Goal: Task Accomplishment & Management: Manage account settings

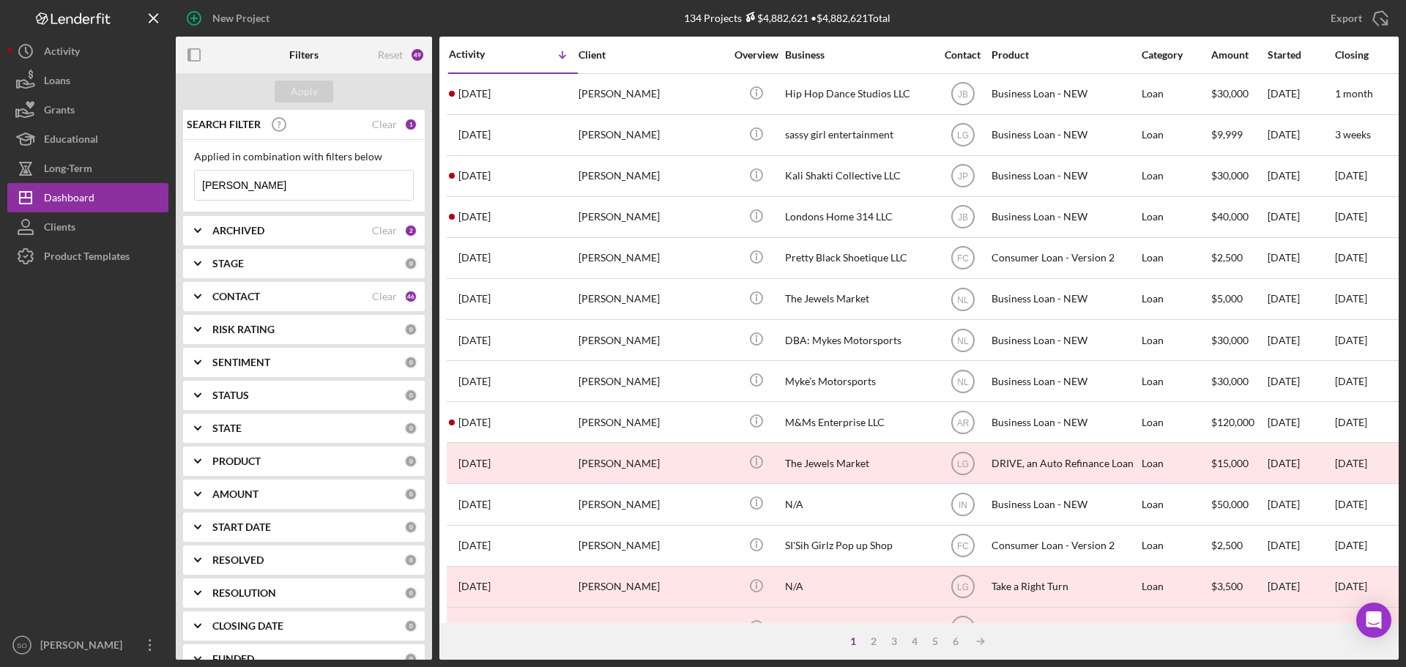
click at [296, 187] on input "[PERSON_NAME]" at bounding box center [304, 185] width 218 height 29
type input "F"
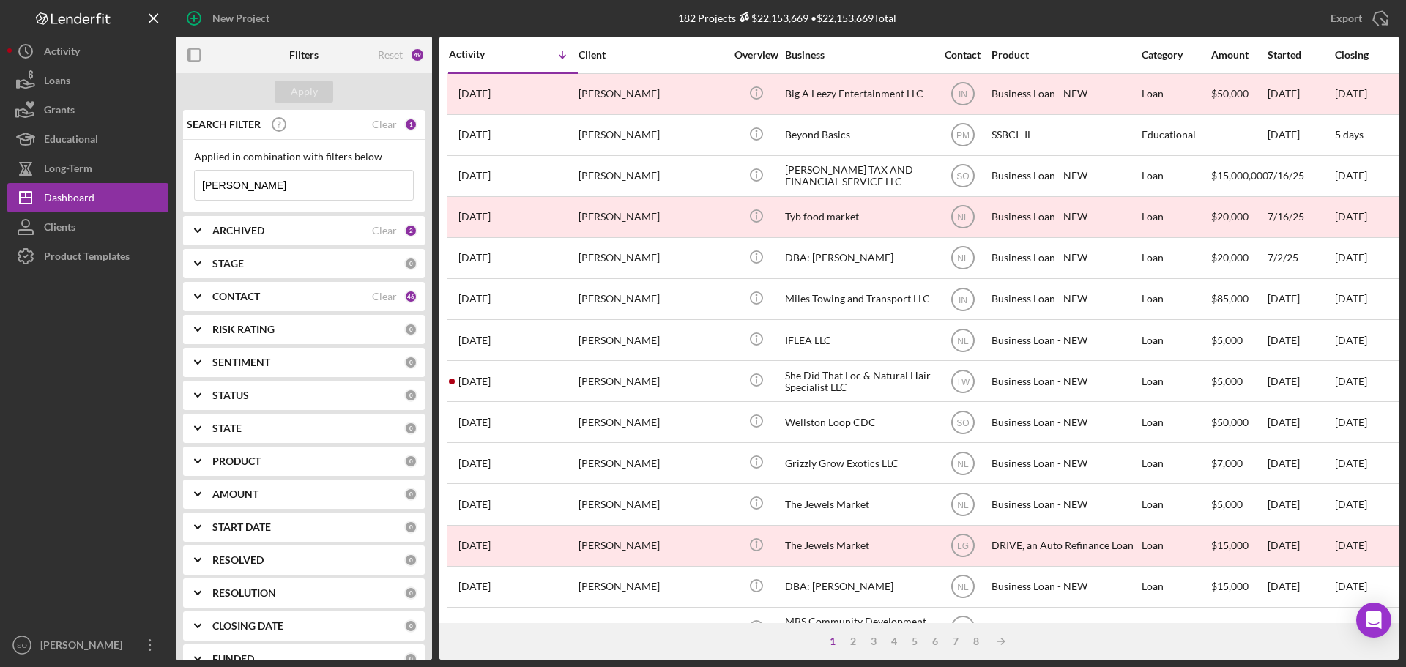
type input "[PERSON_NAME]"
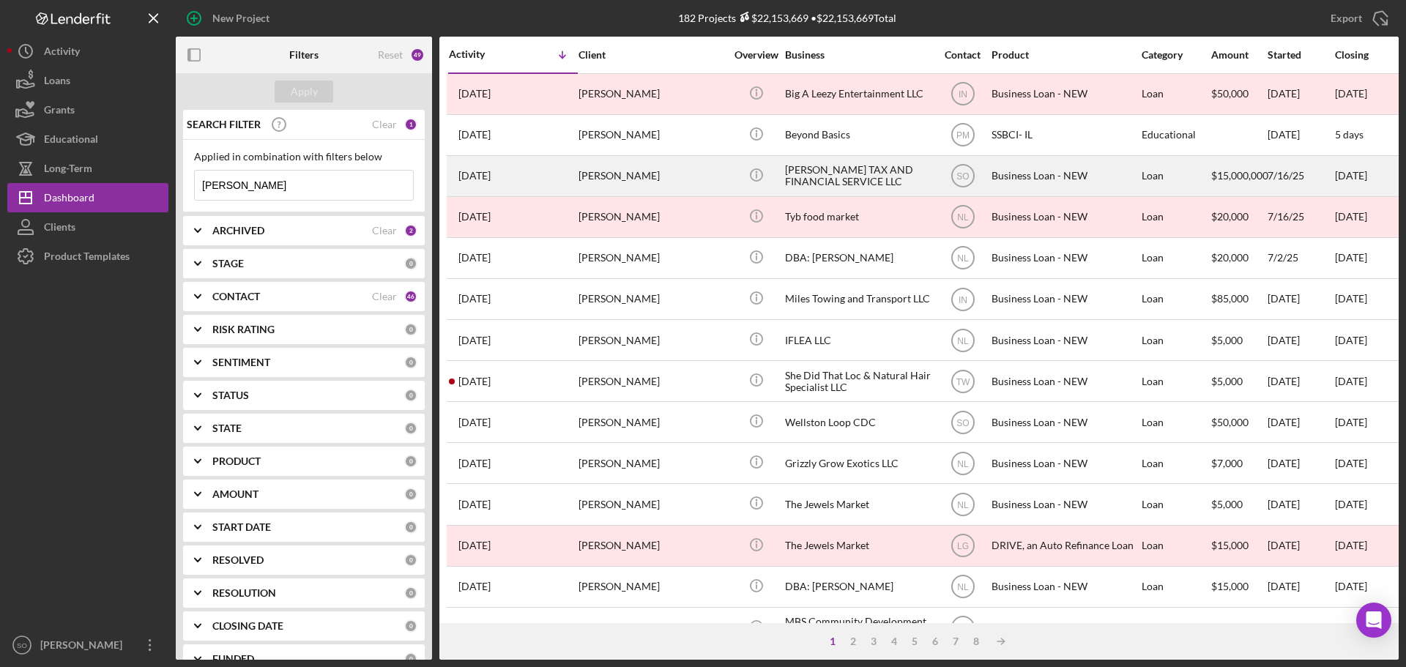
click at [650, 181] on div "[PERSON_NAME]" at bounding box center [651, 176] width 146 height 39
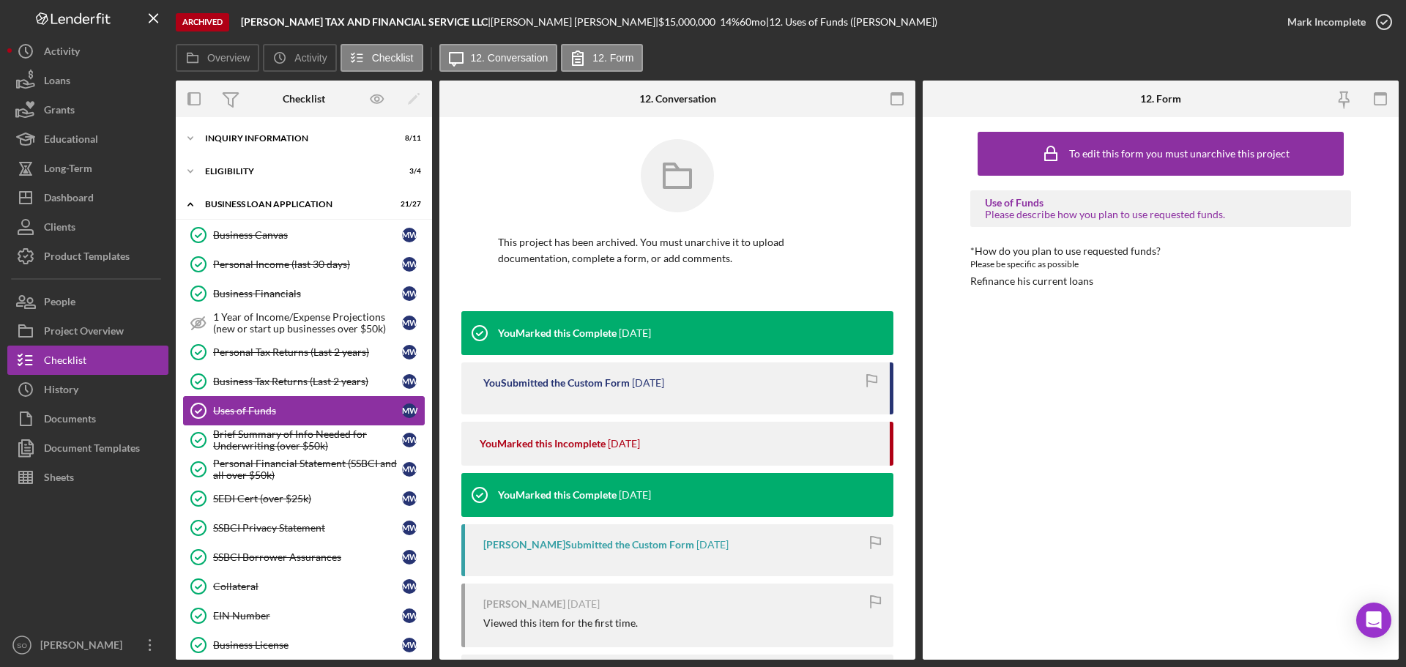
scroll to position [23, 0]
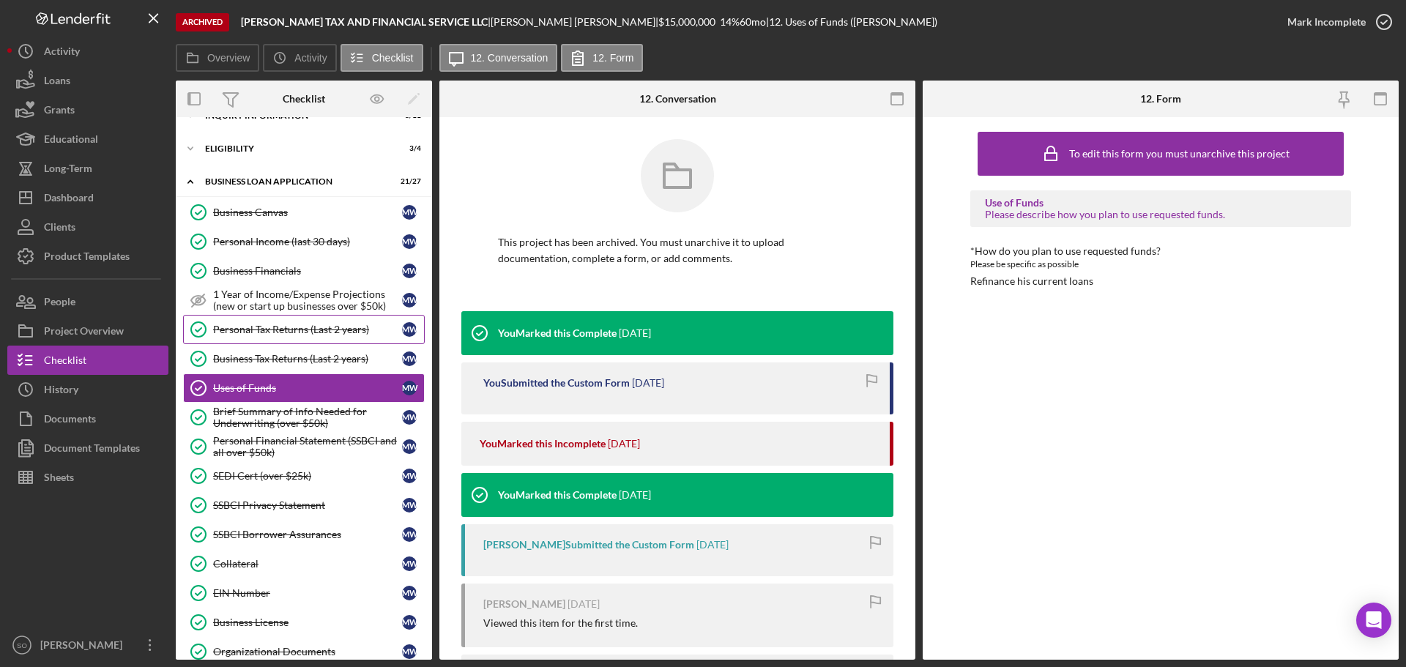
drag, startPoint x: 302, startPoint y: 330, endPoint x: 328, endPoint y: 330, distance: 26.4
click at [302, 330] on div "Personal Tax Returns (Last 2 years)" at bounding box center [307, 330] width 189 height 12
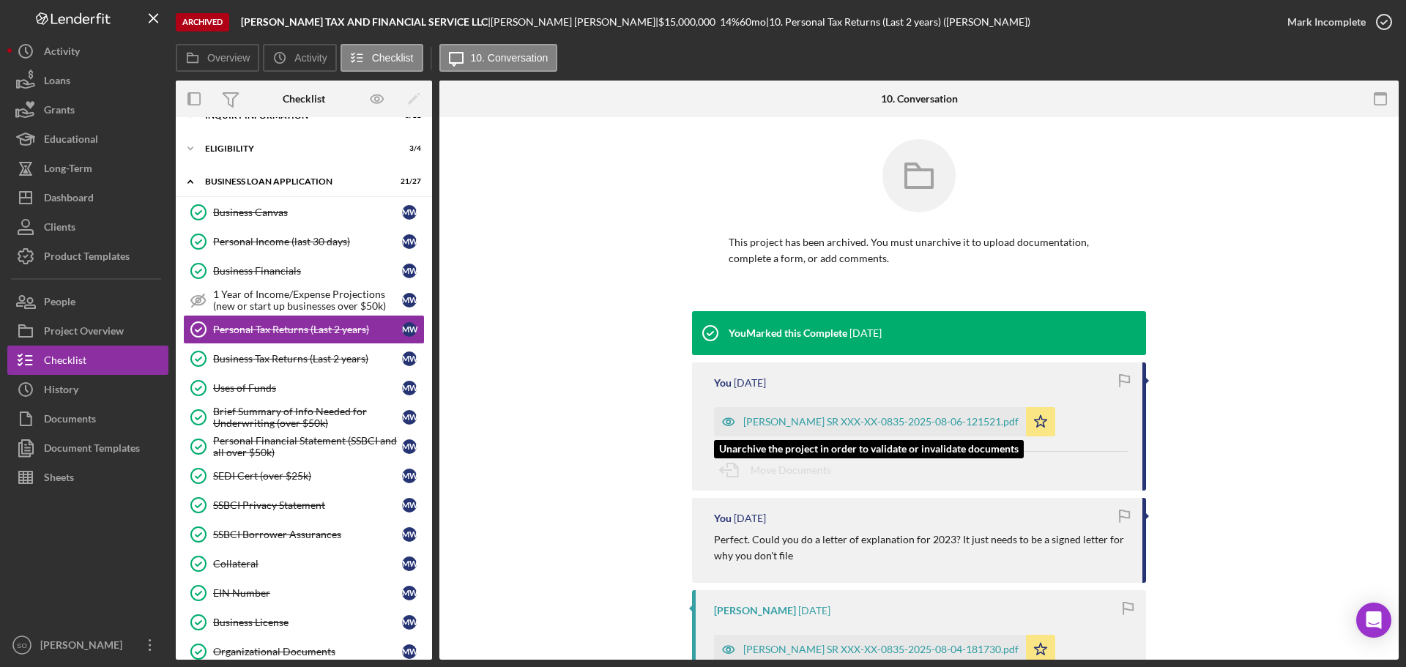
click at [851, 425] on div "MARK WELLS SR XXX-XX-0835-2025-08-06-121521.pdf" at bounding box center [880, 422] width 275 height 12
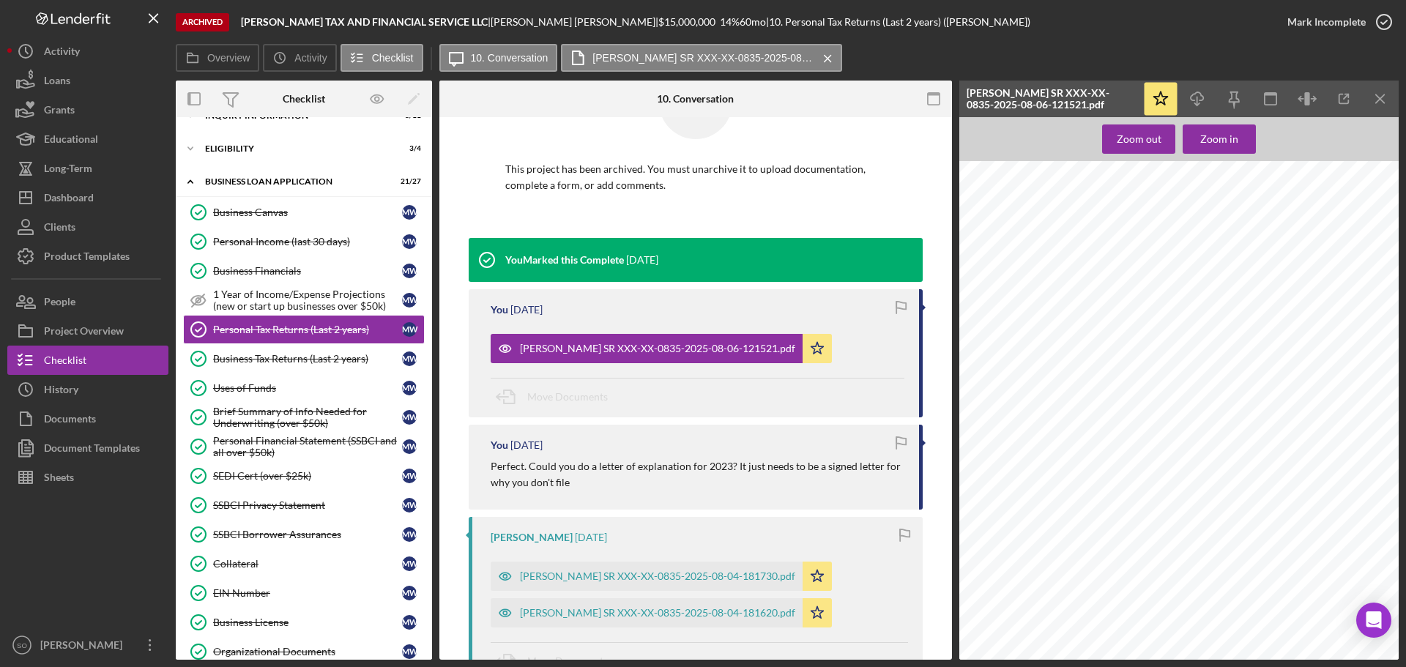
scroll to position [366, 0]
click at [695, 574] on div "[PERSON_NAME] SR XXX-XX-0835-2025-08-04-181730.pdf" at bounding box center [657, 576] width 275 height 12
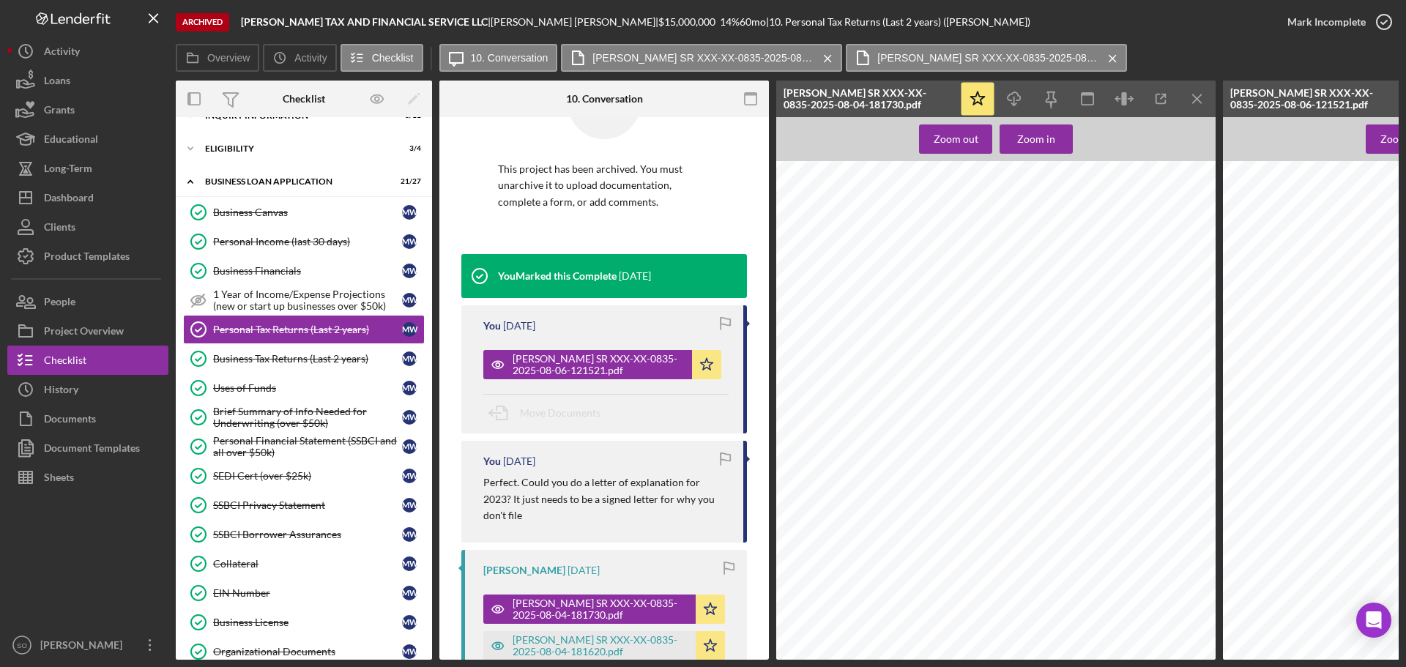
scroll to position [1684, 0]
click at [307, 242] on div "Personal Income (last 30 days)" at bounding box center [307, 242] width 189 height 12
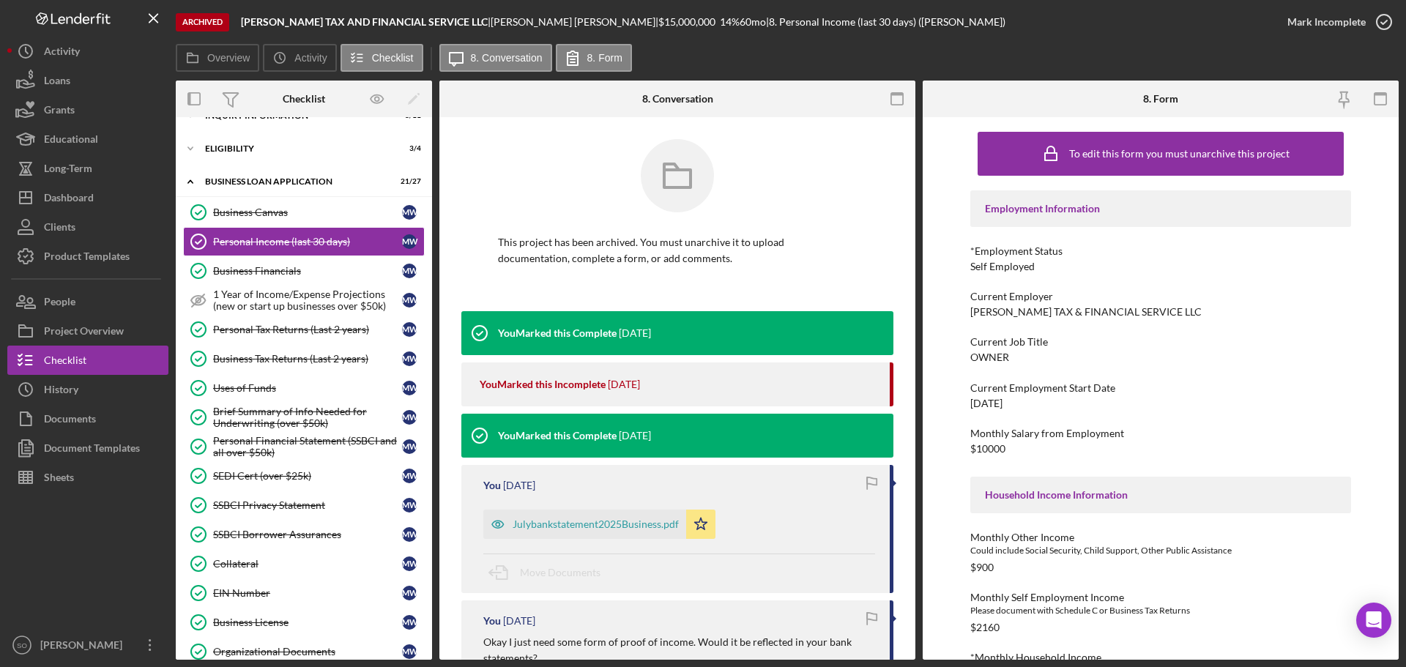
scroll to position [146, 0]
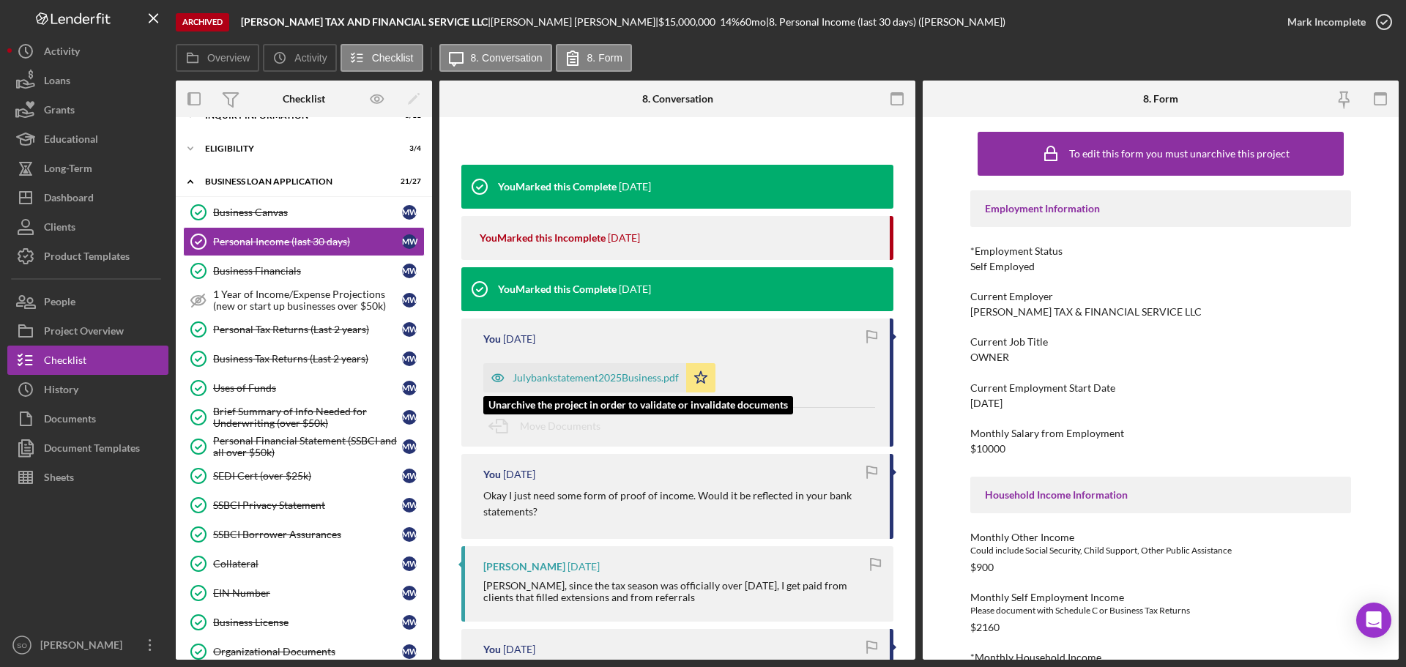
click at [602, 381] on div "Julybankstatement2025Business.pdf" at bounding box center [595, 378] width 166 height 12
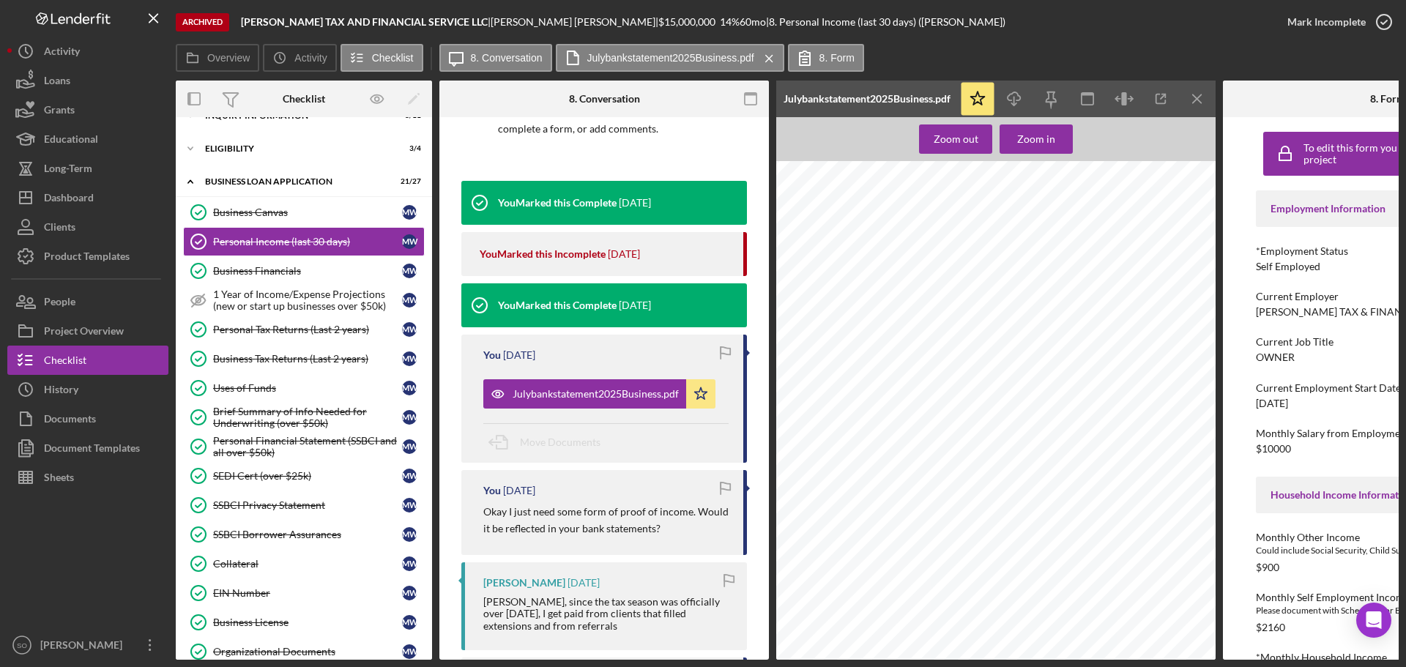
scroll to position [1098, 0]
click at [283, 327] on div "Personal Tax Returns (Last 2 years)" at bounding box center [307, 330] width 189 height 12
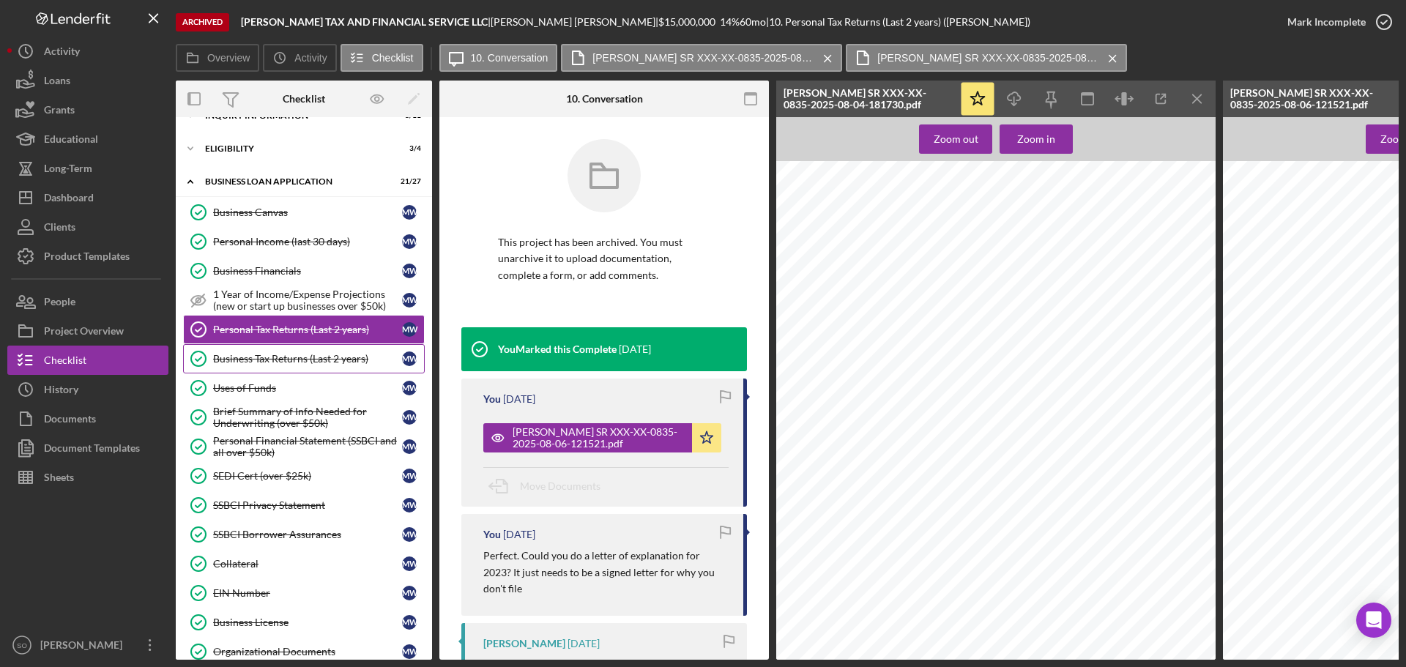
click at [288, 363] on div "Business Tax Returns (Last 2 years)" at bounding box center [307, 359] width 189 height 12
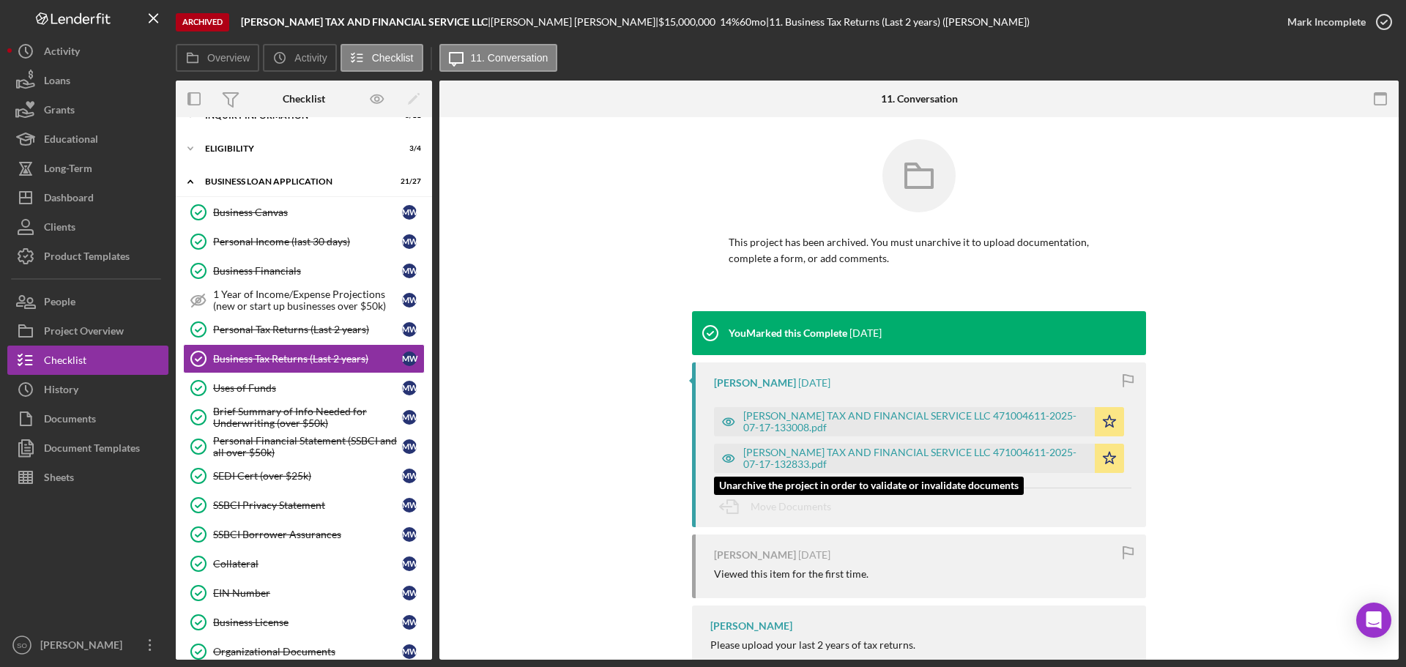
click at [910, 448] on div "WELLS TAX AND FINANCIAL SERVICE LLC 471004611-2025-07-17-132833.pdf" at bounding box center [915, 458] width 344 height 23
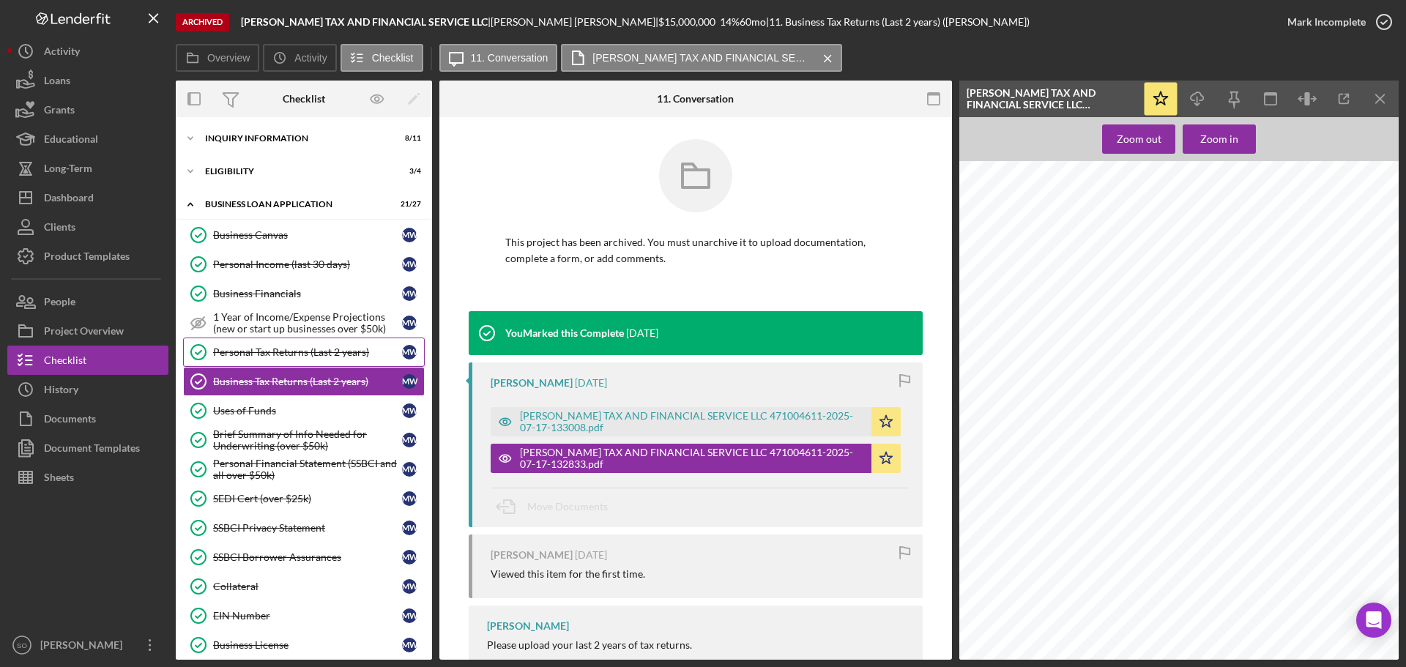
drag, startPoint x: 244, startPoint y: 347, endPoint x: 256, endPoint y: 348, distance: 12.5
click at [244, 347] on div "Personal Tax Returns (Last 2 years)" at bounding box center [307, 352] width 189 height 12
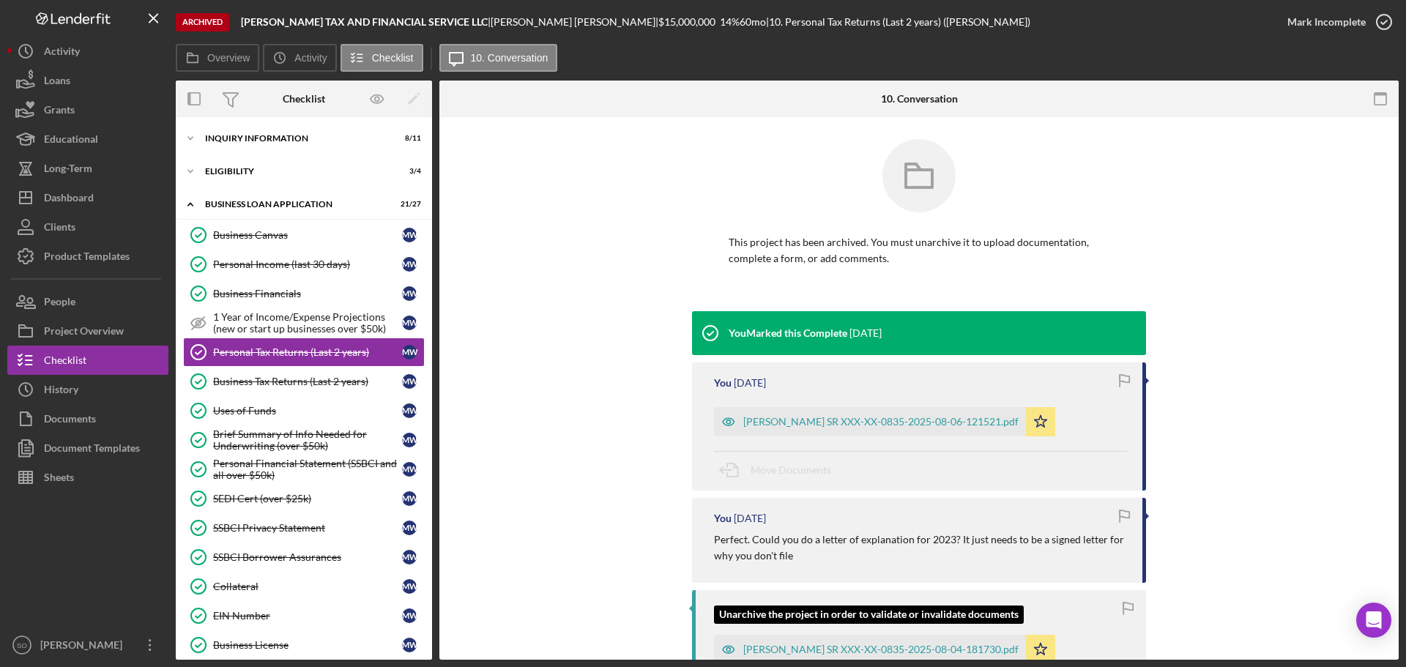
click at [835, 645] on div "MARK WELLS SR XXX-XX-0835-2025-08-04-181730.pdf" at bounding box center [880, 649] width 275 height 12
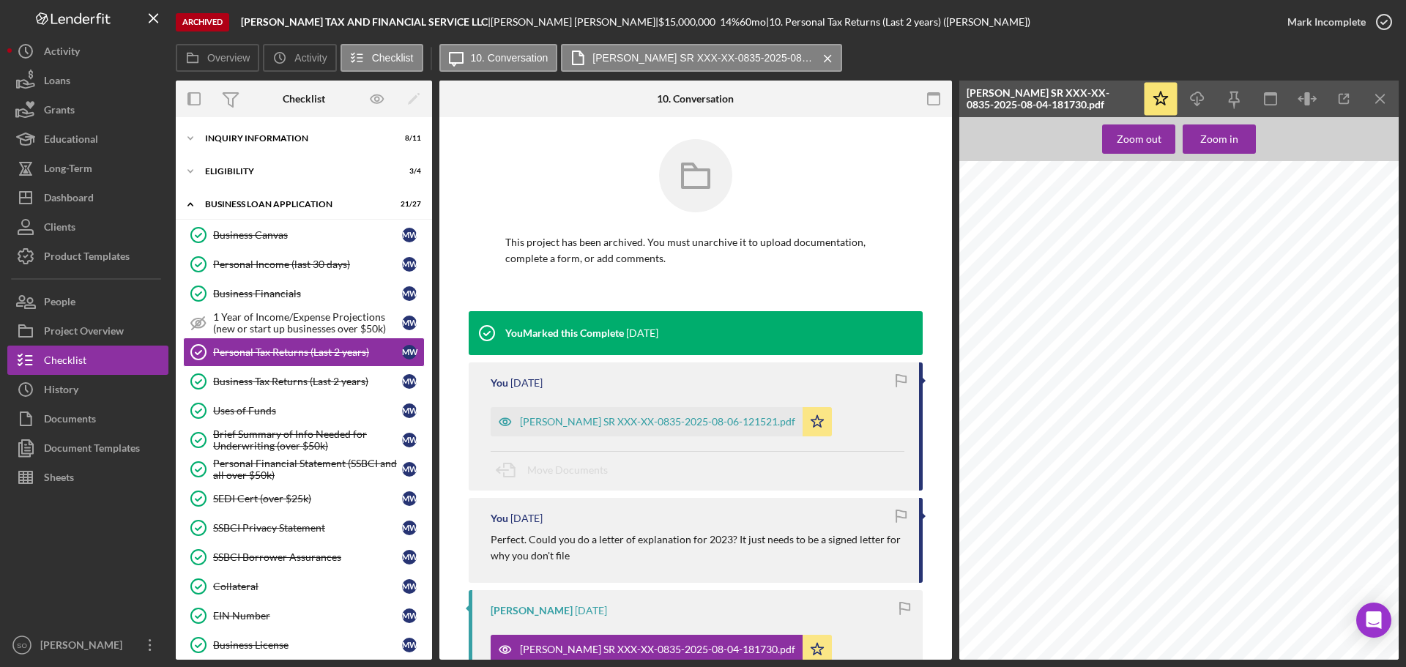
scroll to position [439, 0]
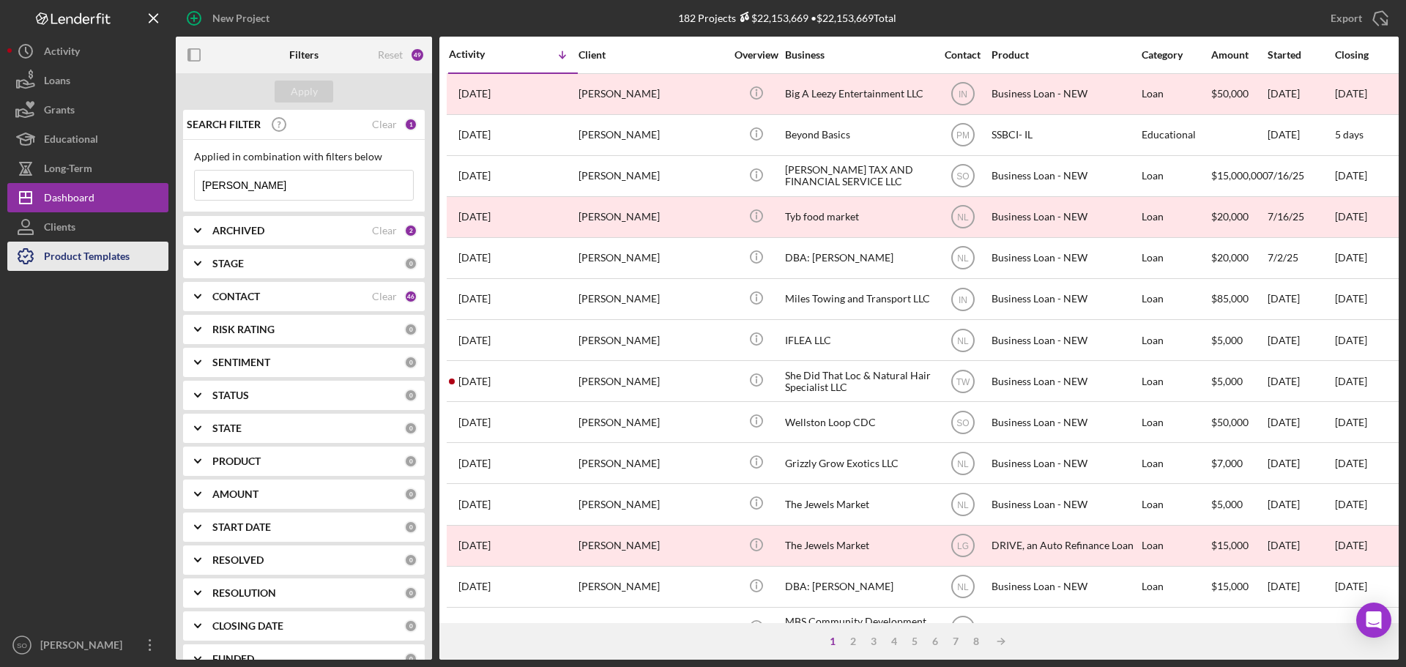
click at [119, 258] on div "Product Templates" at bounding box center [87, 258] width 86 height 33
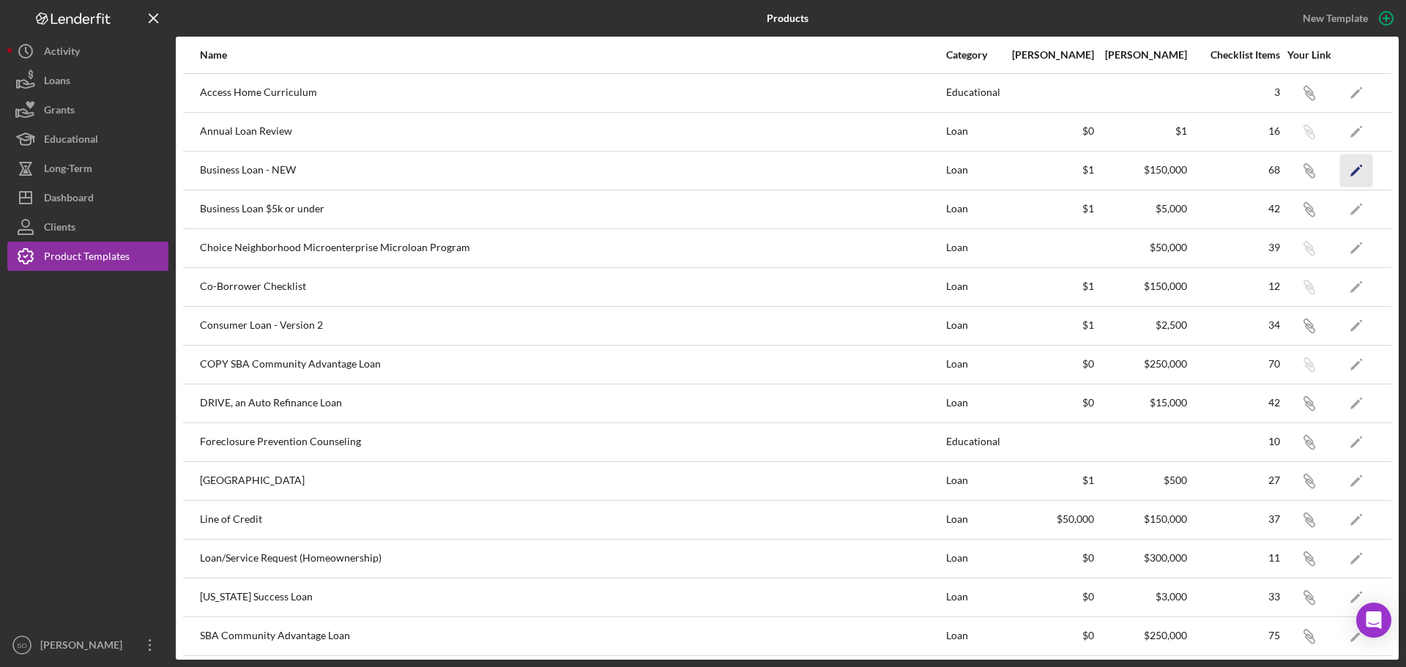
click at [1350, 168] on polygon "button" at bounding box center [1355, 171] width 10 height 10
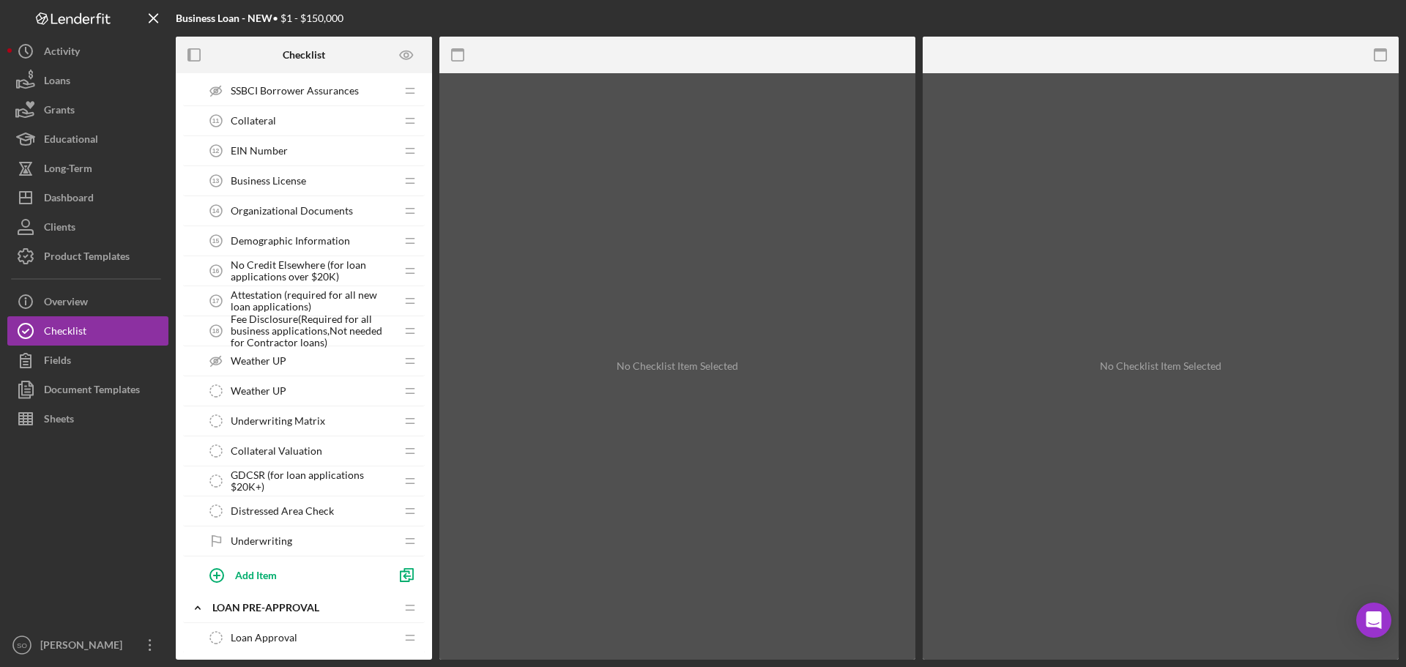
scroll to position [1245, 0]
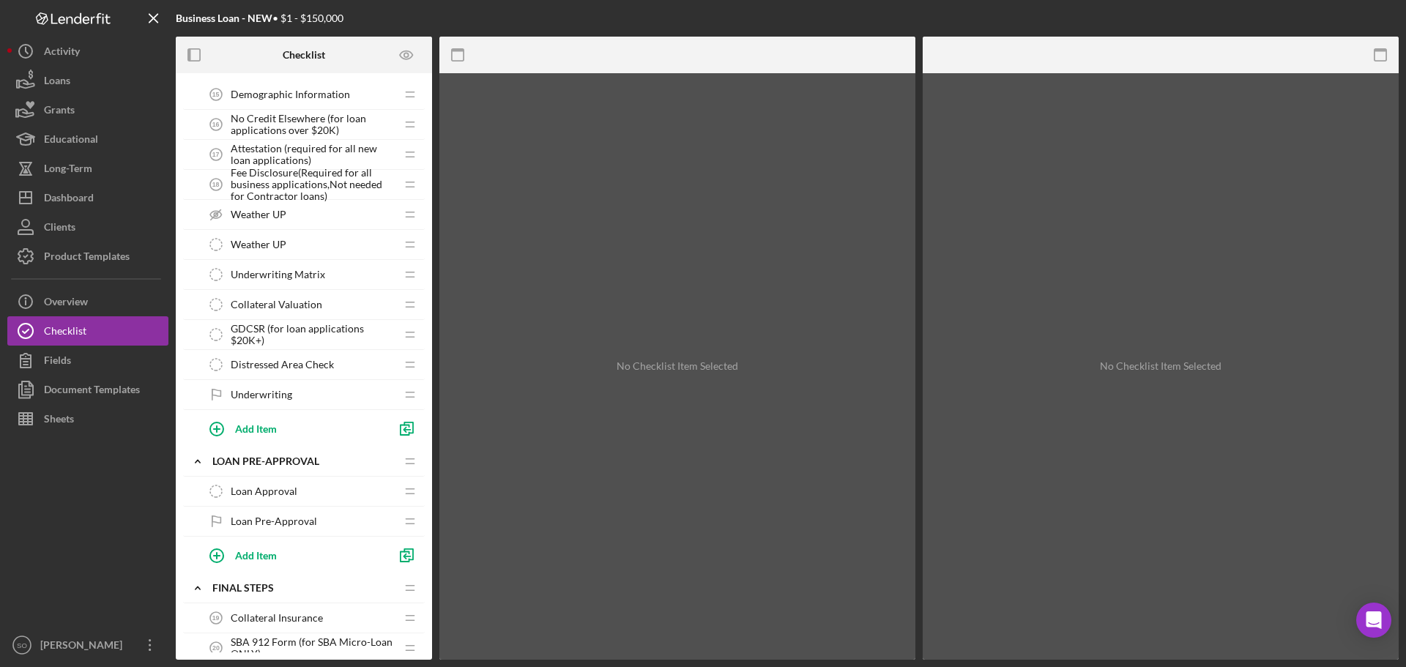
click at [269, 493] on span "Loan Approval" at bounding box center [264, 491] width 67 height 12
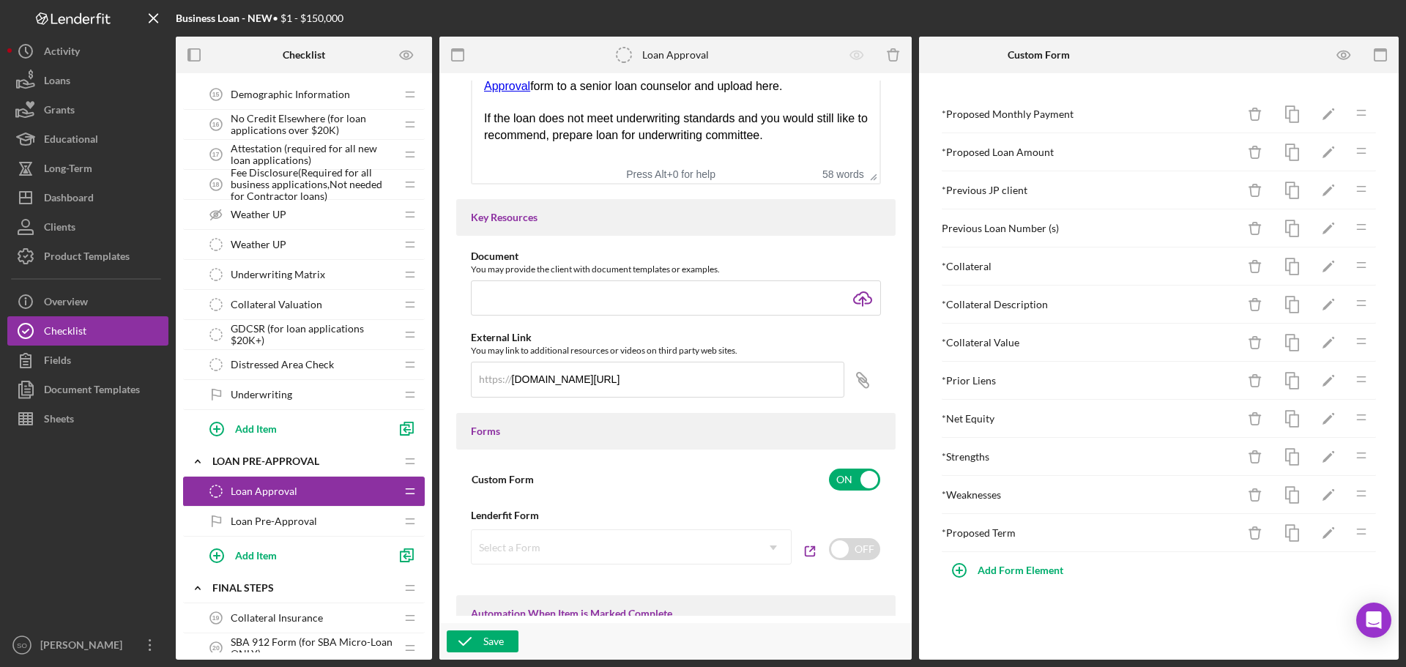
scroll to position [512, 0]
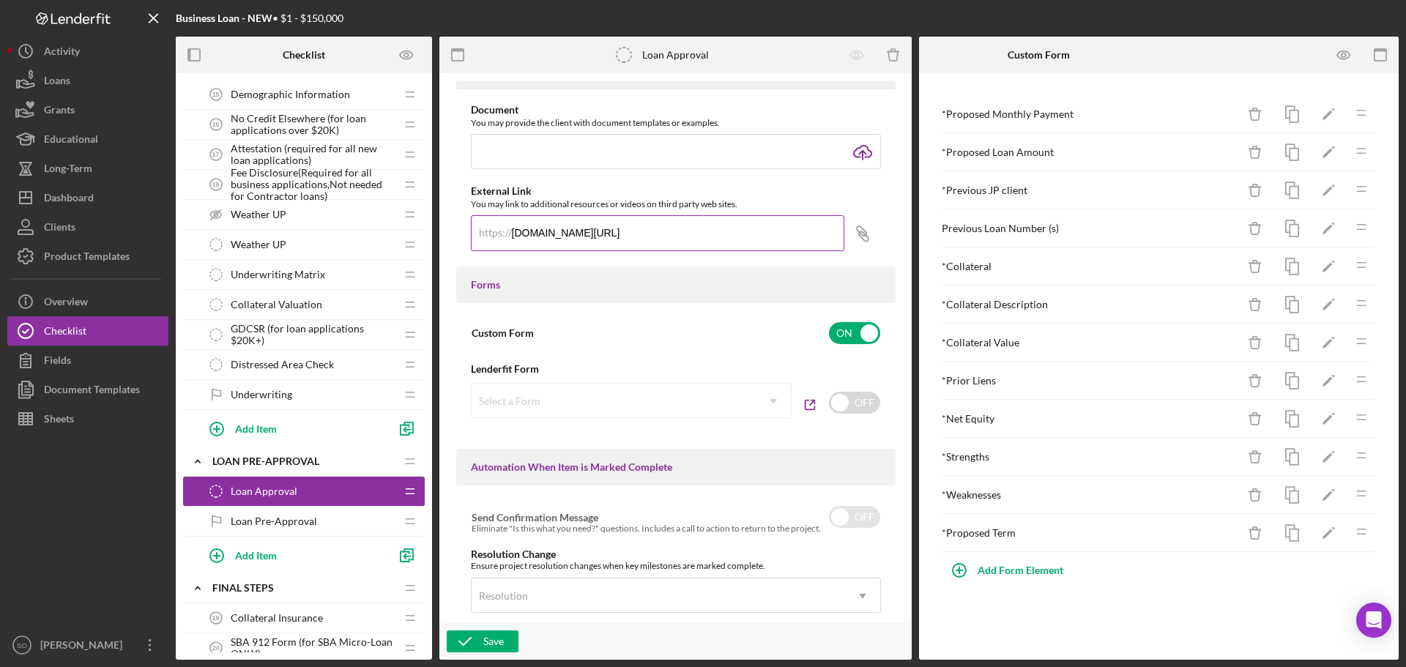
drag, startPoint x: 509, startPoint y: 237, endPoint x: 679, endPoint y: 240, distance: 170.6
click at [679, 240] on div "https:// www.cognitoforms.com/JustinePETERSEN/JustinePETERSENLoanApproval" at bounding box center [657, 233] width 373 height 37
click at [508, 234] on div "https://" at bounding box center [495, 233] width 33 height 12
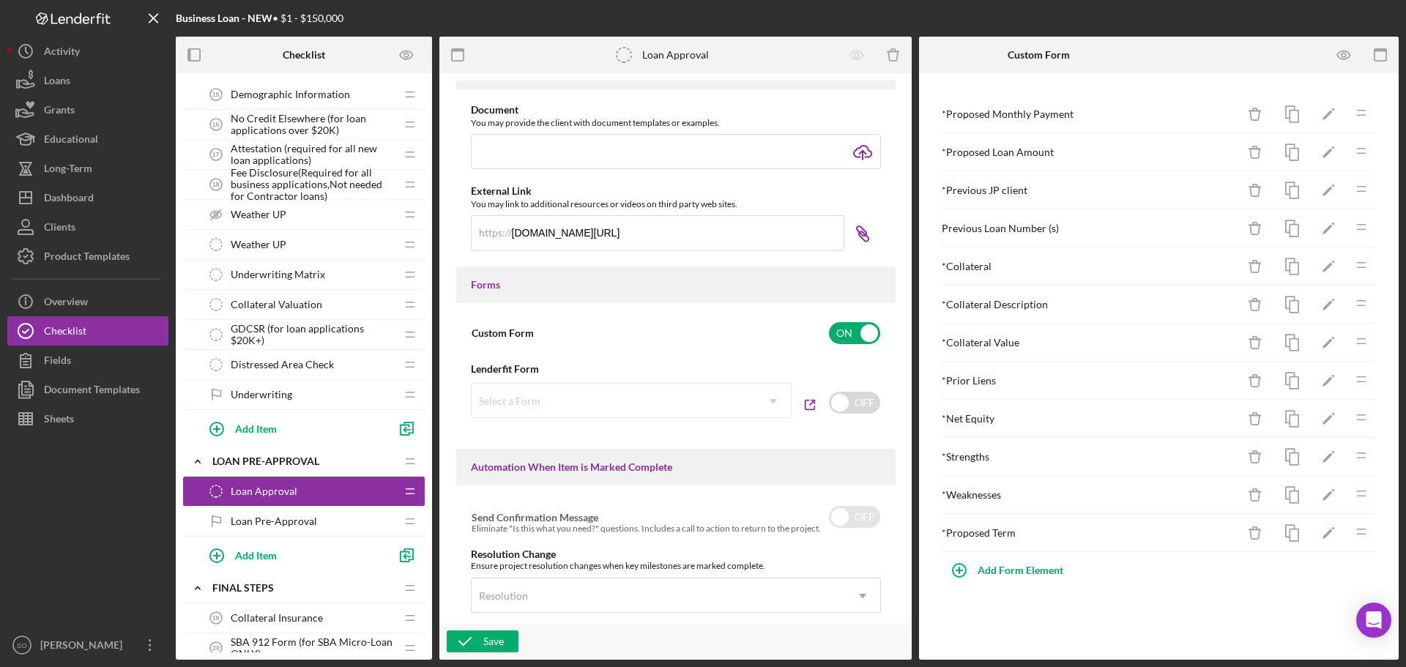
click at [860, 236] on icon at bounding box center [862, 231] width 10 height 10
click at [76, 248] on div "Product Templates" at bounding box center [87, 258] width 86 height 33
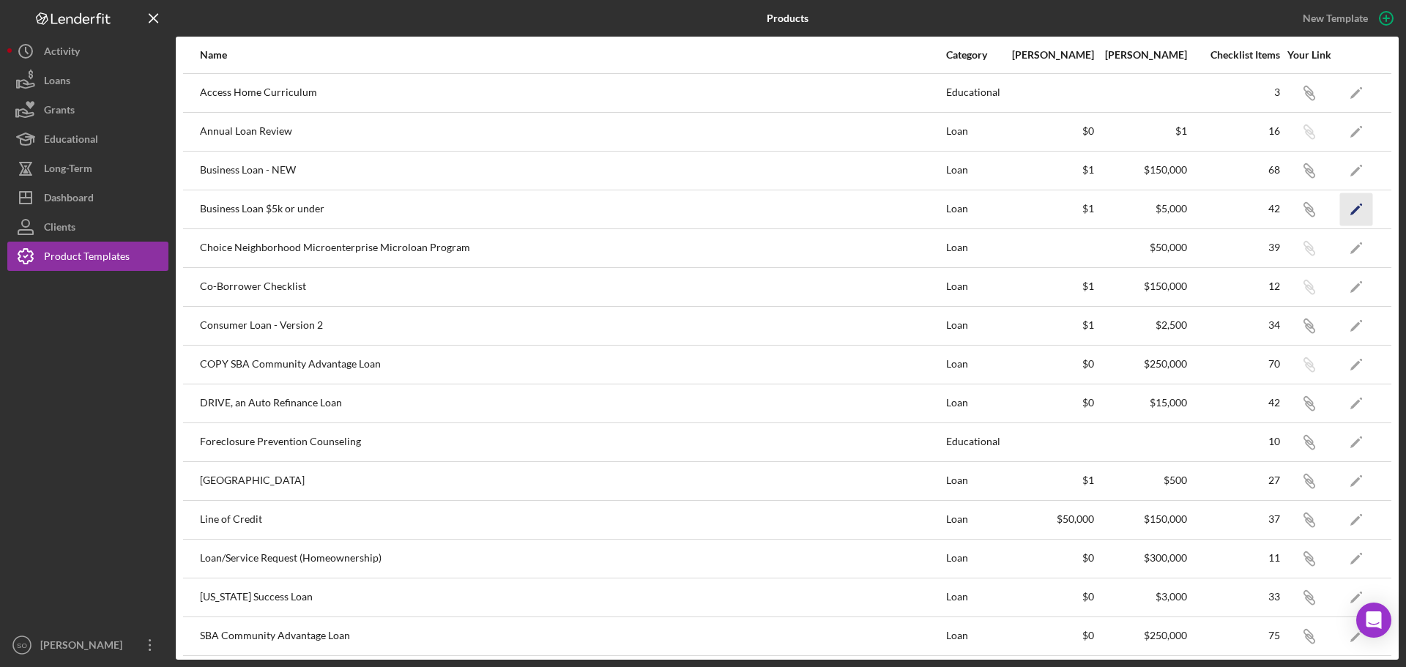
click at [1350, 206] on polygon "button" at bounding box center [1355, 210] width 10 height 10
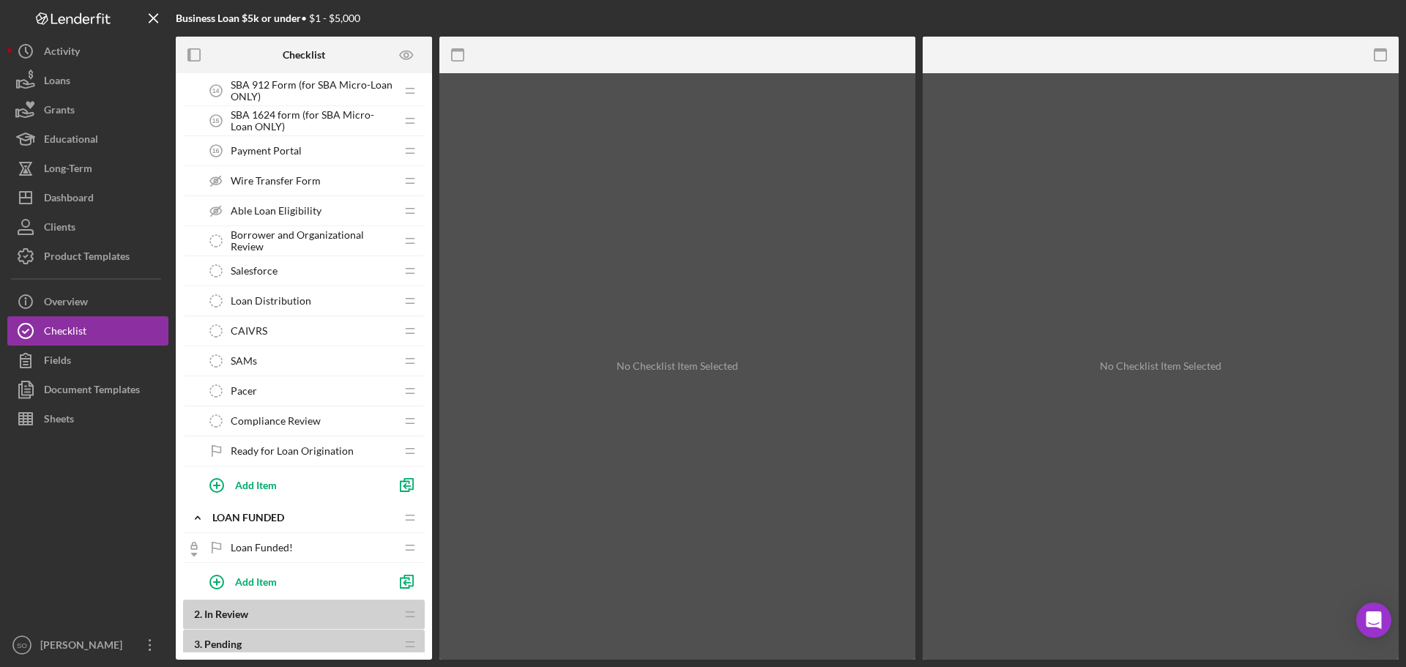
scroll to position [952, 0]
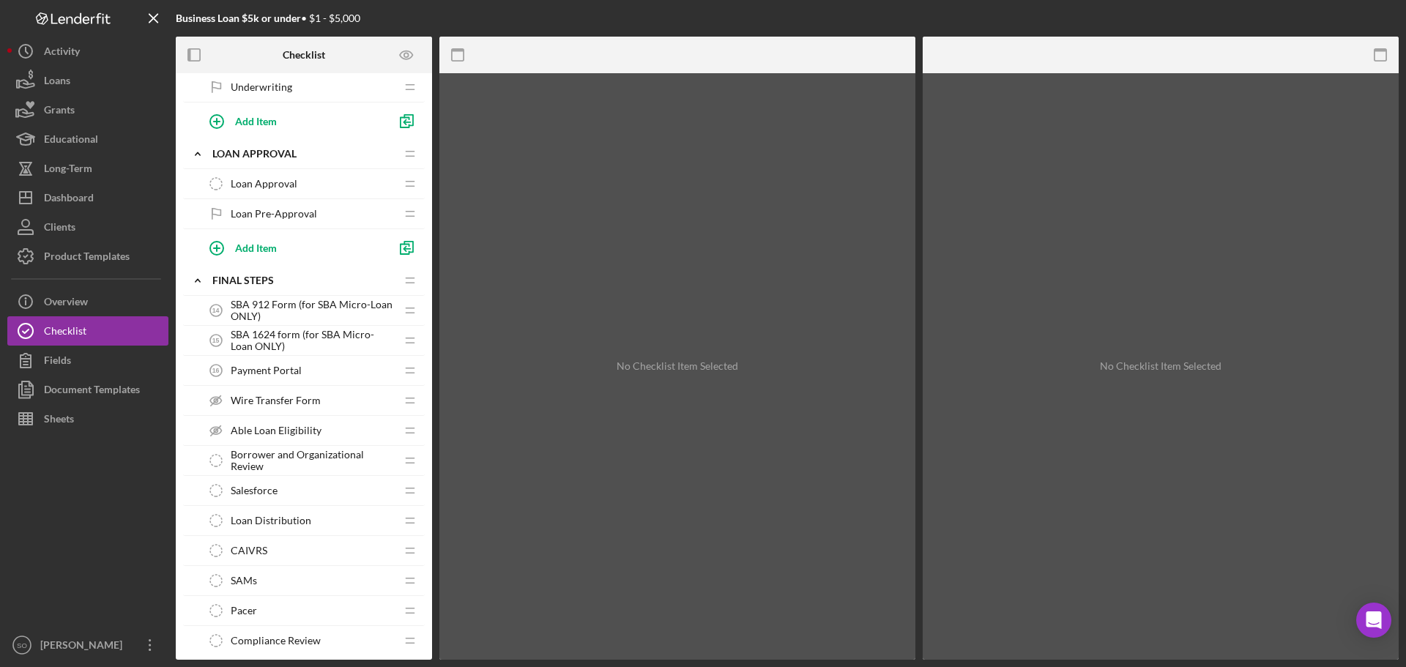
click at [257, 189] on span "Loan Approval" at bounding box center [264, 184] width 67 height 12
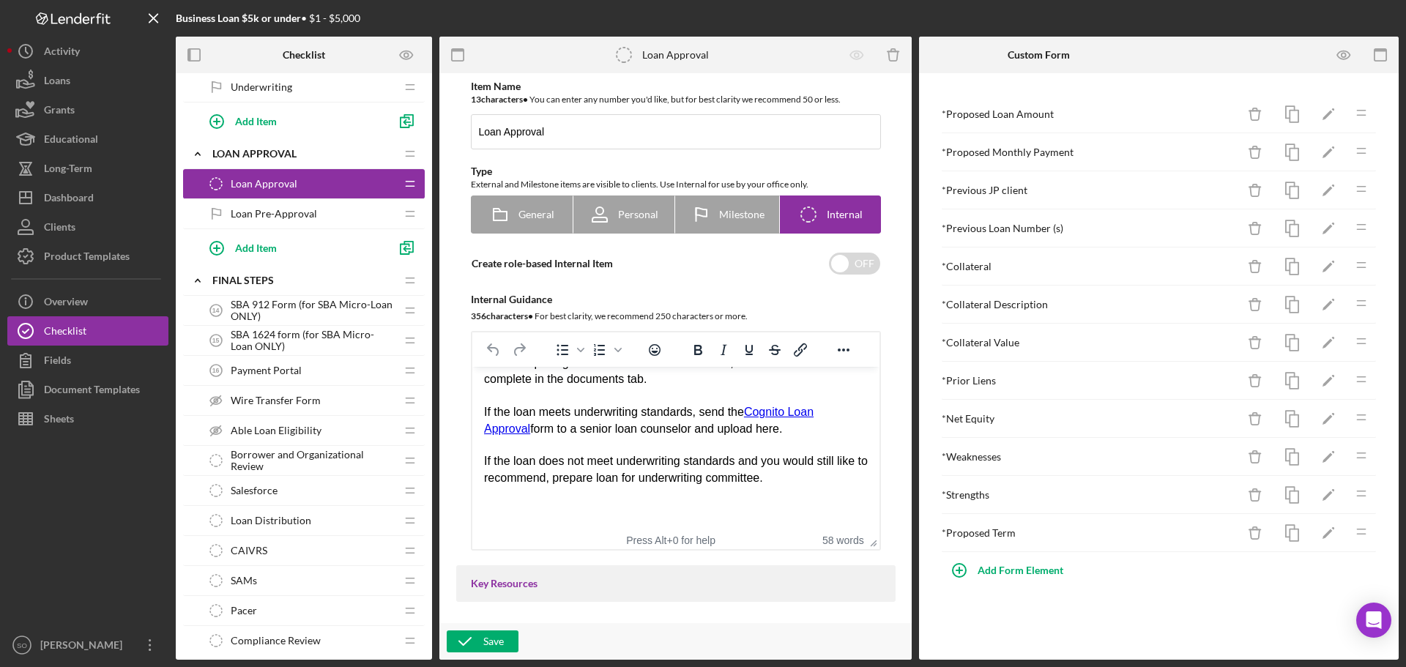
scroll to position [293, 0]
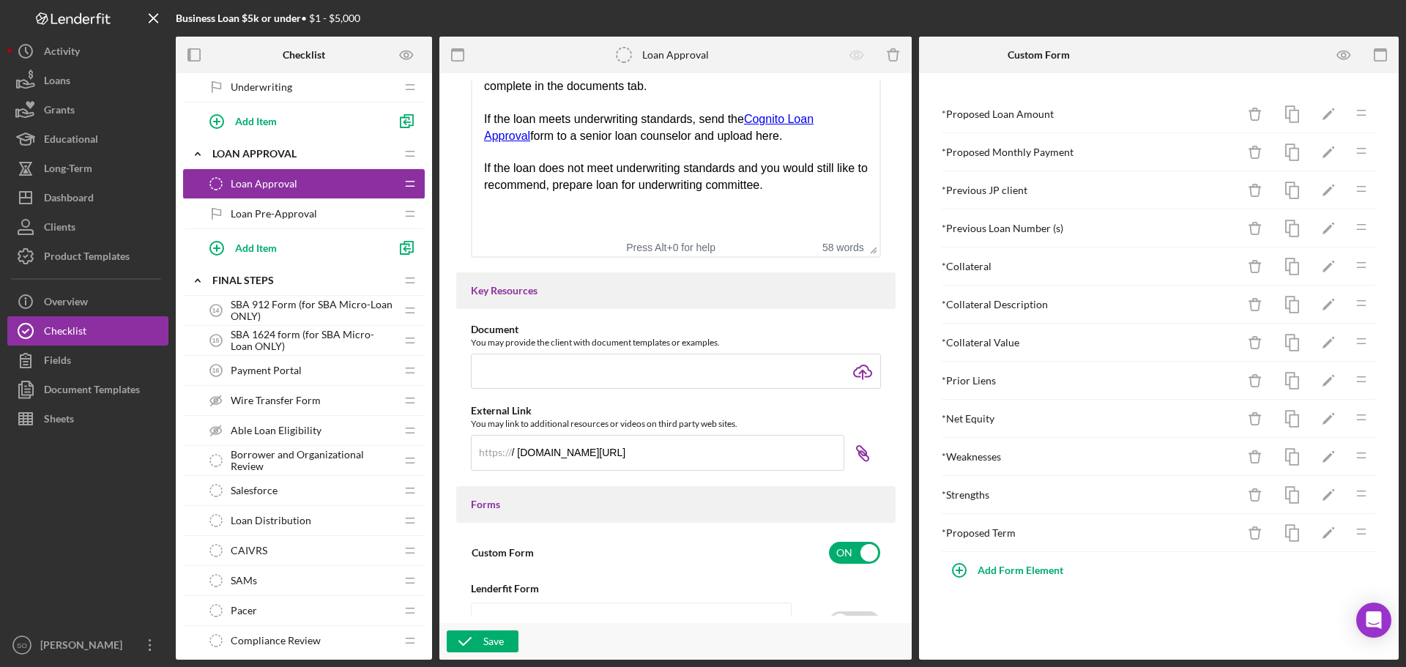
click at [859, 452] on icon "Icon/Link" at bounding box center [862, 453] width 37 height 37
click at [513, 453] on input "/ www.cognitoforms.com/JustinePETERSEN/JustinePETERSENLoanApproval" at bounding box center [657, 452] width 373 height 35
type input "www.cognitoforms.com/JustinePETERSEN/JustinePETERSENLoanApproval"
click at [858, 458] on icon at bounding box center [863, 457] width 10 height 10
click at [509, 641] on button "Save" at bounding box center [483, 641] width 72 height 22
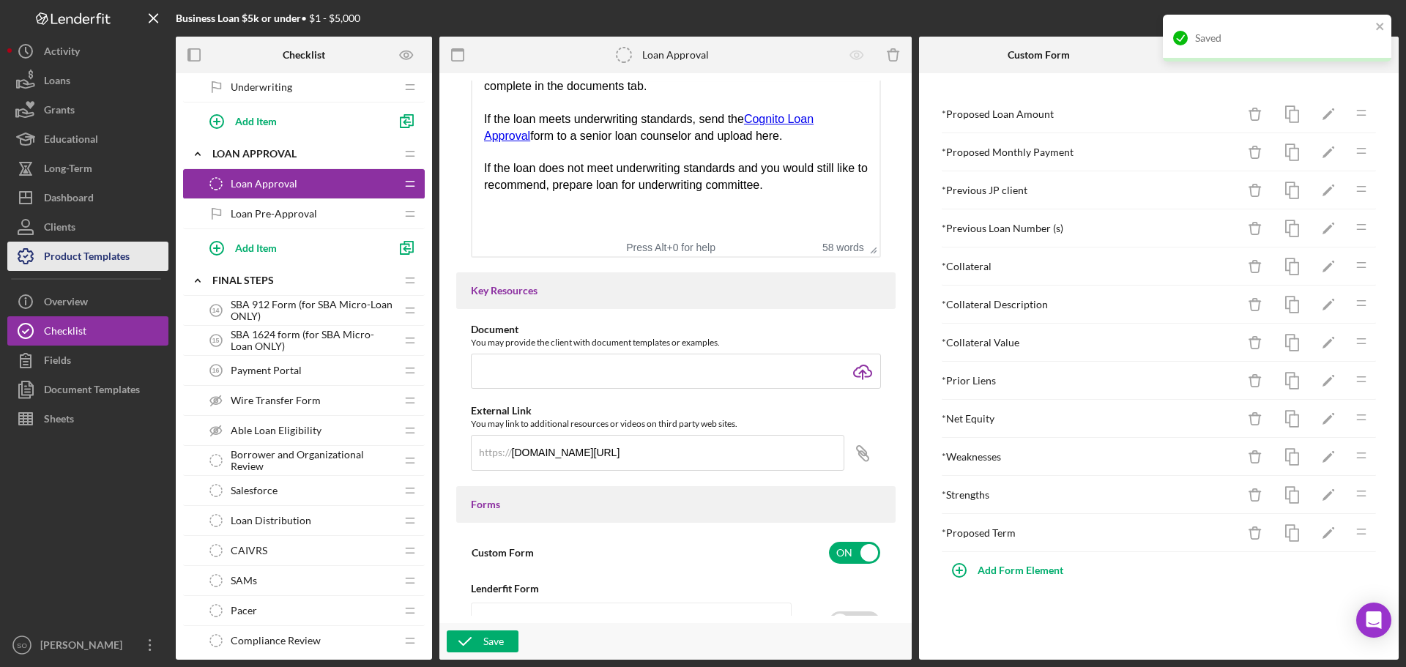
click at [64, 259] on div "Product Templates" at bounding box center [87, 258] width 86 height 33
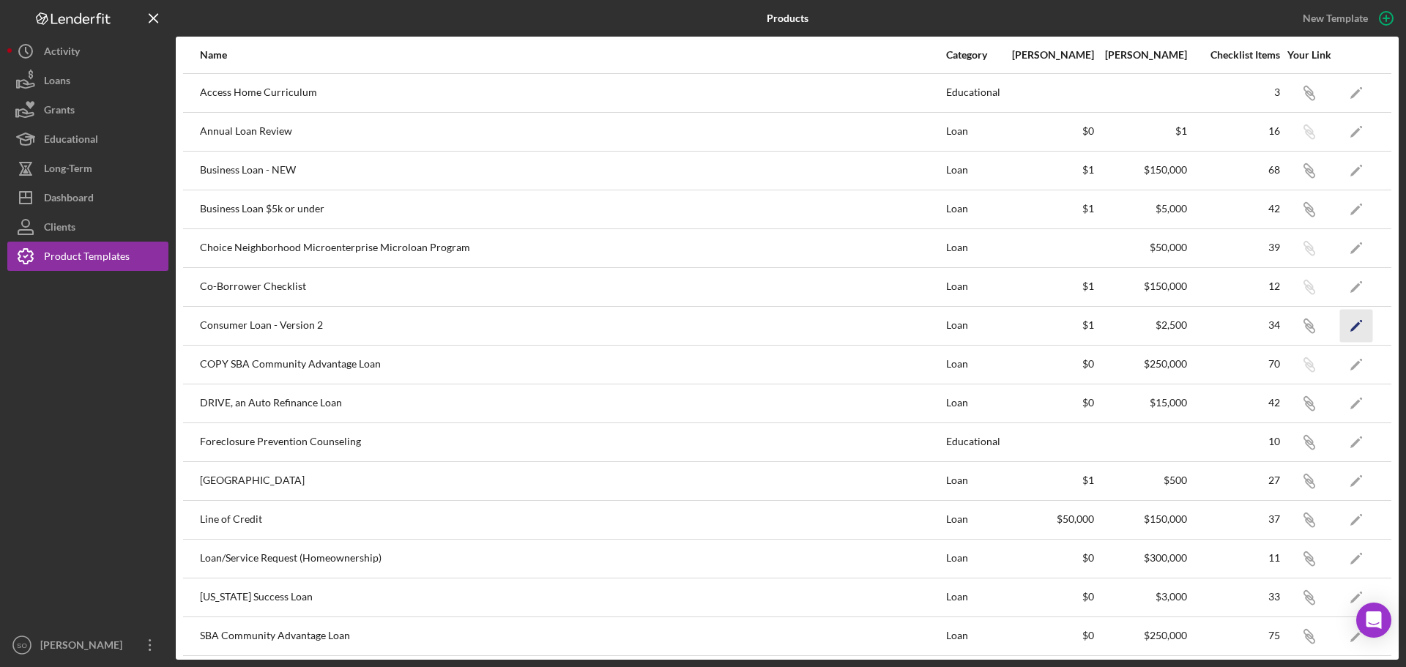
click at [1342, 325] on icon "Icon/Edit" at bounding box center [1356, 325] width 33 height 33
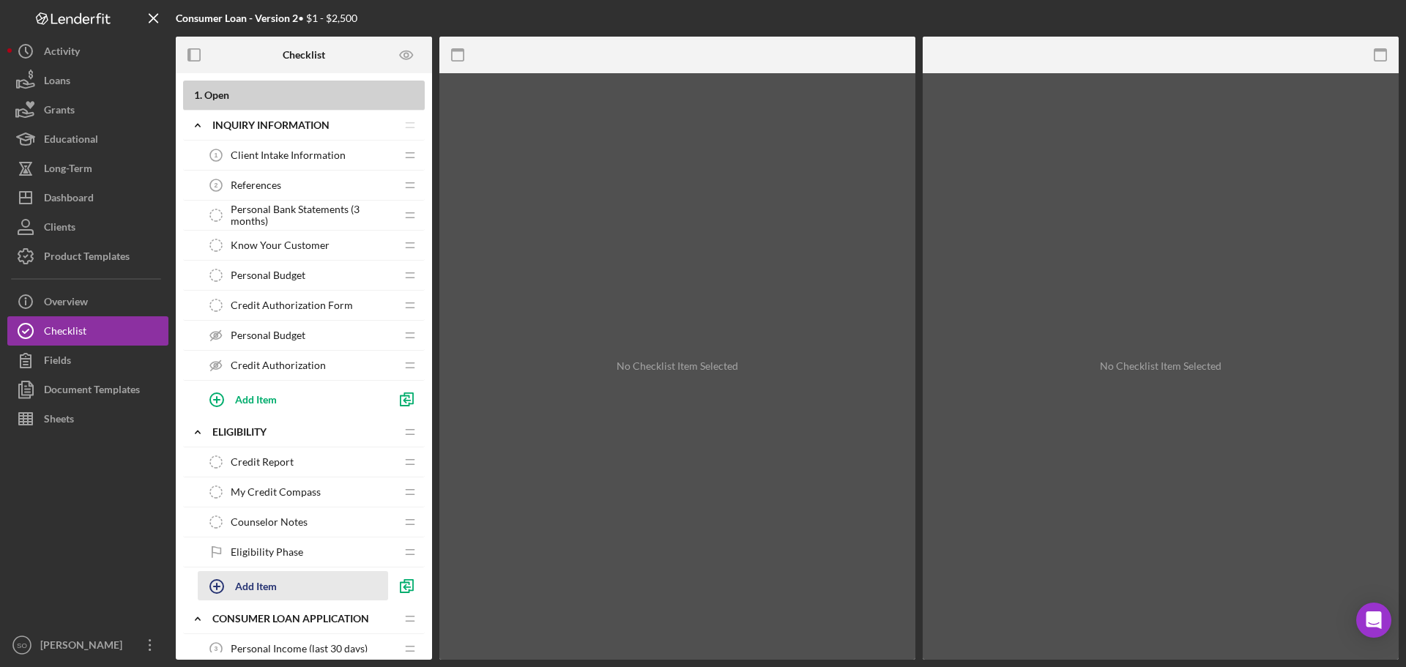
scroll to position [366, 0]
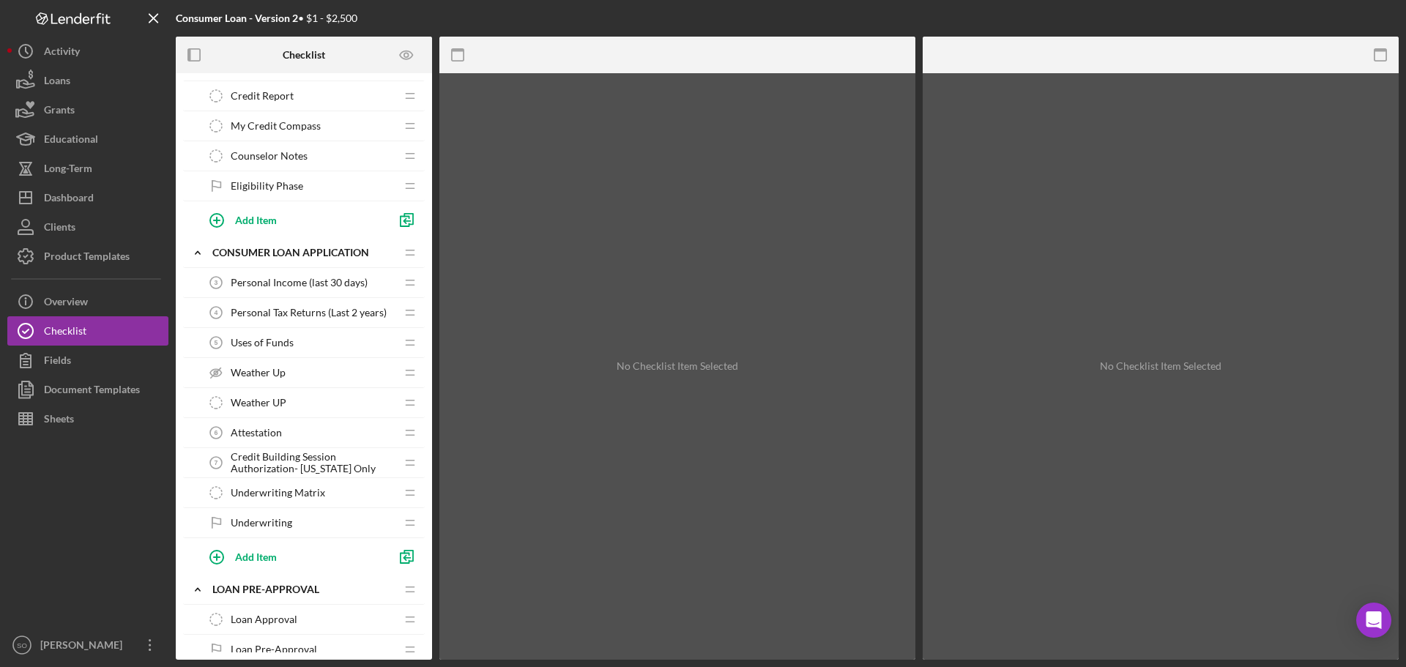
click at [253, 618] on span "Loan Approval" at bounding box center [264, 619] width 67 height 12
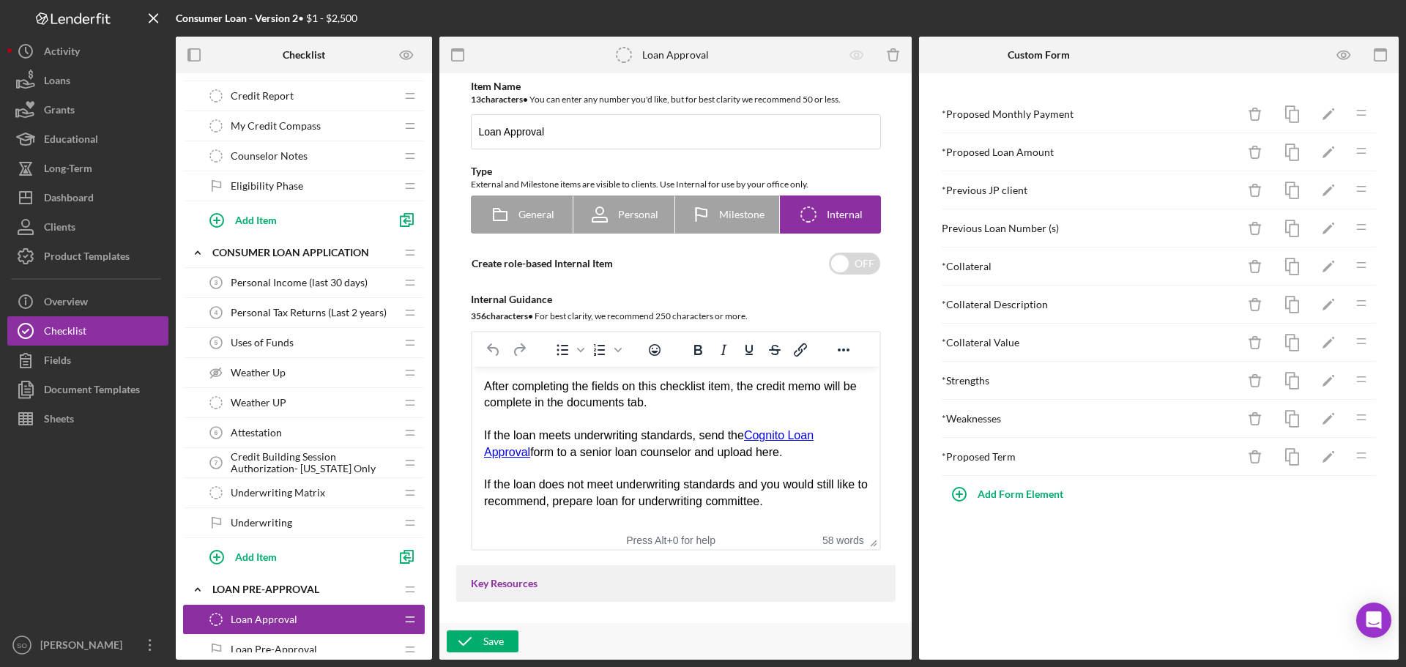
scroll to position [293, 0]
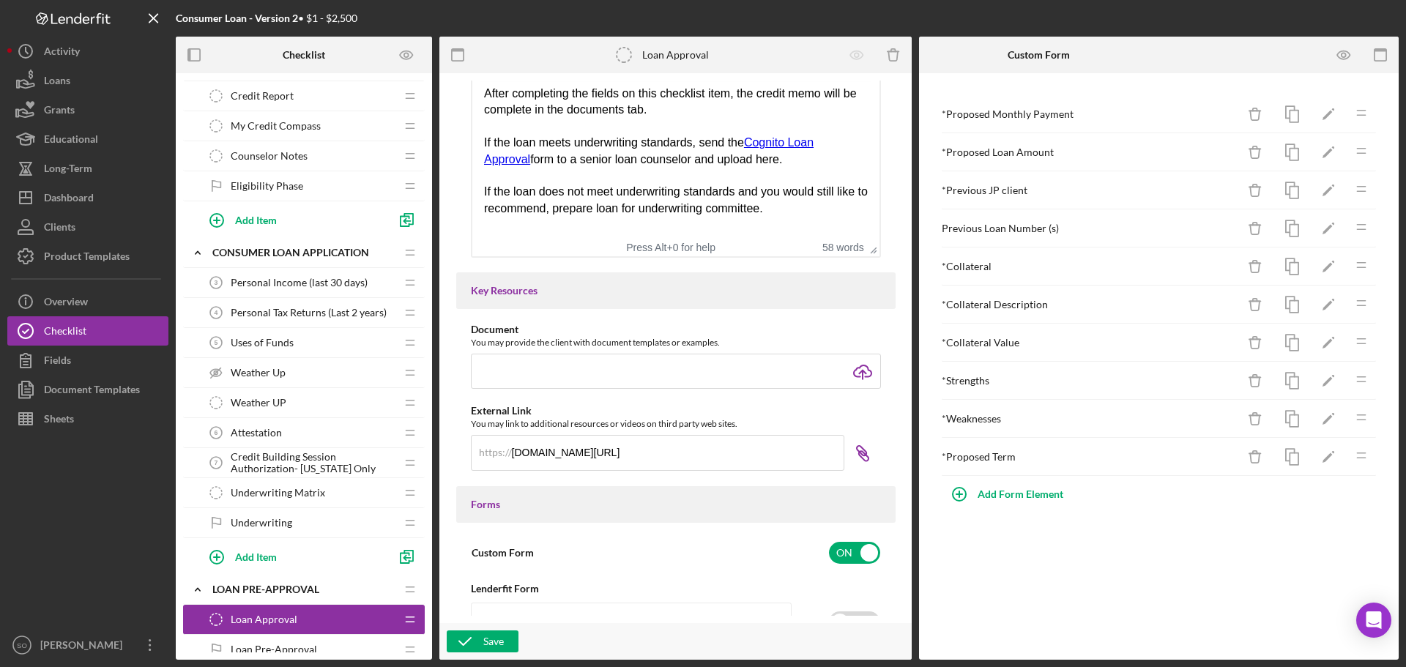
click at [865, 455] on icon "Icon/Link" at bounding box center [862, 453] width 37 height 37
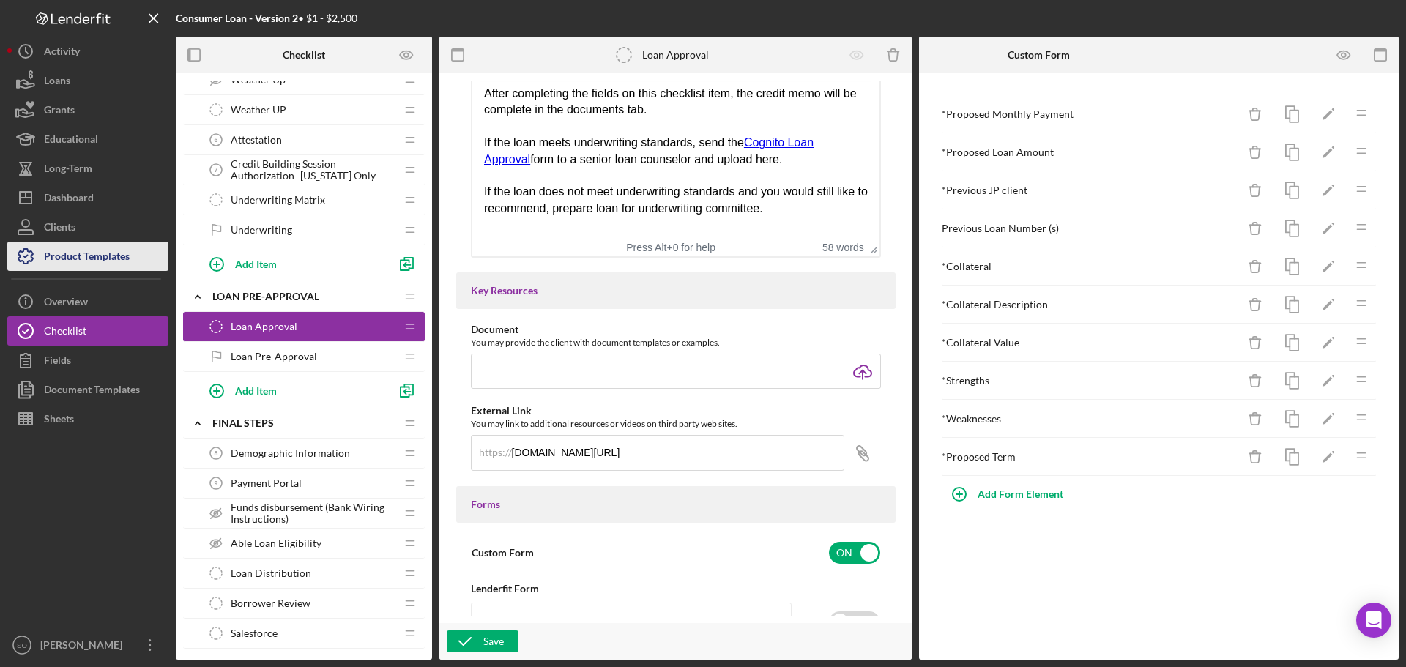
click at [86, 259] on div "Product Templates" at bounding box center [87, 258] width 86 height 33
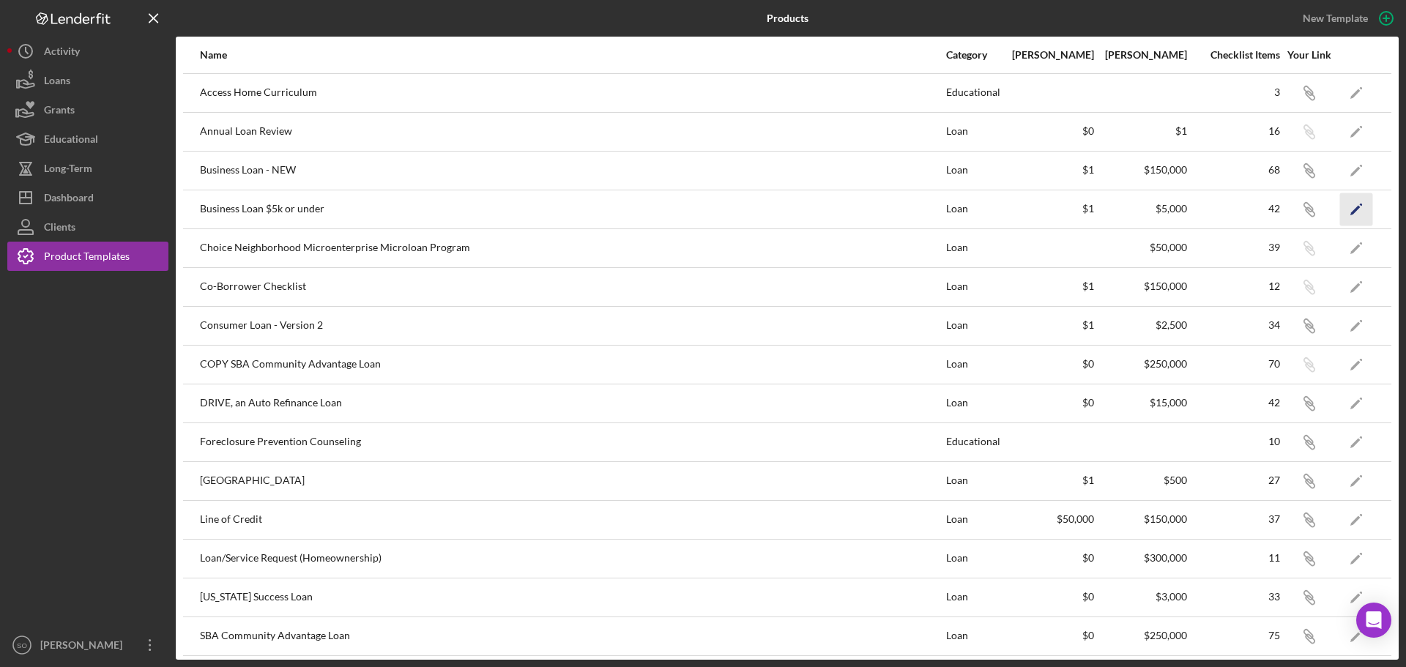
click at [1353, 206] on icon "Icon/Edit" at bounding box center [1356, 209] width 33 height 33
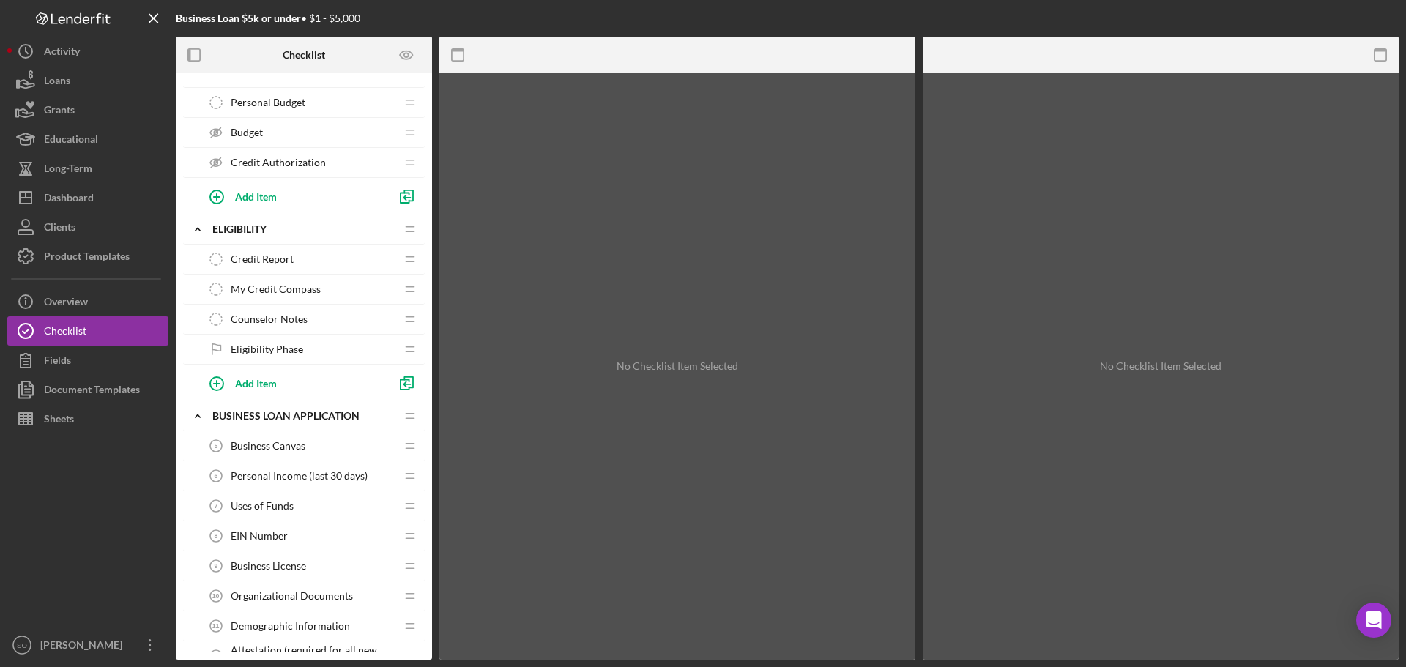
scroll to position [659, 0]
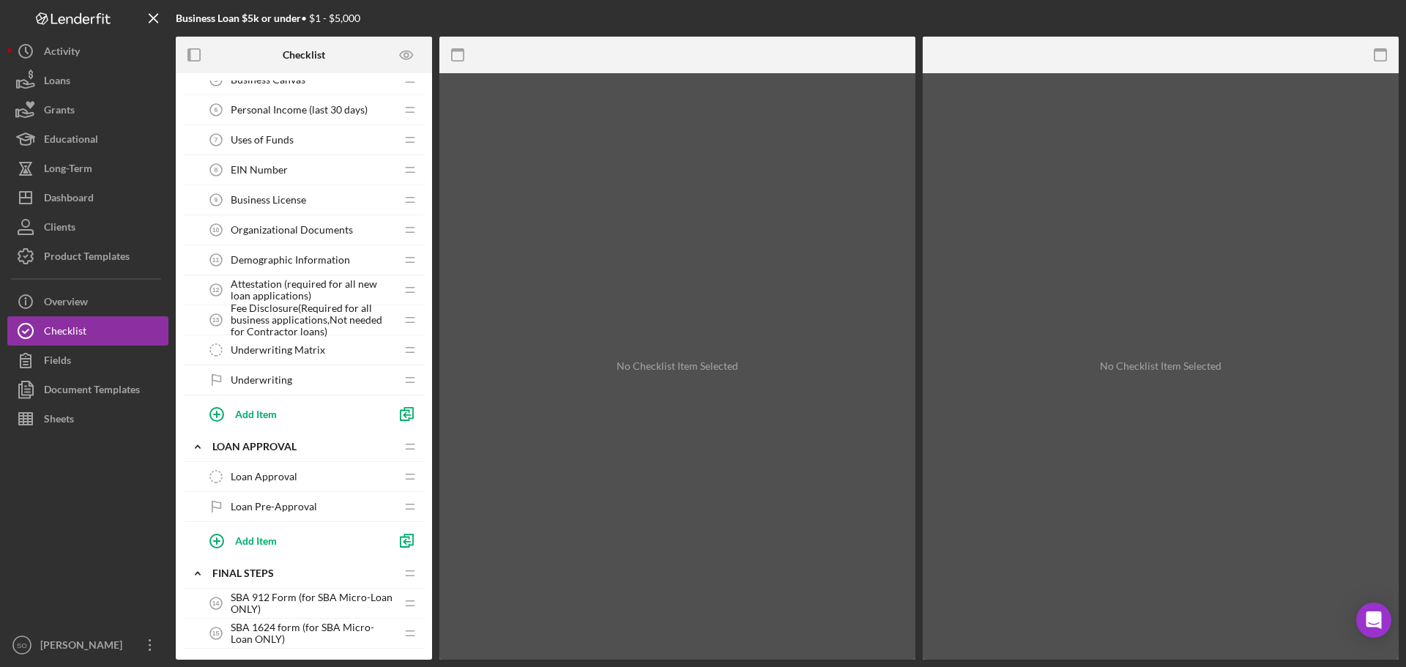
click at [279, 479] on span "Loan Approval" at bounding box center [264, 477] width 67 height 12
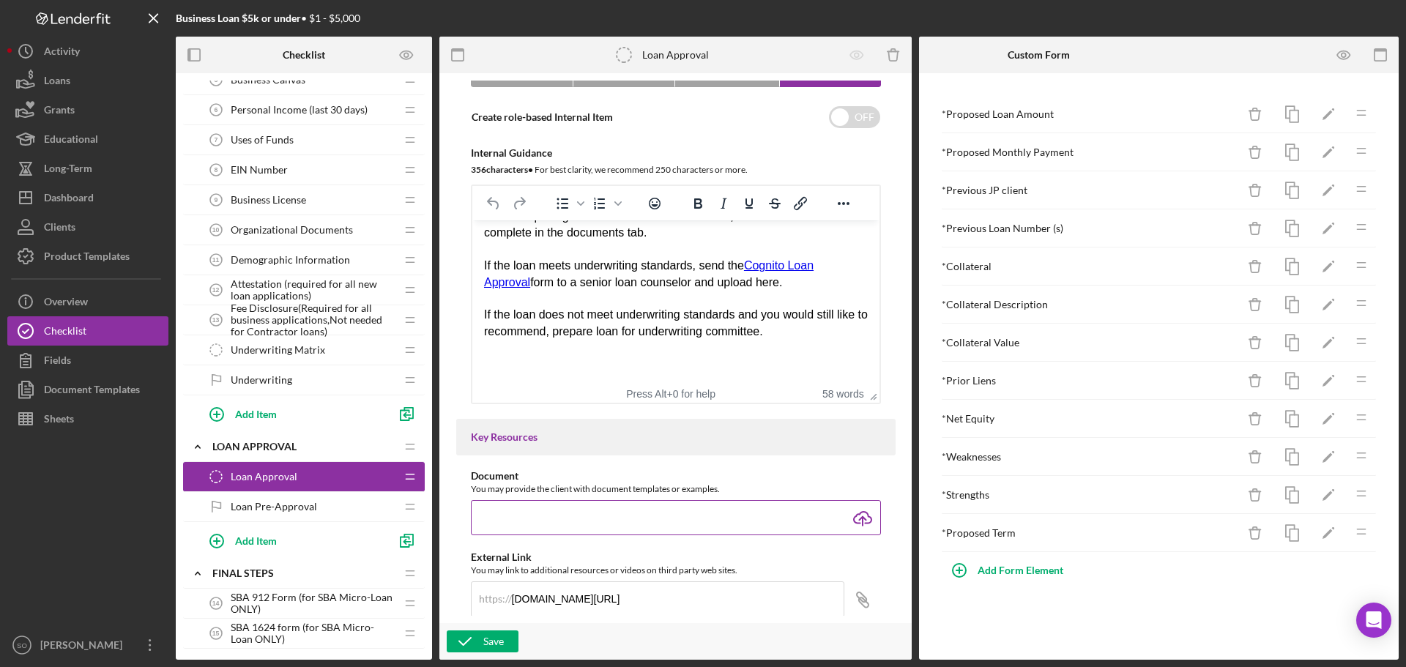
scroll to position [366, 0]
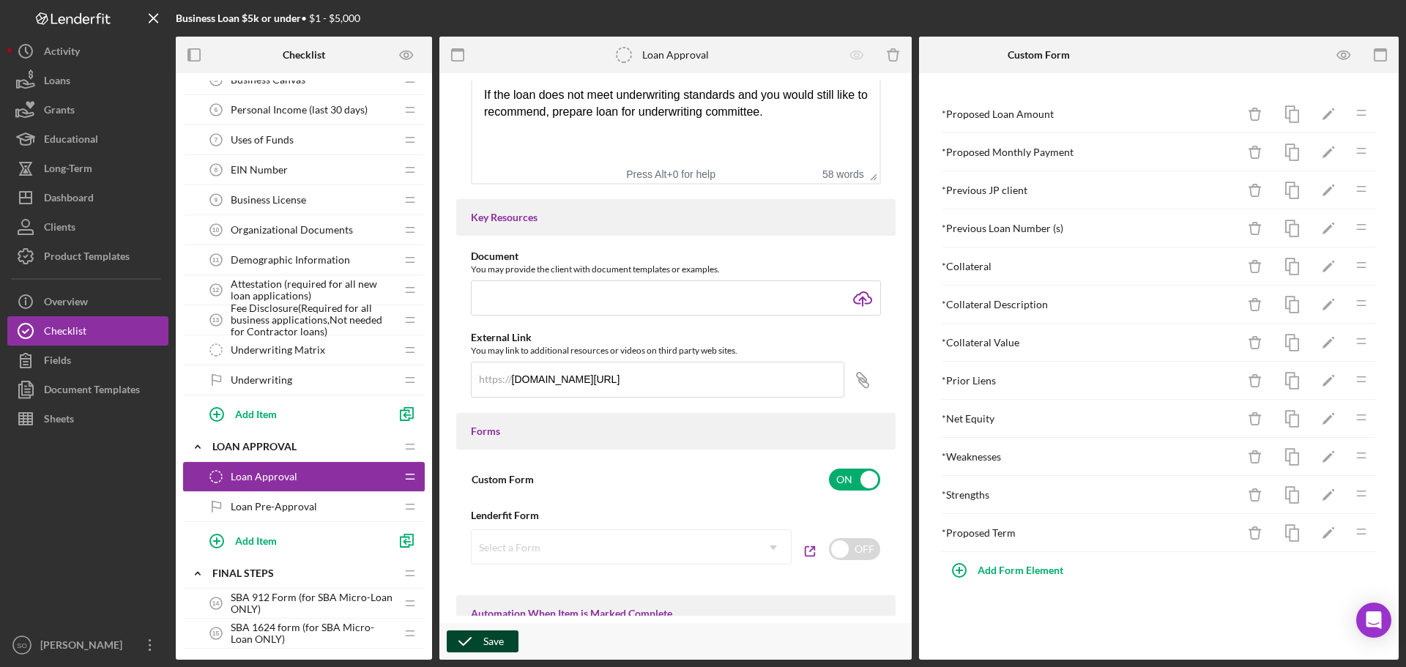
click at [493, 644] on div "Save" at bounding box center [493, 641] width 20 height 22
click at [853, 379] on icon "Icon/Link" at bounding box center [862, 380] width 37 height 37
drag, startPoint x: 75, startPoint y: 198, endPoint x: 94, endPoint y: 198, distance: 19.0
click at [75, 198] on div "Dashboard" at bounding box center [69, 199] width 50 height 33
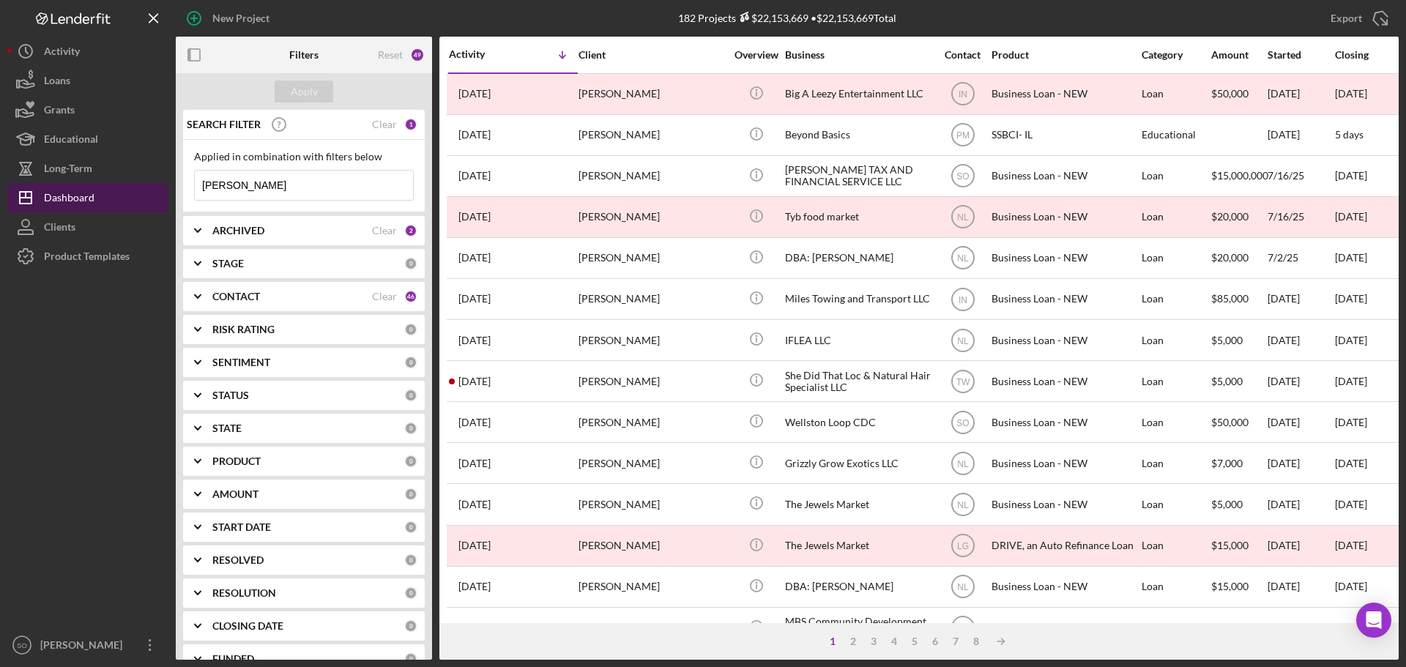
click at [86, 204] on div "Dashboard" at bounding box center [69, 199] width 51 height 33
click at [275, 236] on div "ARCHIVED" at bounding box center [292, 231] width 160 height 12
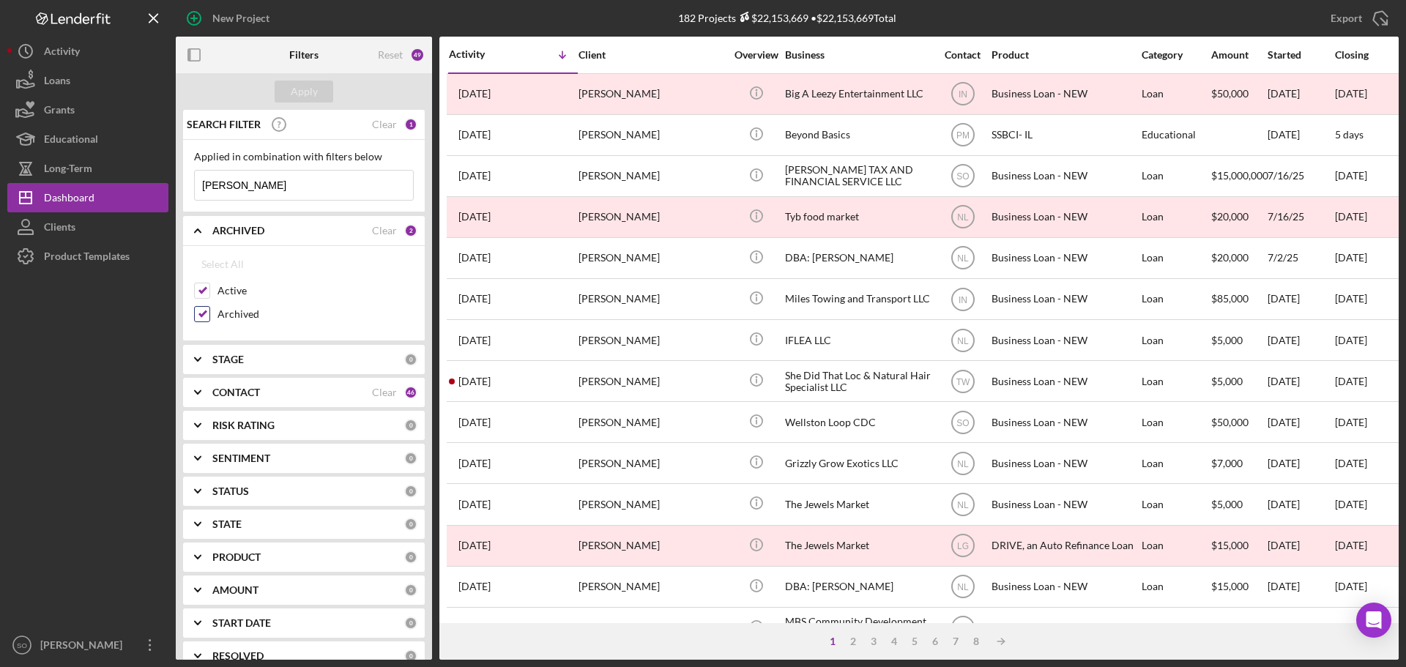
click at [204, 312] on input "Archived" at bounding box center [202, 314] width 15 height 15
checkbox input "false"
click at [307, 88] on div "Apply" at bounding box center [304, 92] width 27 height 22
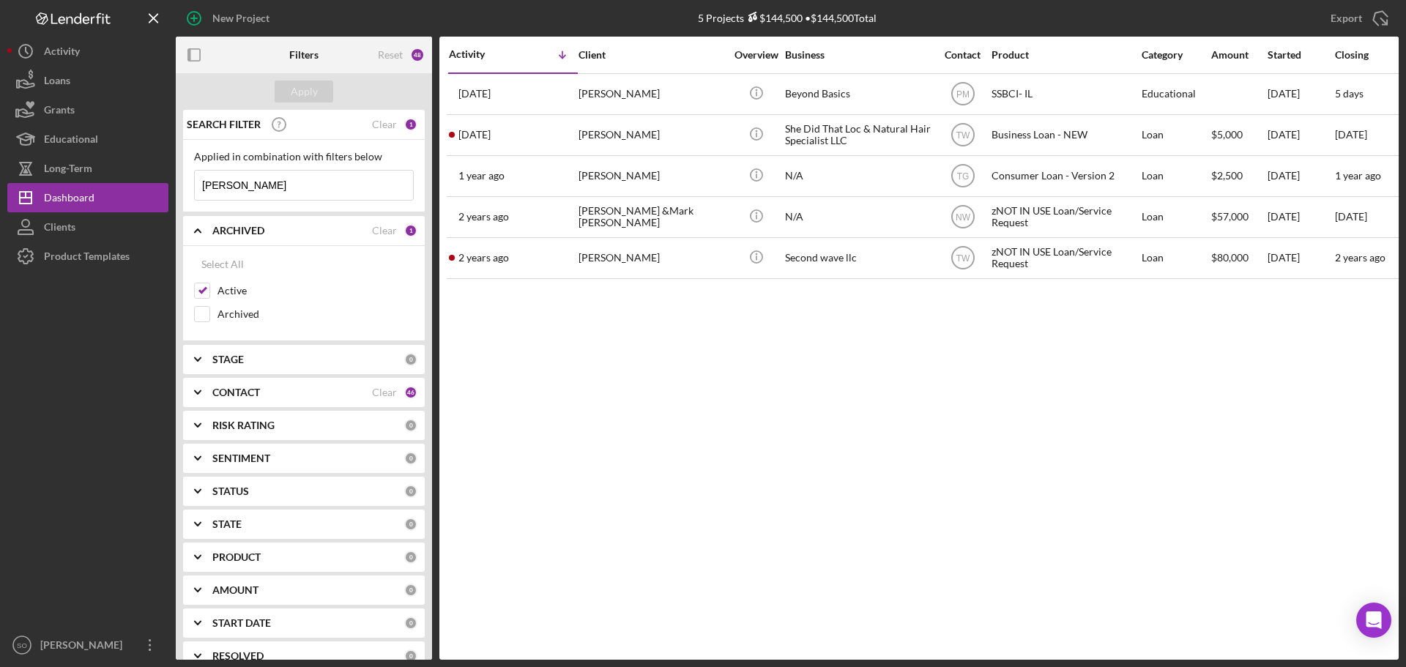
click at [294, 198] on input "mark wells" at bounding box center [304, 185] width 218 height 29
type input "m"
click at [266, 184] on input at bounding box center [304, 185] width 218 height 29
paste input "[PERSON_NAME]"
type input "[PERSON_NAME]"
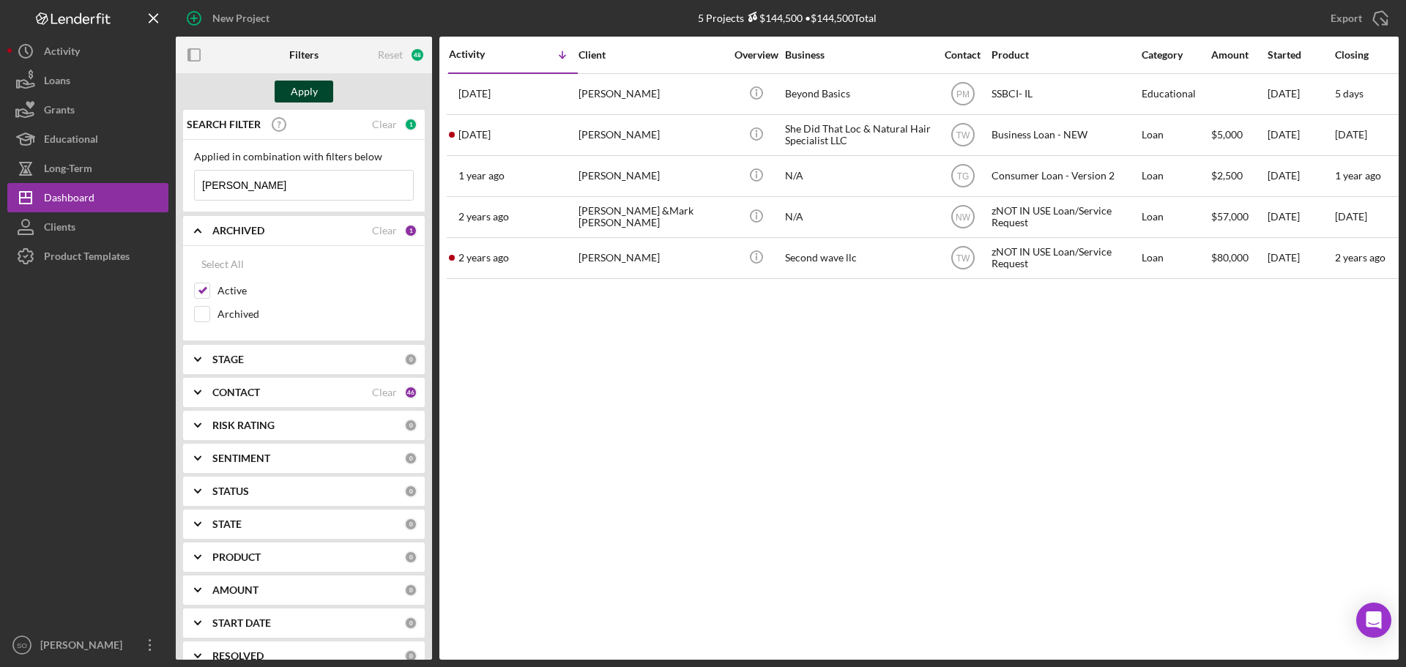
click at [299, 94] on div "Apply" at bounding box center [304, 92] width 27 height 22
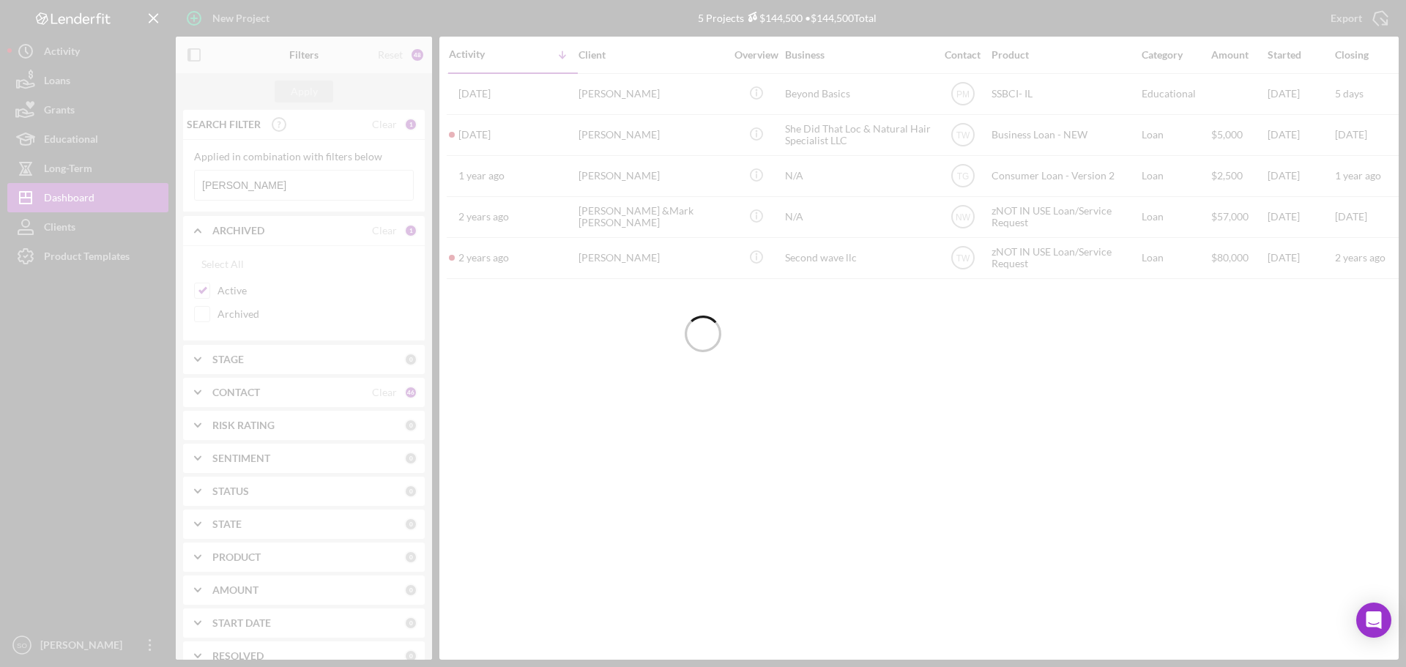
click at [581, 373] on div at bounding box center [703, 333] width 1406 height 667
click at [813, 475] on div at bounding box center [703, 333] width 1406 height 667
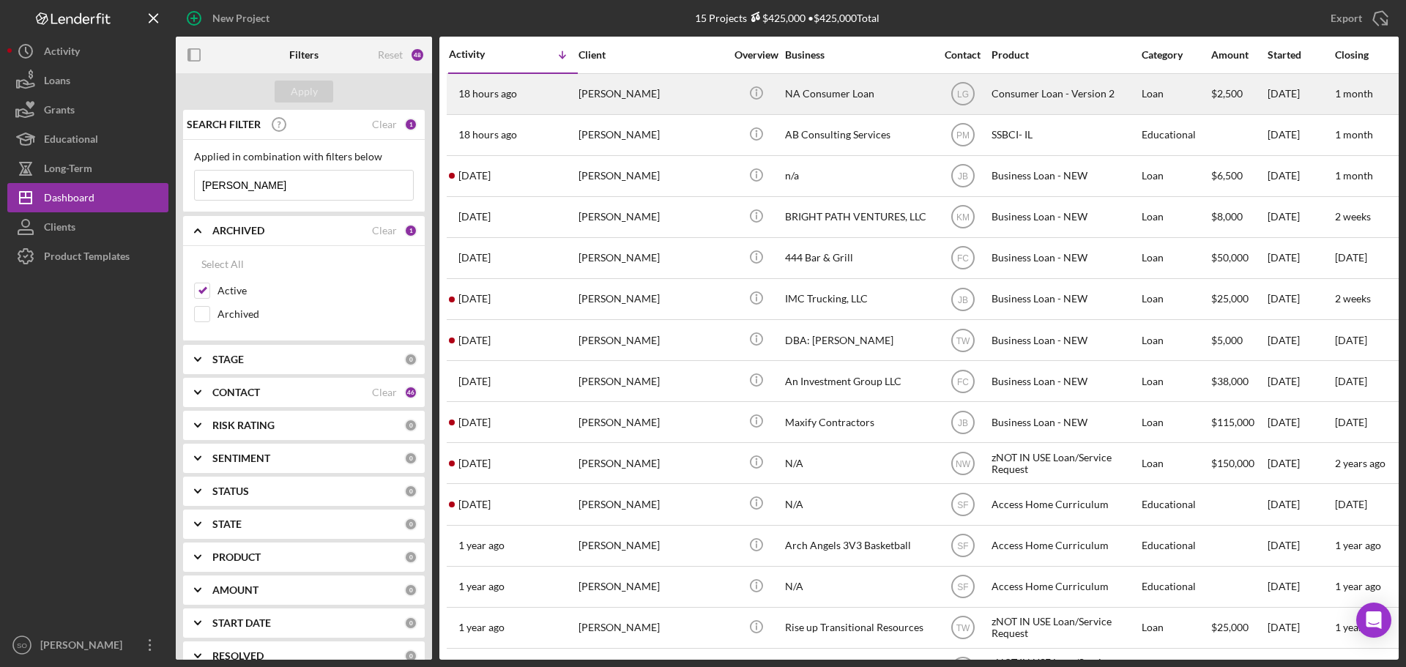
click at [668, 94] on div "[PERSON_NAME]" at bounding box center [651, 94] width 146 height 39
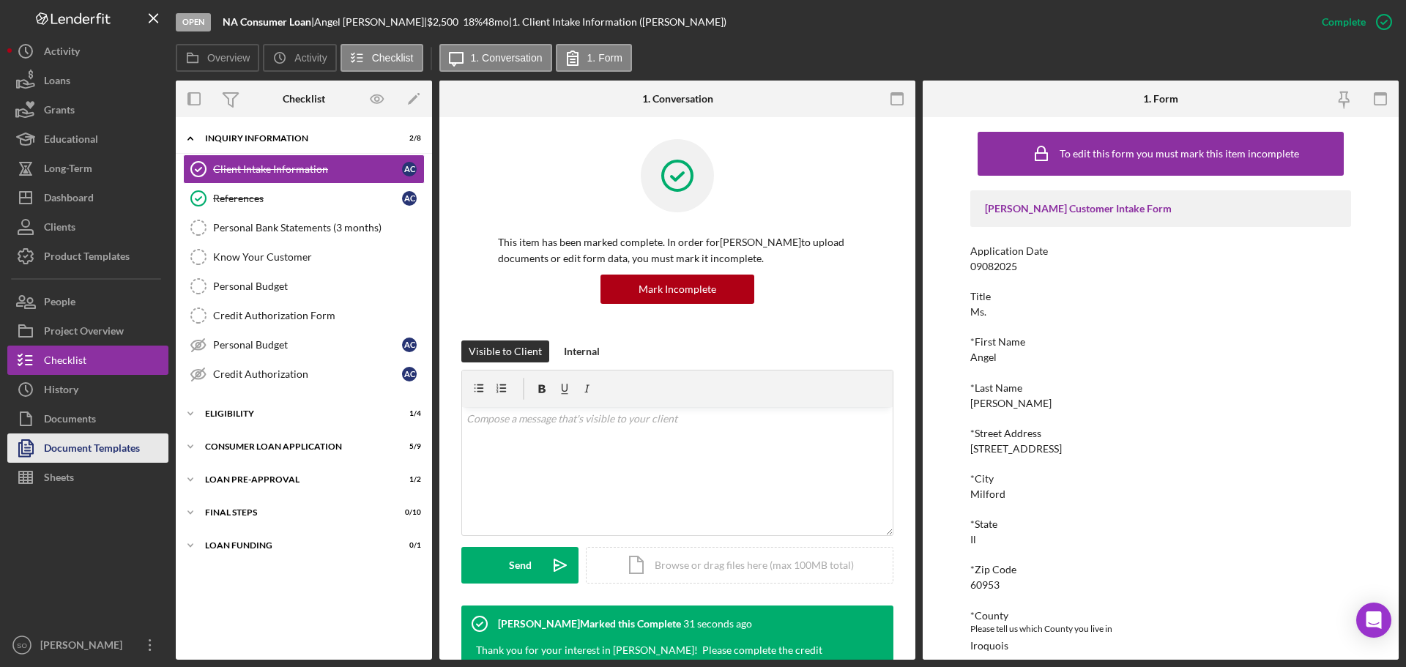
click at [59, 451] on div "Document Templates" at bounding box center [92, 449] width 96 height 33
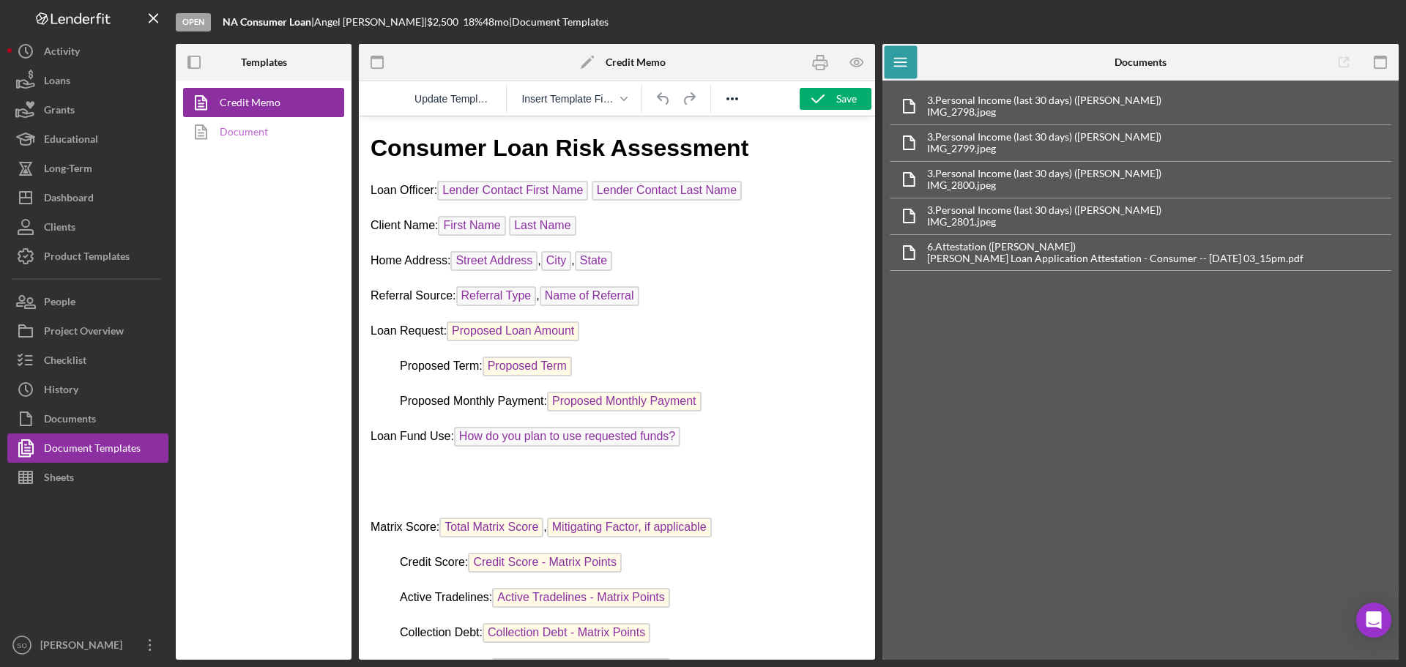
click at [249, 124] on link "Document" at bounding box center [260, 131] width 154 height 29
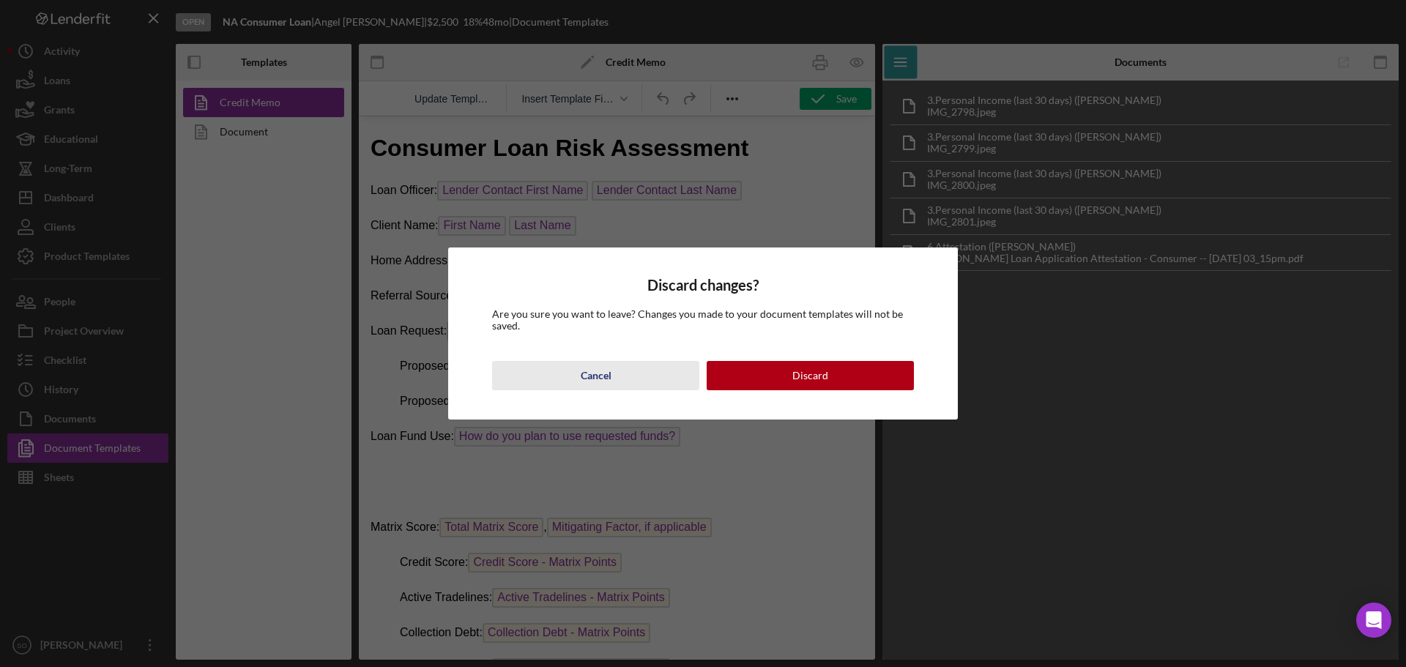
click at [611, 377] on div "Cancel" at bounding box center [596, 375] width 31 height 29
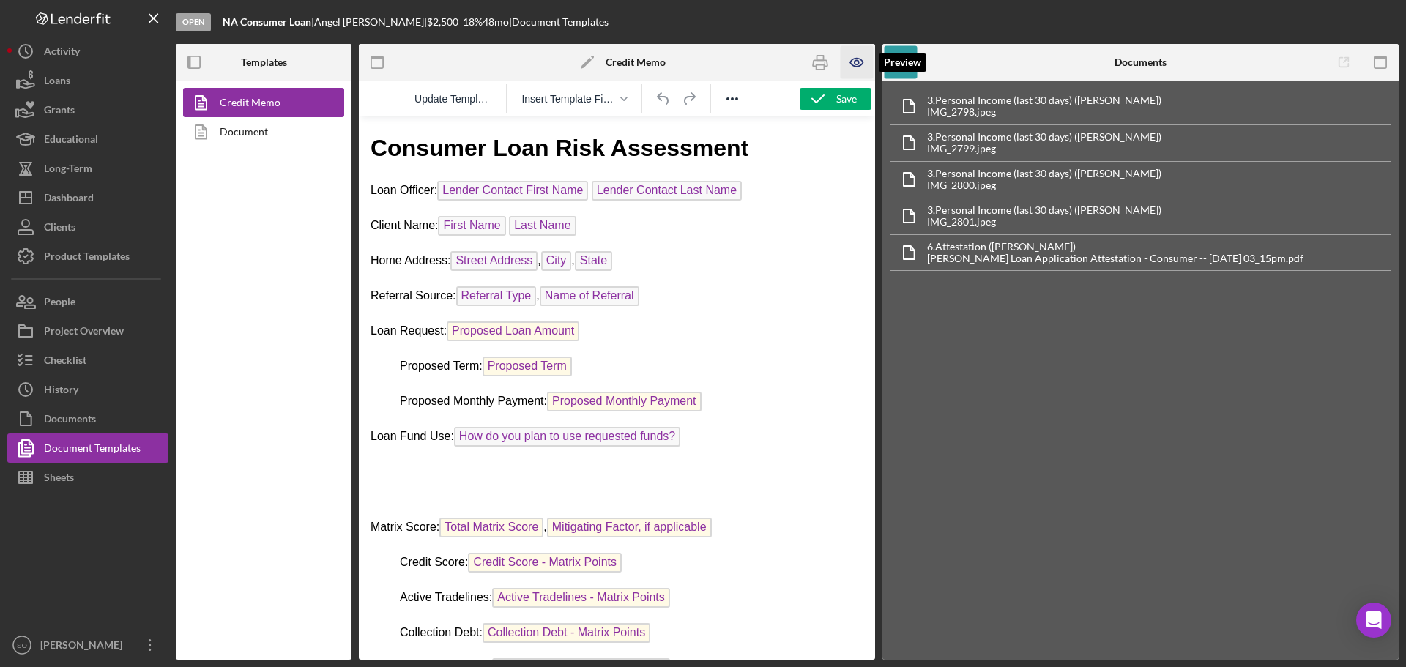
click at [860, 67] on icon "button" at bounding box center [856, 62] width 33 height 33
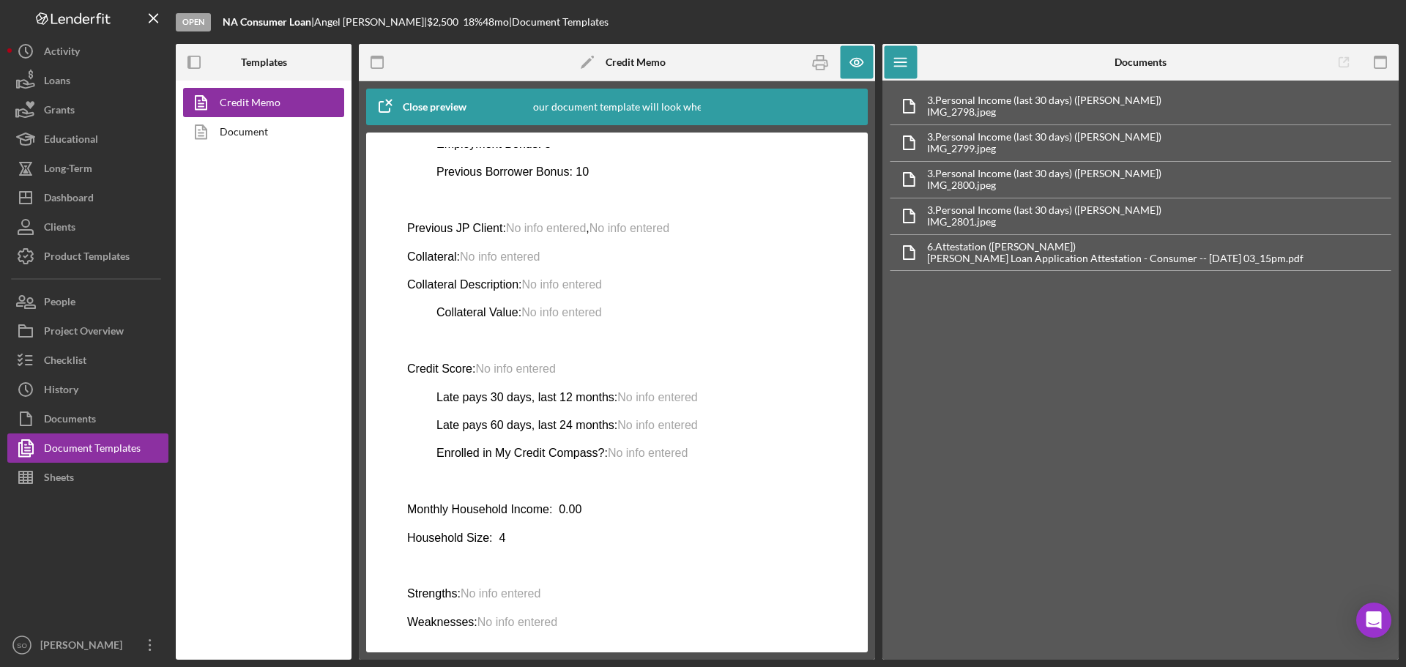
scroll to position [646, 0]
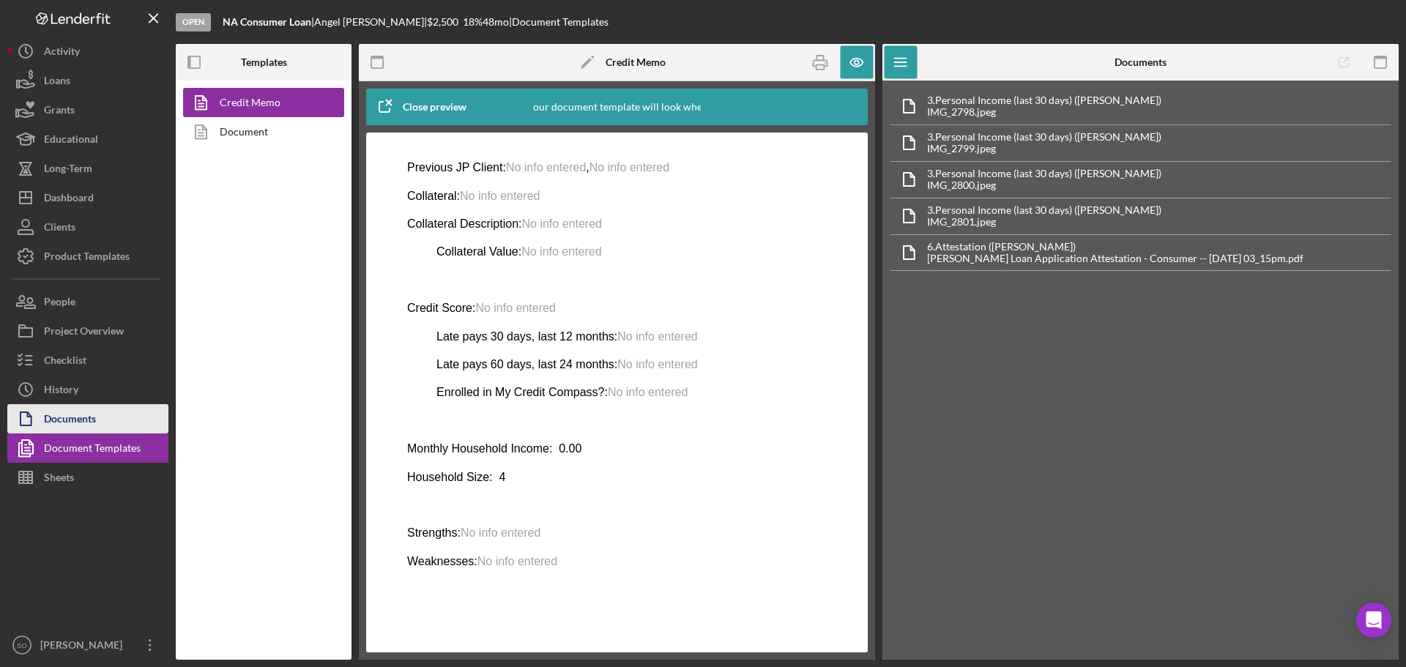
drag, startPoint x: 64, startPoint y: 411, endPoint x: 78, endPoint y: 410, distance: 13.9
click at [64, 411] on div "Documents" at bounding box center [70, 420] width 52 height 33
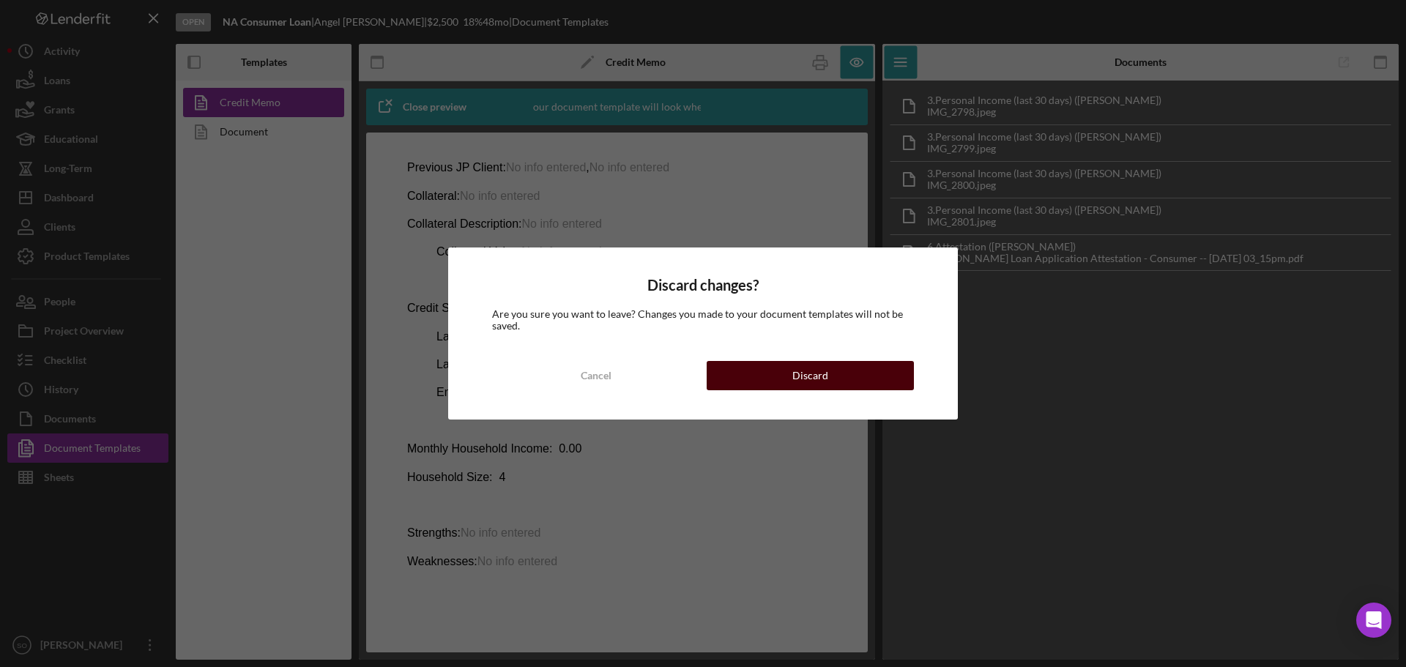
click at [813, 379] on div "Discard" at bounding box center [810, 375] width 36 height 29
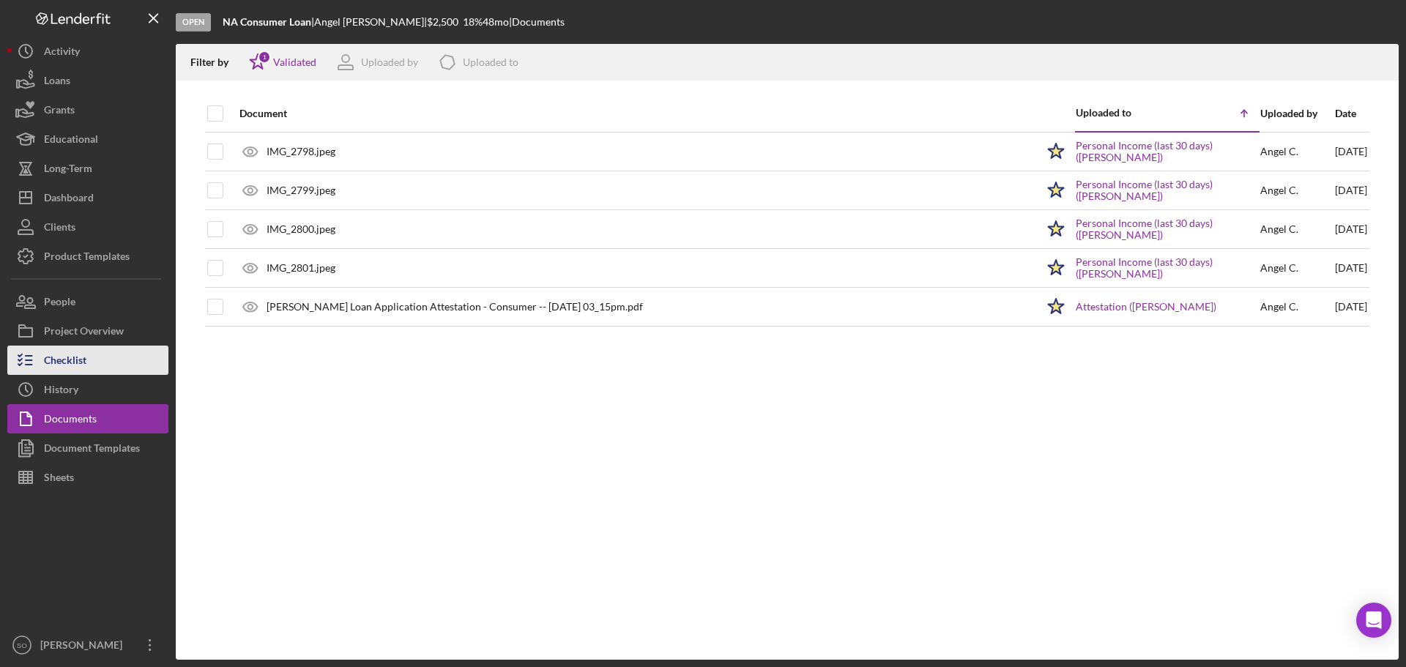
click at [50, 383] on div "History" at bounding box center [61, 391] width 34 height 33
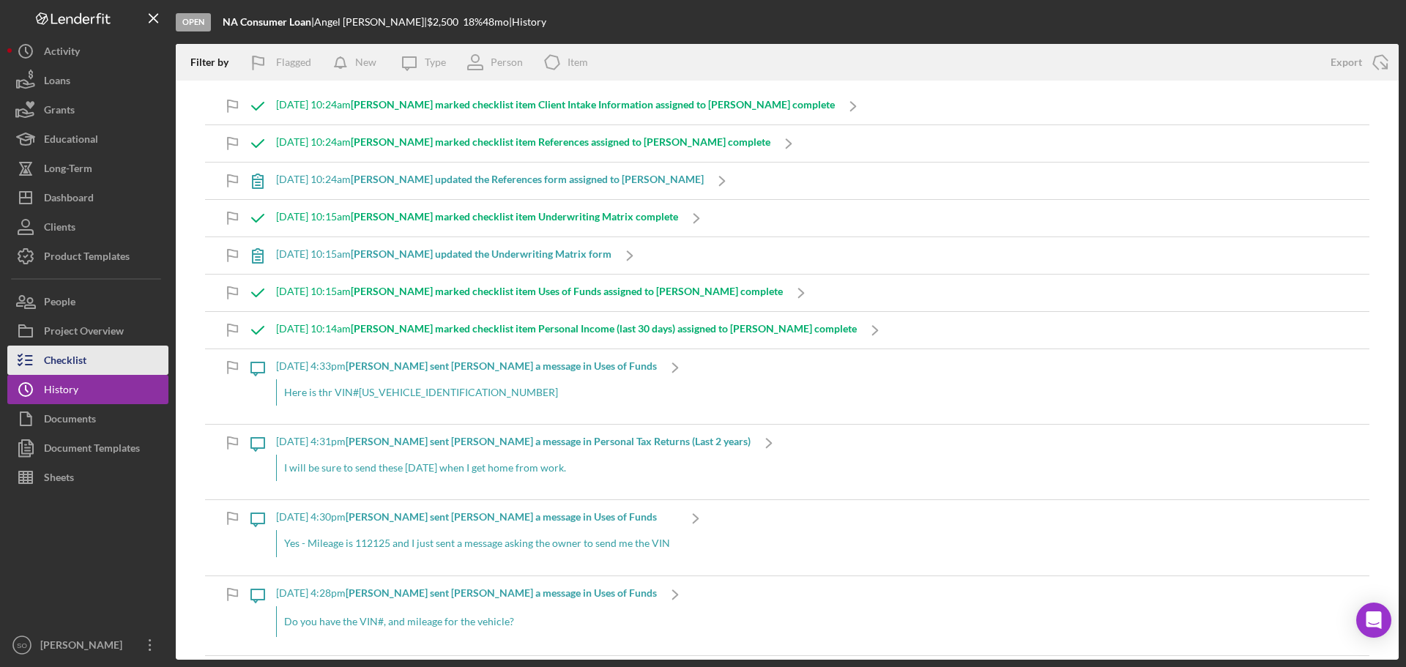
click at [53, 366] on div "Checklist" at bounding box center [65, 362] width 42 height 33
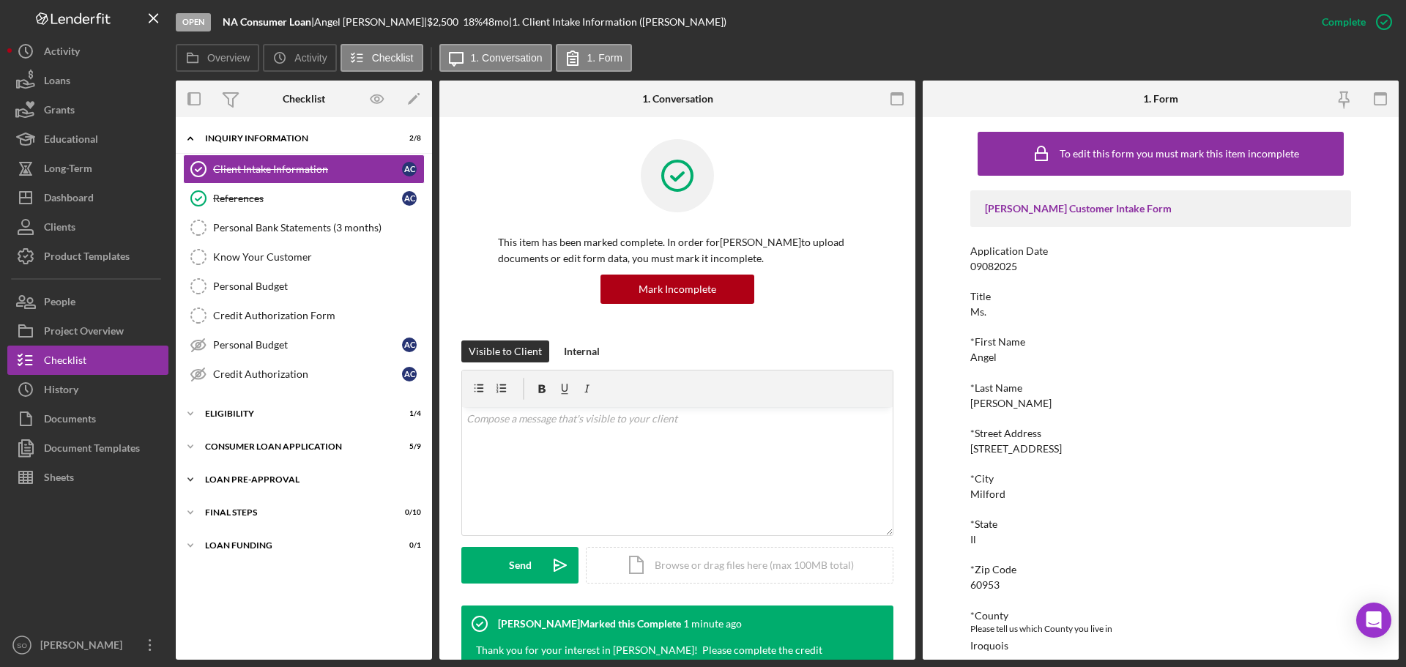
click at [242, 478] on div "Loan Pre-Approval" at bounding box center [309, 479] width 209 height 9
click at [275, 515] on div "Loan Approval" at bounding box center [318, 510] width 211 height 12
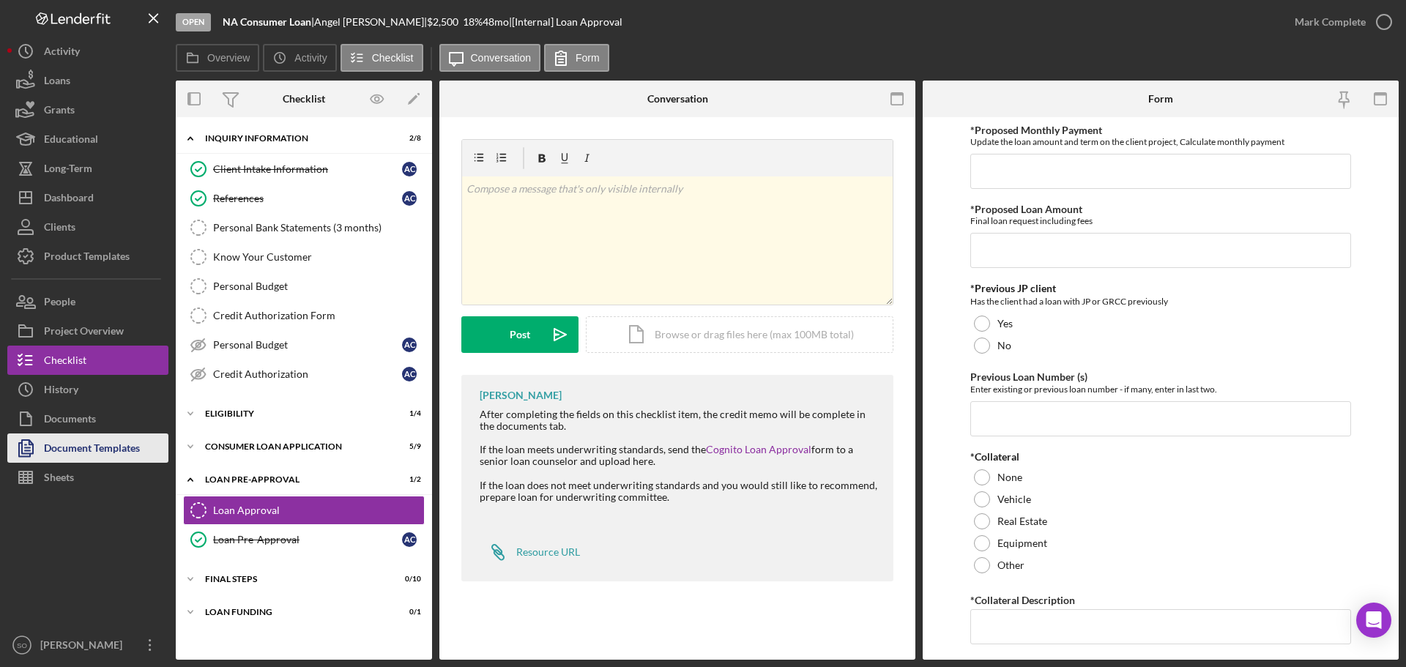
click at [55, 450] on div "Document Templates" at bounding box center [92, 449] width 96 height 33
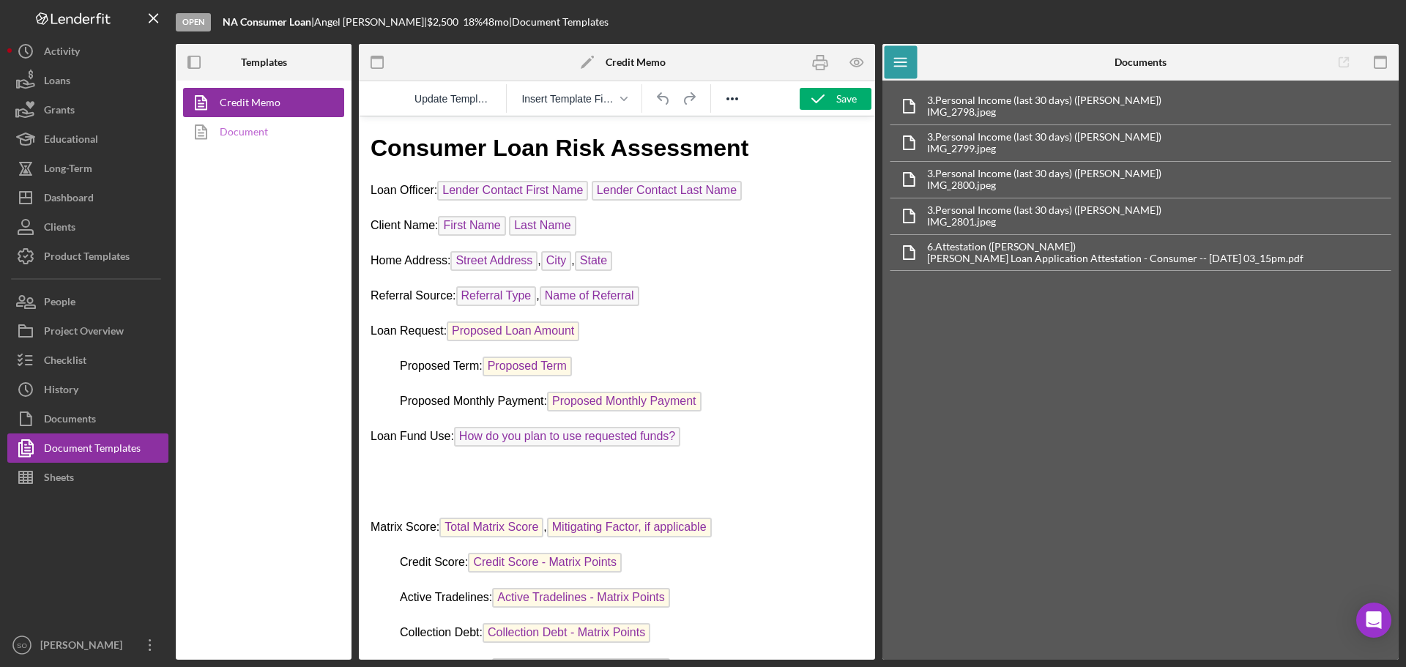
click at [245, 133] on link "Document" at bounding box center [260, 131] width 154 height 29
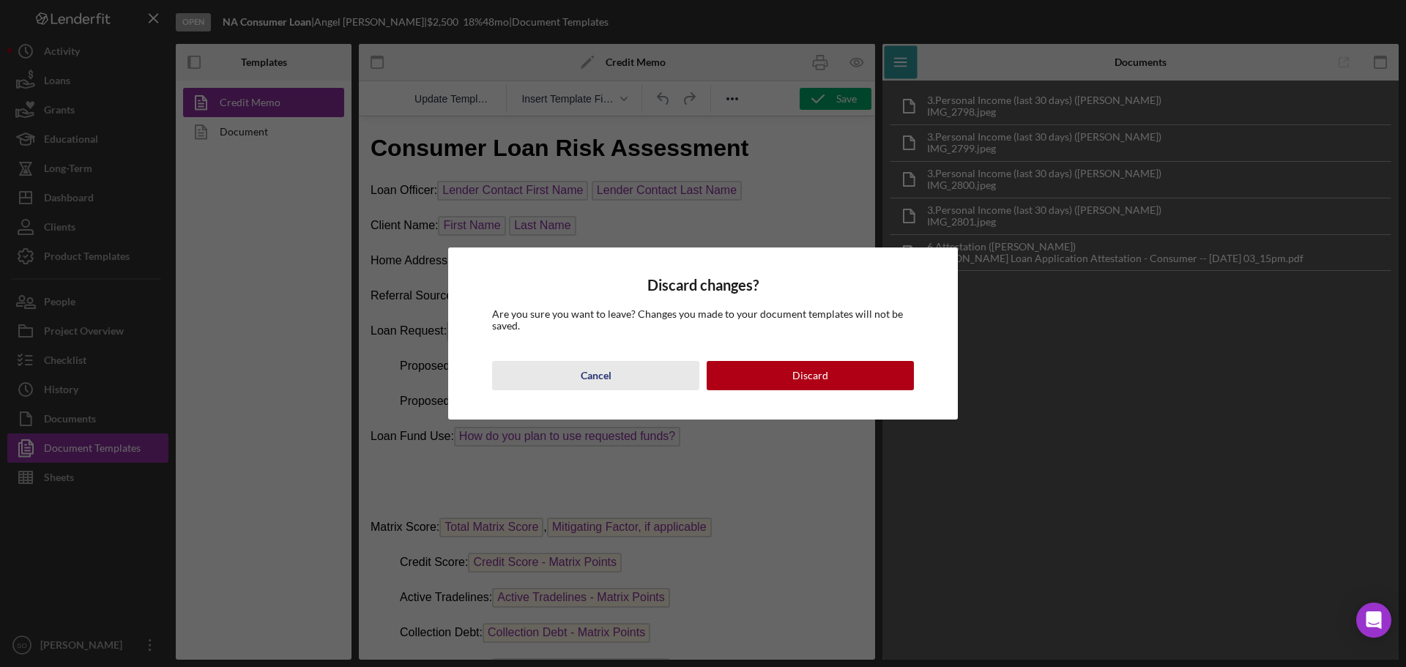
click at [610, 365] on div "Cancel" at bounding box center [596, 375] width 31 height 29
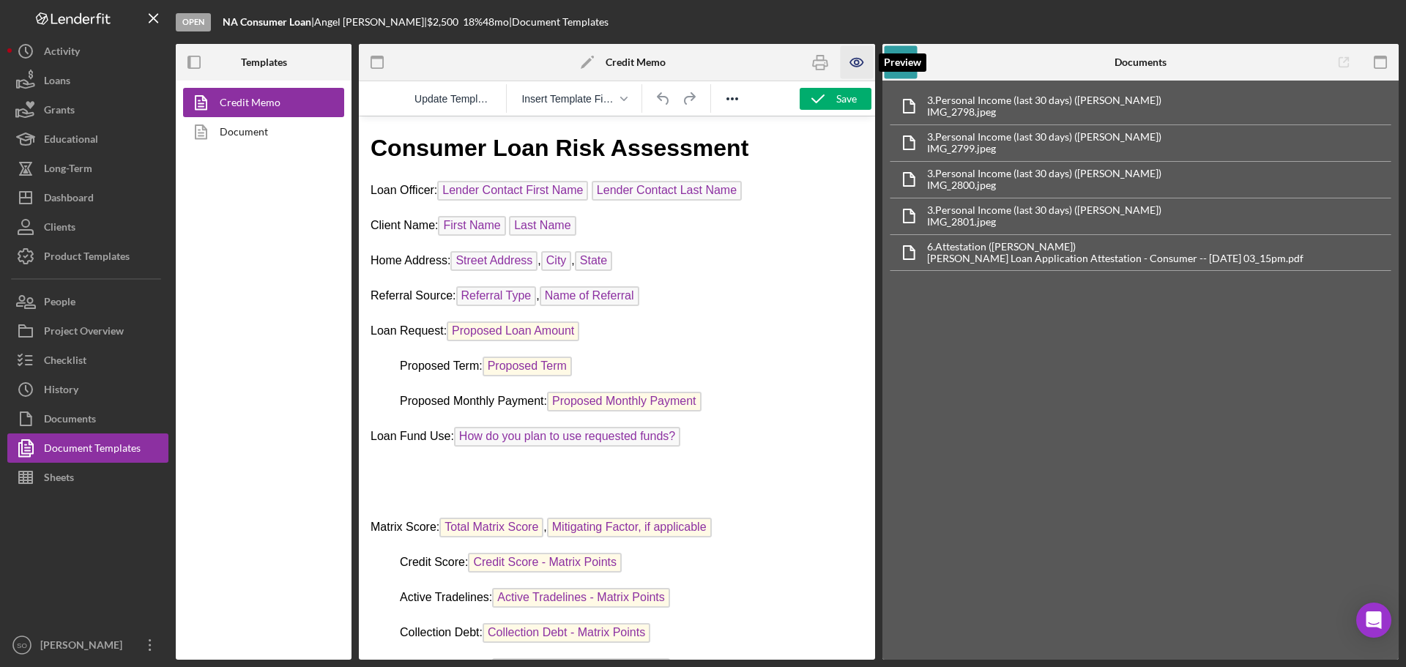
click at [846, 66] on icon "button" at bounding box center [856, 62] width 33 height 33
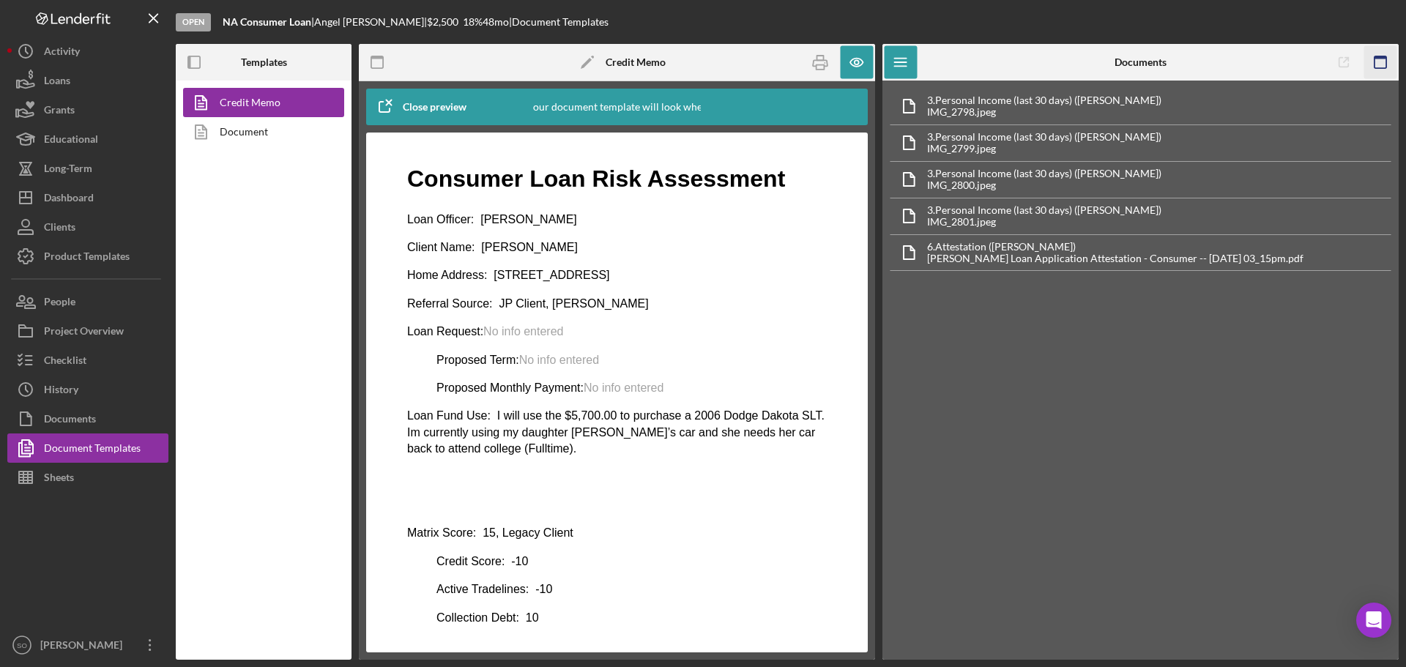
click at [1375, 64] on icon "button" at bounding box center [1380, 62] width 33 height 33
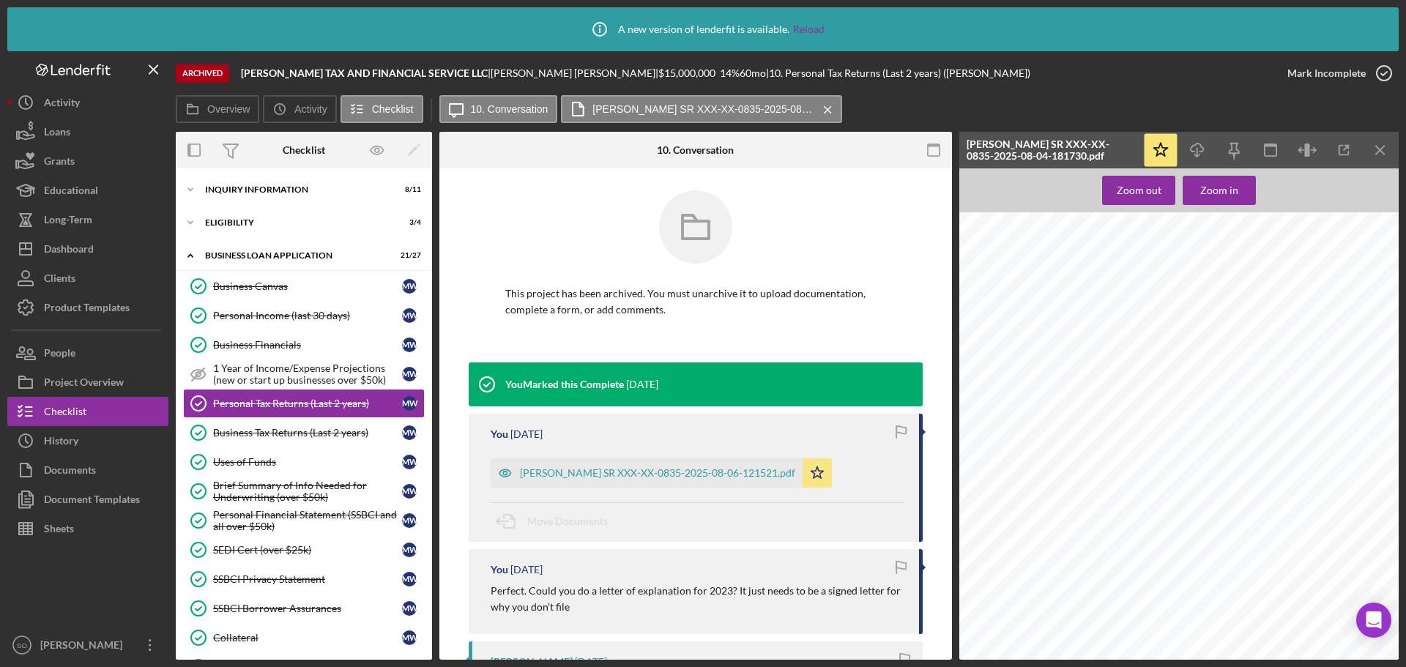
scroll to position [439, 0]
click at [813, 26] on link "Reload" at bounding box center [808, 29] width 31 height 12
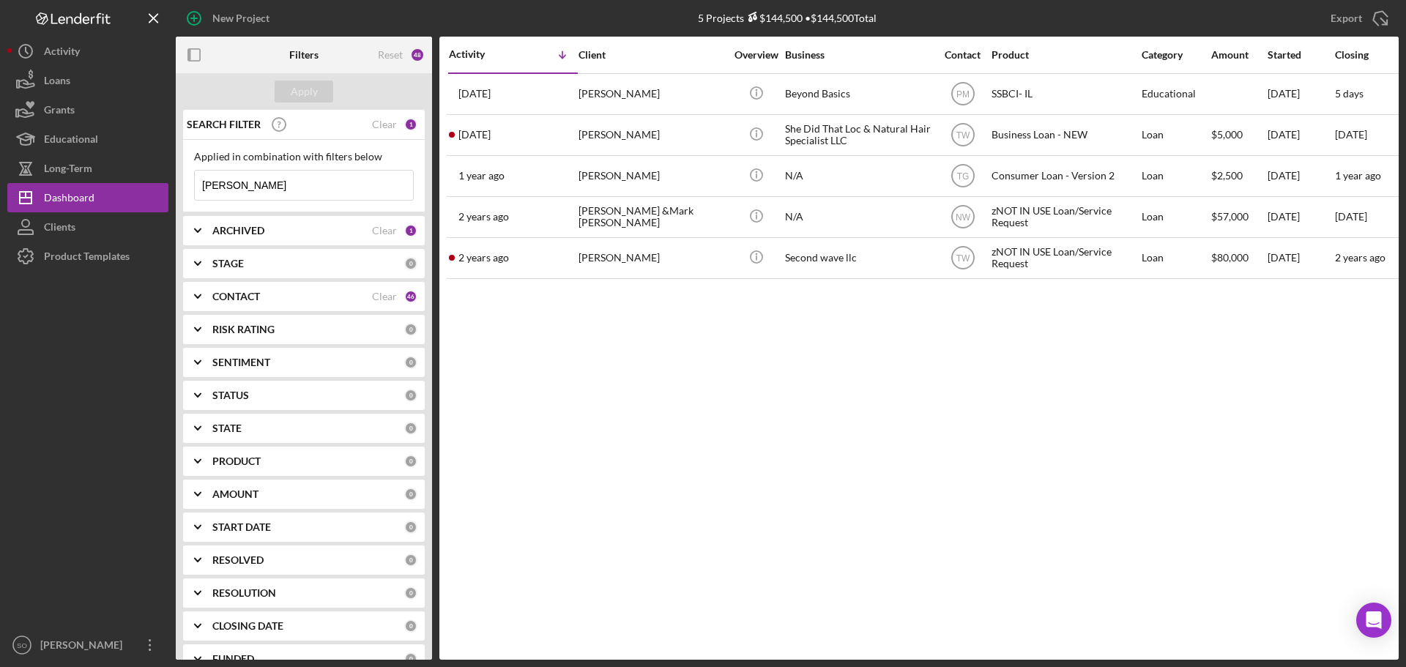
drag, startPoint x: 274, startPoint y: 184, endPoint x: 285, endPoint y: 183, distance: 11.1
click at [274, 184] on input "mark wells" at bounding box center [304, 185] width 218 height 29
drag, startPoint x: 310, startPoint y: 178, endPoint x: 299, endPoint y: 128, distance: 51.0
click at [187, 187] on div "Applied in combination with filters below mark wells Icon/Menu Close" at bounding box center [304, 176] width 242 height 72
paste input "Michelle Lindsey-Wood"
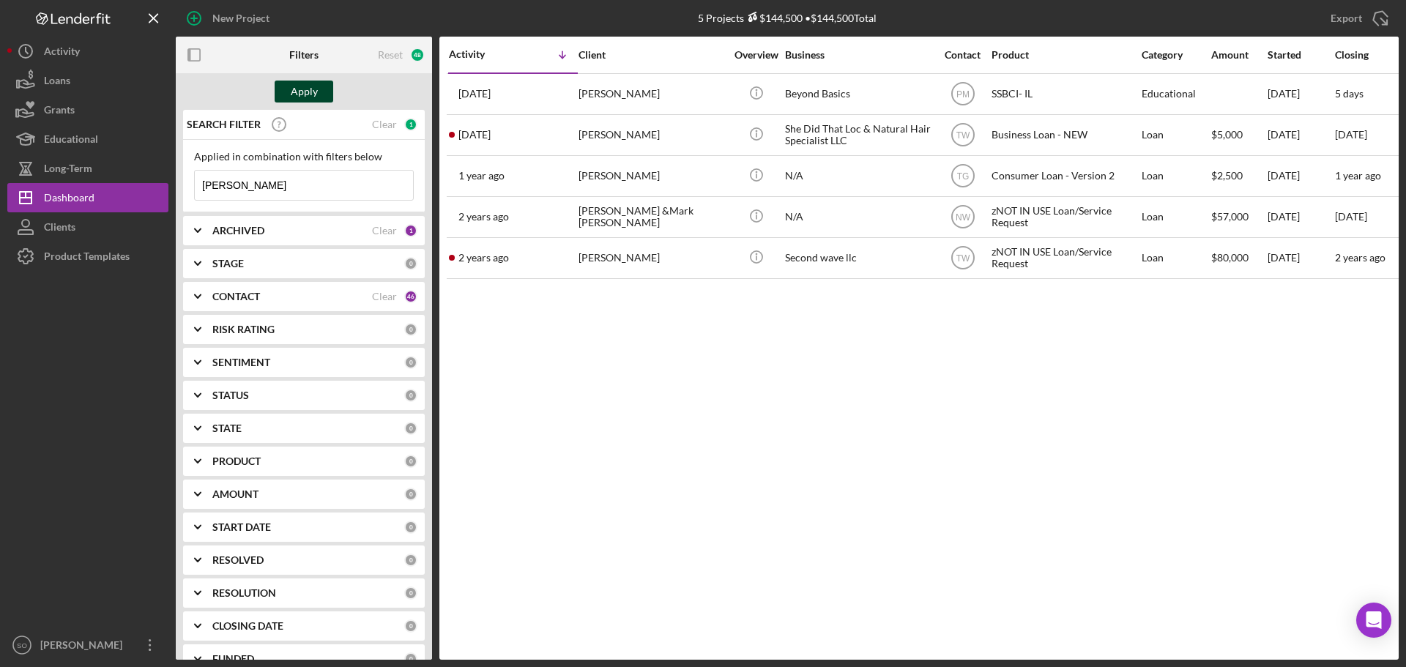
type input "Michelle Lindsey-Woods"
click at [326, 90] on button "Apply" at bounding box center [304, 92] width 59 height 22
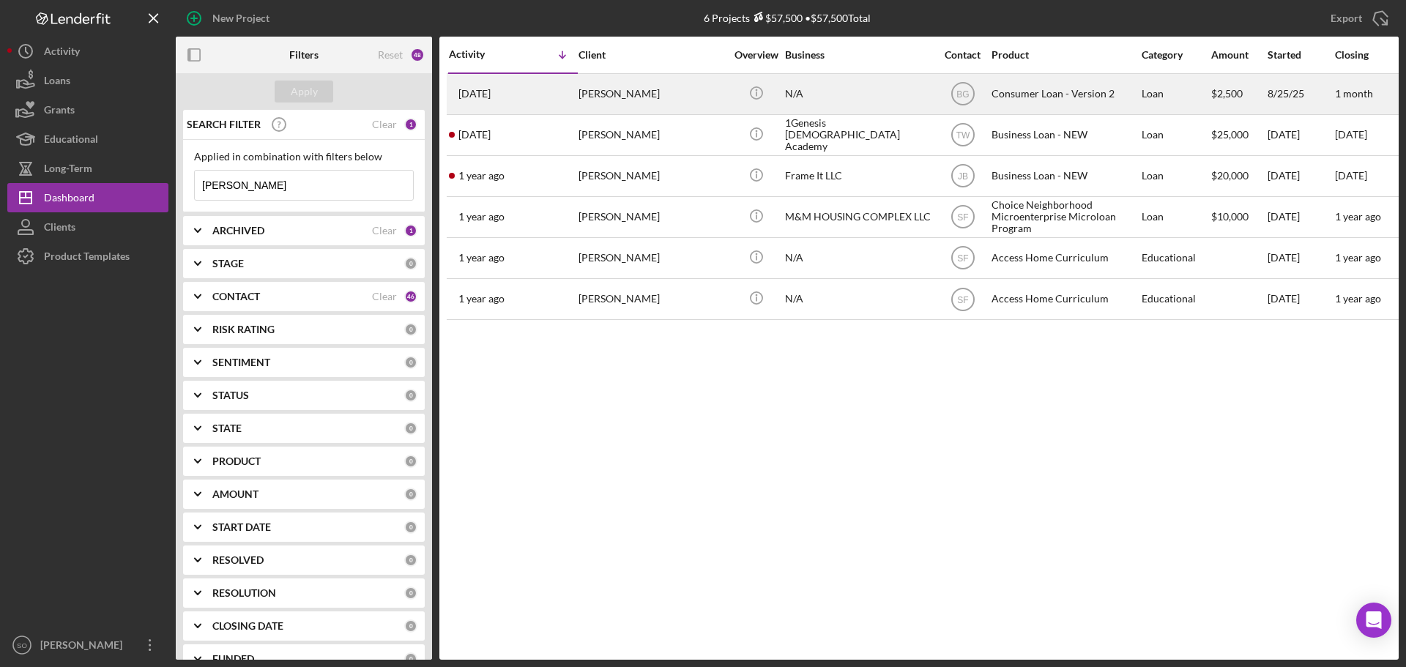
click at [678, 97] on div "Michelle Lindsey-Woods" at bounding box center [651, 94] width 146 height 39
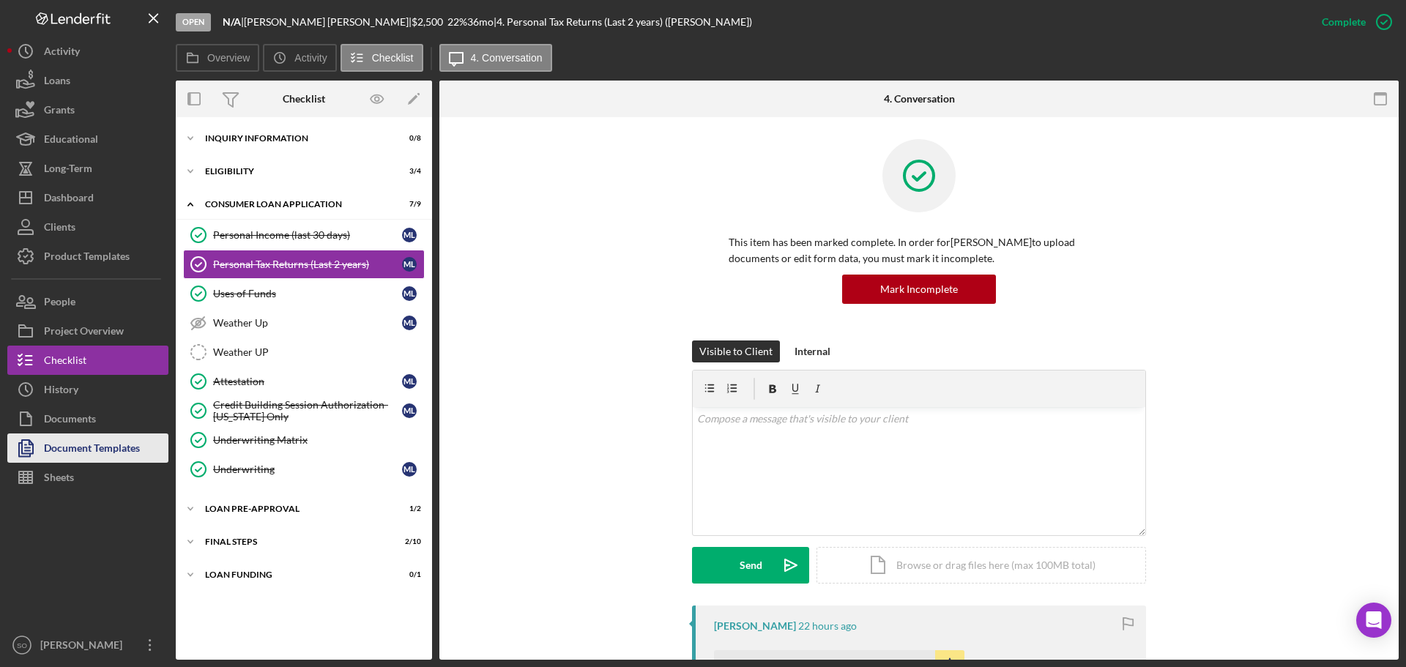
click at [79, 446] on div "Document Templates" at bounding box center [92, 449] width 96 height 33
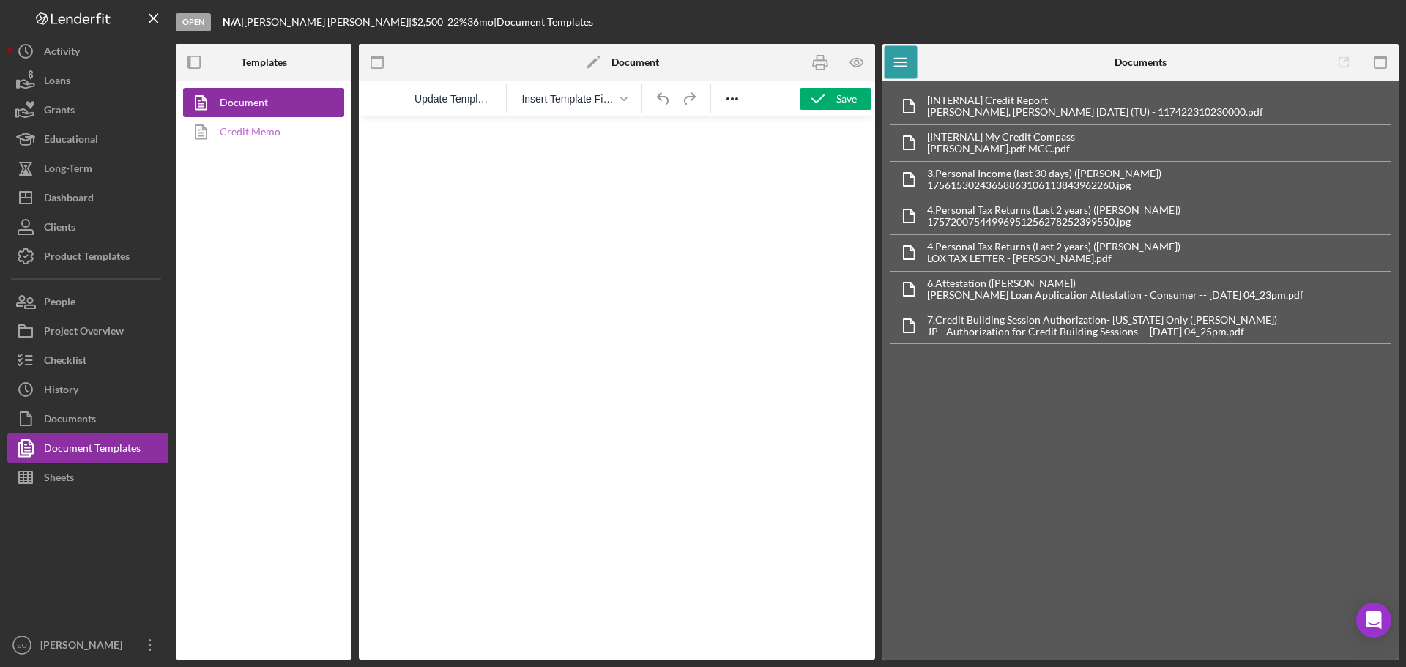
click at [272, 133] on link "Credit Memo" at bounding box center [260, 131] width 154 height 29
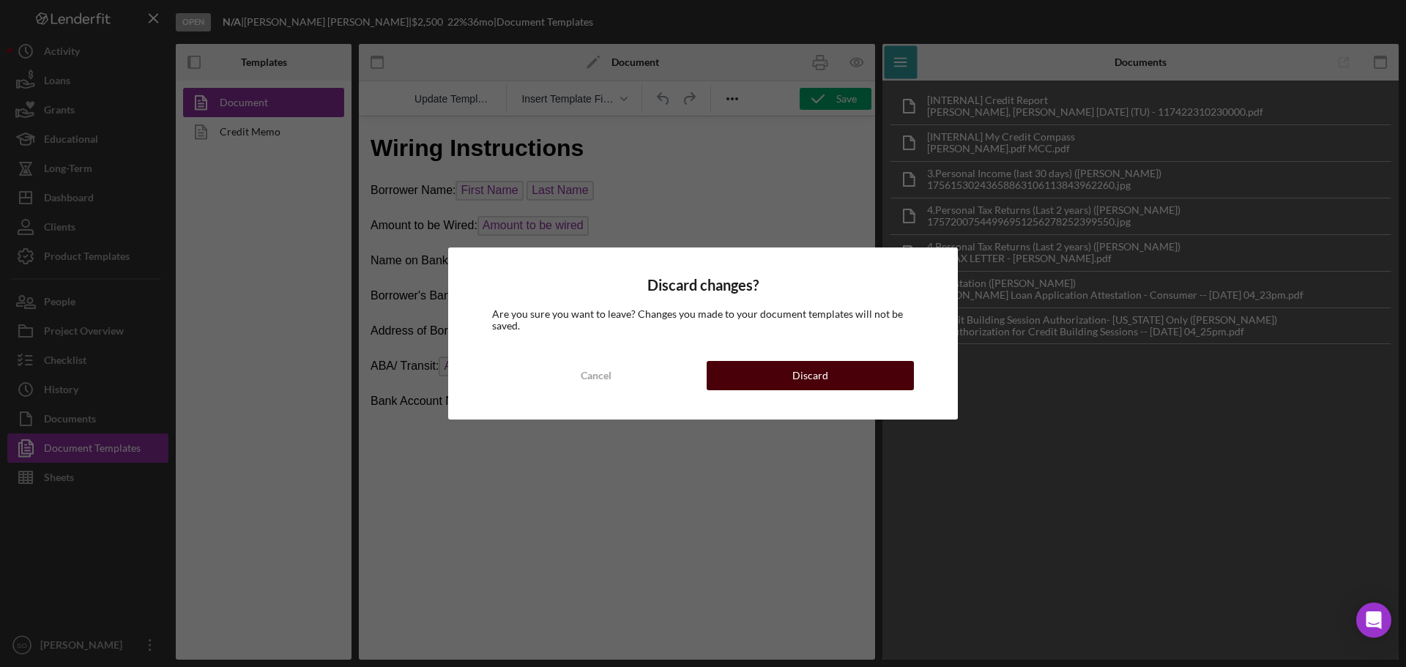
click at [747, 368] on button "Discard" at bounding box center [809, 375] width 207 height 29
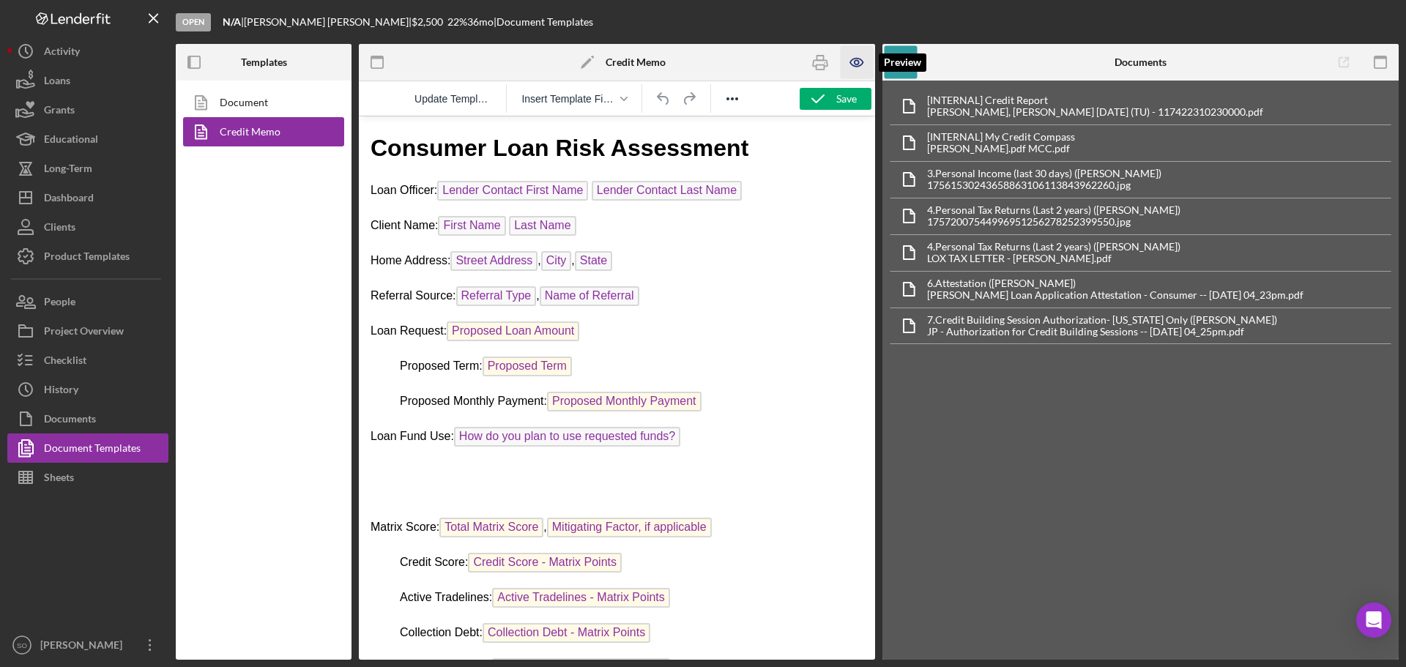
click at [860, 61] on icon "button" at bounding box center [856, 62] width 33 height 33
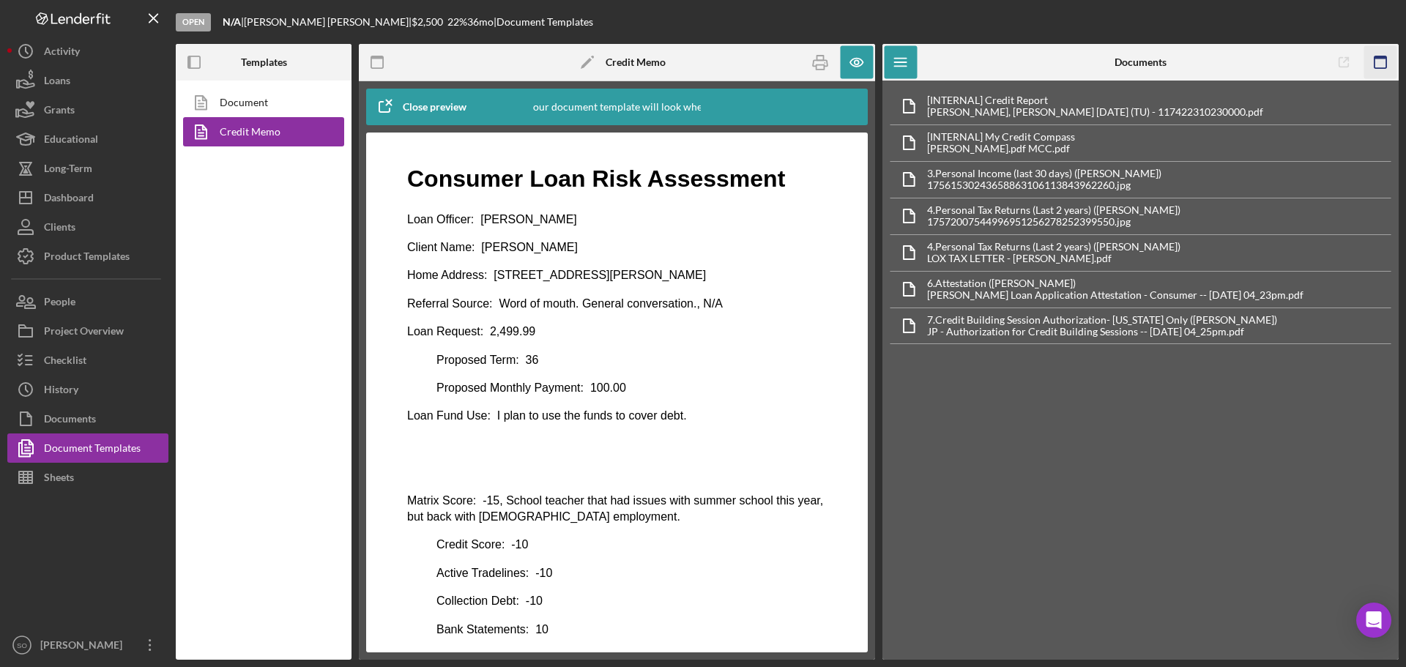
click at [1378, 53] on icon "button" at bounding box center [1380, 62] width 33 height 33
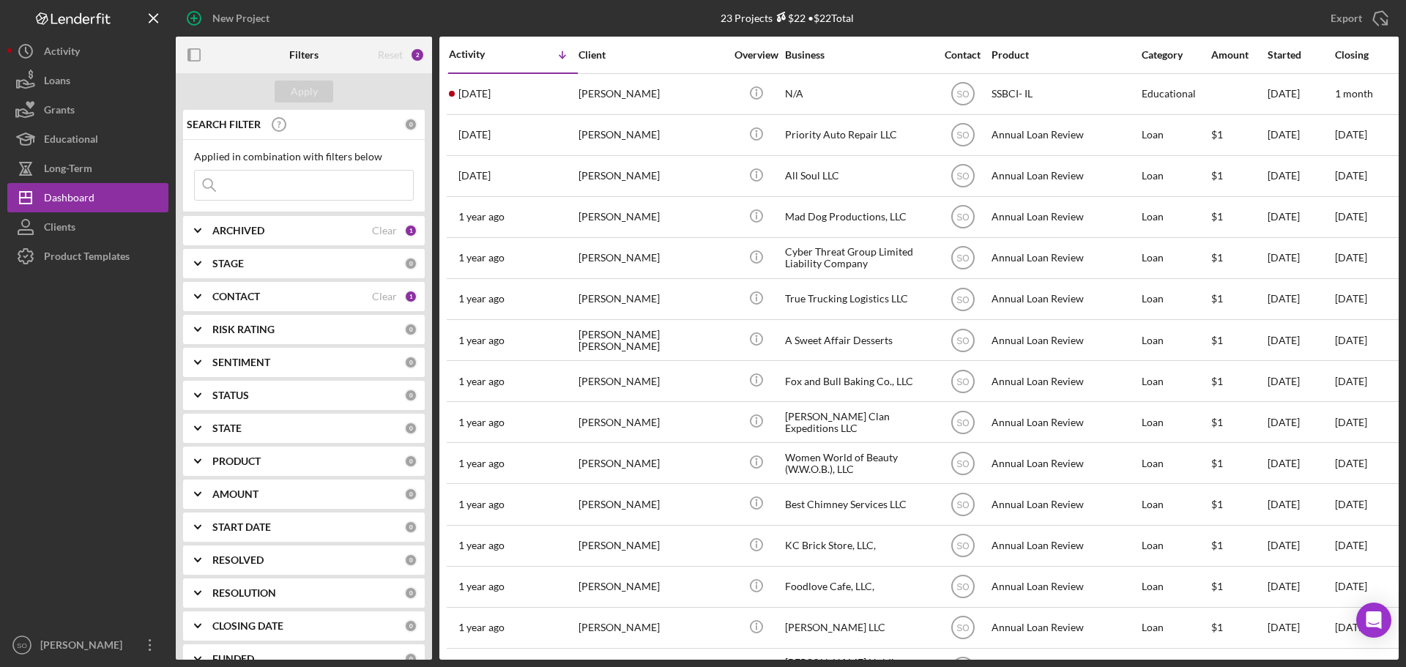
click at [288, 179] on input at bounding box center [304, 185] width 218 height 29
paste input "[PERSON_NAME]"
type input "[PERSON_NAME]"
click at [306, 93] on div "Apply" at bounding box center [304, 92] width 27 height 22
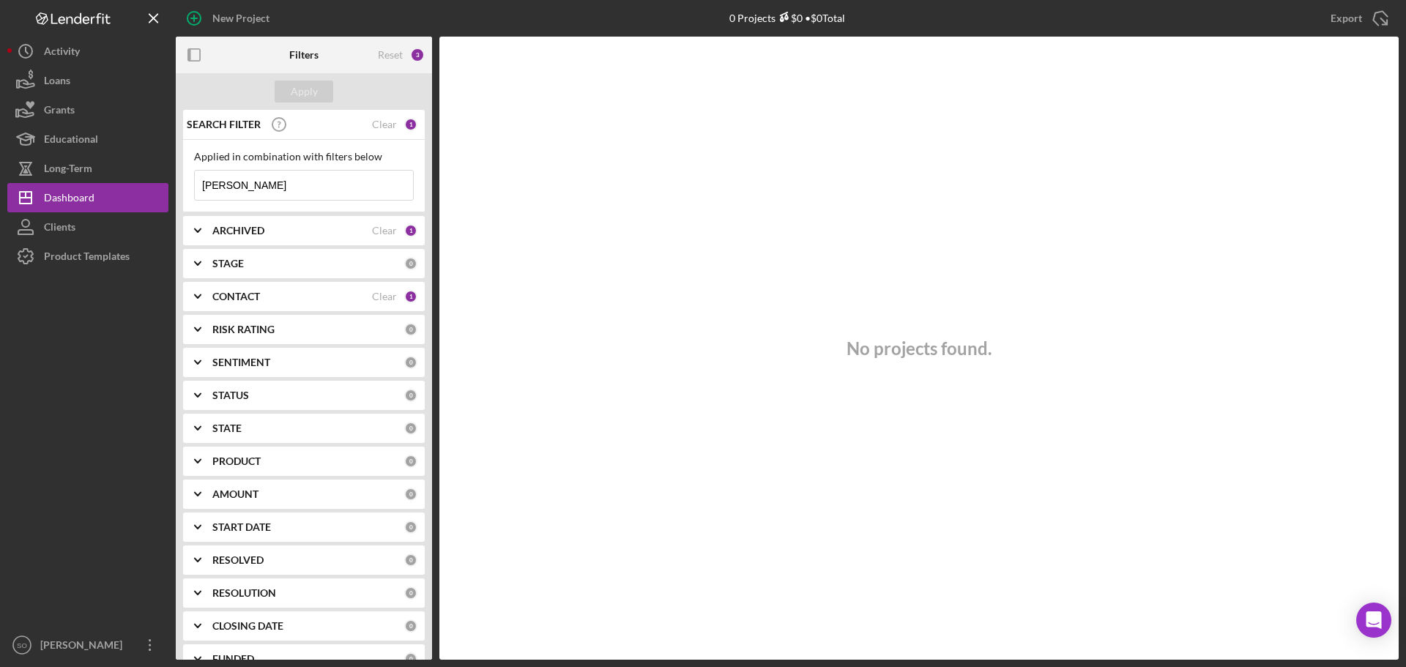
click at [269, 294] on div "CONTACT" at bounding box center [292, 297] width 160 height 12
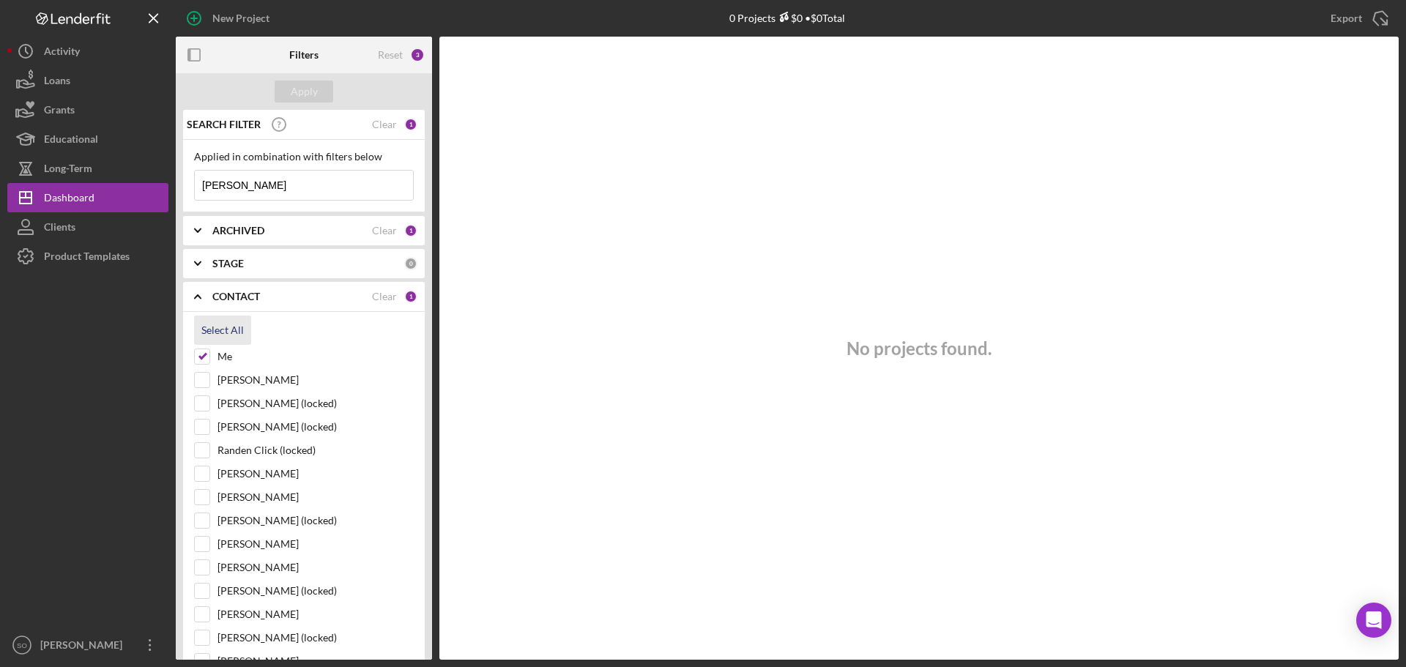
click at [217, 324] on div "Select All" at bounding box center [222, 330] width 42 height 29
checkbox input "true"
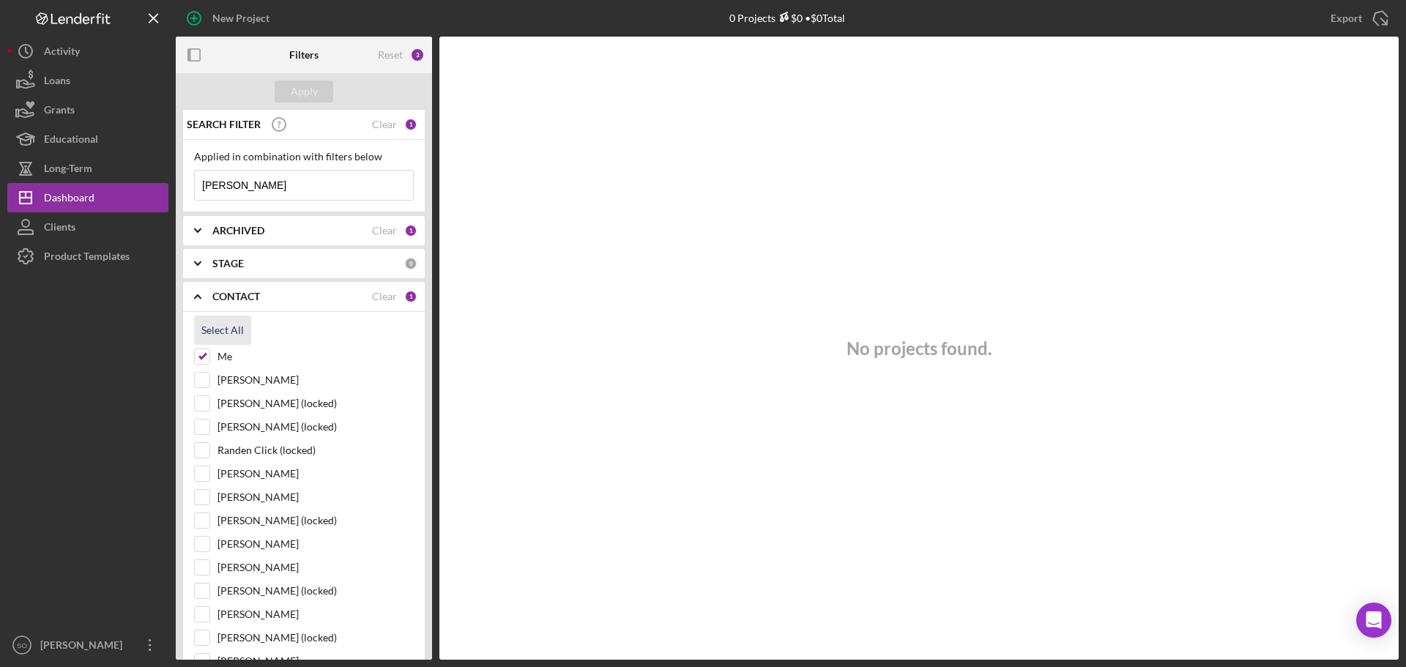
checkbox input "true"
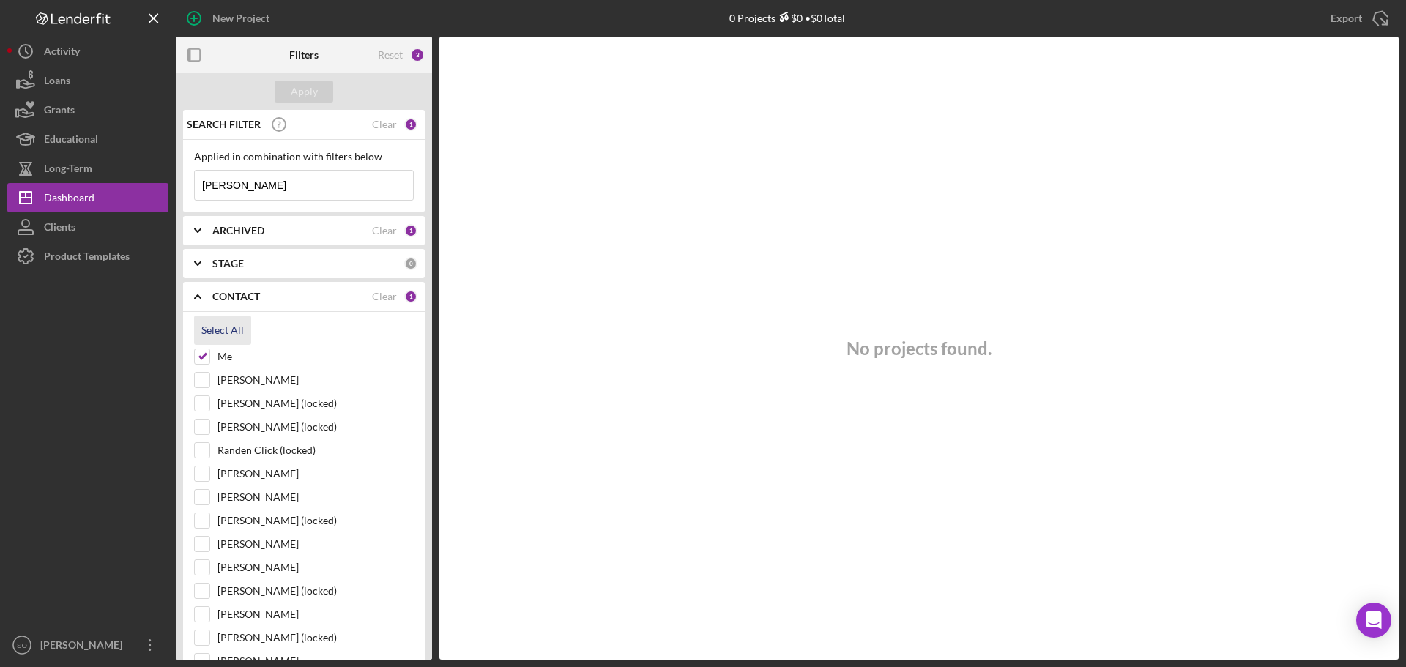
checkbox input "true"
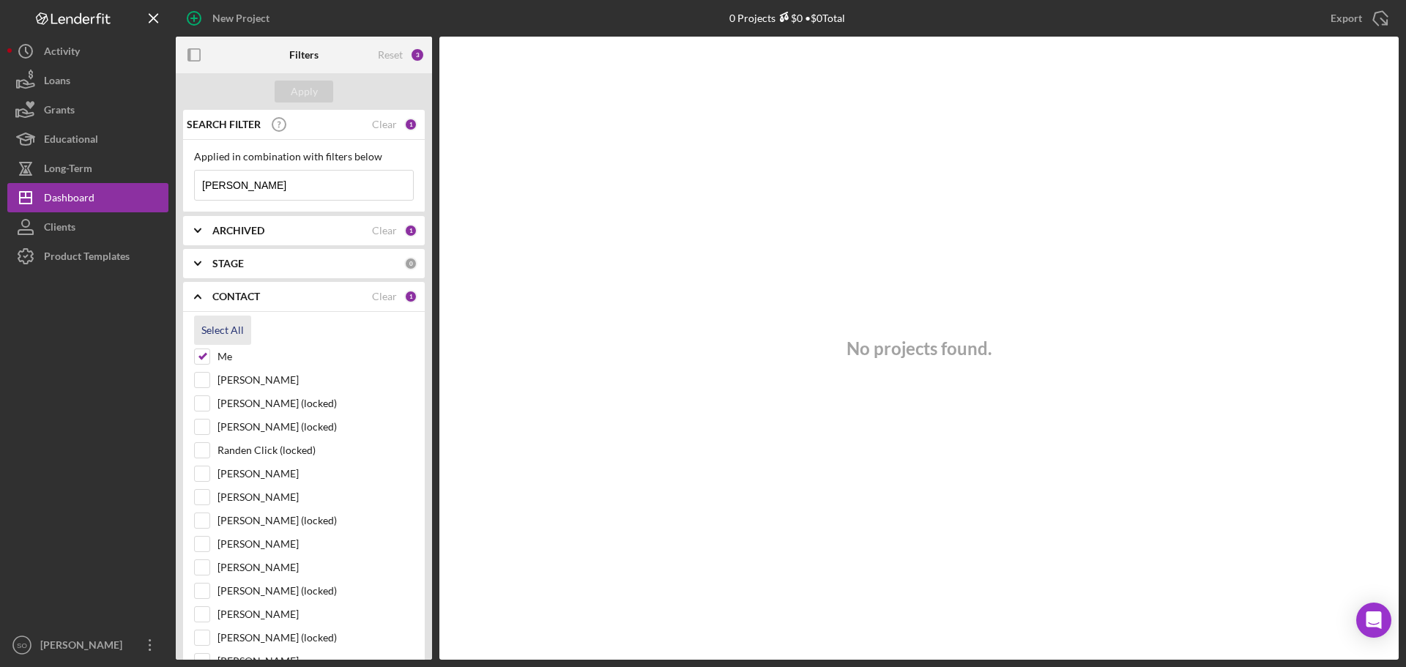
checkbox input "true"
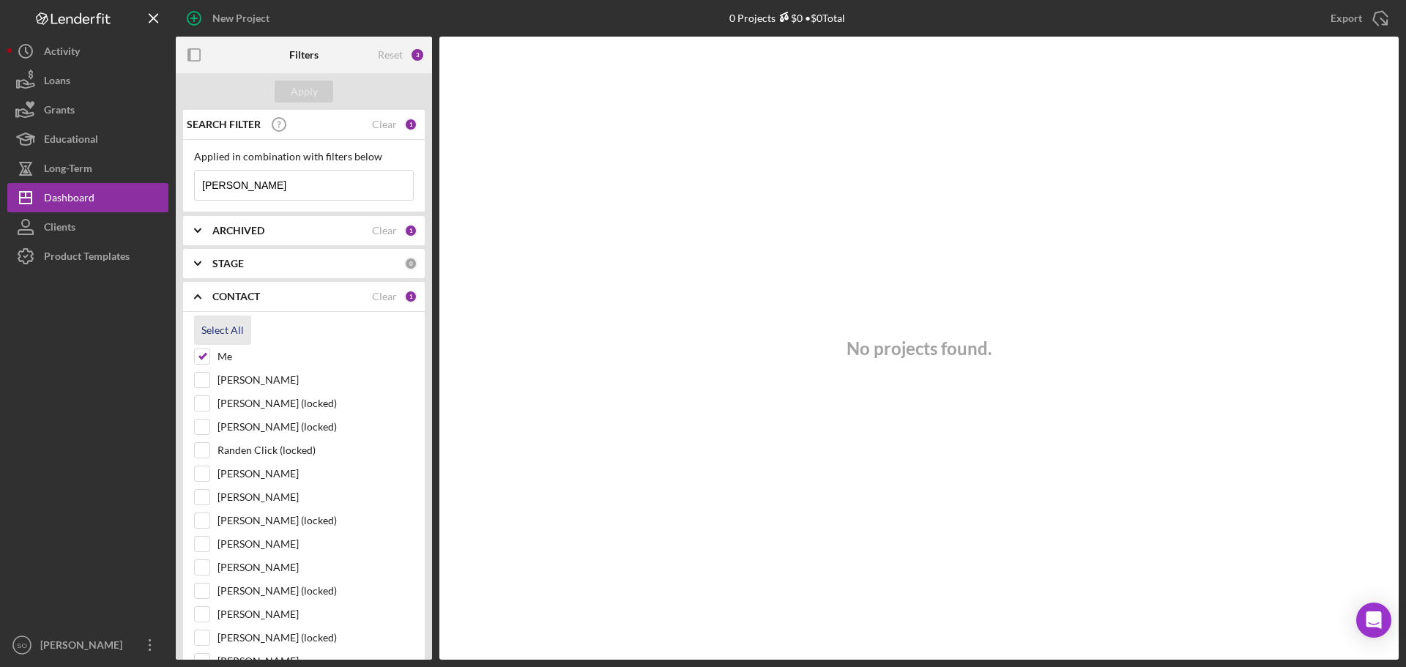
checkbox input "true"
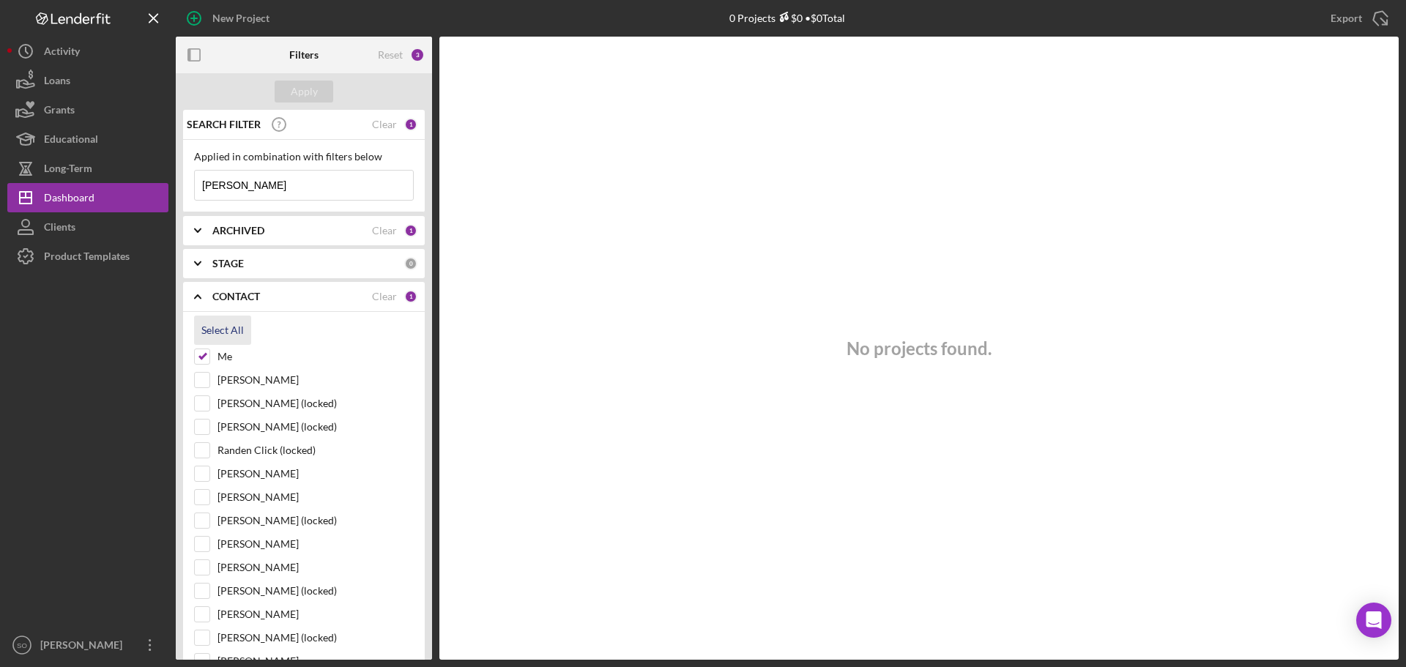
checkbox input "true"
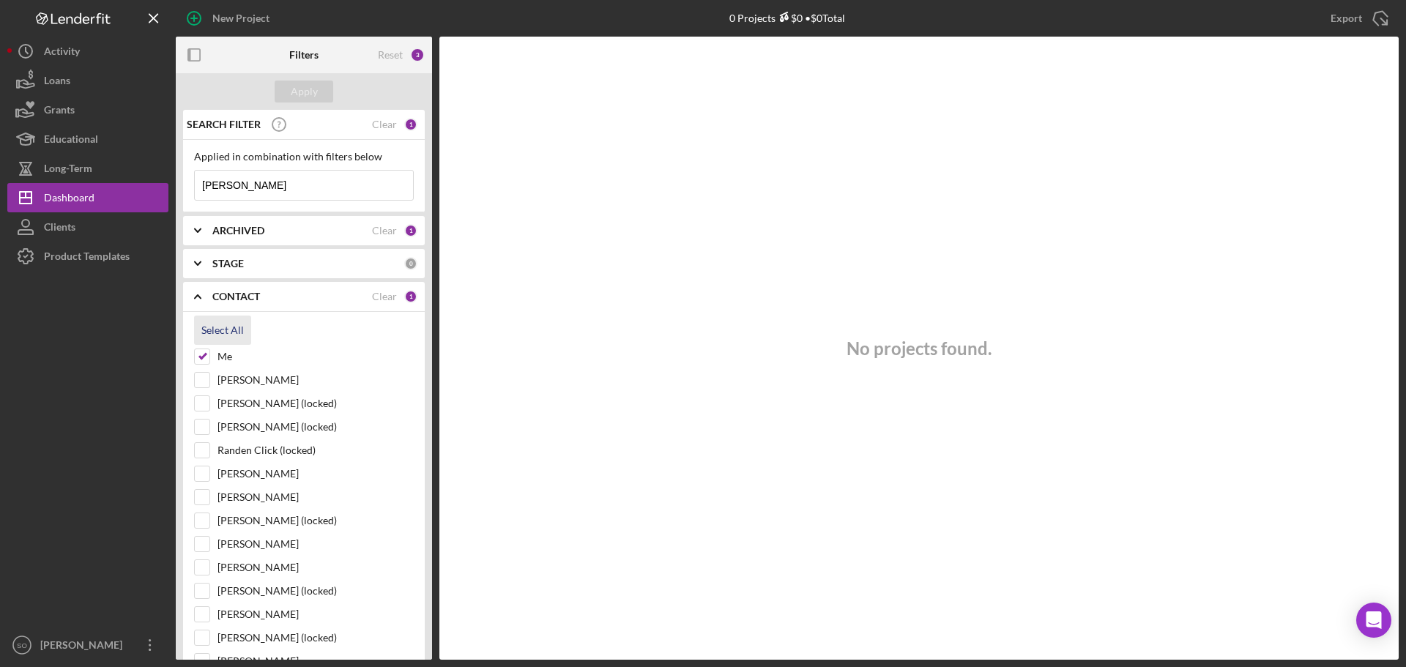
checkbox input "true"
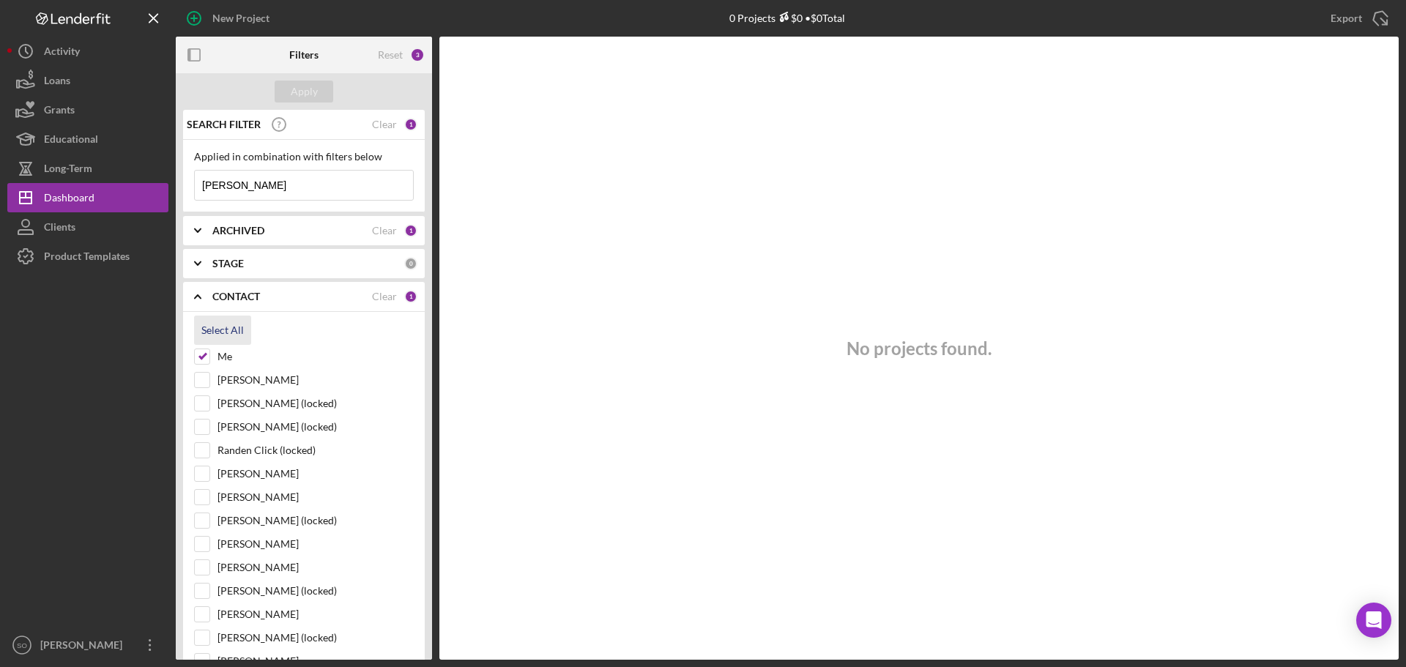
checkbox input "true"
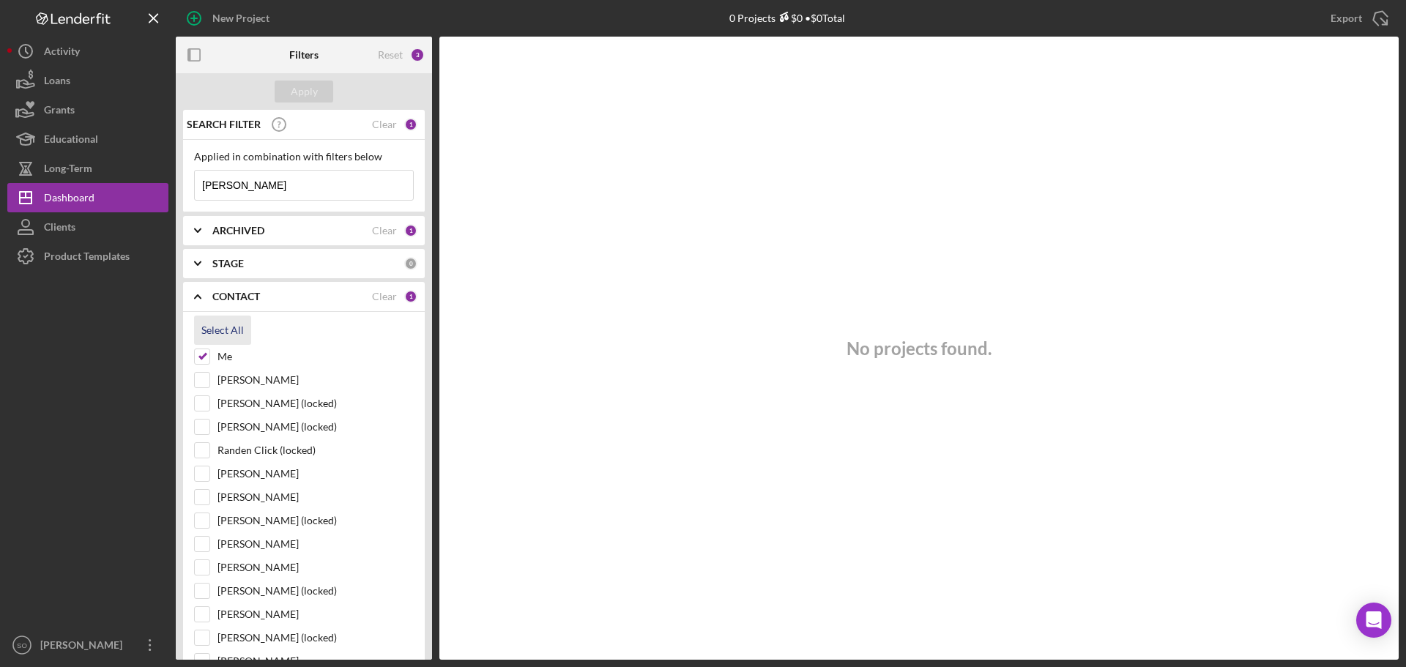
checkbox input "true"
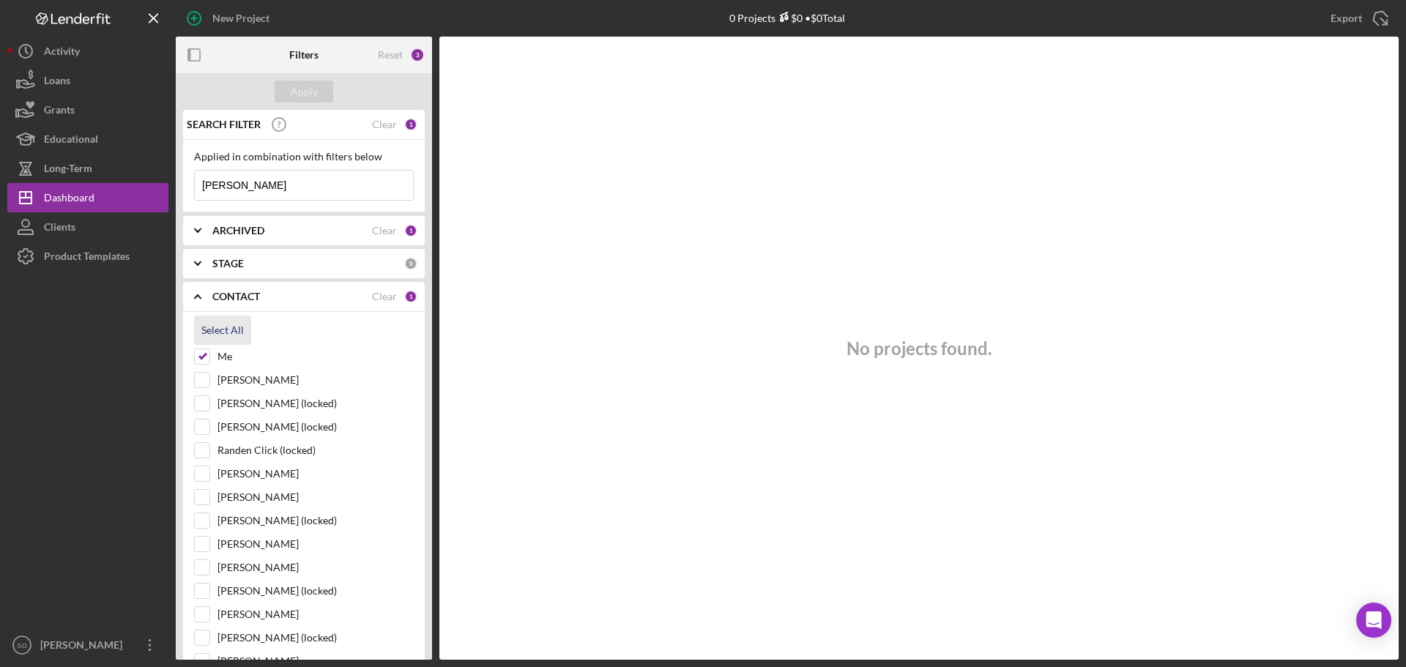
checkbox input "true"
click at [302, 99] on div "Apply" at bounding box center [304, 92] width 27 height 22
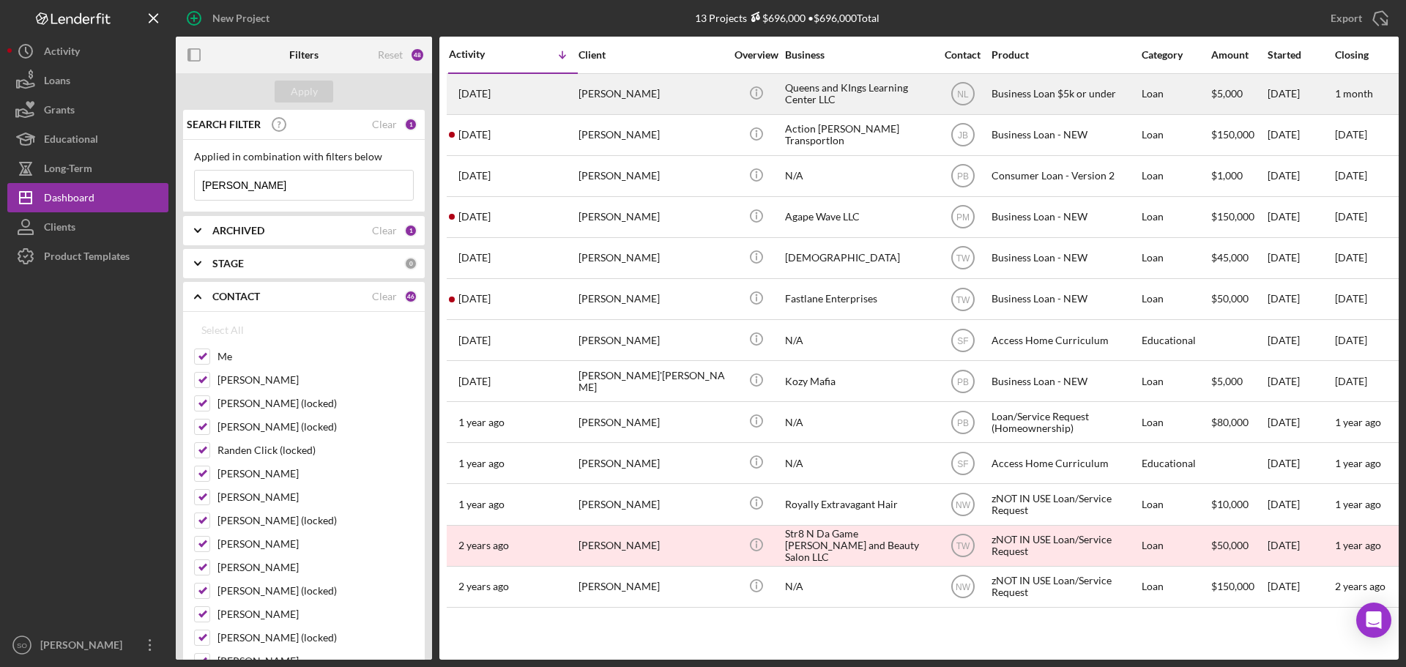
click at [622, 86] on div "Tiffie Jackson" at bounding box center [651, 94] width 146 height 39
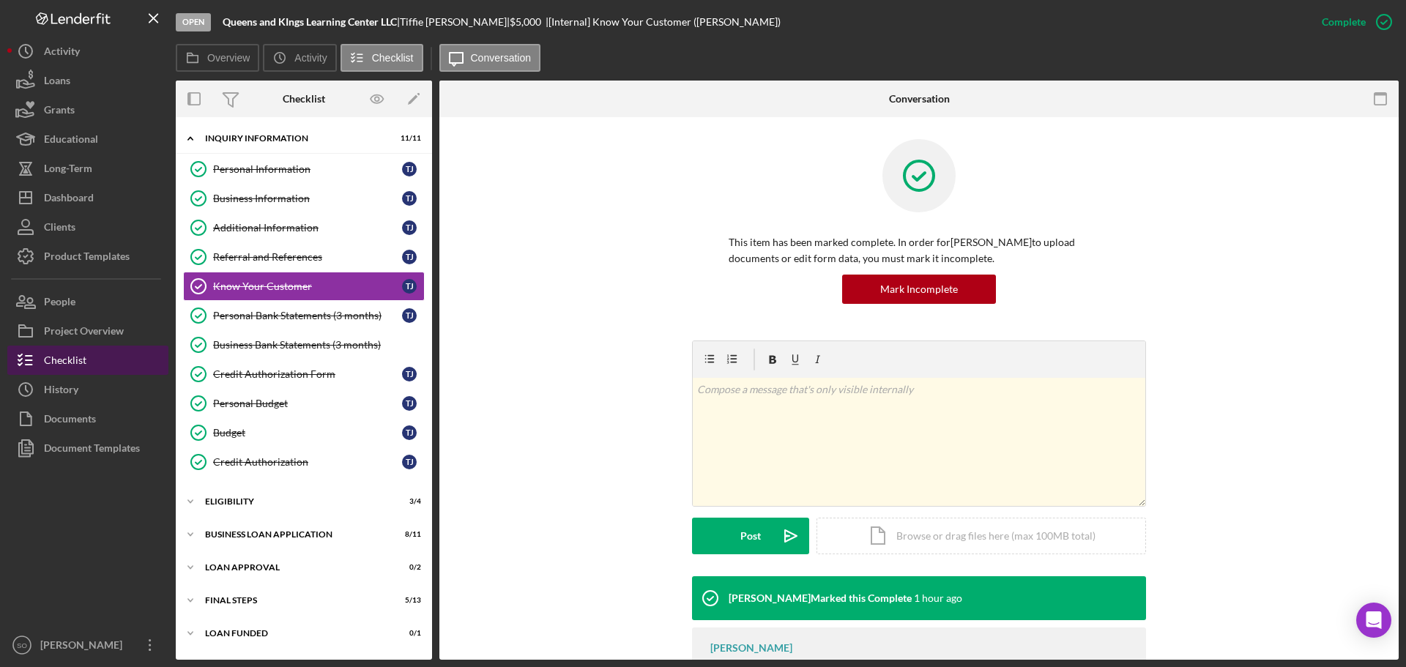
drag, startPoint x: 70, startPoint y: 425, endPoint x: 143, endPoint y: 365, distance: 95.1
click at [70, 425] on div "Documents" at bounding box center [70, 420] width 52 height 33
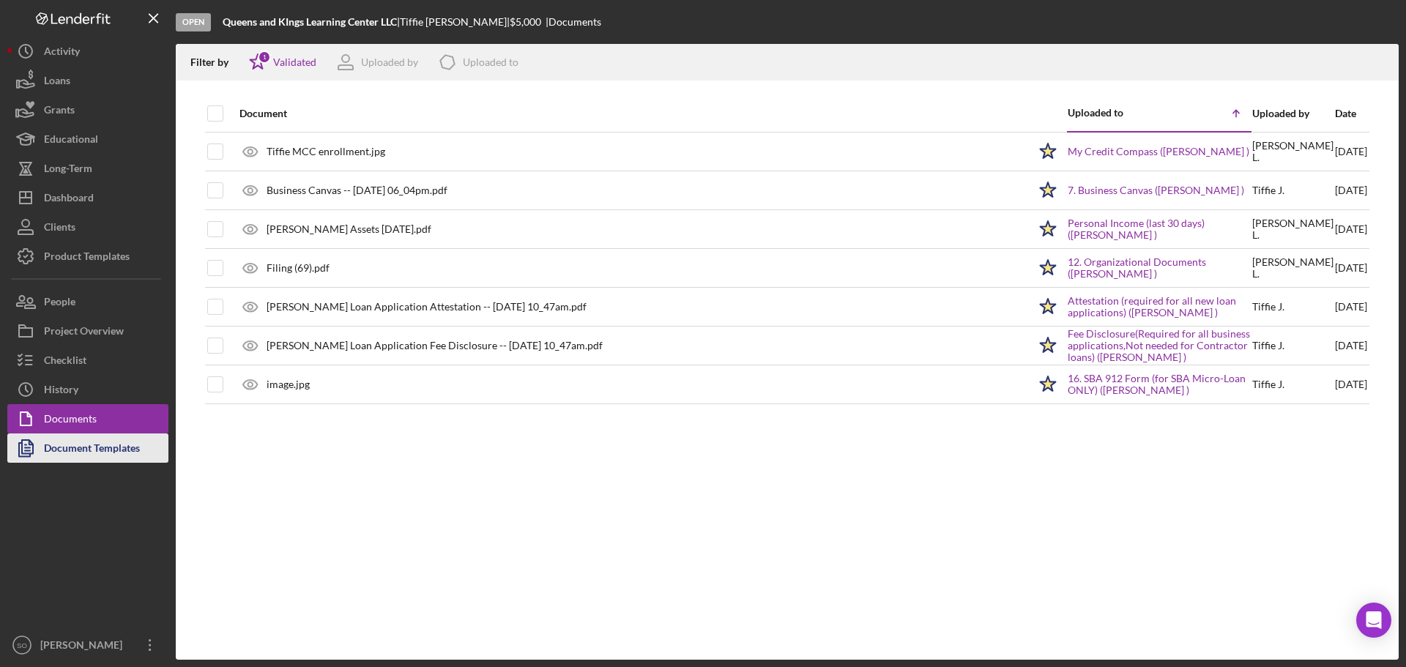
click at [78, 452] on div "Document Templates" at bounding box center [92, 449] width 96 height 33
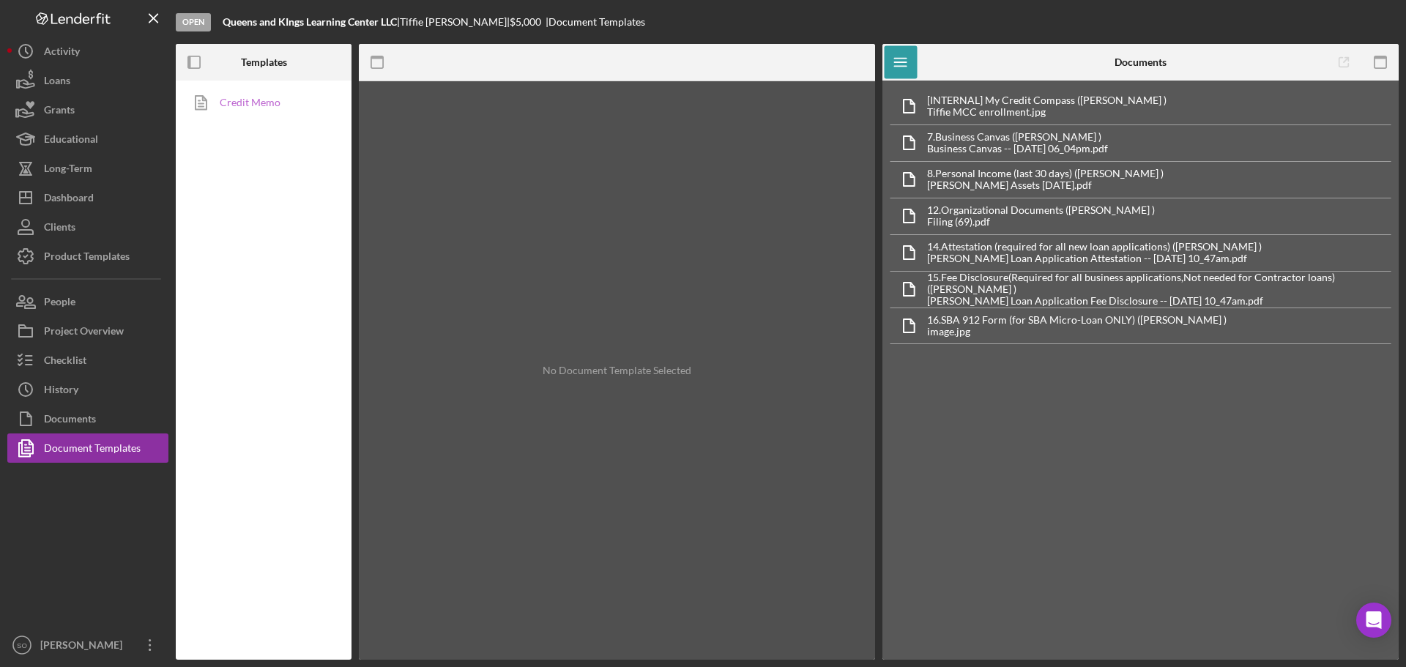
click at [261, 100] on link "Credit Memo" at bounding box center [260, 102] width 154 height 29
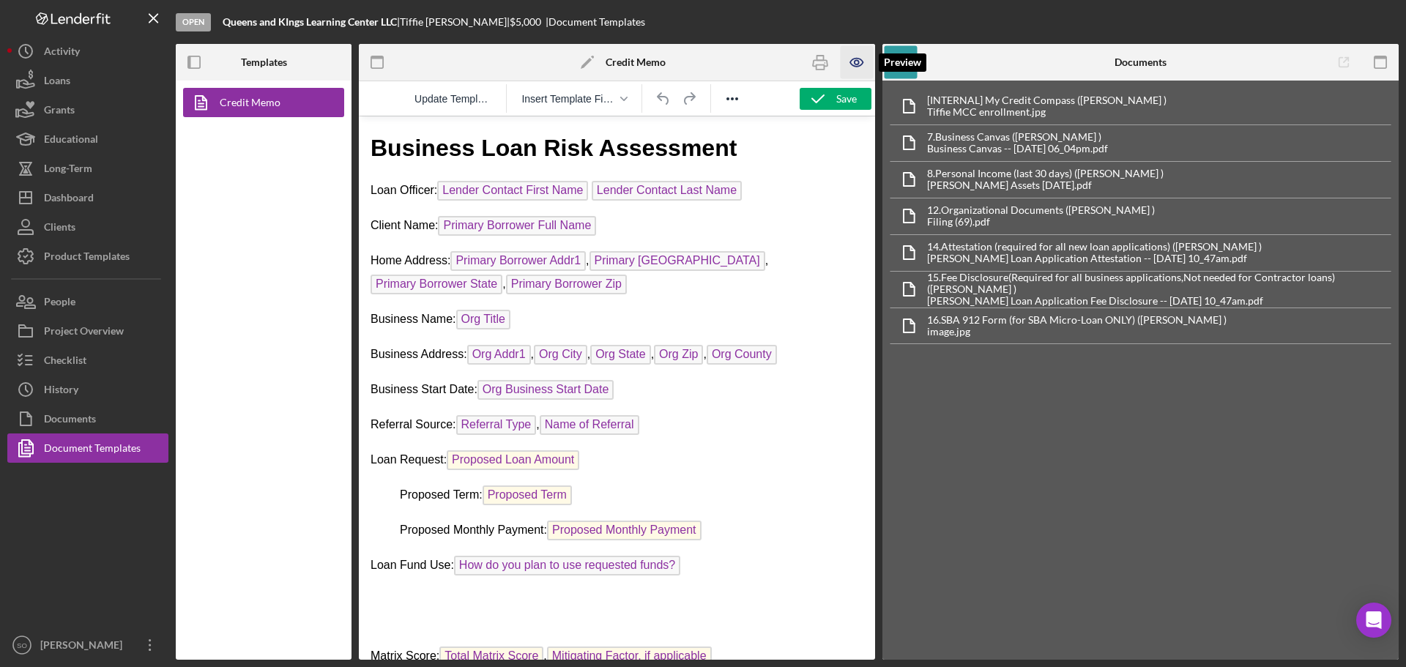
click at [854, 62] on icon "button" at bounding box center [856, 62] width 4 height 4
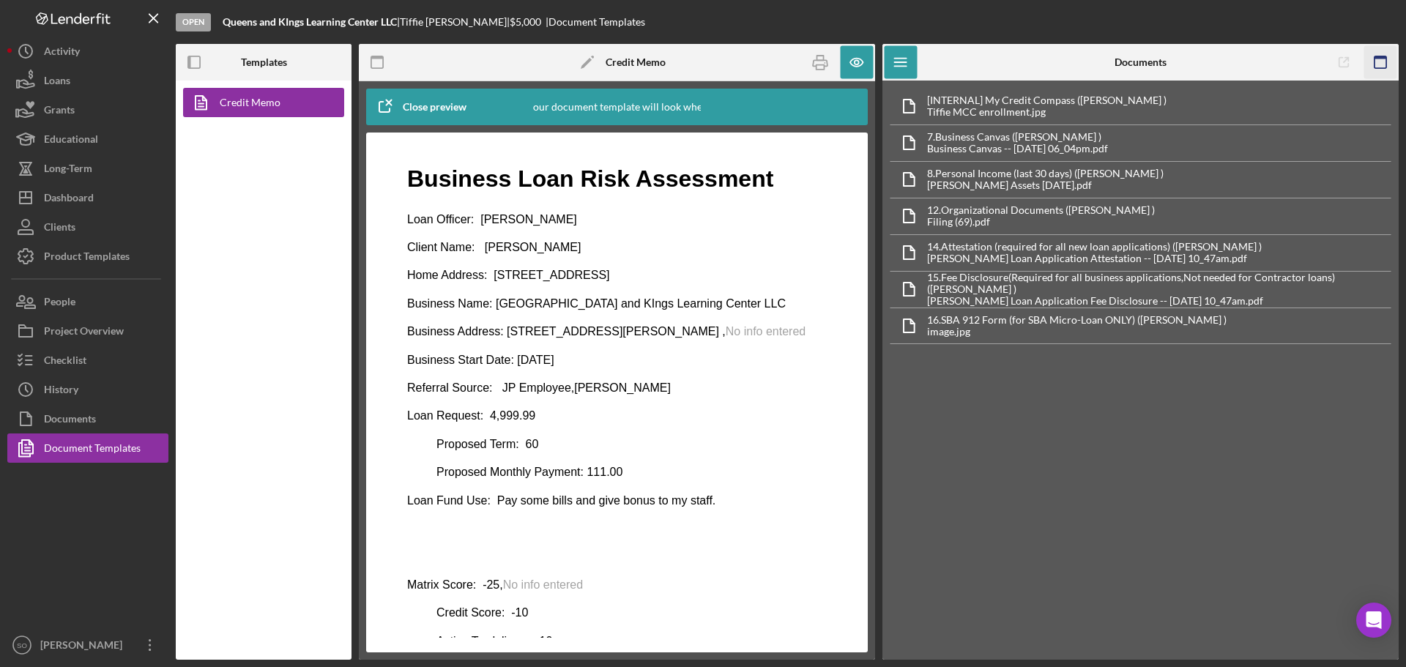
click at [1376, 66] on icon "button" at bounding box center [1380, 62] width 33 height 33
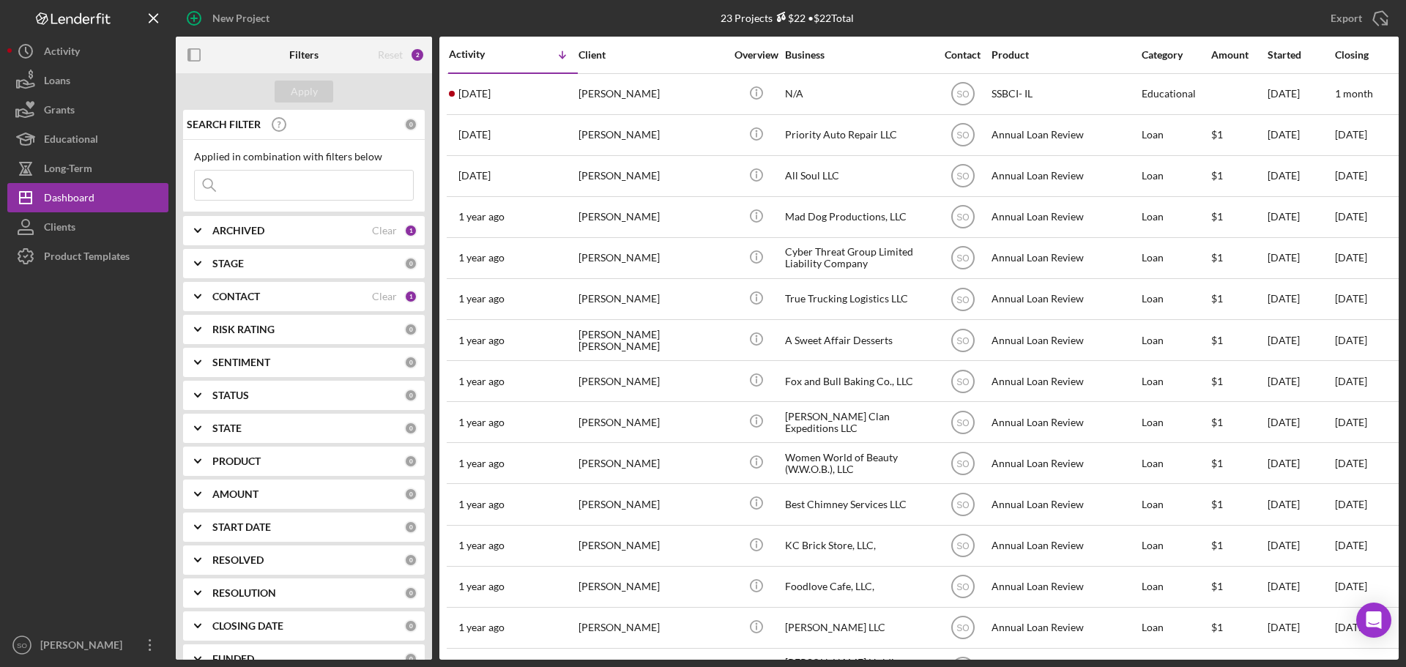
click at [305, 193] on input at bounding box center [304, 185] width 218 height 29
paste input "[PERSON_NAME]"
type input "[PERSON_NAME]"
click at [310, 84] on div "Apply" at bounding box center [304, 92] width 27 height 22
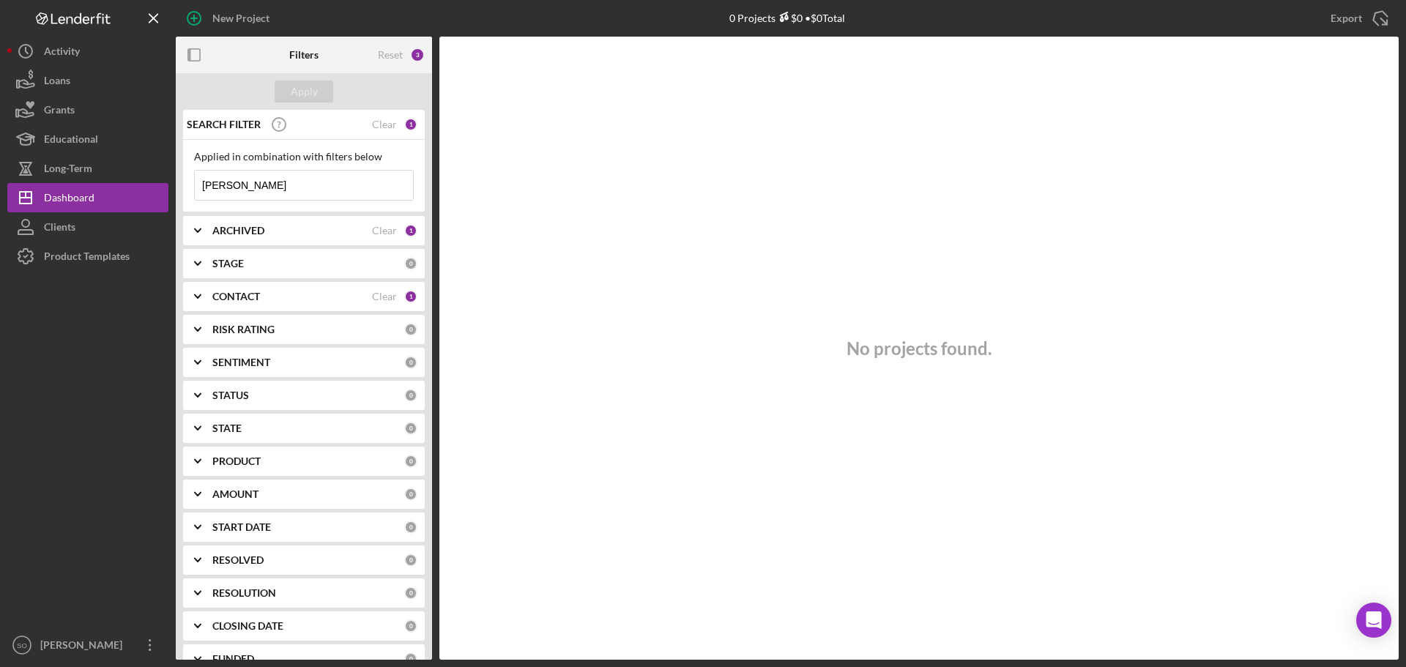
click at [243, 296] on b "CONTACT" at bounding box center [236, 297] width 48 height 12
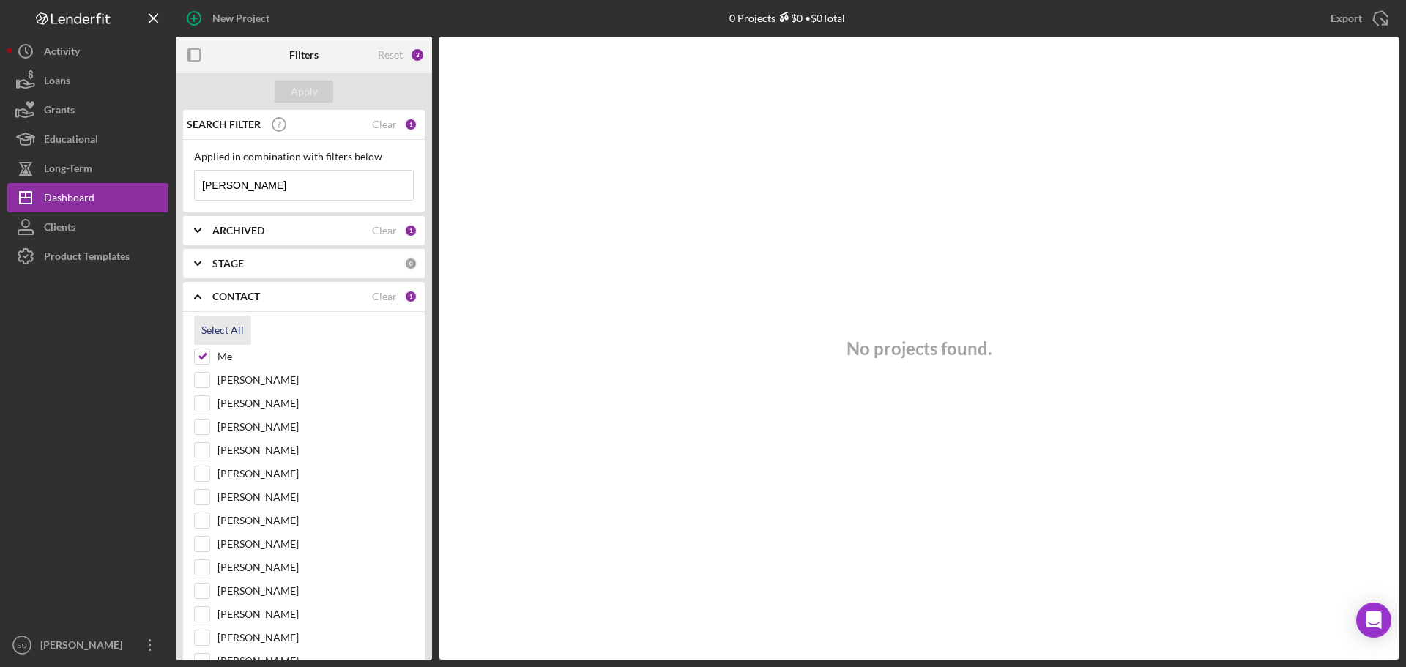
click at [220, 326] on div "Select All" at bounding box center [222, 330] width 42 height 29
checkbox input "true"
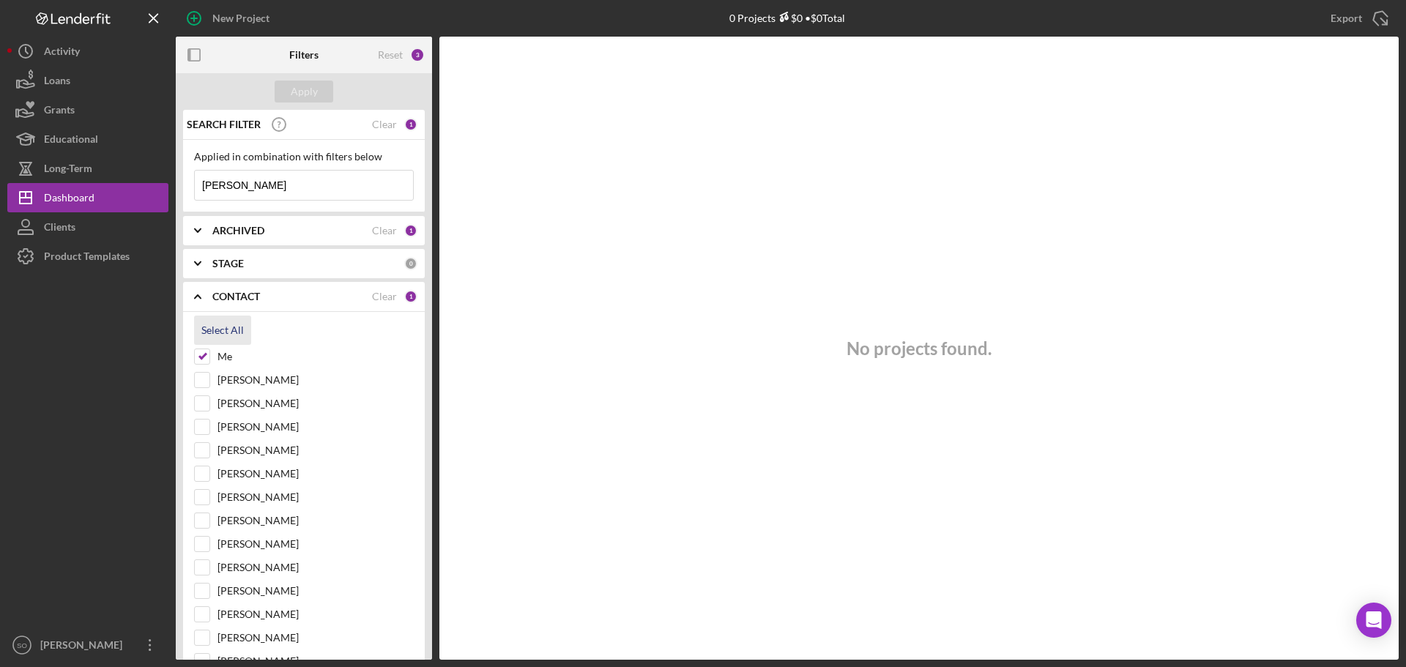
checkbox input "true"
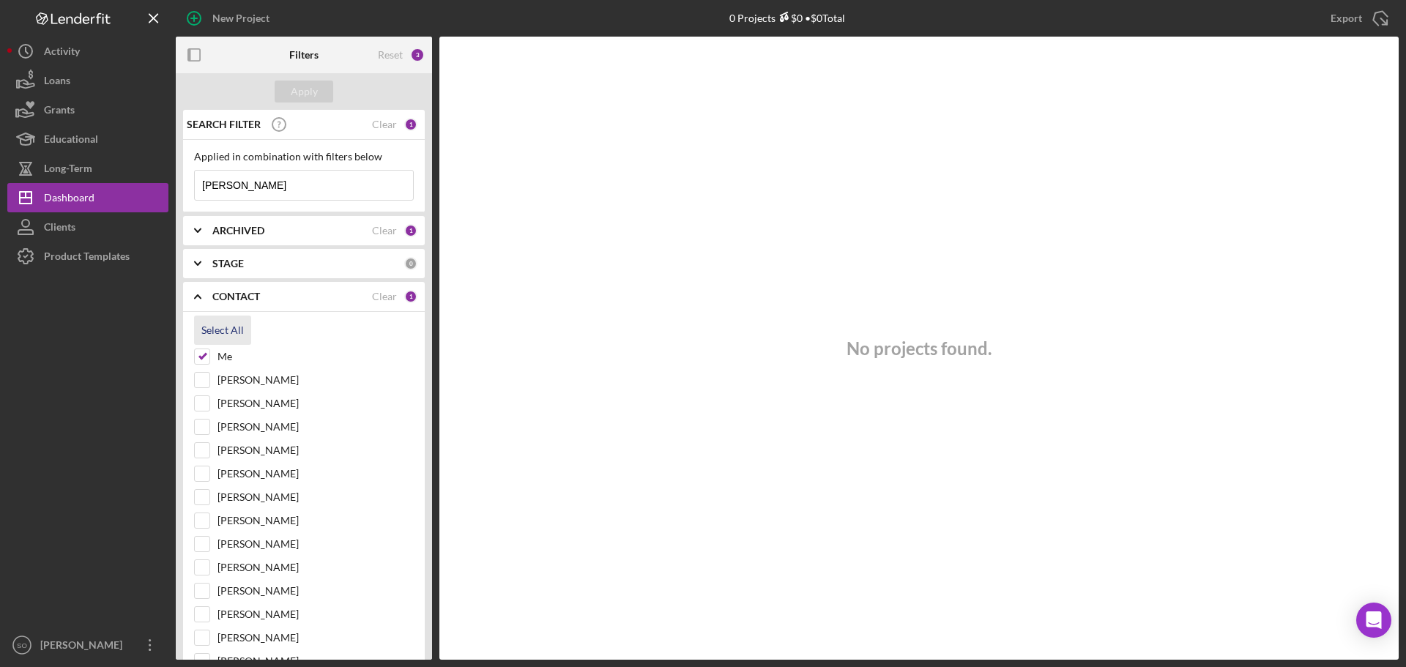
checkbox input "true"
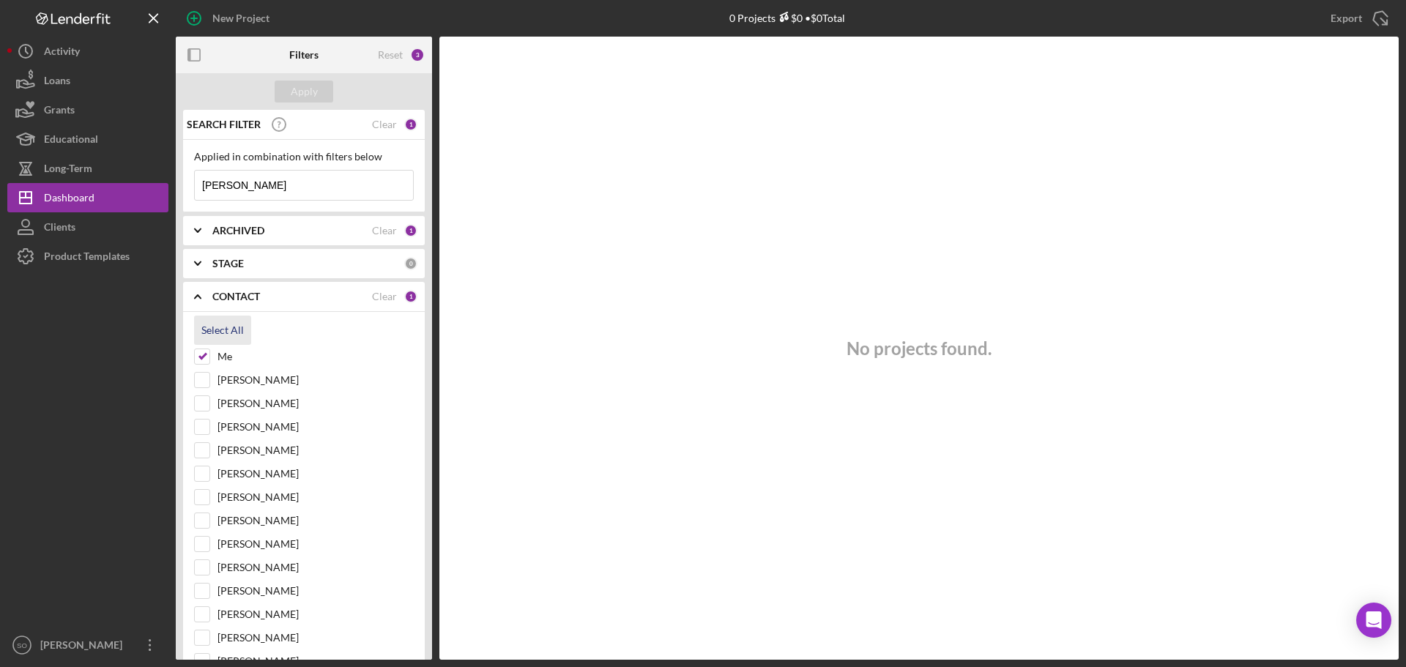
checkbox input "true"
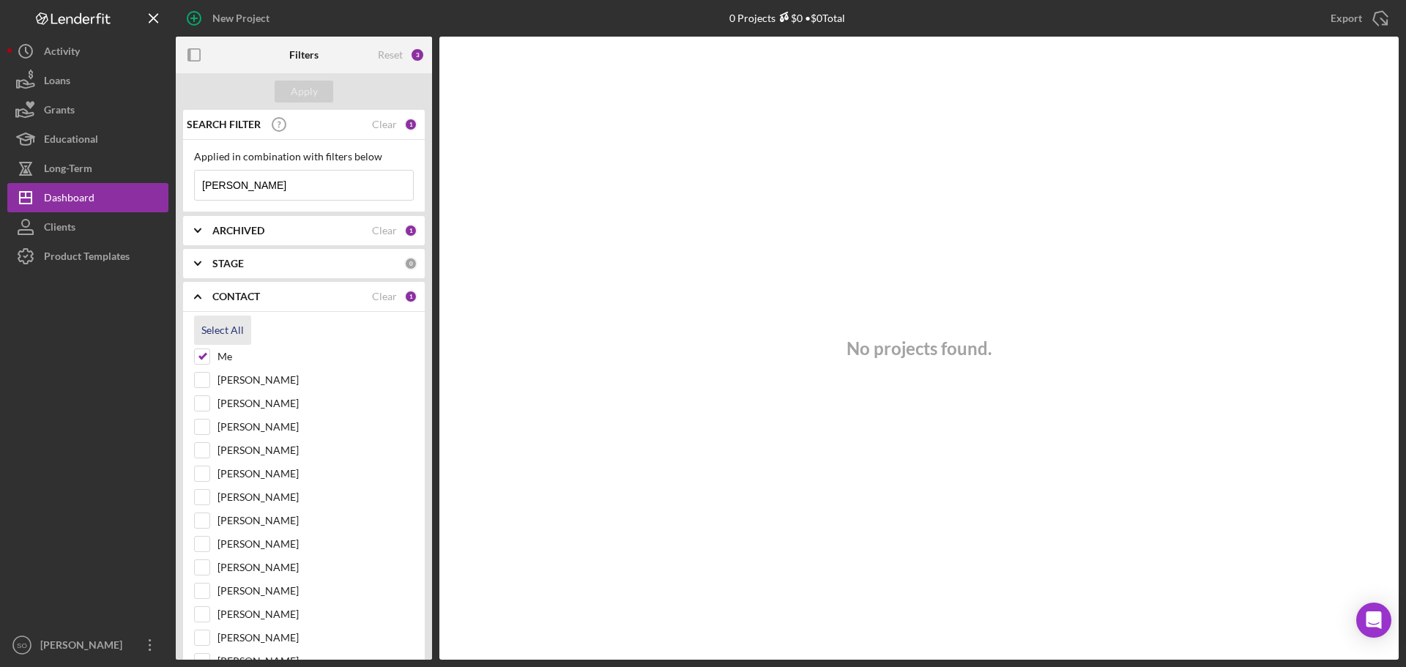
checkbox input "true"
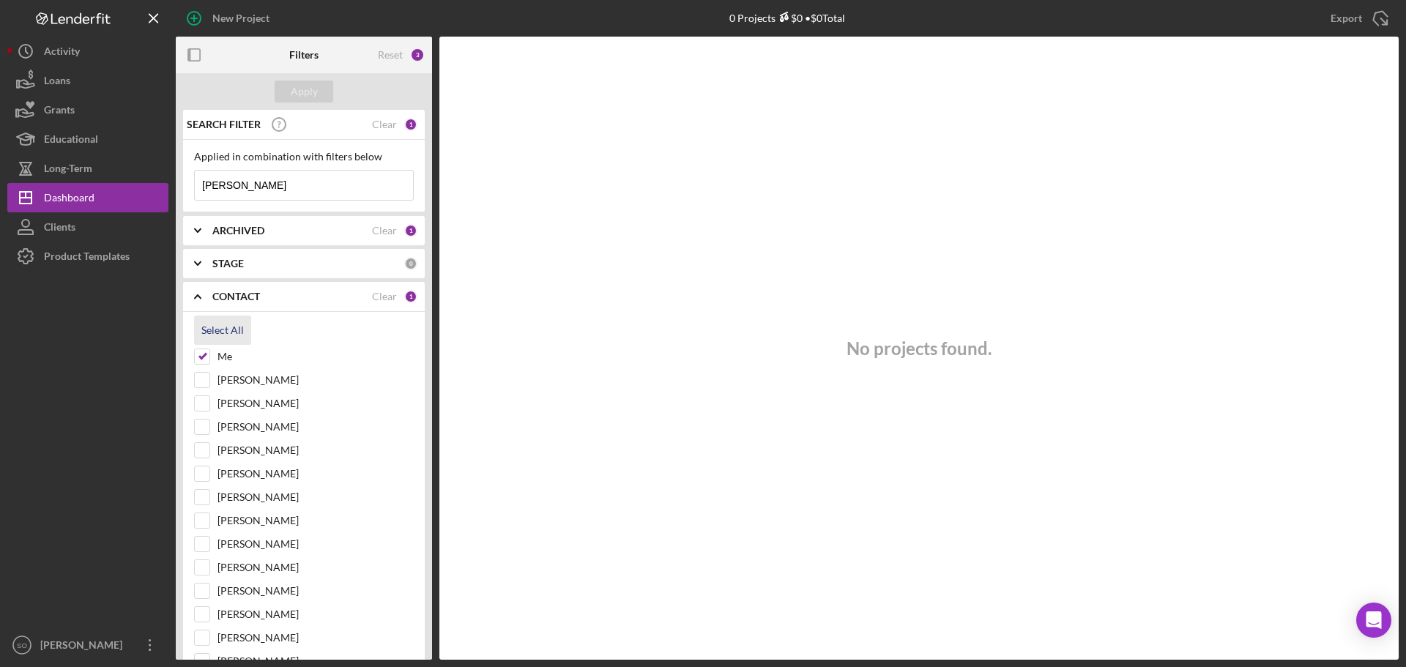
checkbox input "true"
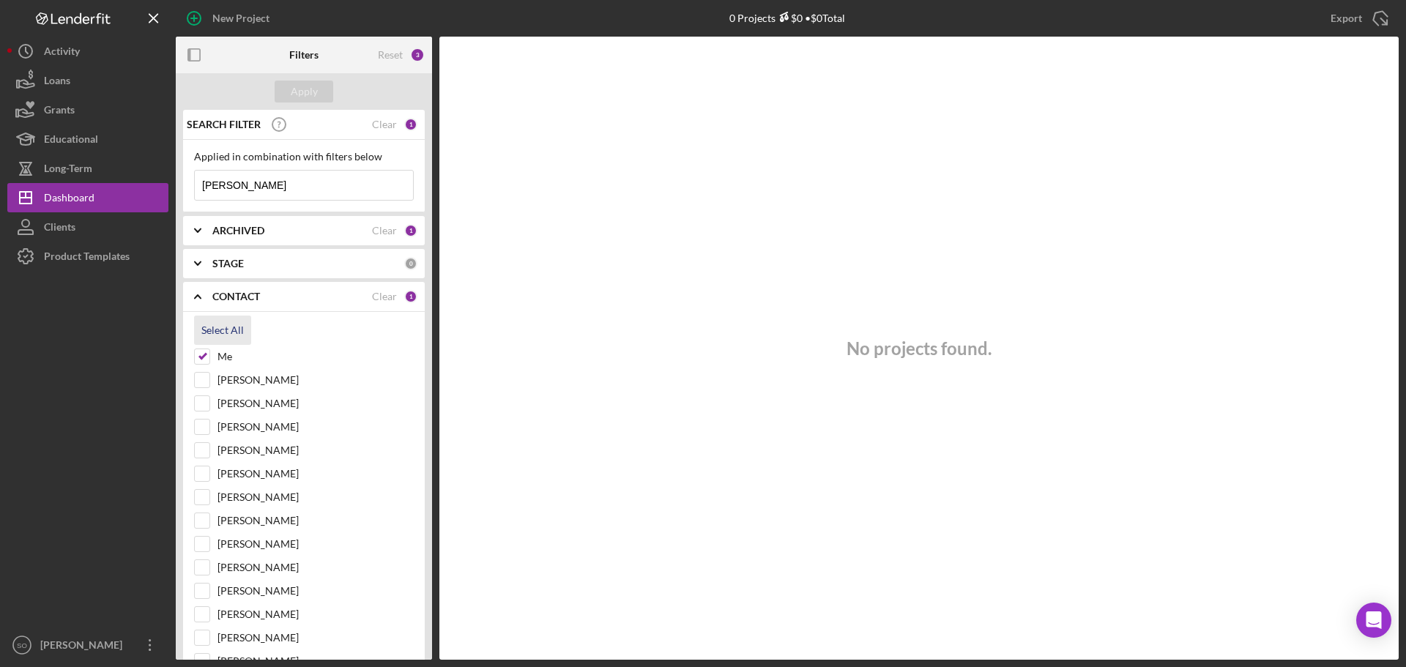
checkbox input "true"
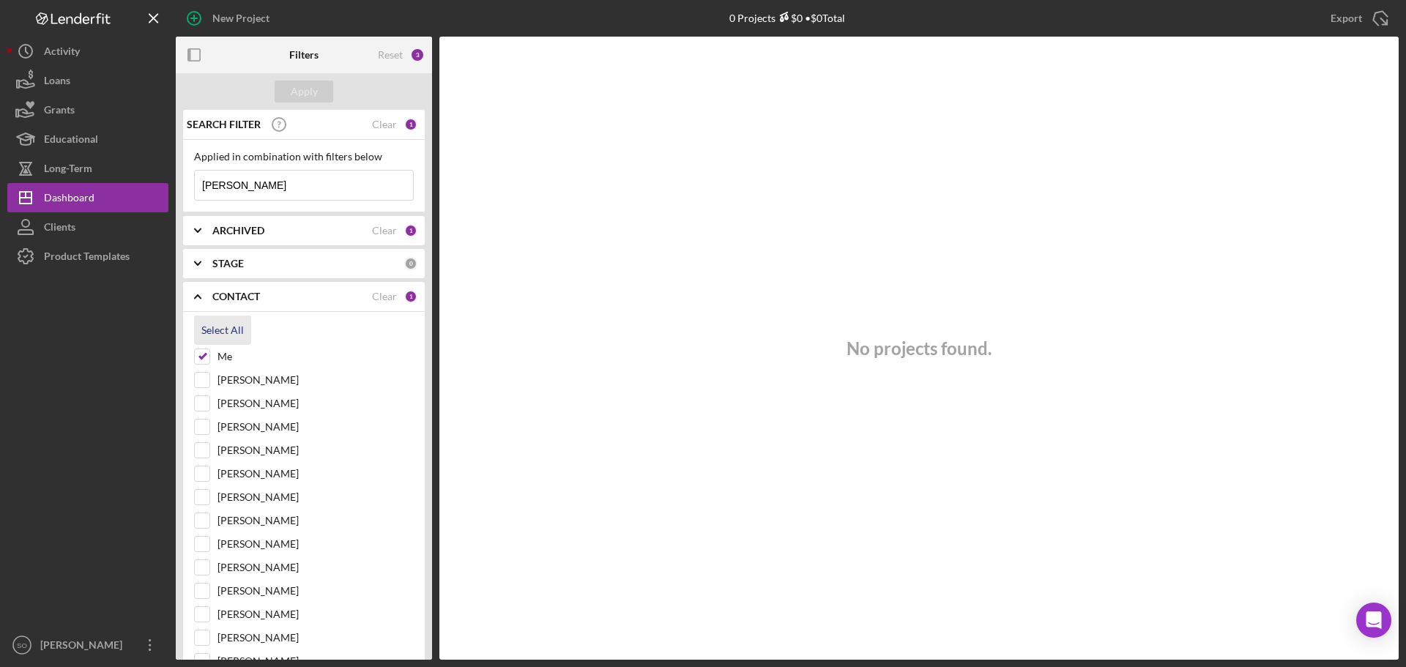
checkbox input "true"
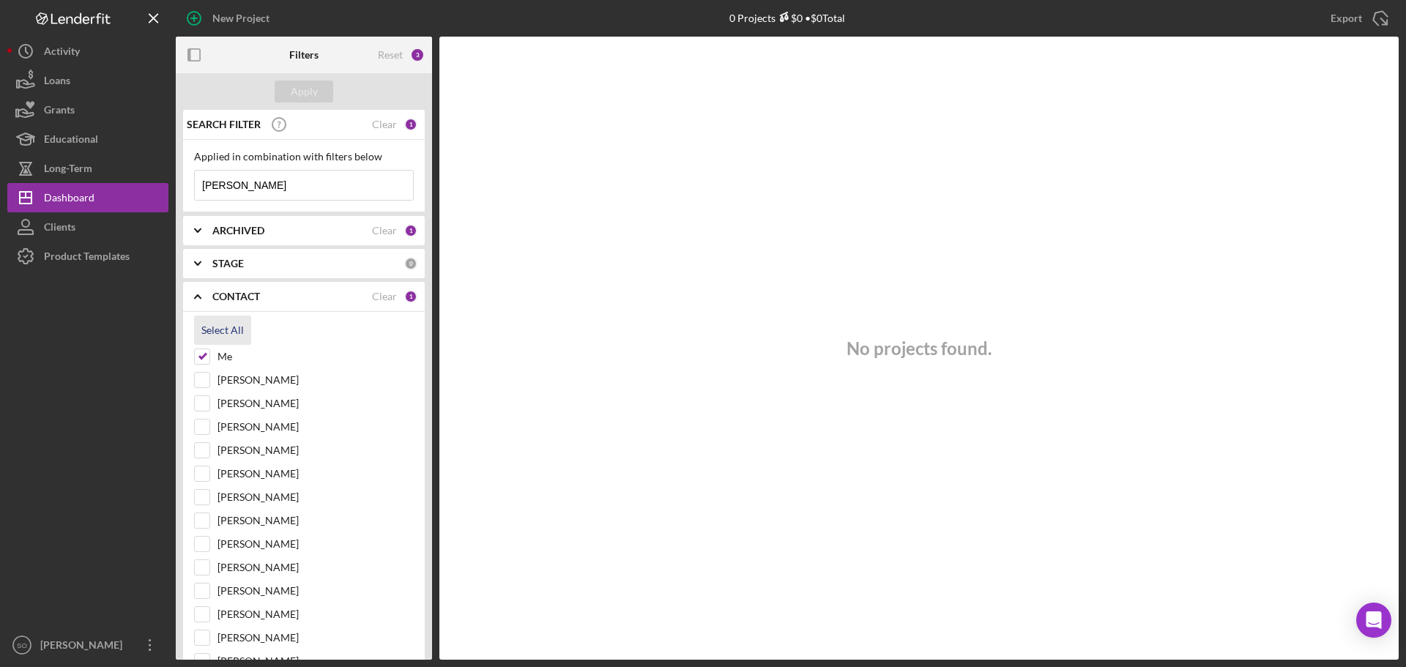
checkbox input "true"
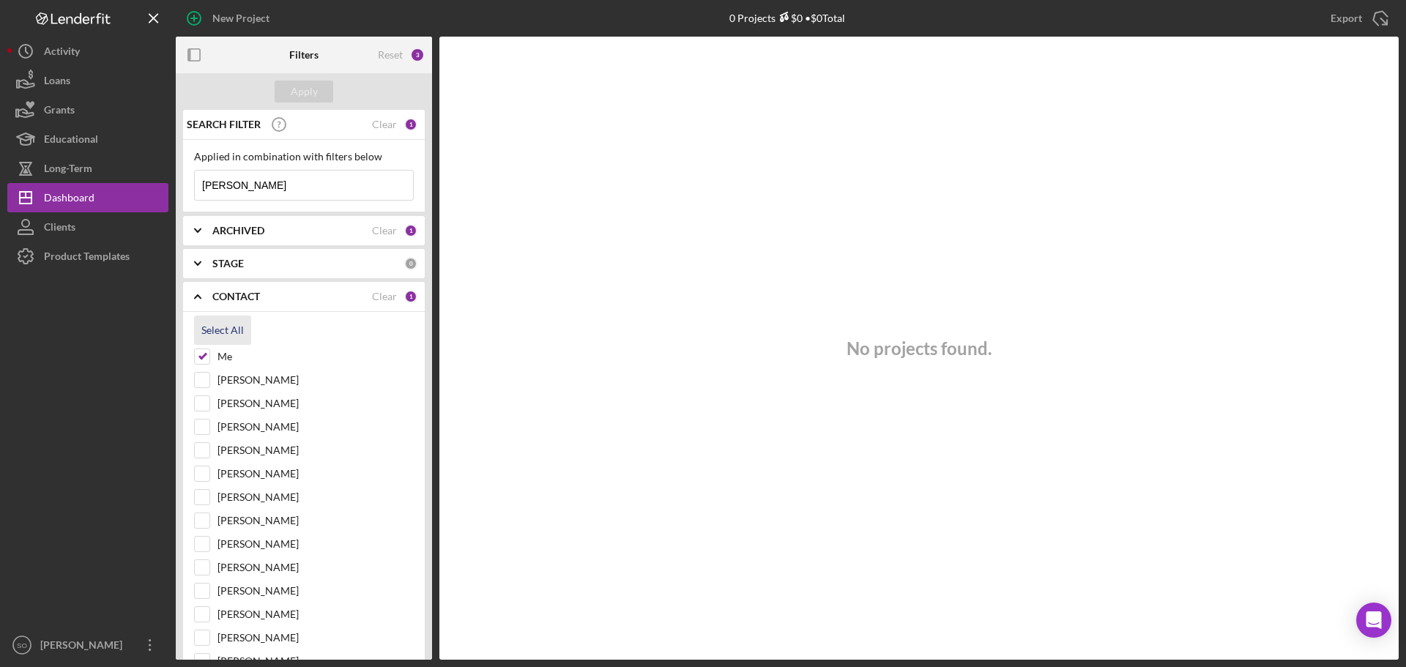
checkbox input "true"
click at [298, 87] on div "Apply" at bounding box center [304, 92] width 27 height 22
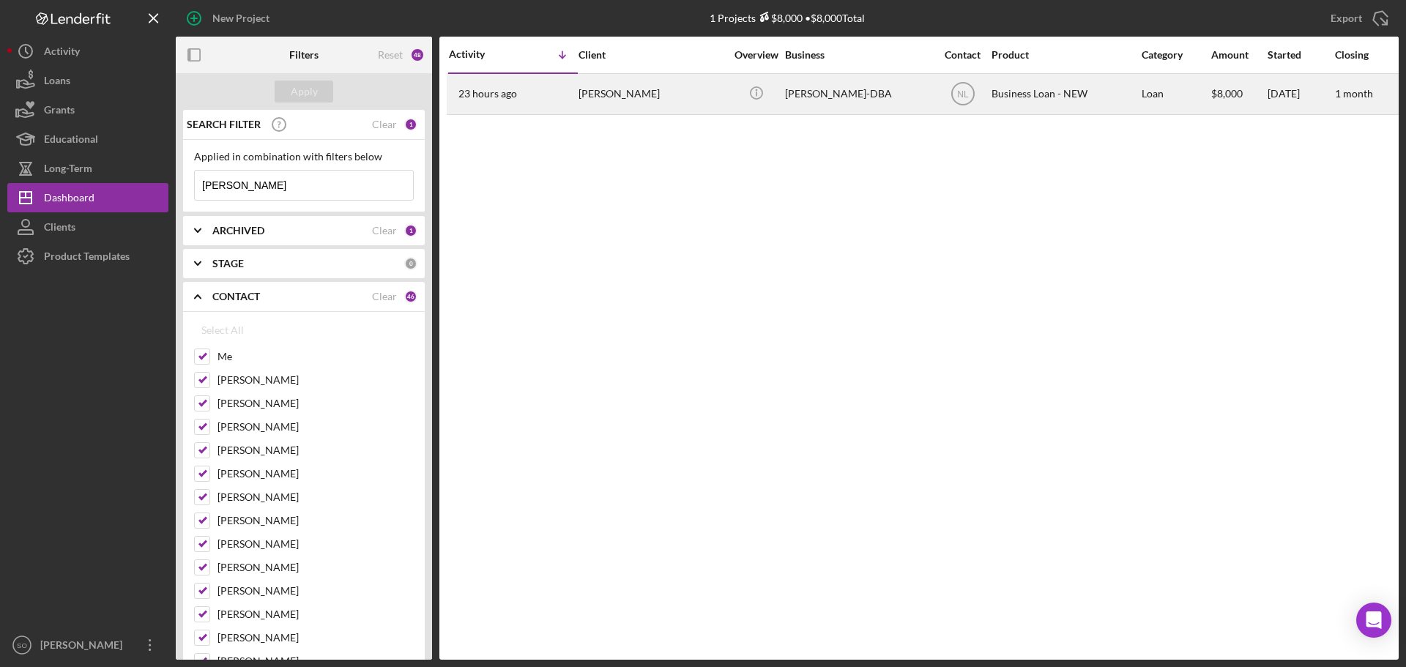
click at [592, 92] on div "[PERSON_NAME]" at bounding box center [651, 94] width 146 height 39
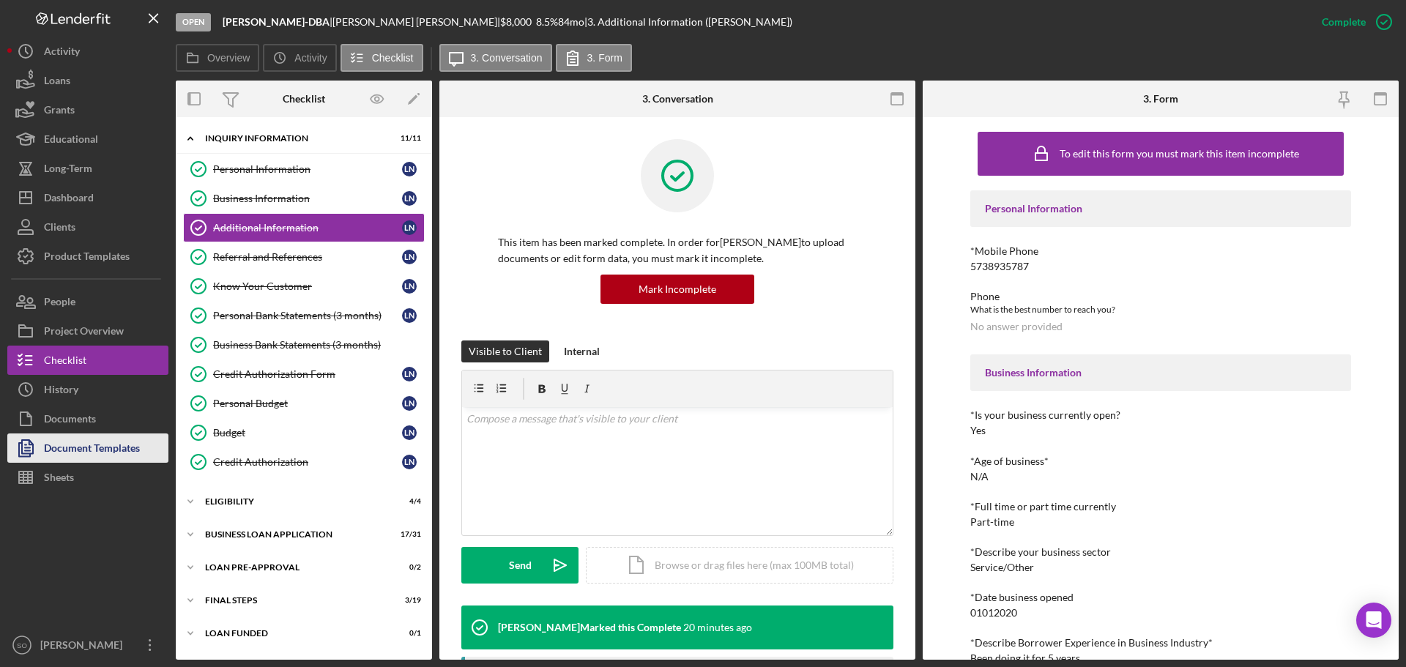
click at [94, 446] on div "Document Templates" at bounding box center [92, 449] width 96 height 33
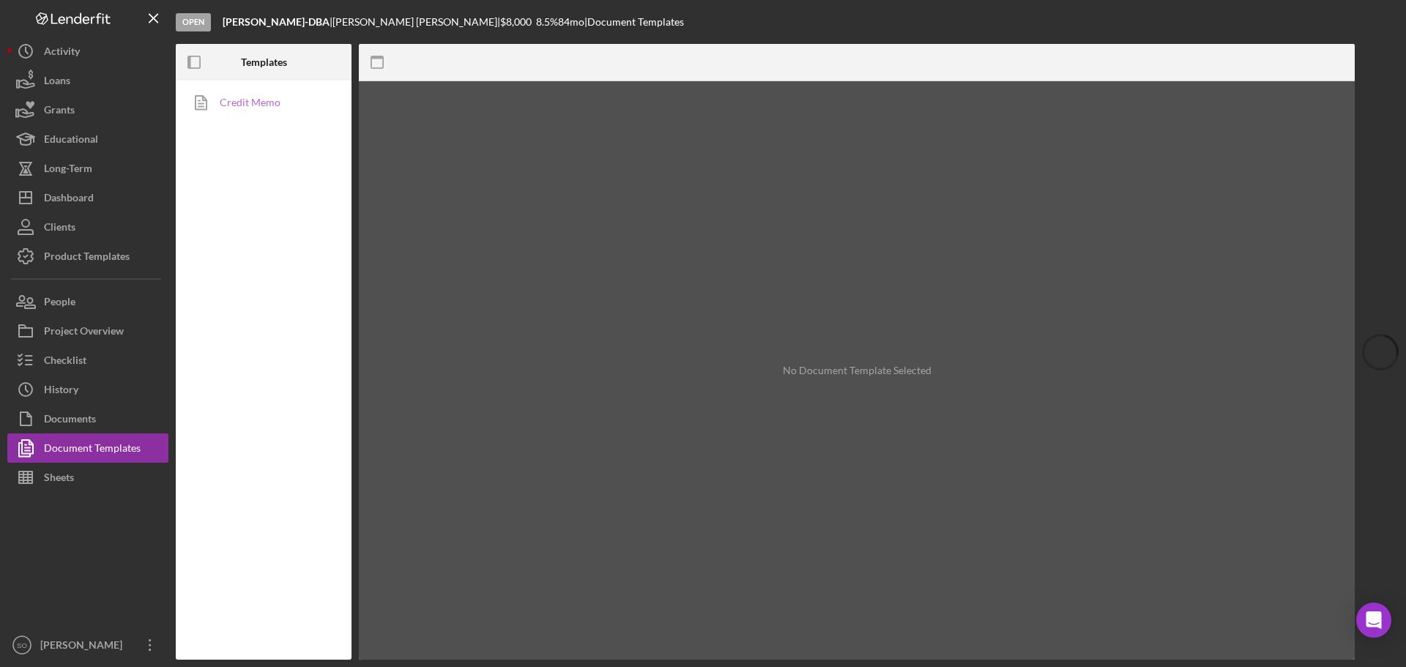
click at [252, 103] on link "Credit Memo" at bounding box center [260, 102] width 154 height 29
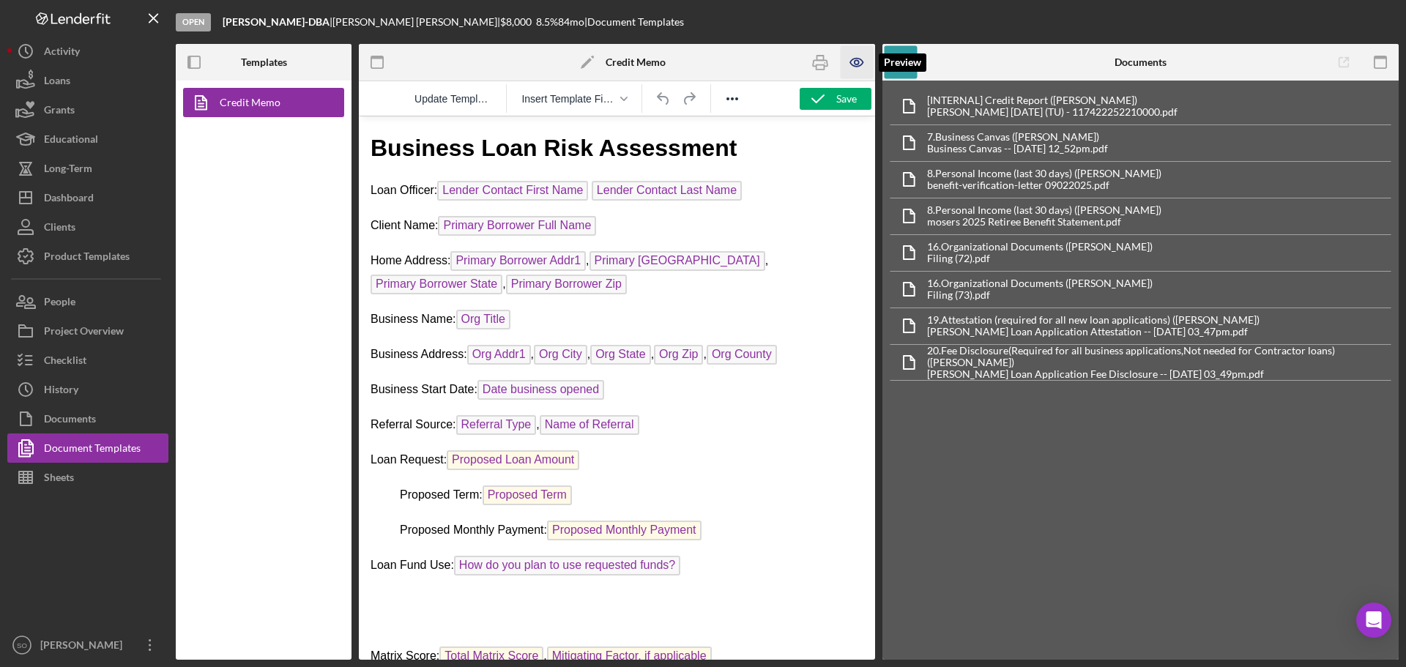
click at [854, 66] on icon "button" at bounding box center [856, 63] width 12 height 8
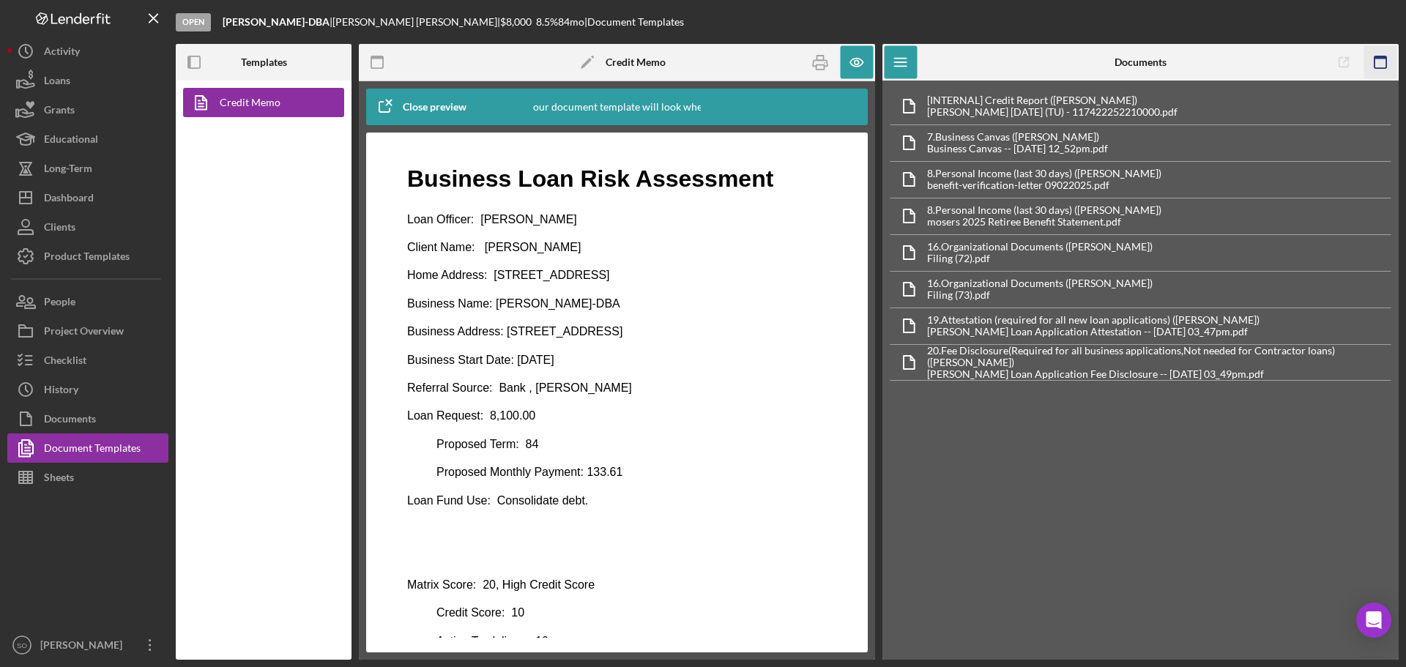
click at [1376, 54] on icon "button" at bounding box center [1380, 62] width 33 height 33
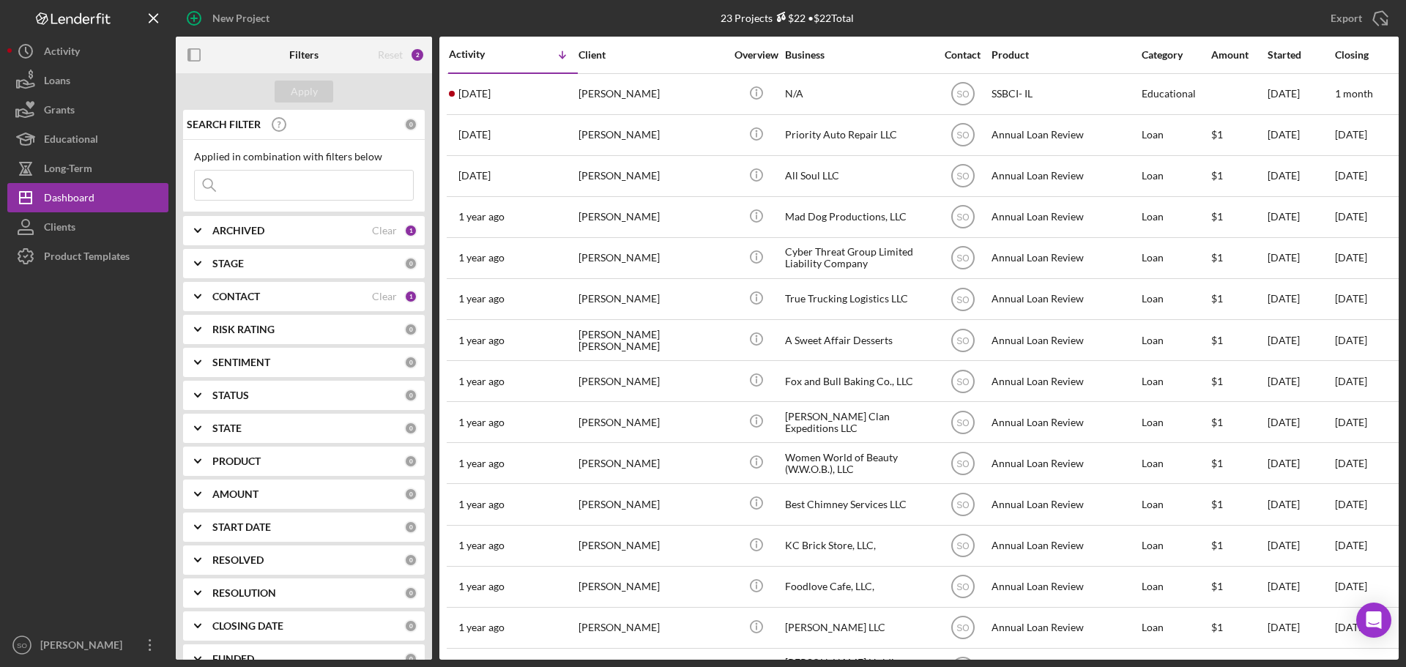
click at [236, 289] on div "CONTACT Clear 1" at bounding box center [314, 296] width 205 height 29
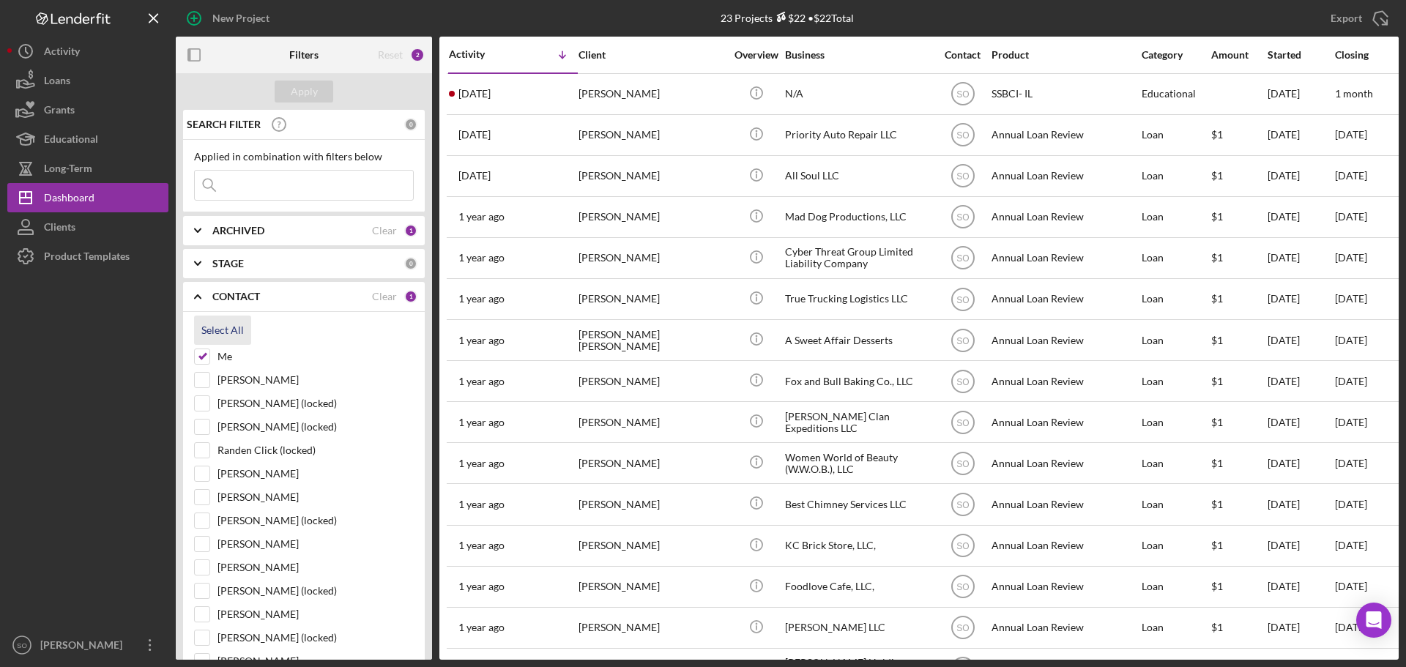
click at [222, 328] on div "Select All" at bounding box center [222, 330] width 42 height 29
checkbox input "true"
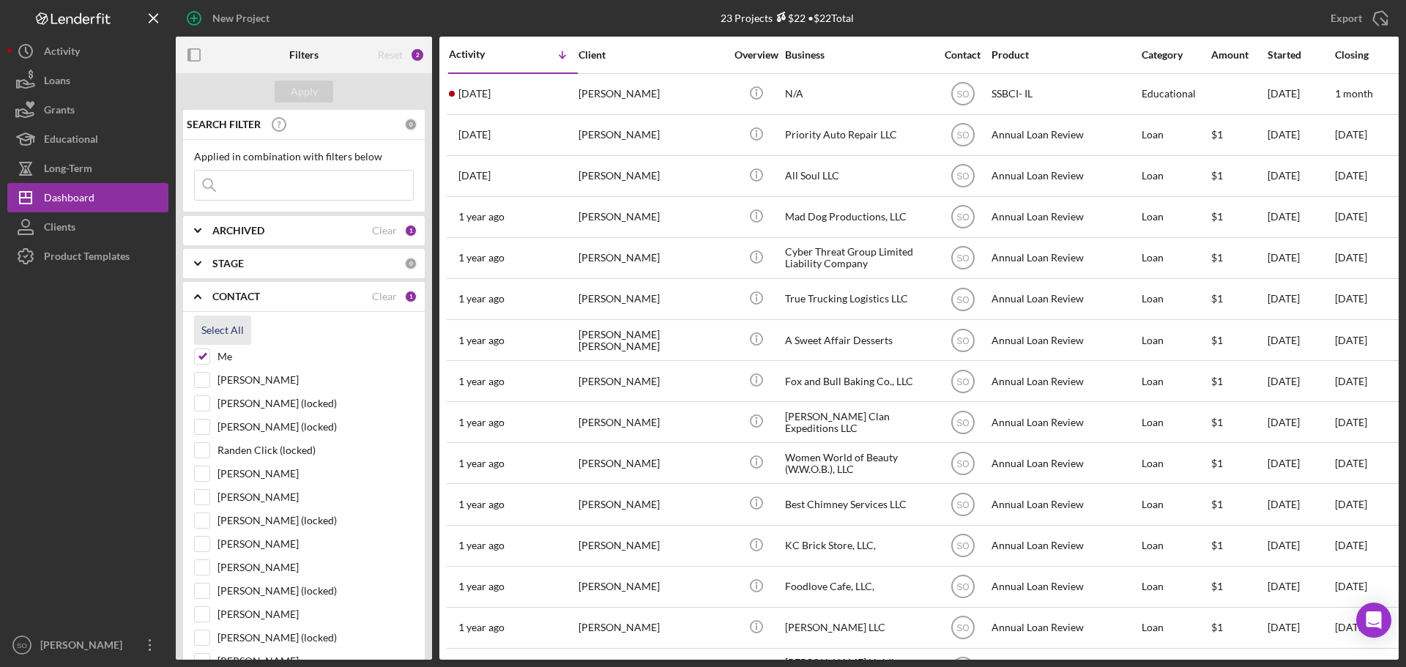
checkbox input "true"
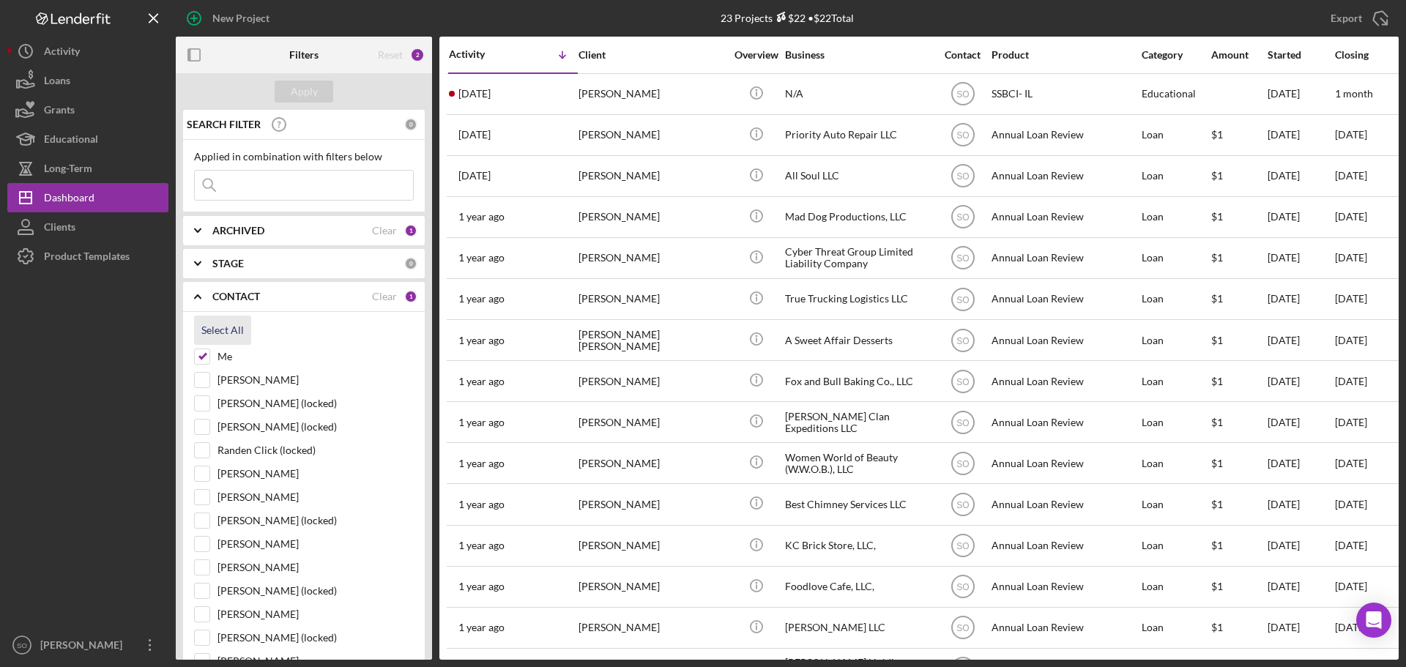
checkbox input "true"
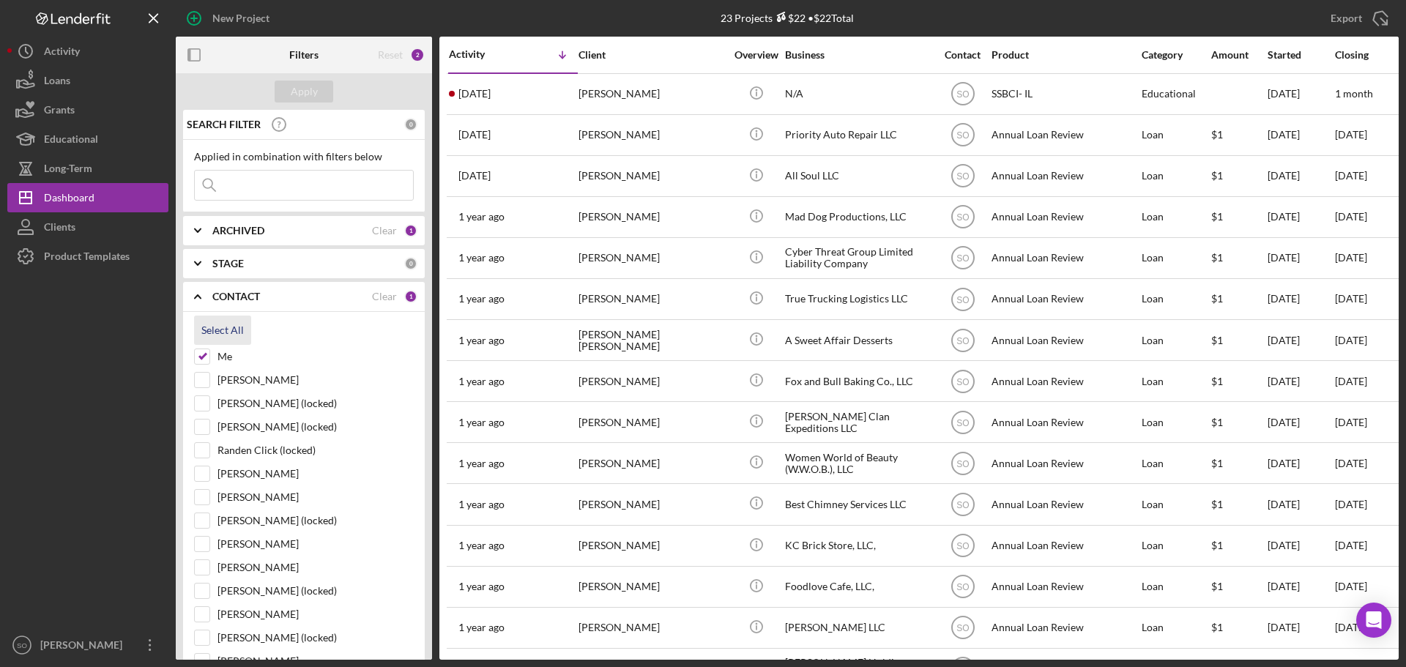
checkbox input "true"
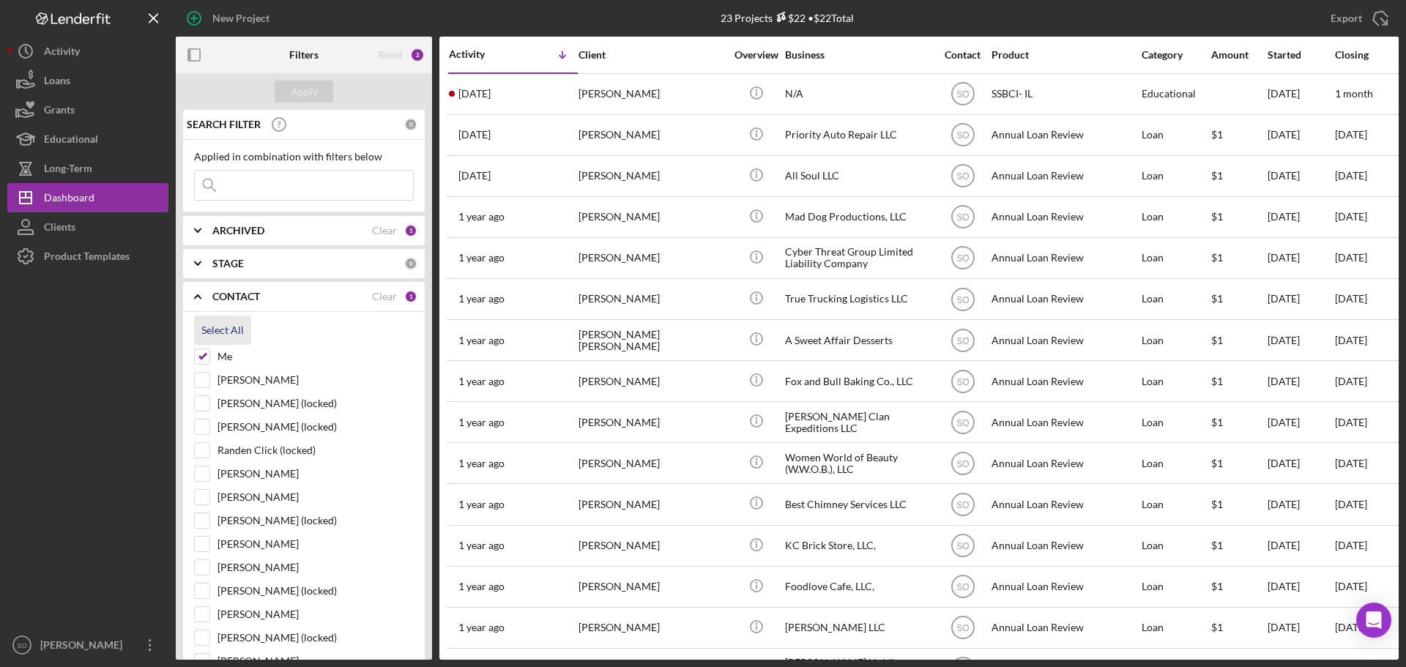
checkbox input "true"
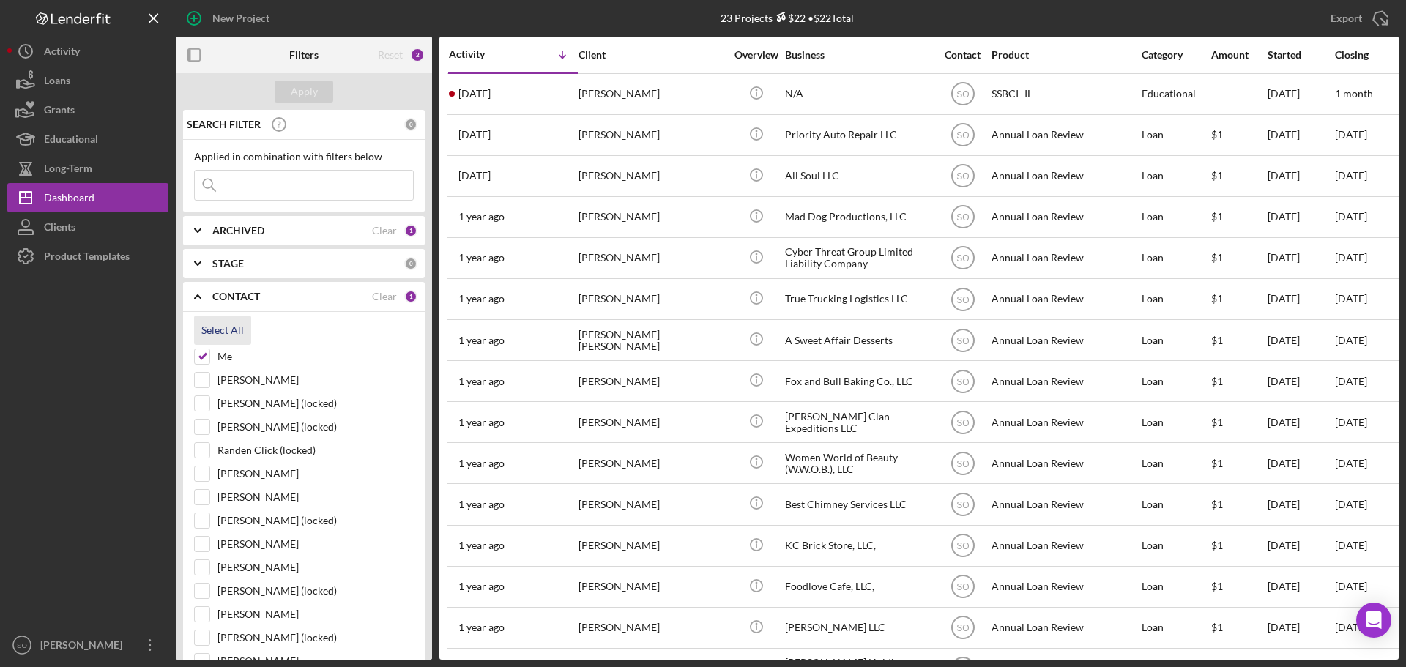
checkbox input "true"
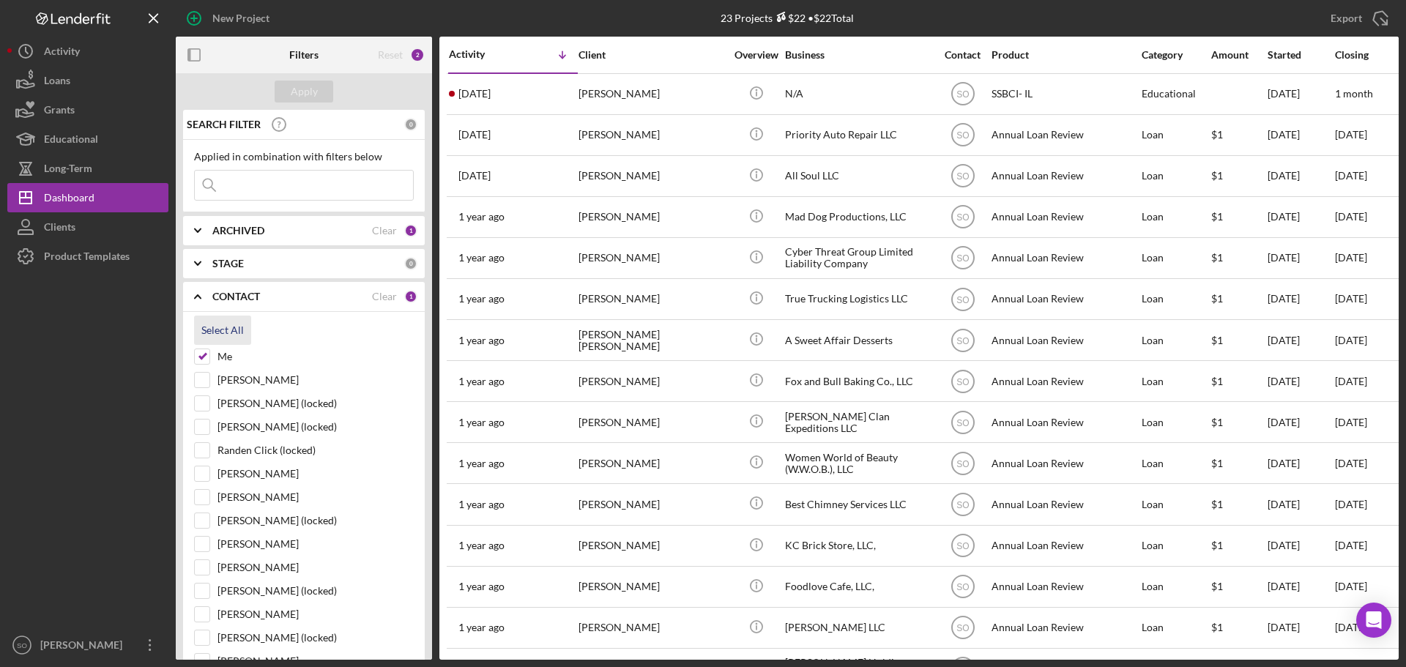
checkbox input "true"
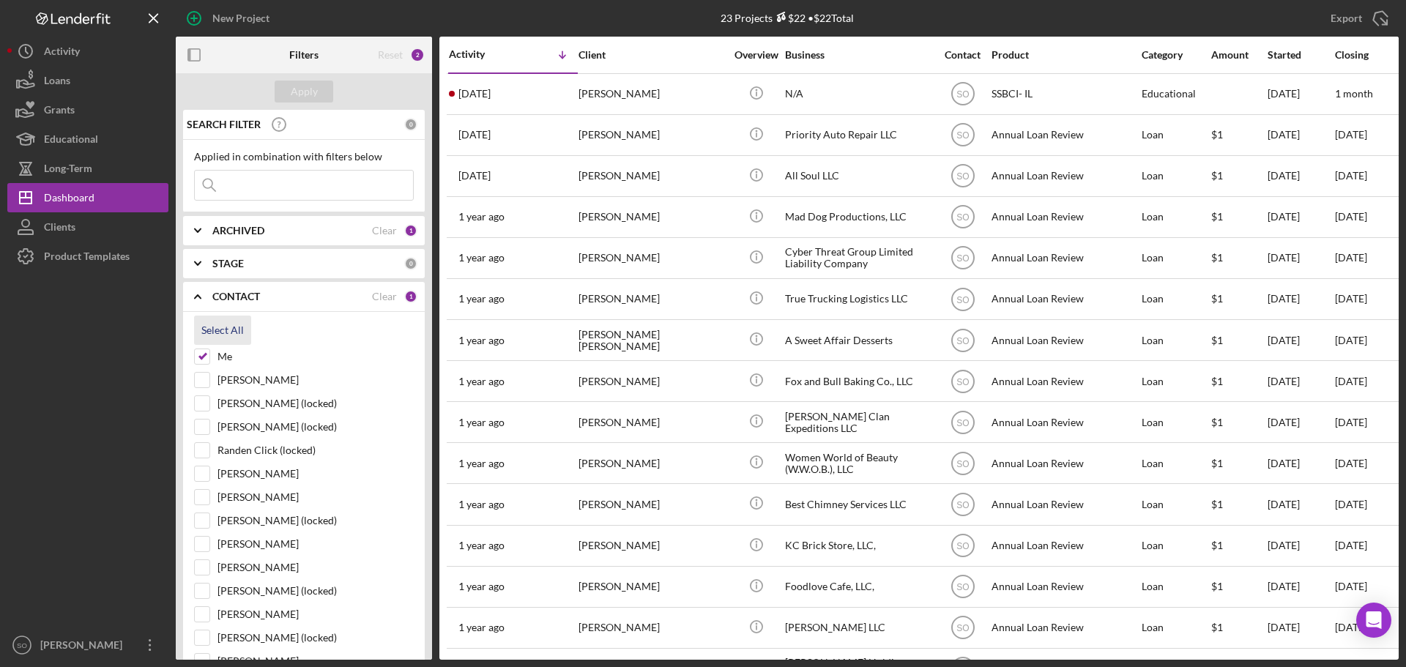
checkbox input "true"
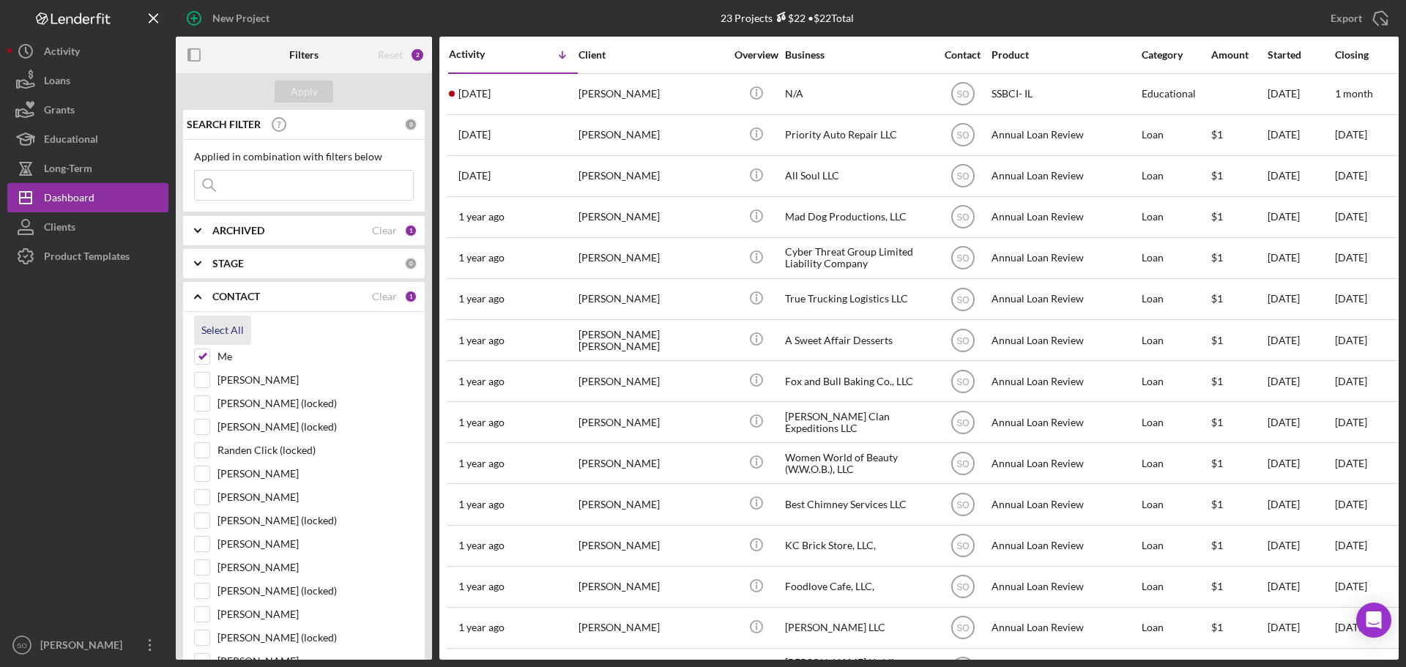
checkbox input "true"
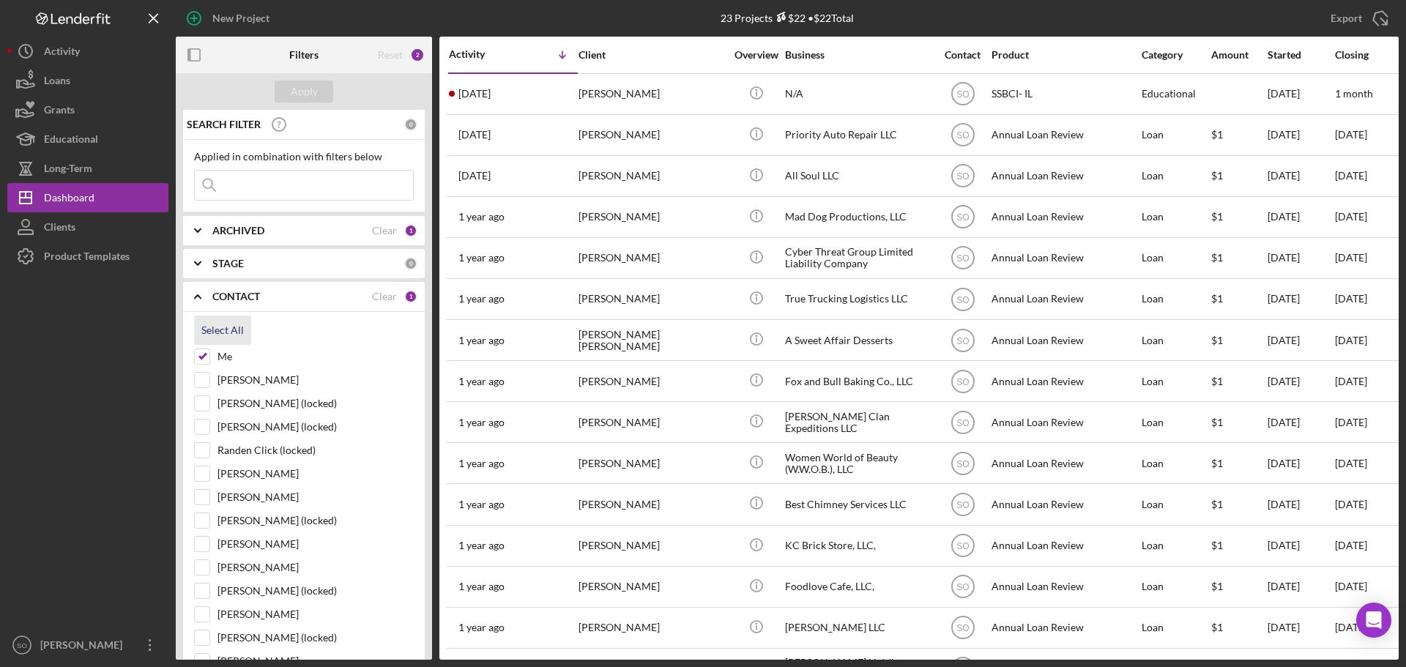
checkbox input "true"
click at [312, 92] on div "Apply" at bounding box center [304, 92] width 27 height 22
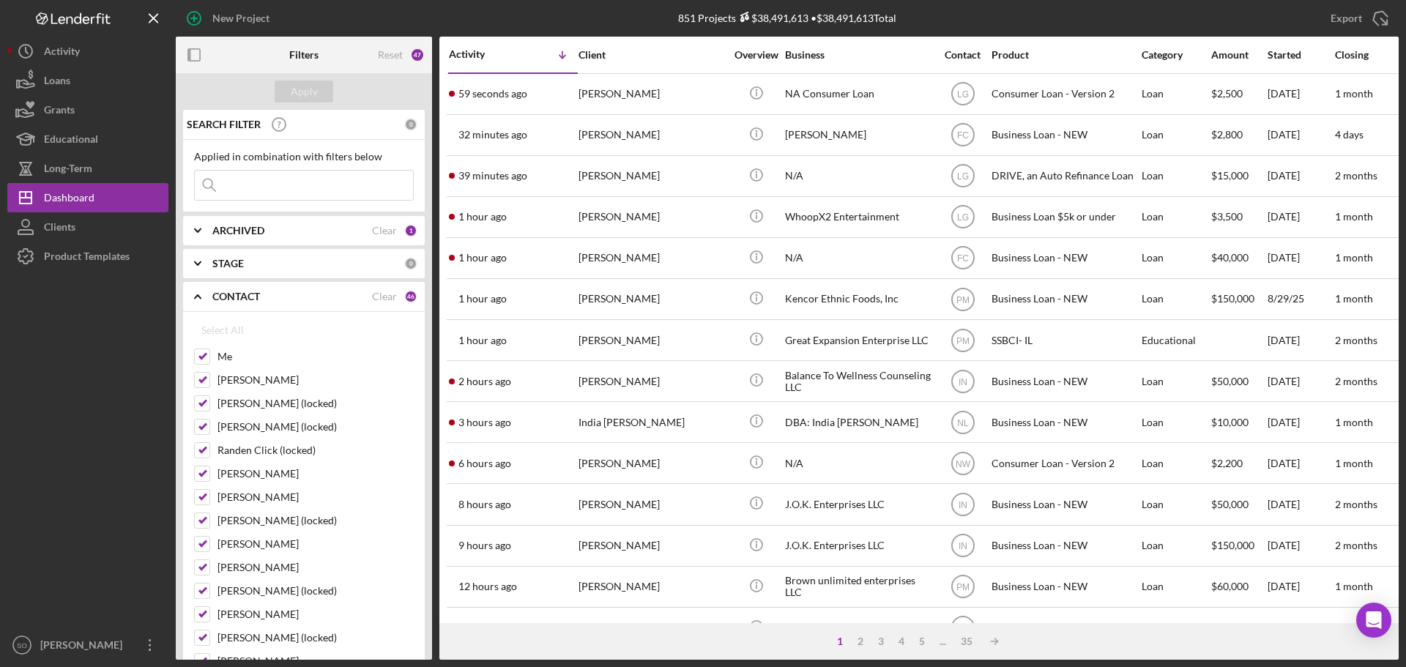
click at [276, 184] on input at bounding box center [304, 185] width 218 height 29
paste input "James Lewis"
type input "James Lewis"
click at [307, 90] on div "Apply" at bounding box center [304, 92] width 27 height 22
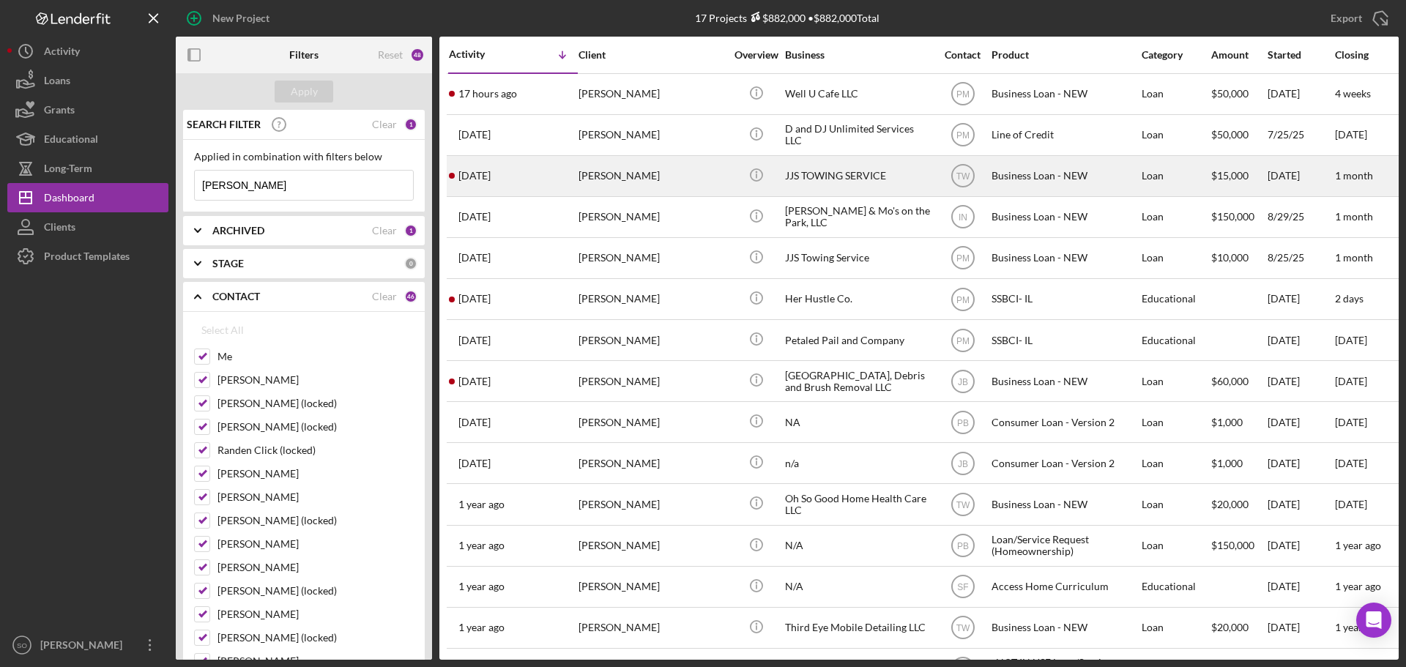
click at [699, 184] on div "James Lewis" at bounding box center [651, 176] width 146 height 39
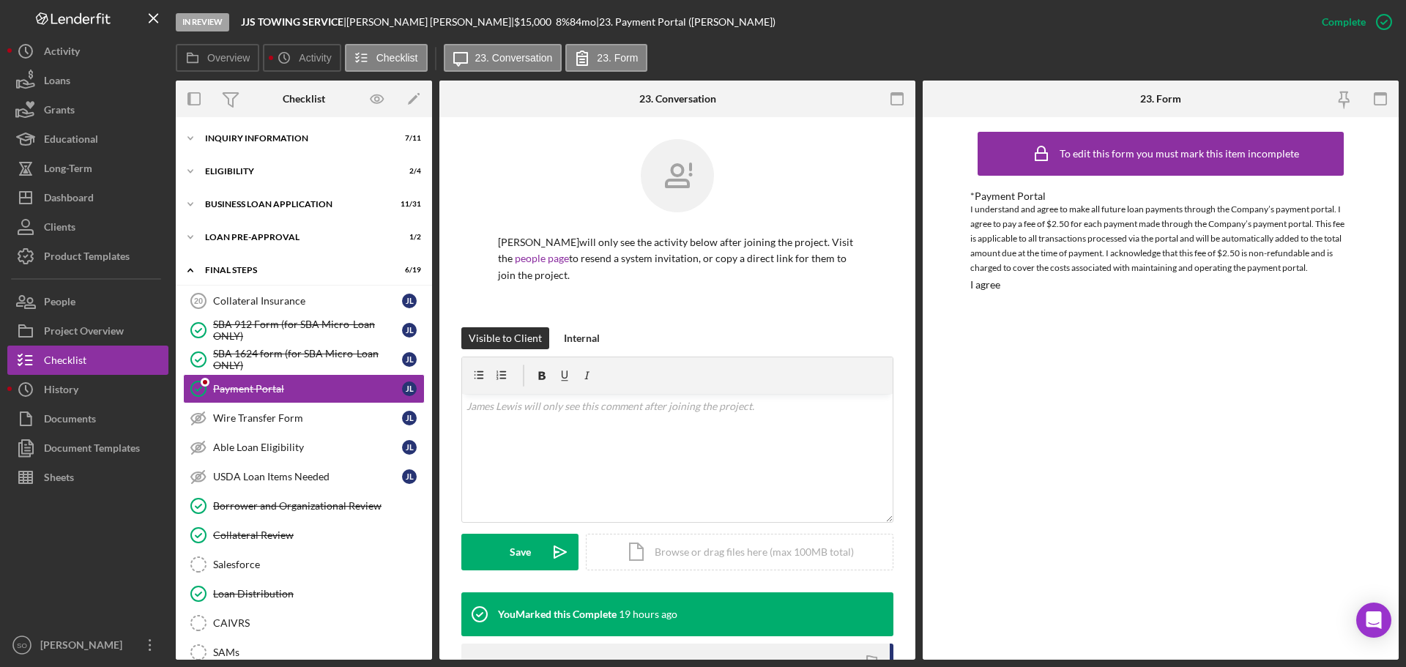
scroll to position [1, 0]
click at [97, 452] on div "Document Templates" at bounding box center [92, 449] width 96 height 33
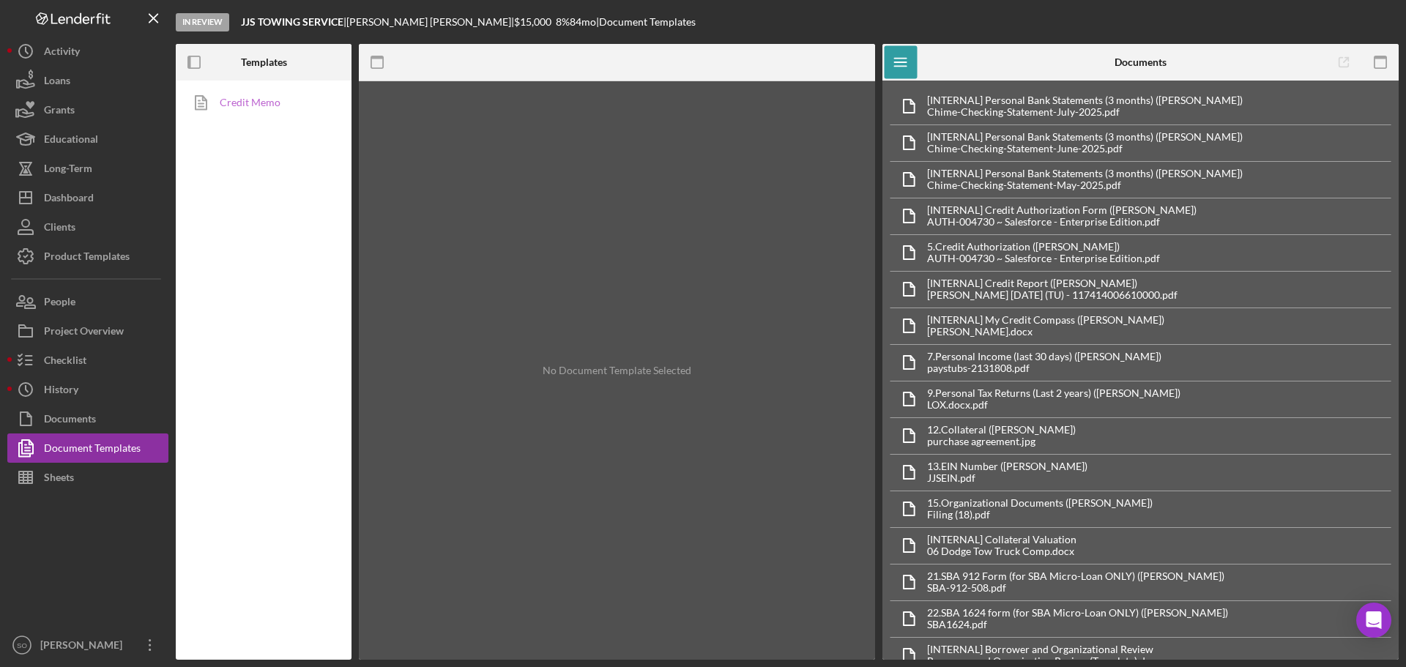
click at [267, 110] on link "Credit Memo" at bounding box center [260, 102] width 154 height 29
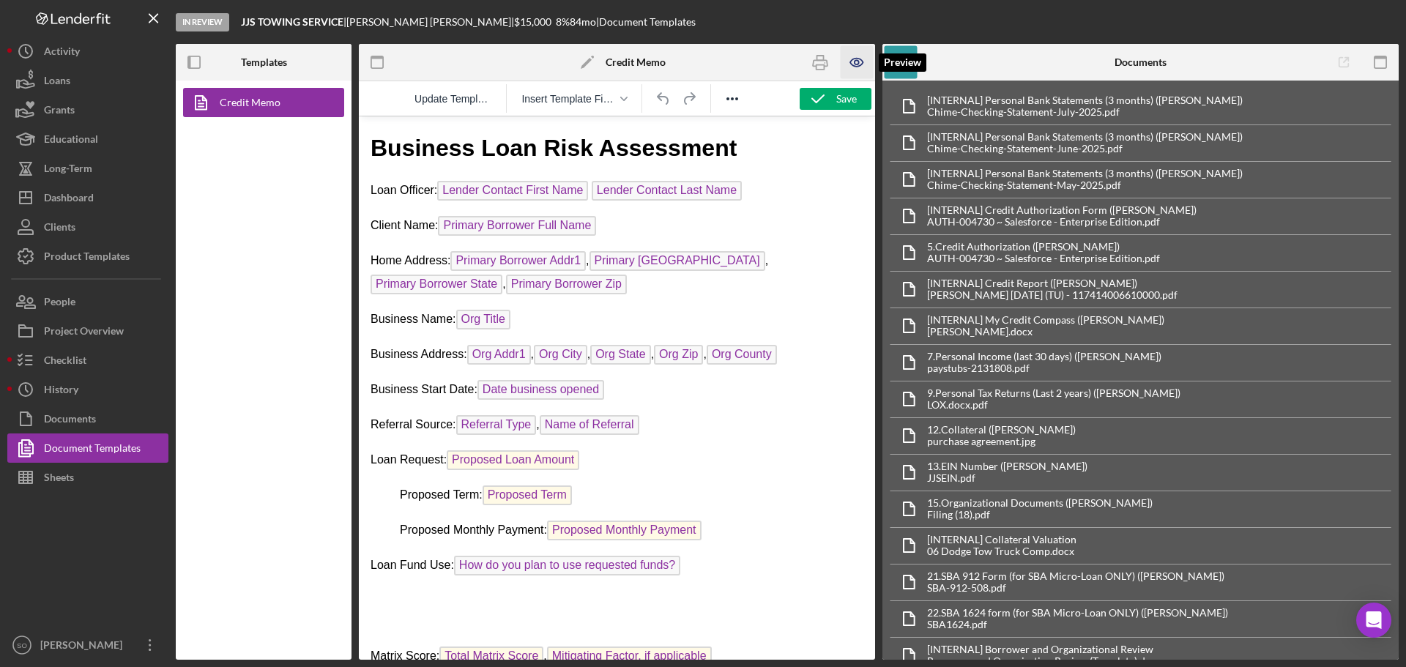
click at [863, 61] on icon "button" at bounding box center [856, 62] width 33 height 33
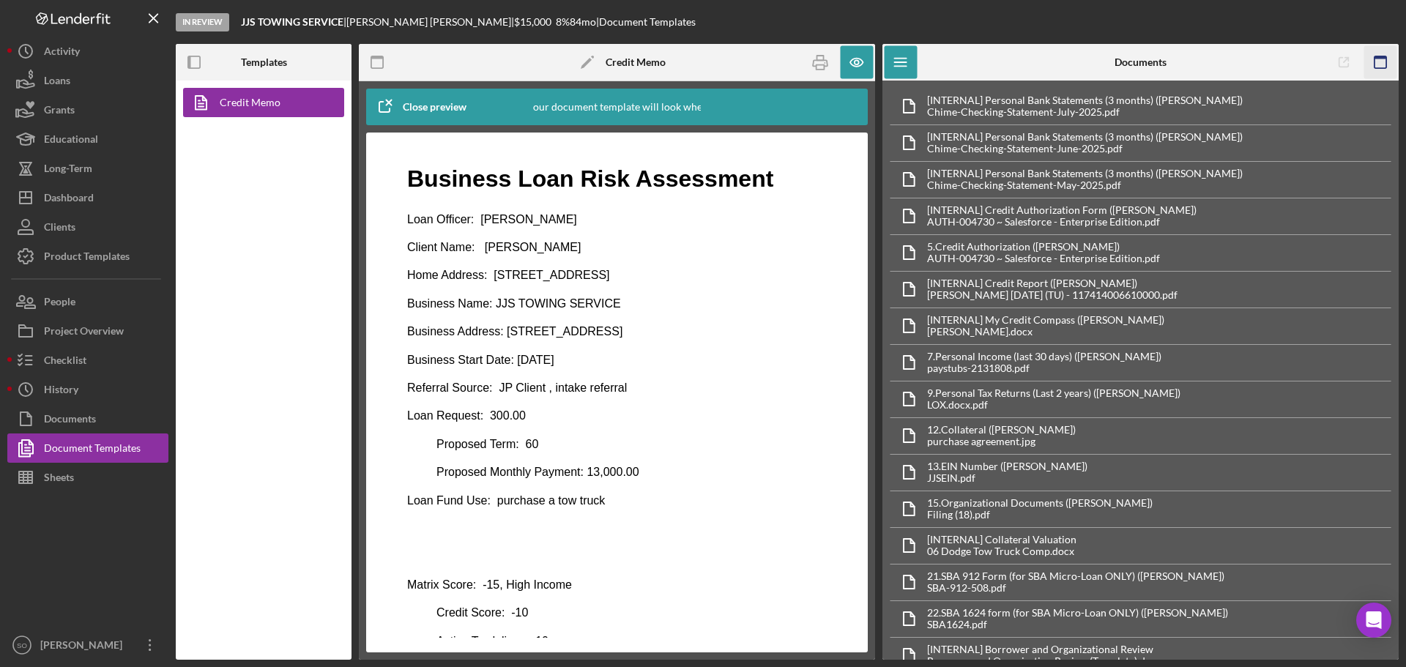
click at [1381, 61] on icon "button" at bounding box center [1380, 62] width 33 height 33
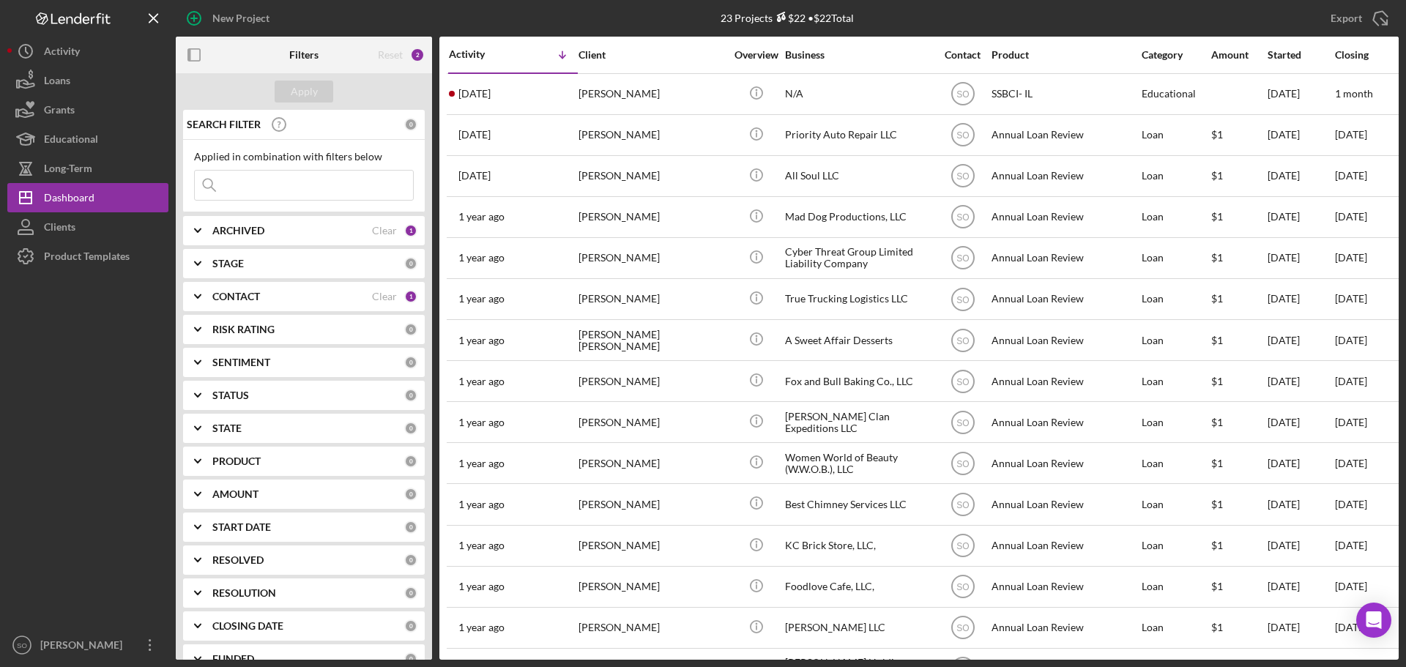
click at [239, 305] on div "CONTACT Clear 1" at bounding box center [314, 296] width 205 height 29
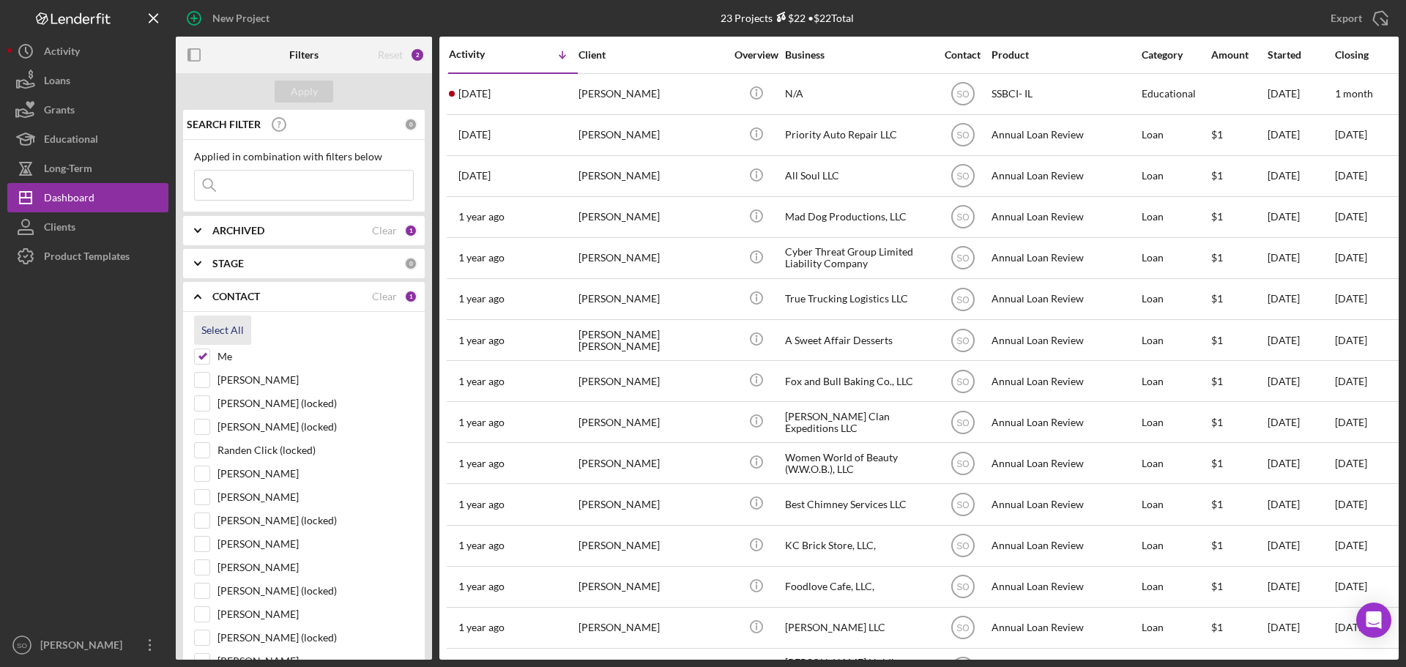
click at [230, 332] on div "Select All" at bounding box center [222, 330] width 42 height 29
checkbox input "true"
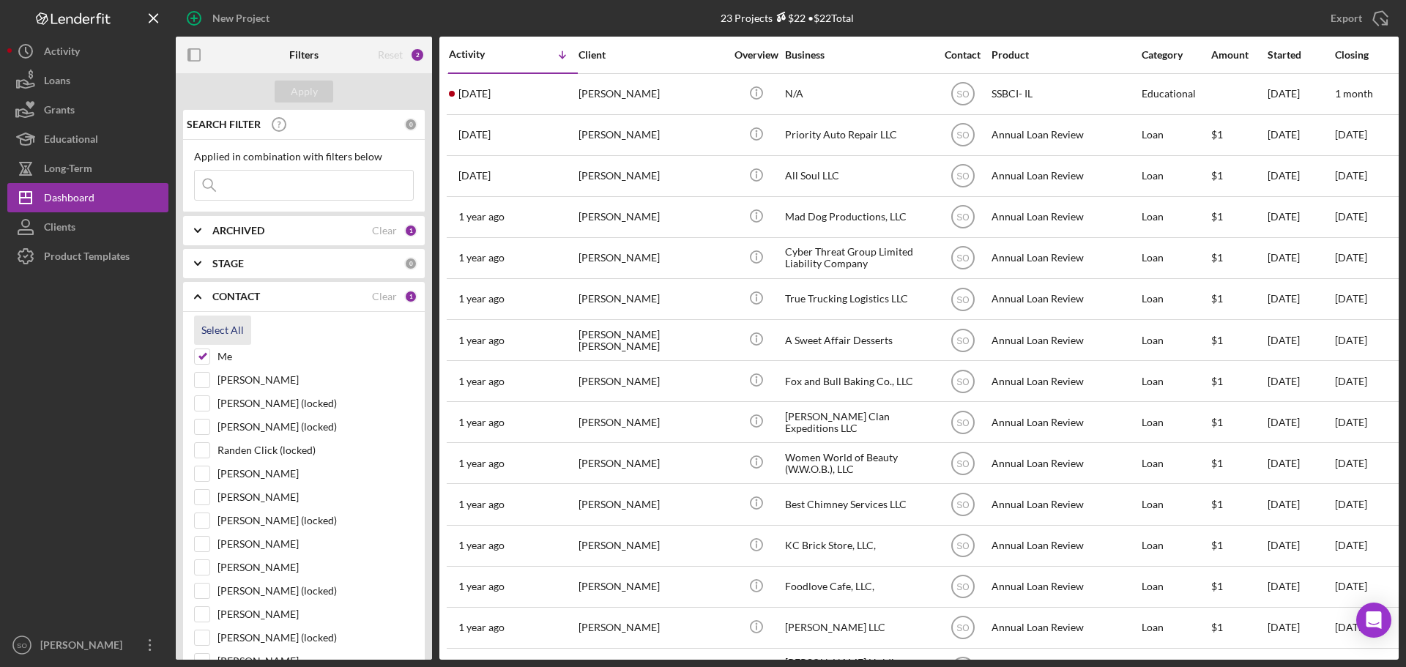
checkbox input "true"
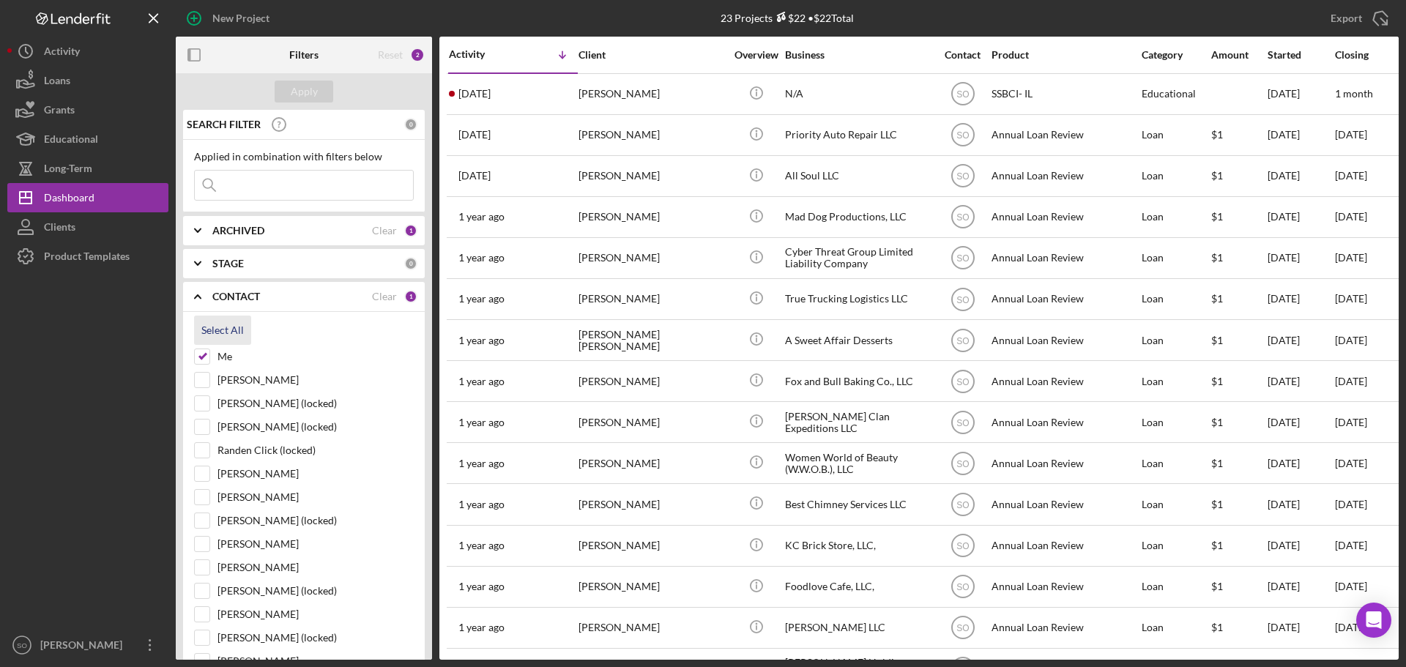
checkbox input "true"
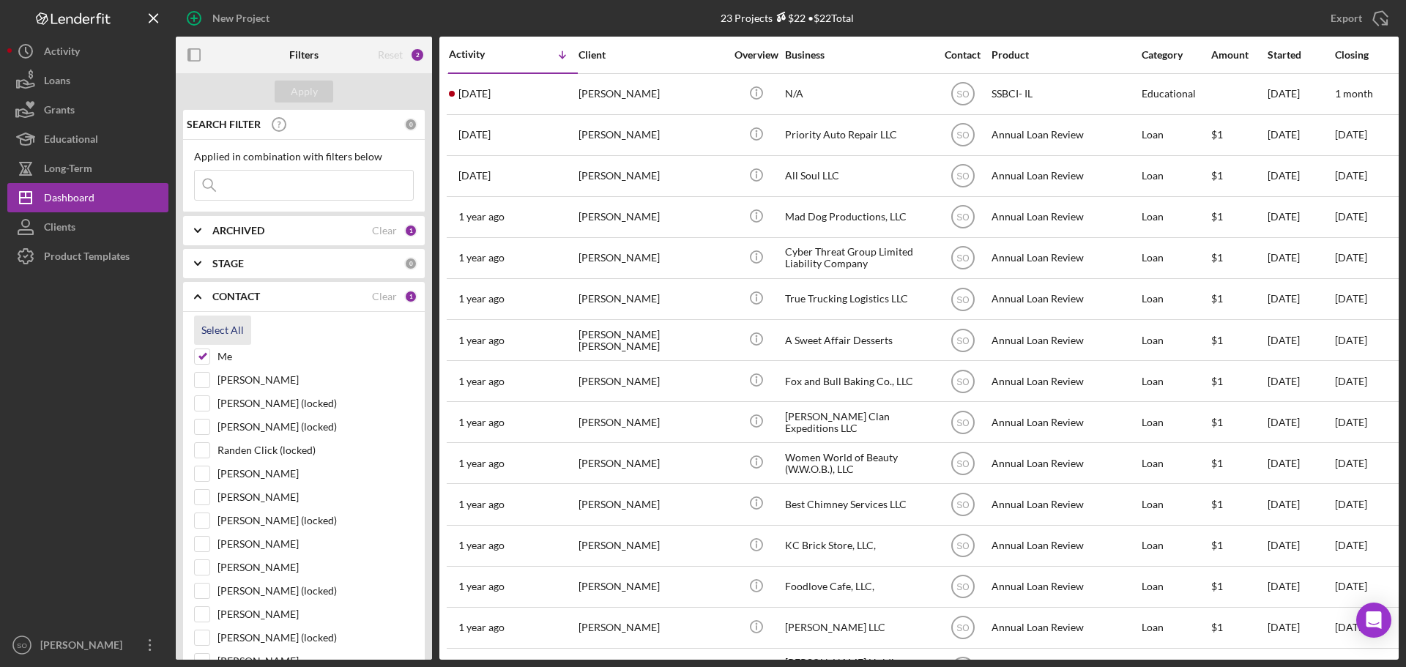
checkbox input "true"
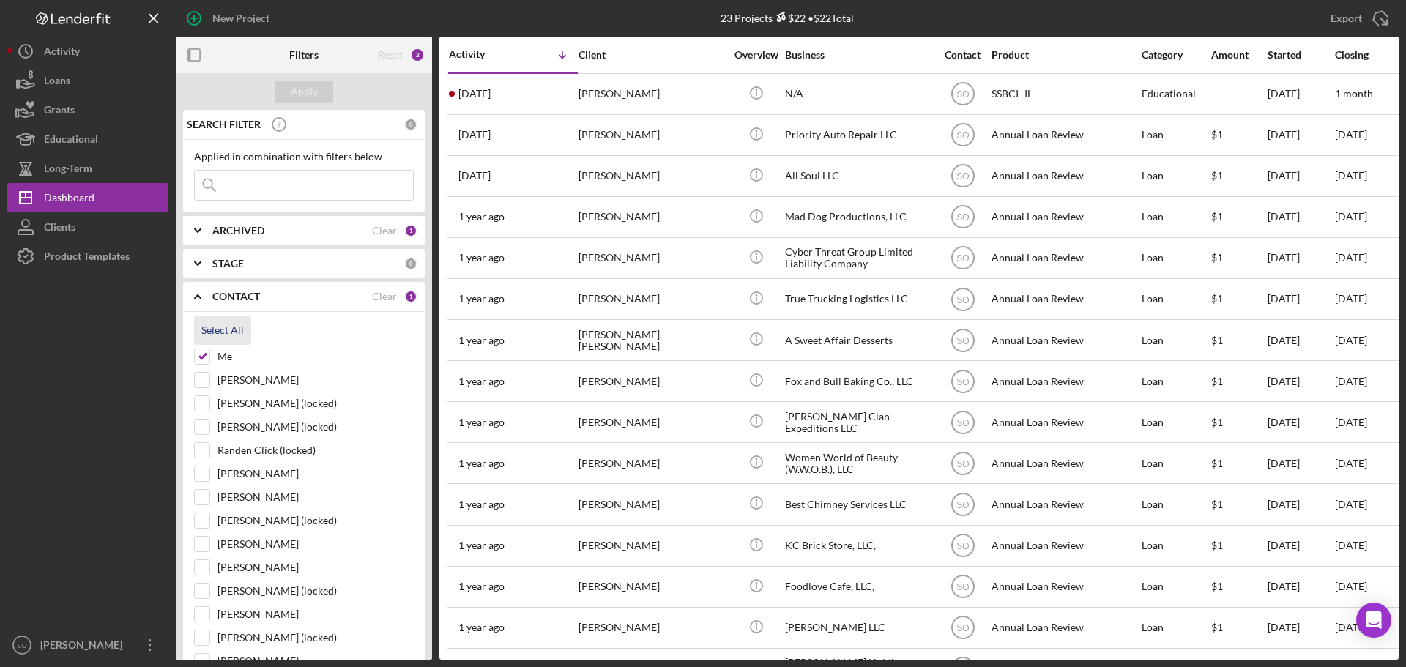
checkbox input "true"
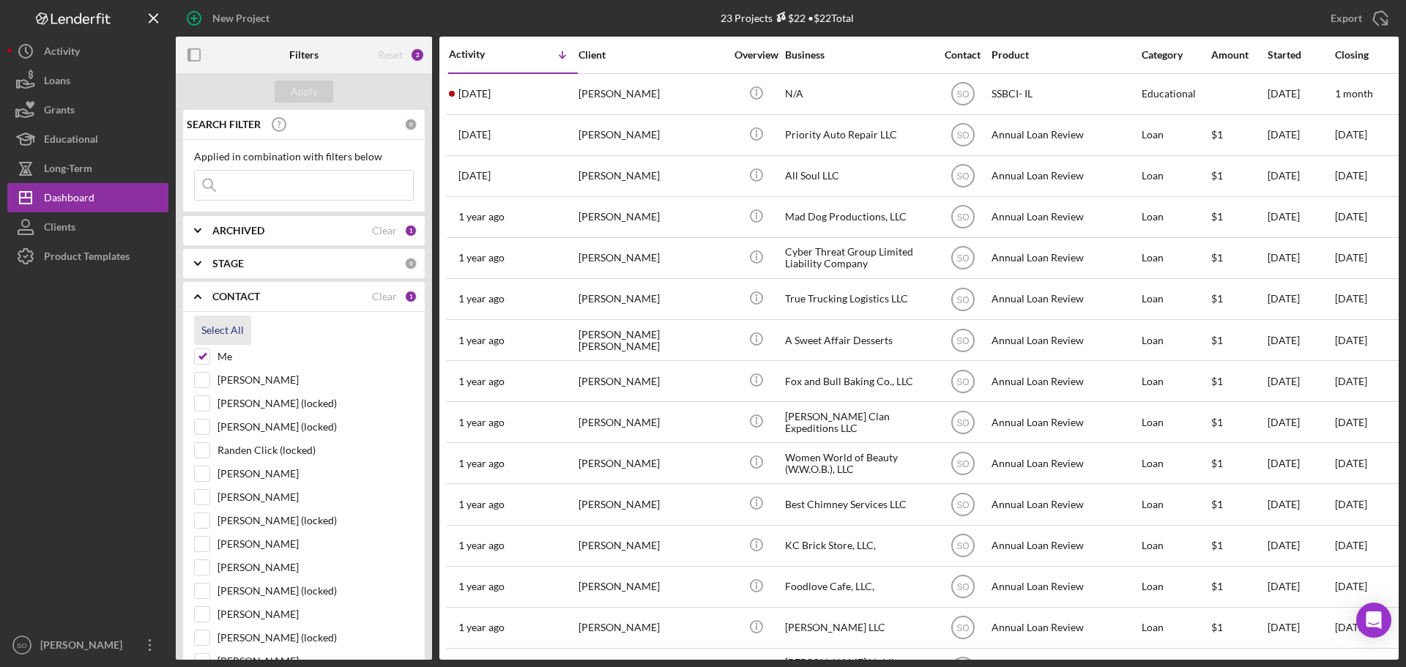
checkbox input "true"
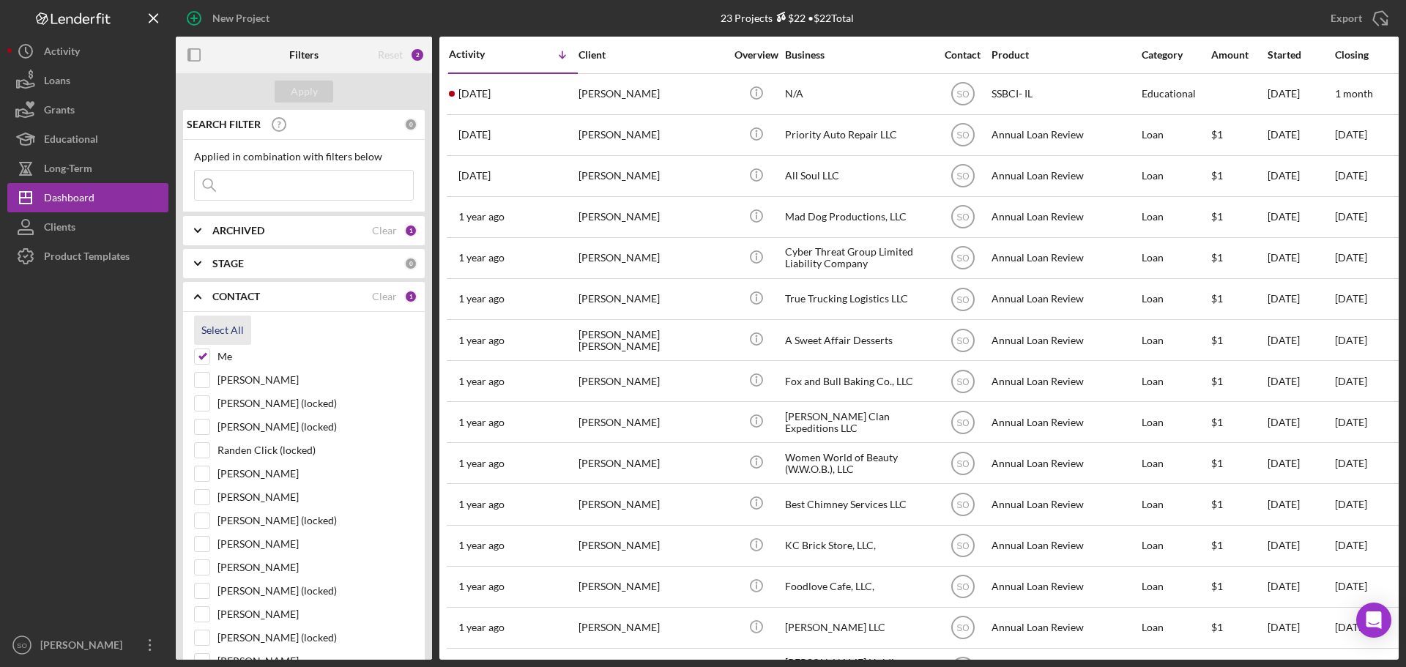
checkbox input "true"
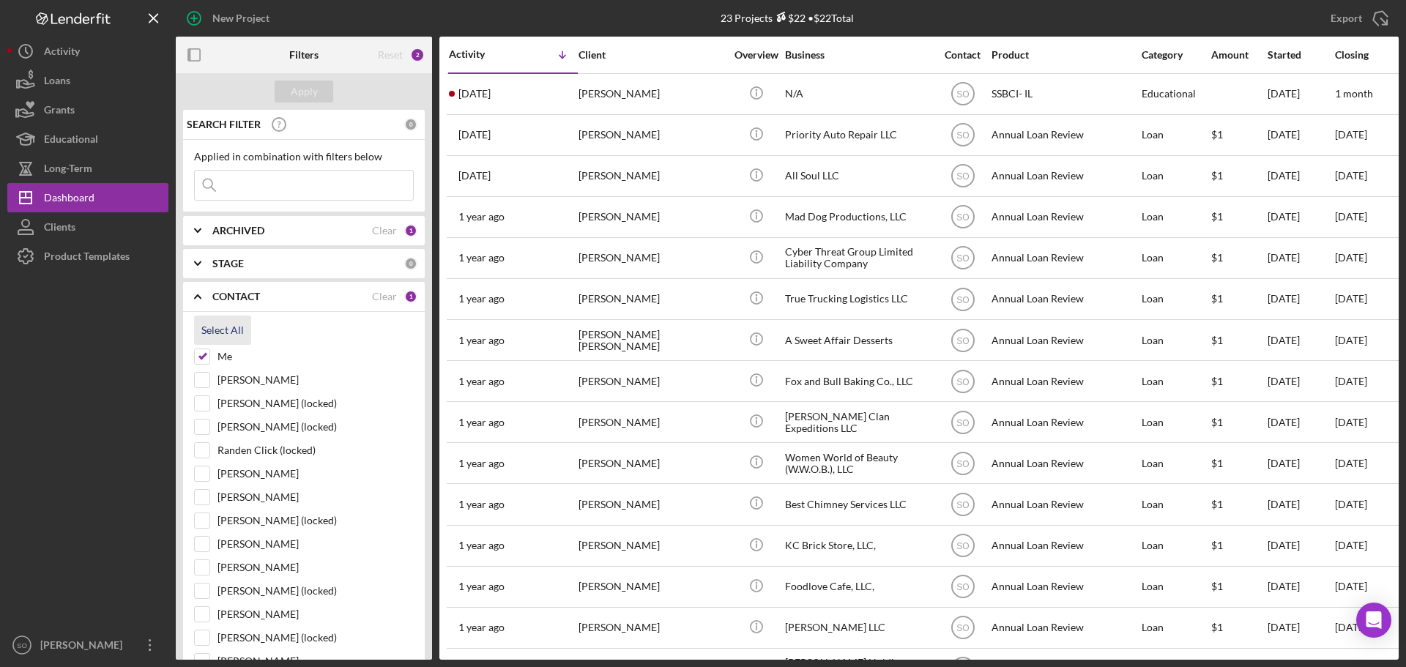
checkbox input "true"
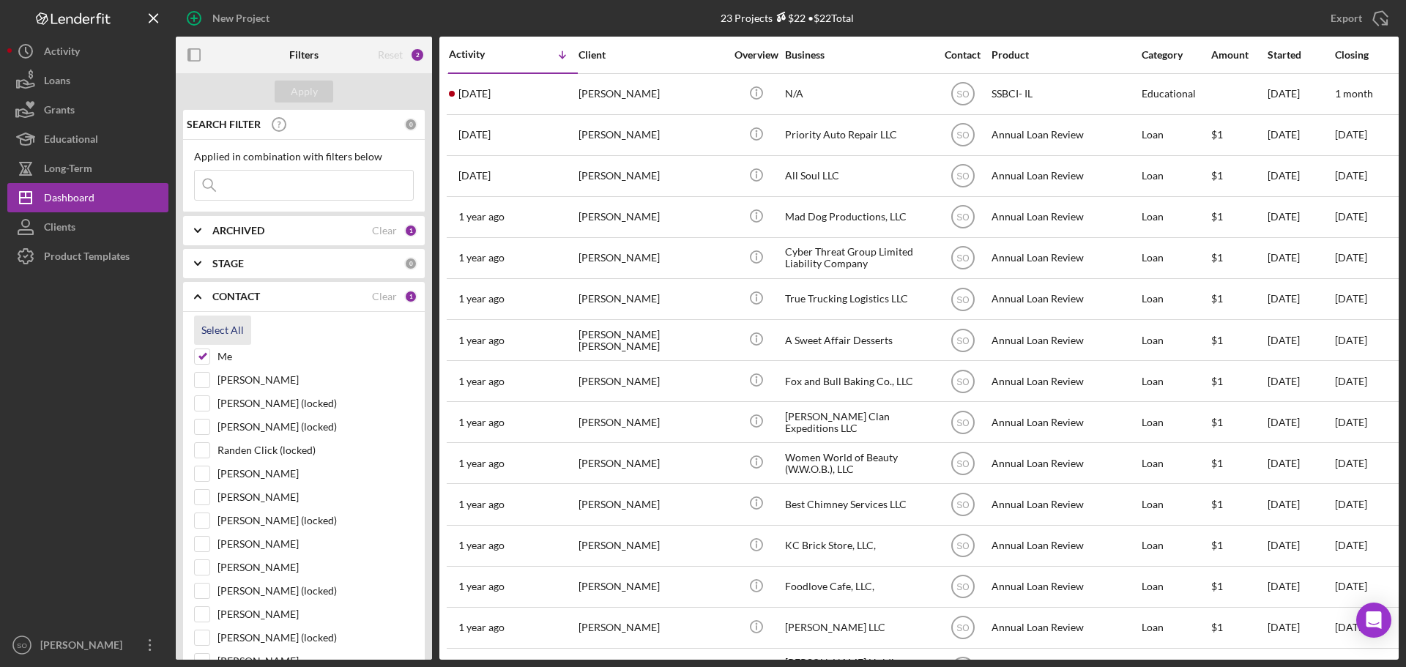
checkbox input "true"
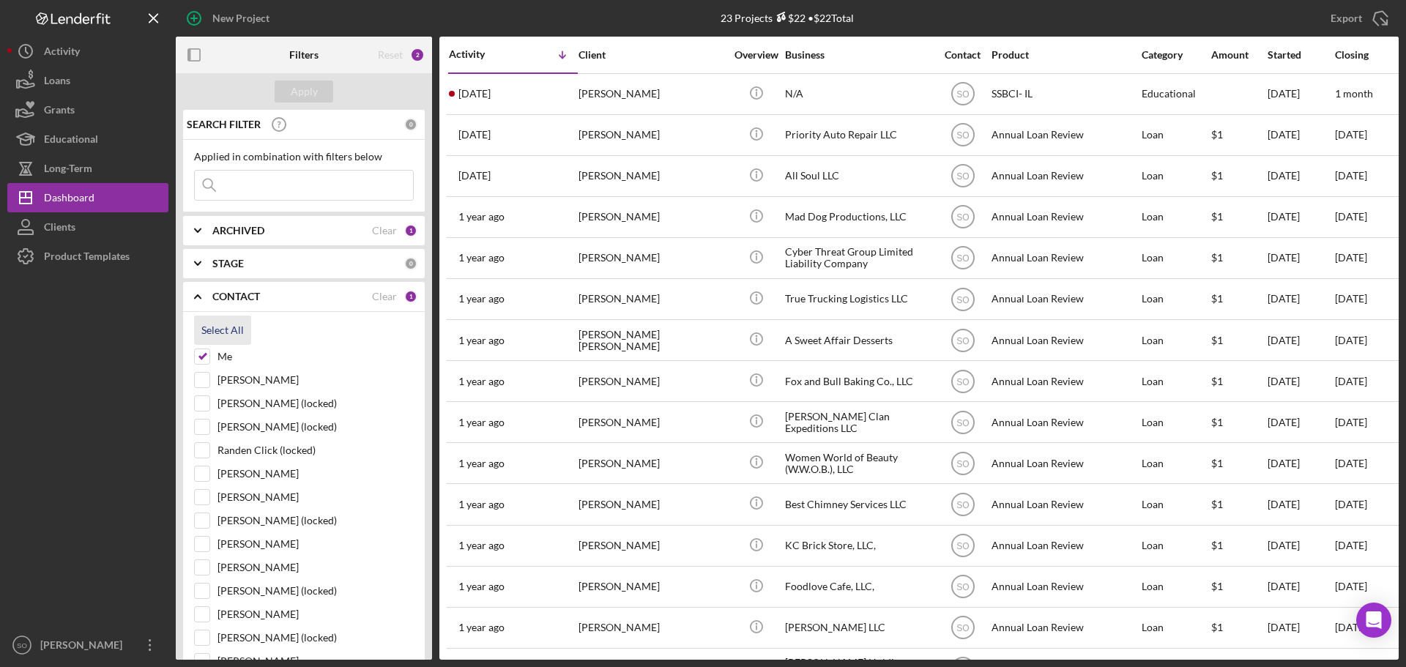
checkbox input "true"
click at [315, 95] on div "Apply" at bounding box center [304, 92] width 27 height 22
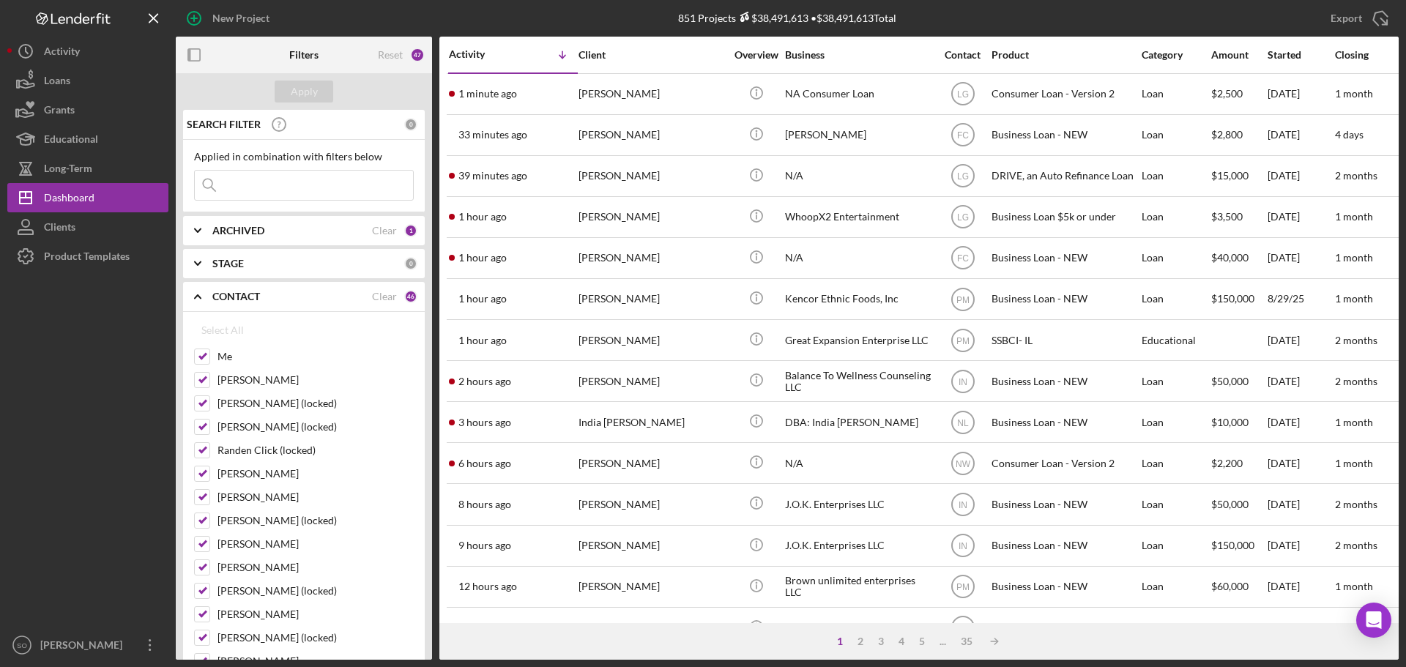
click at [315, 180] on input at bounding box center [304, 185] width 218 height 29
paste input "Steven HAYDEN"
type input "Steven HAYDEN"
click at [311, 94] on div "Apply" at bounding box center [304, 92] width 27 height 22
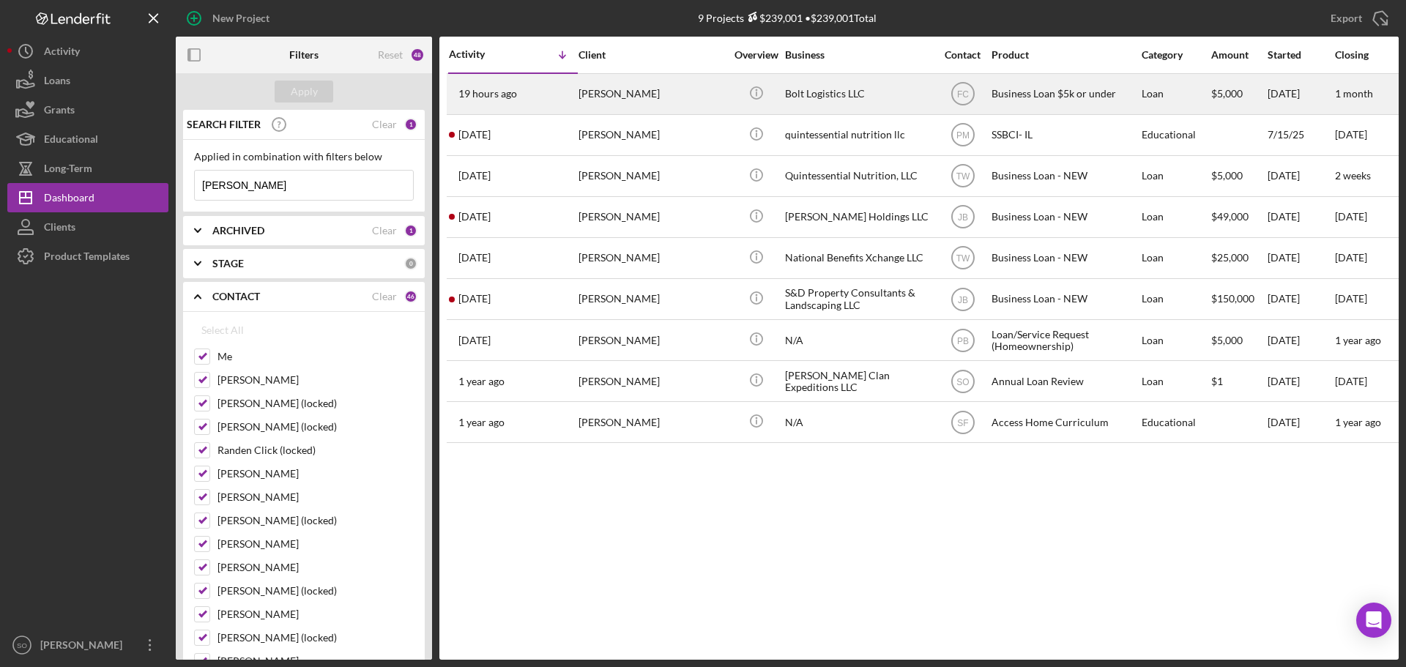
click at [633, 96] on div "Steven HAYDEN" at bounding box center [651, 94] width 146 height 39
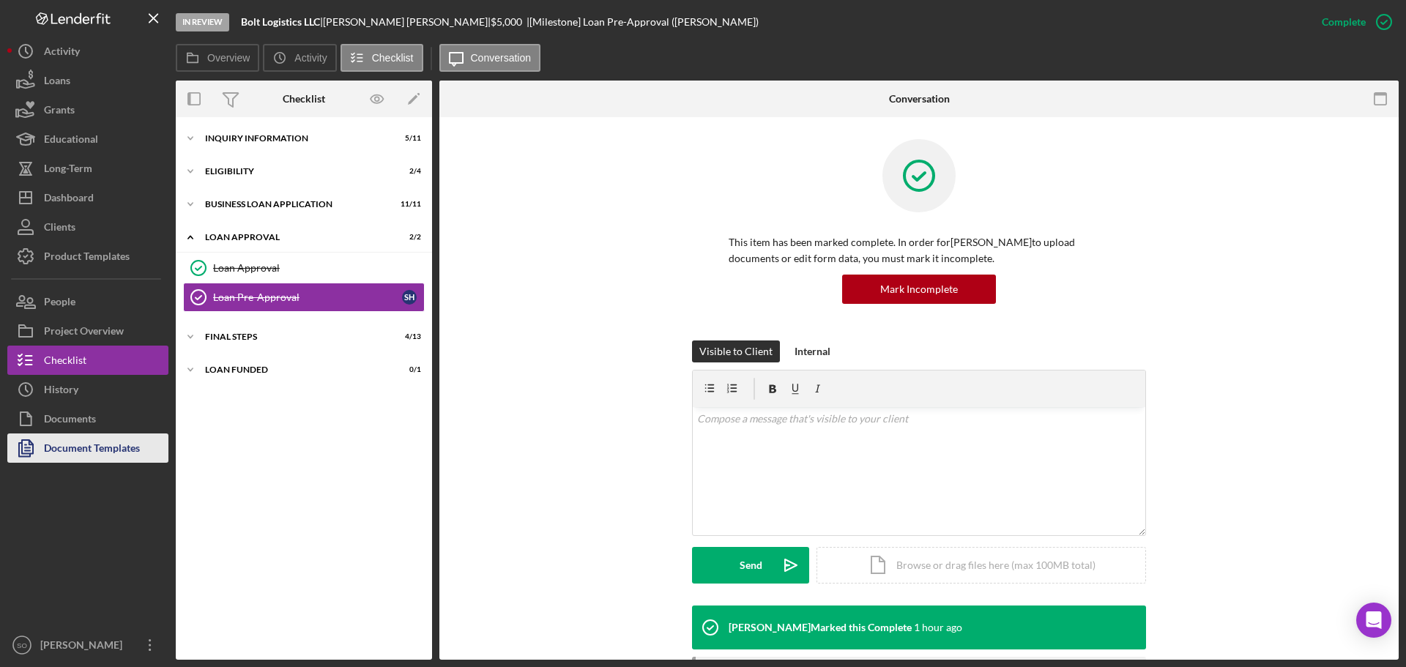
click at [64, 447] on div "Document Templates" at bounding box center [92, 449] width 96 height 33
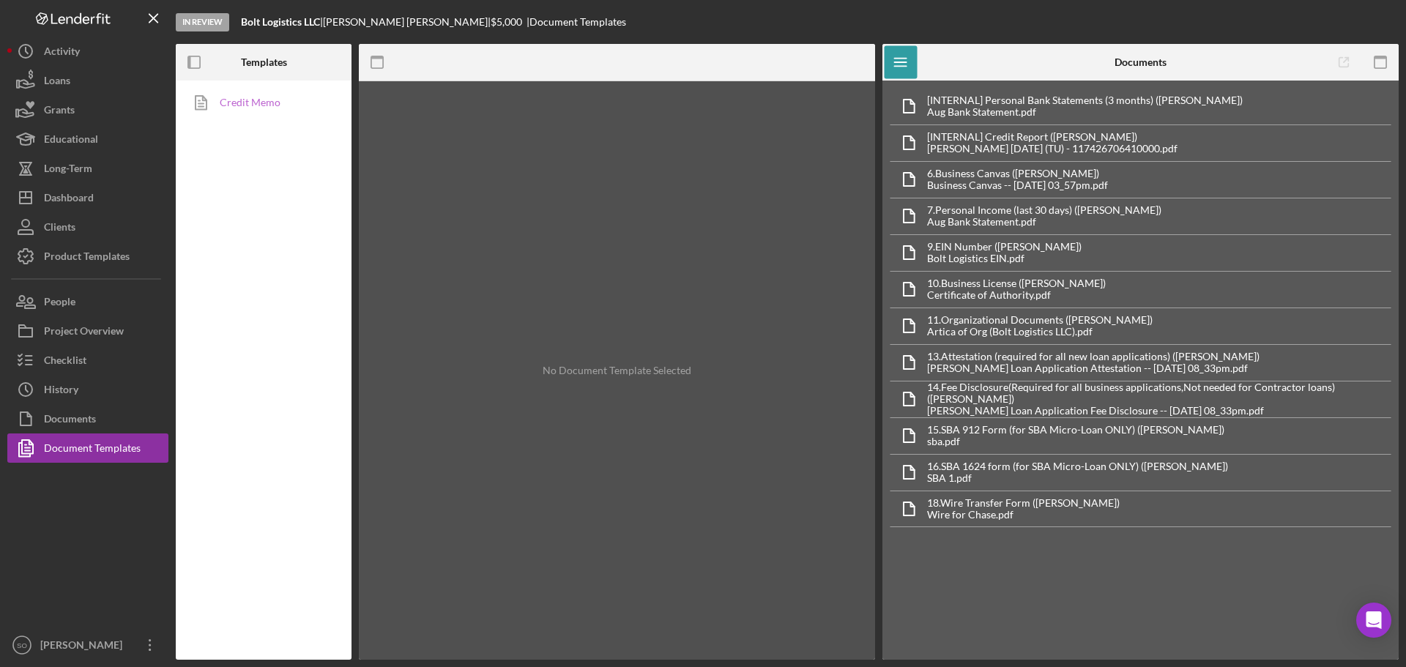
click at [266, 97] on link "Credit Memo" at bounding box center [260, 102] width 154 height 29
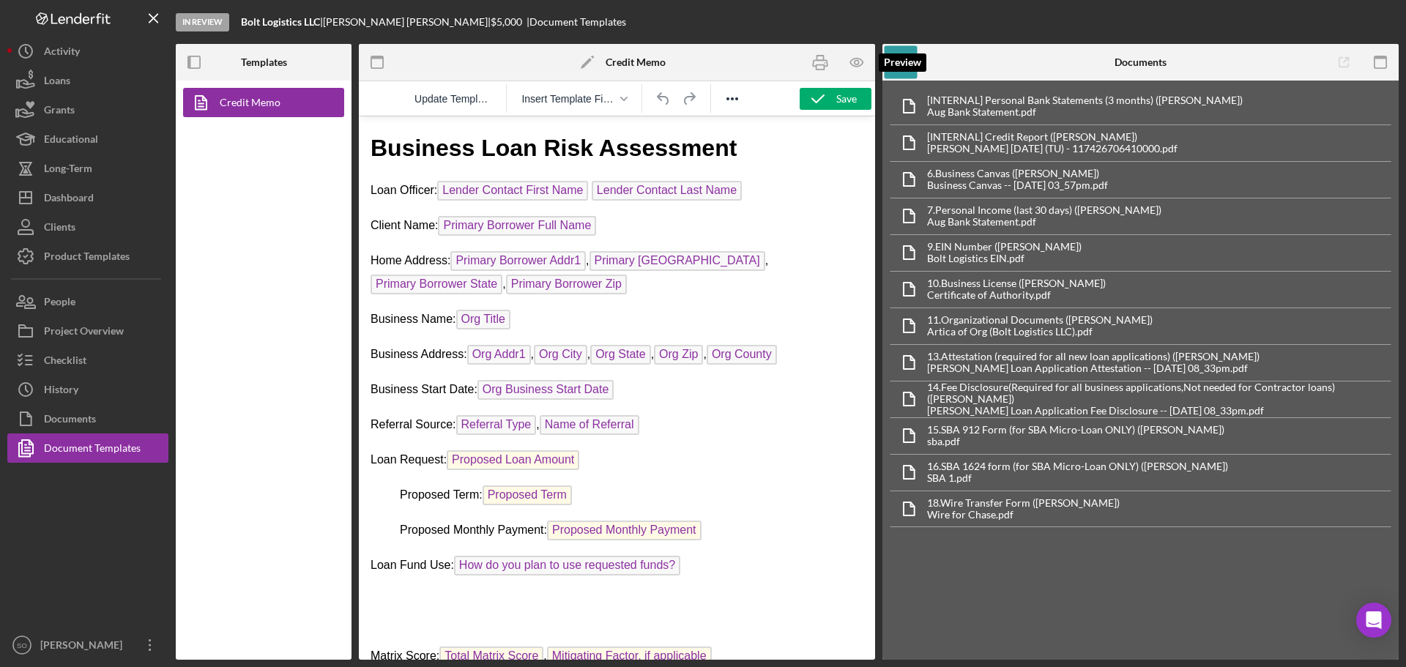
click at [854, 62] on icon "button" at bounding box center [856, 62] width 4 height 4
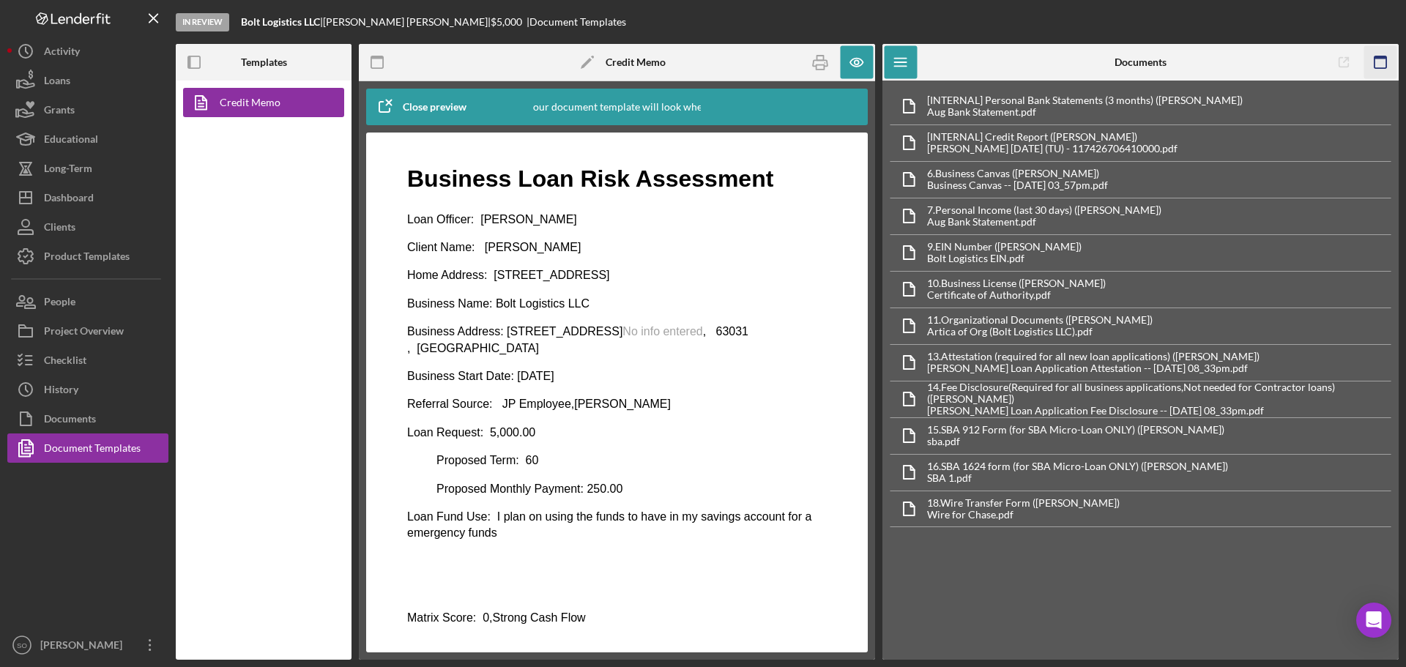
click at [1382, 61] on icon "button" at bounding box center [1380, 62] width 33 height 33
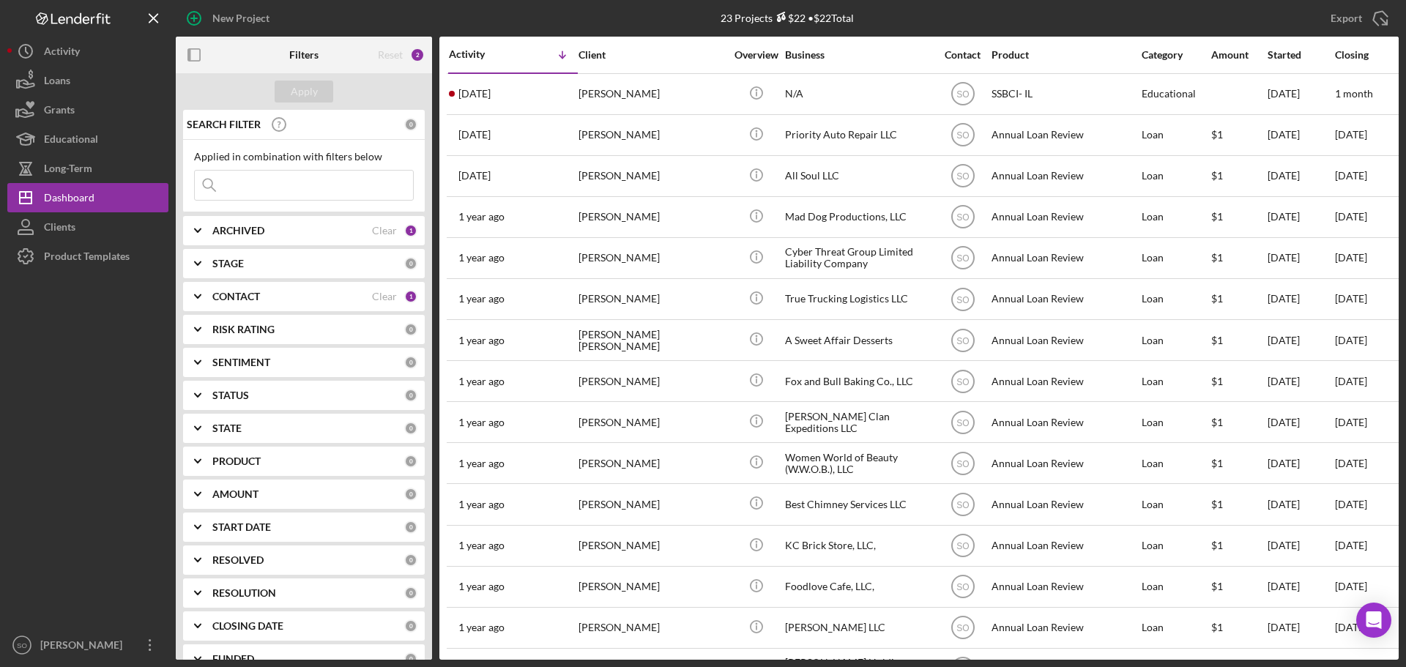
click at [250, 179] on input at bounding box center [304, 185] width 218 height 29
paste input "[PERSON_NAME]"
type input "[PERSON_NAME]"
click at [302, 96] on div "Apply" at bounding box center [304, 92] width 27 height 22
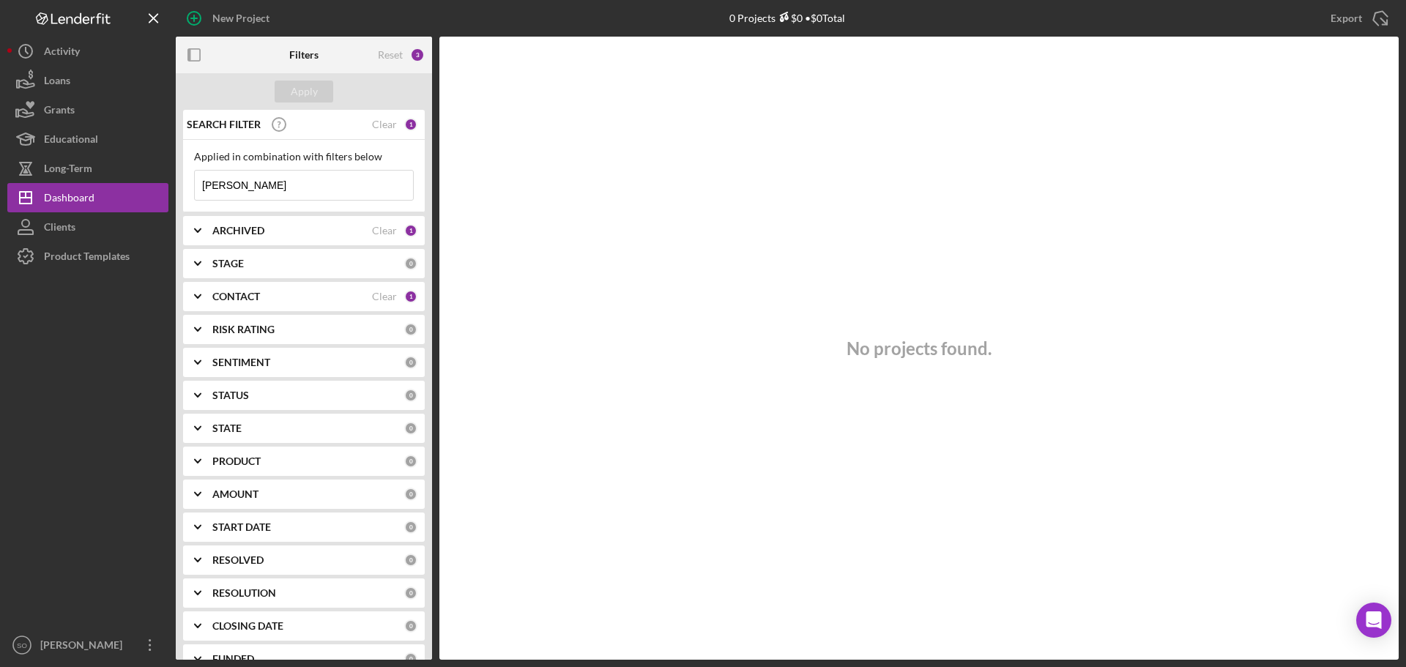
click at [246, 299] on b "CONTACT" at bounding box center [236, 297] width 48 height 12
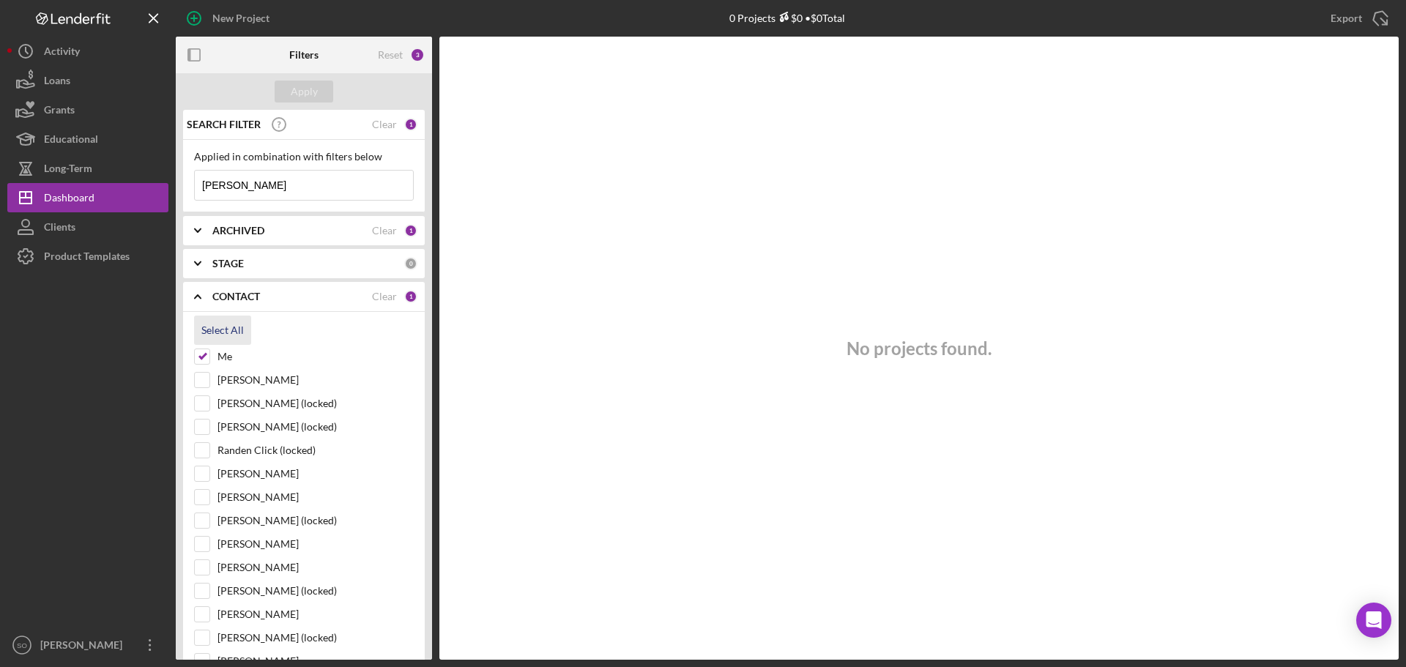
click at [236, 329] on div "Select All" at bounding box center [222, 330] width 42 height 29
checkbox input "true"
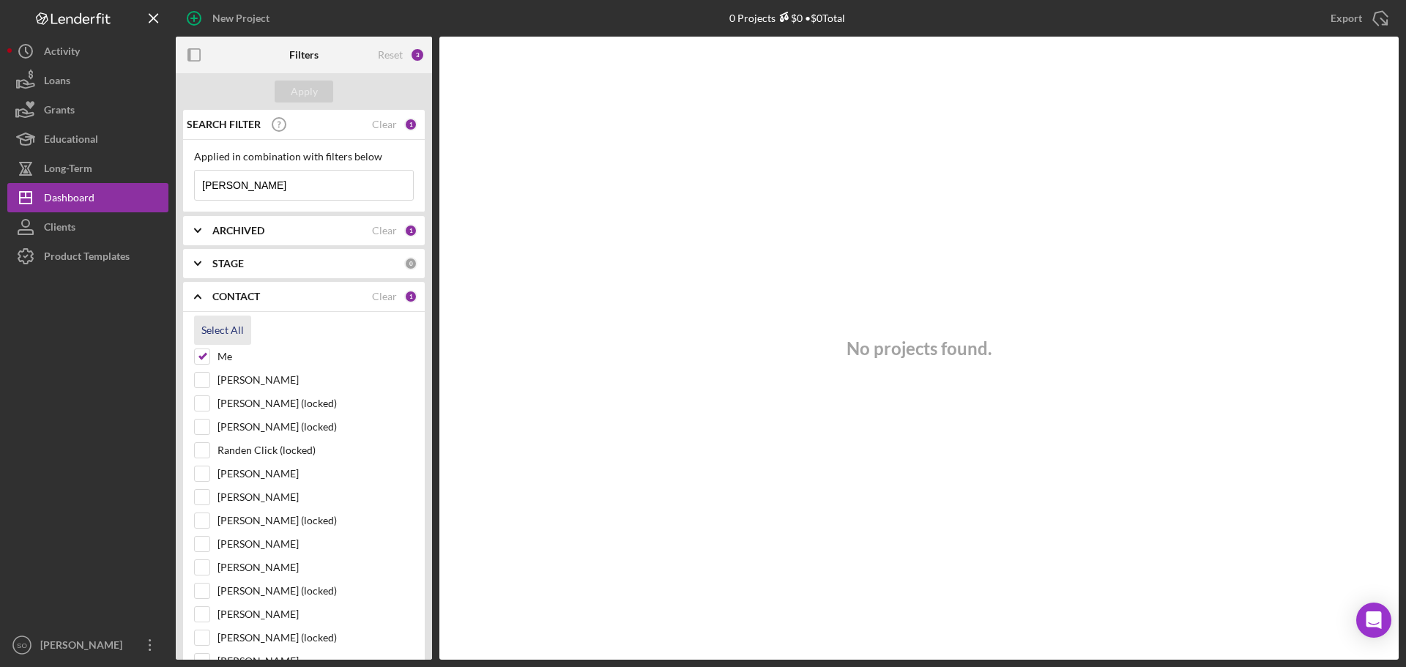
checkbox input "true"
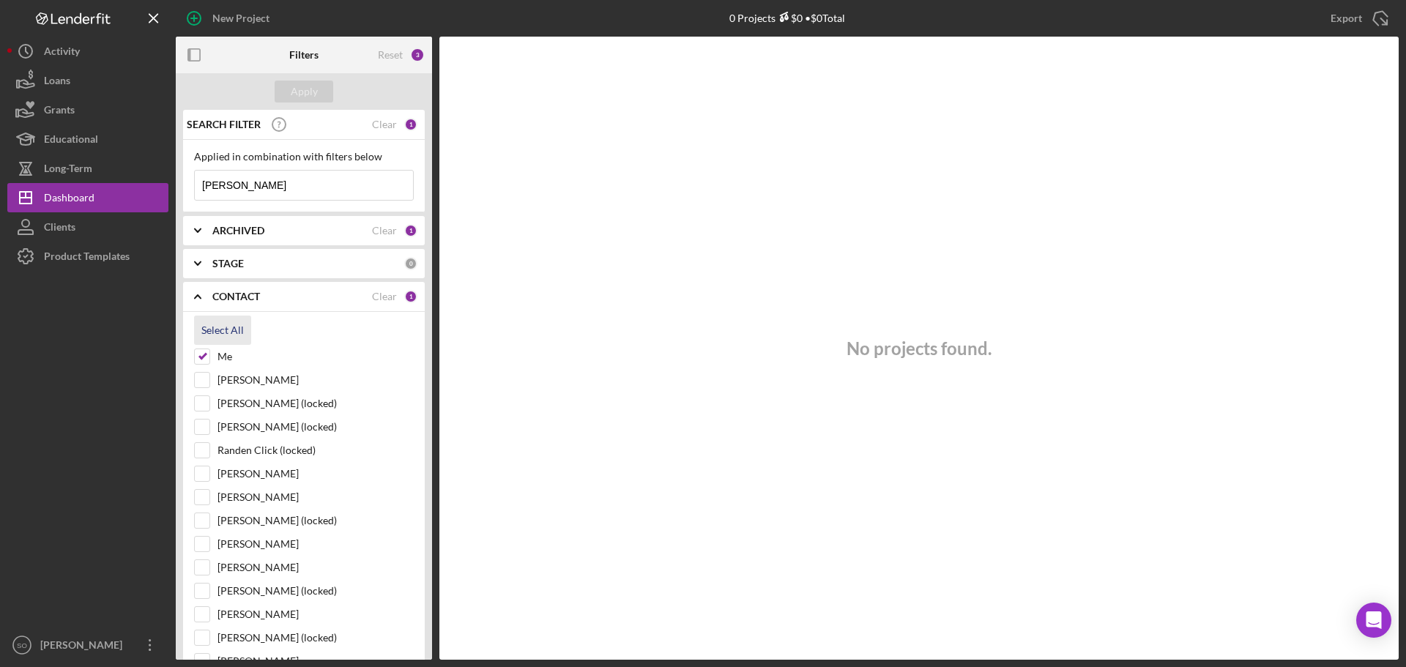
checkbox input "true"
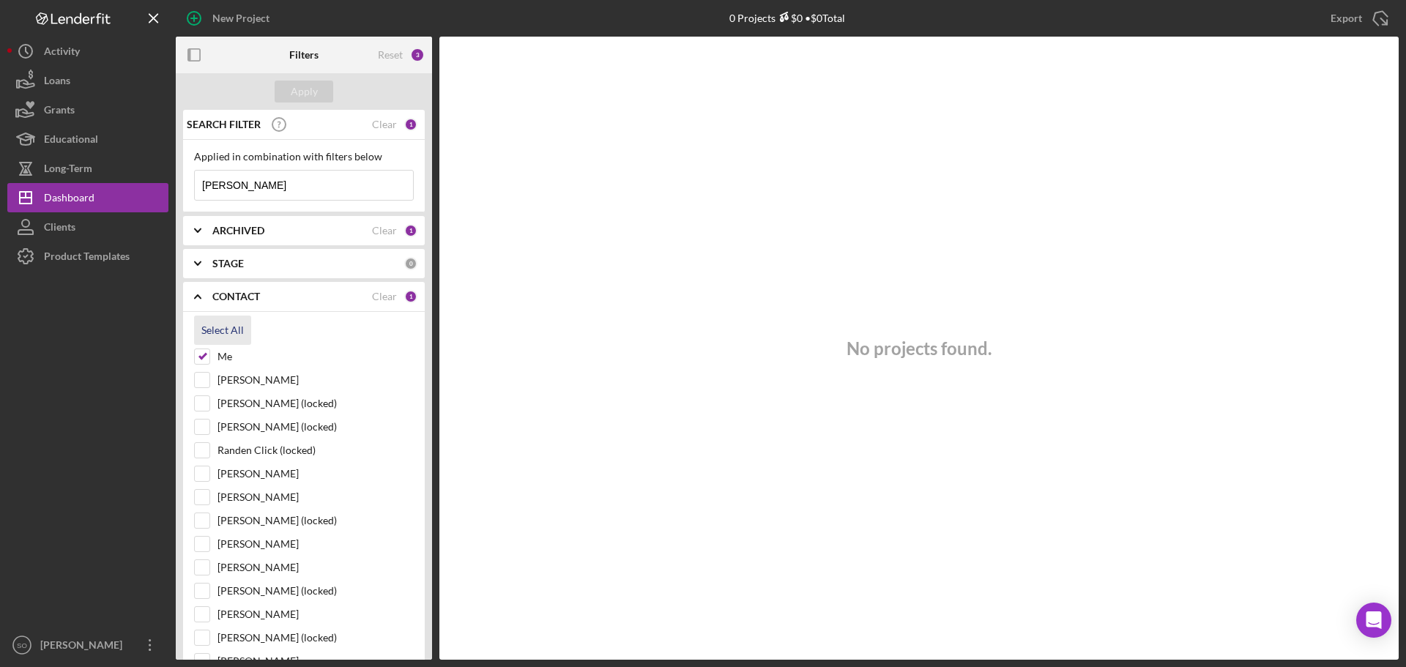
checkbox input "true"
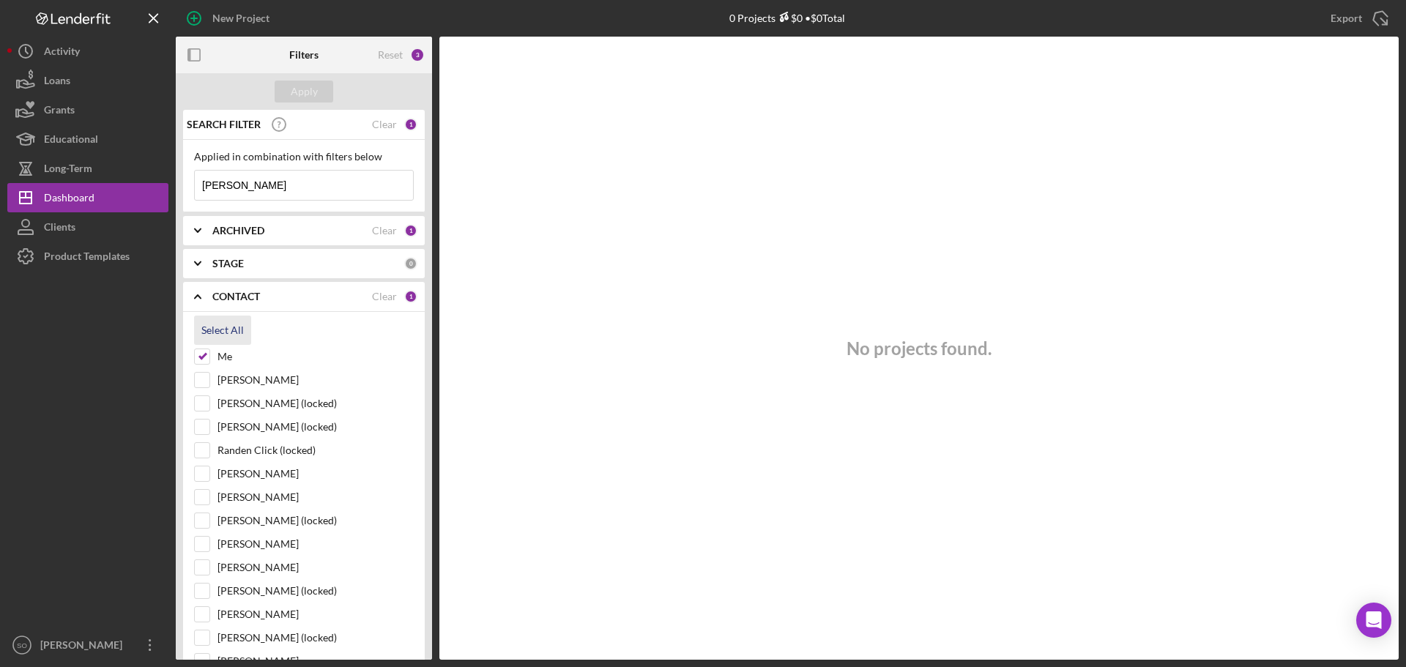
checkbox input "true"
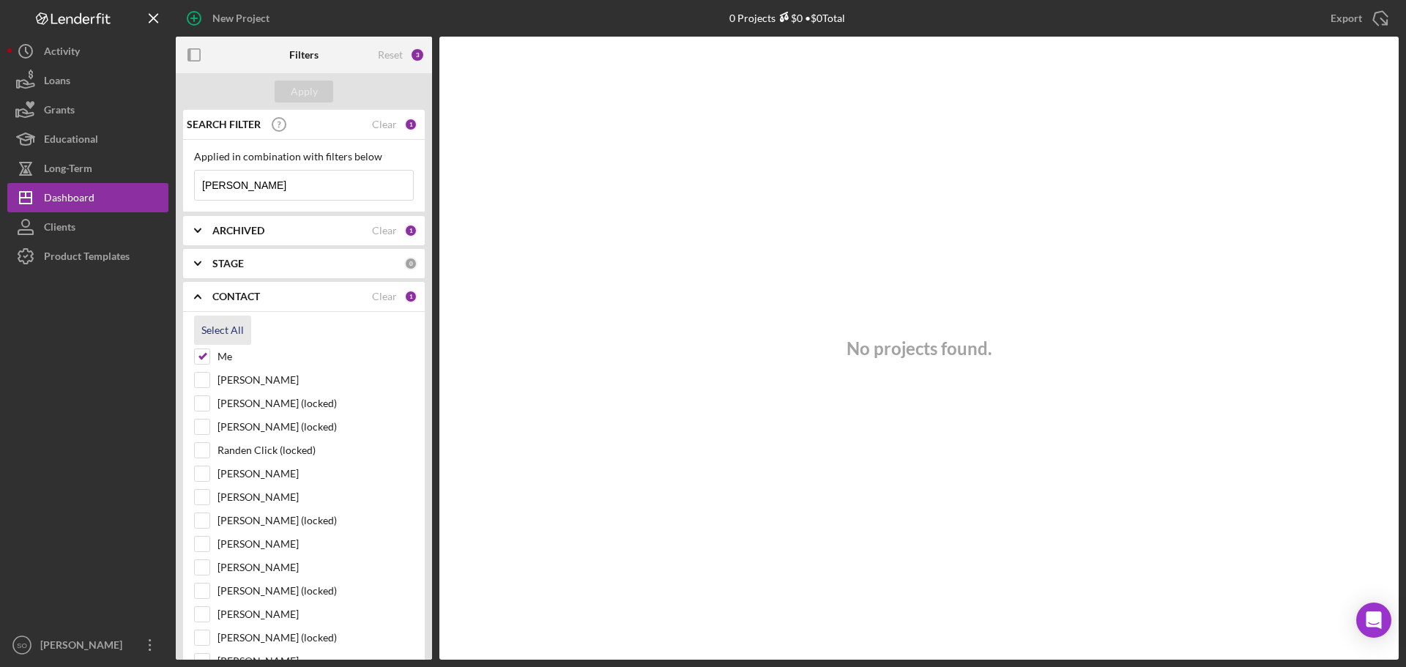
checkbox input "true"
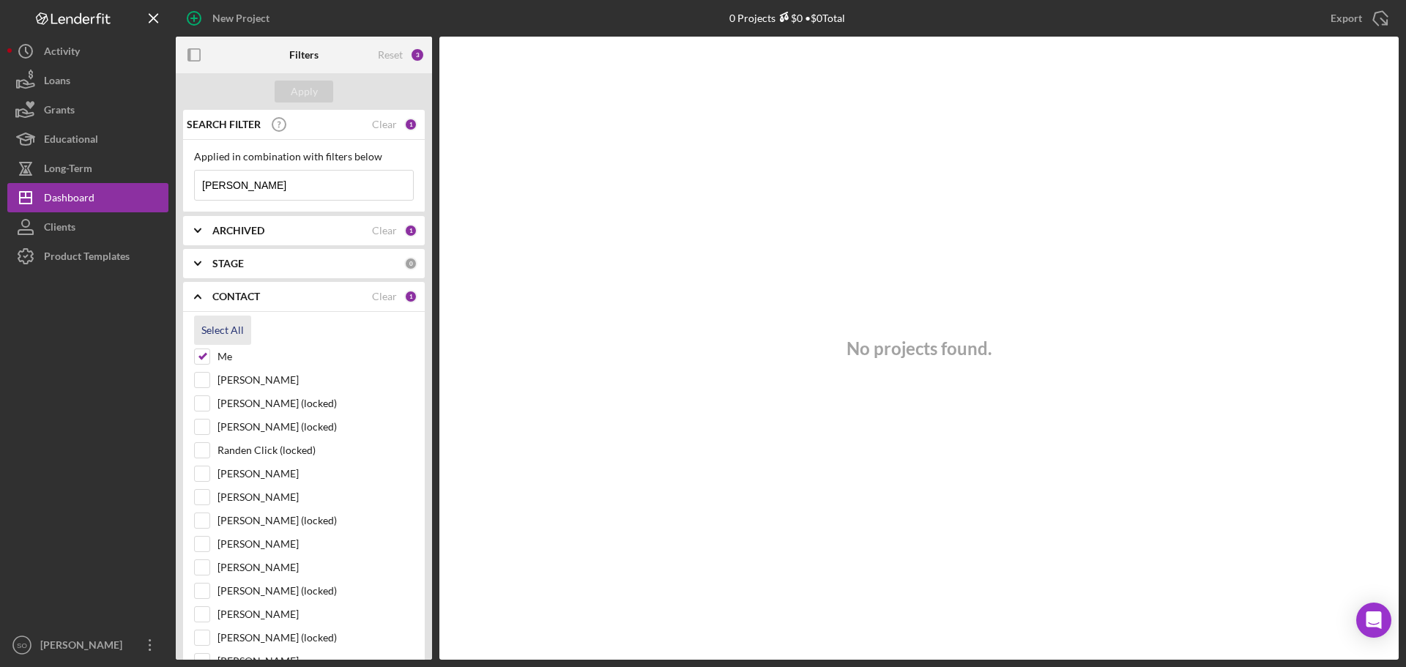
checkbox input "true"
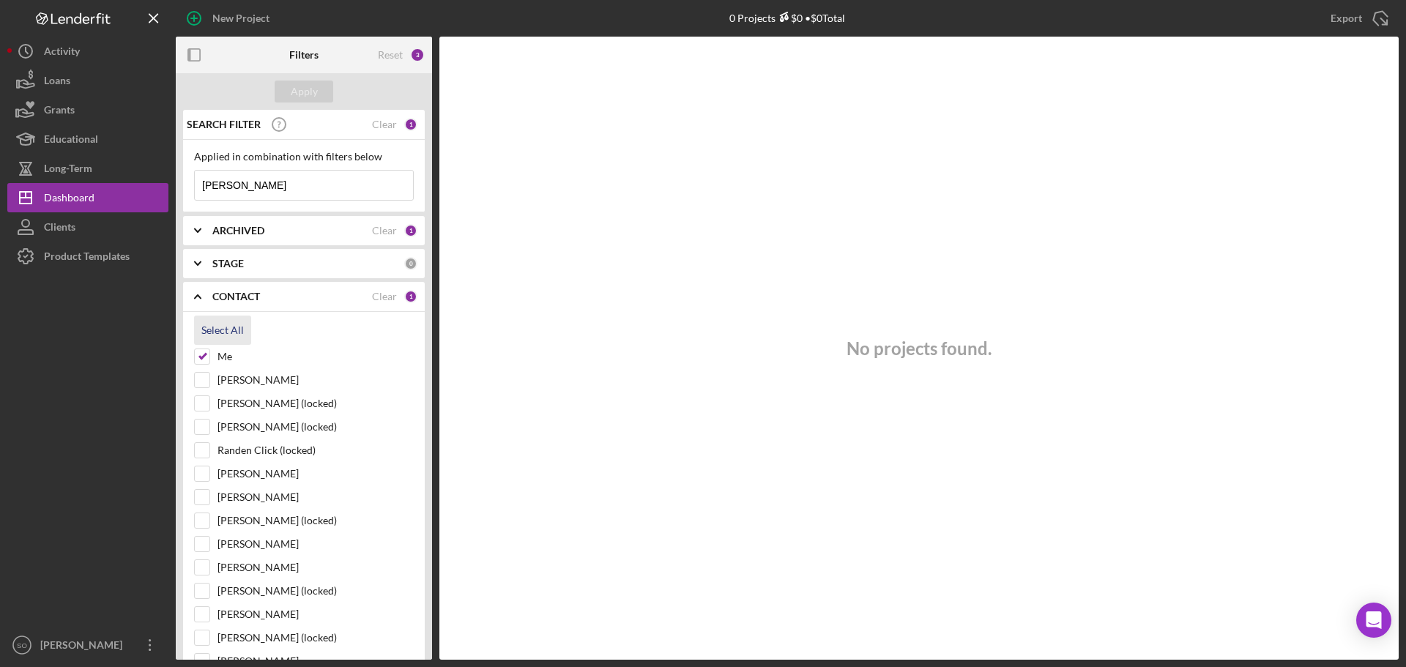
checkbox input "true"
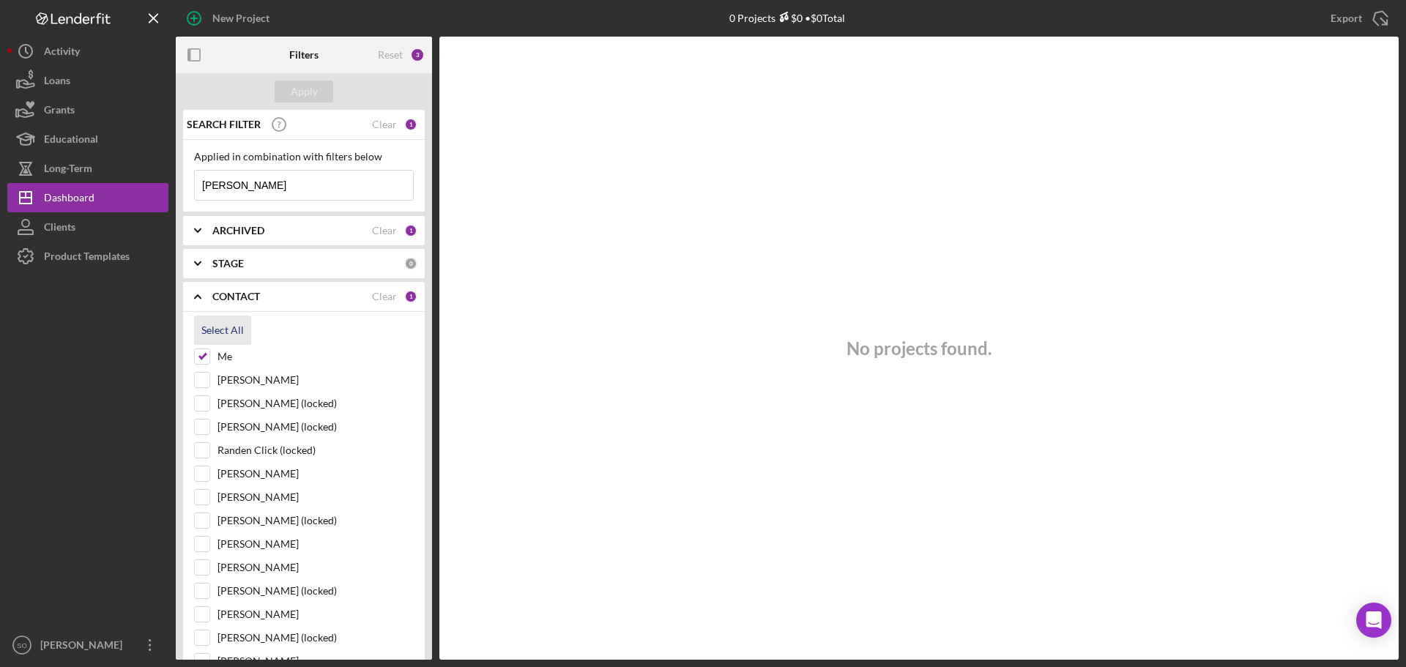
checkbox input "true"
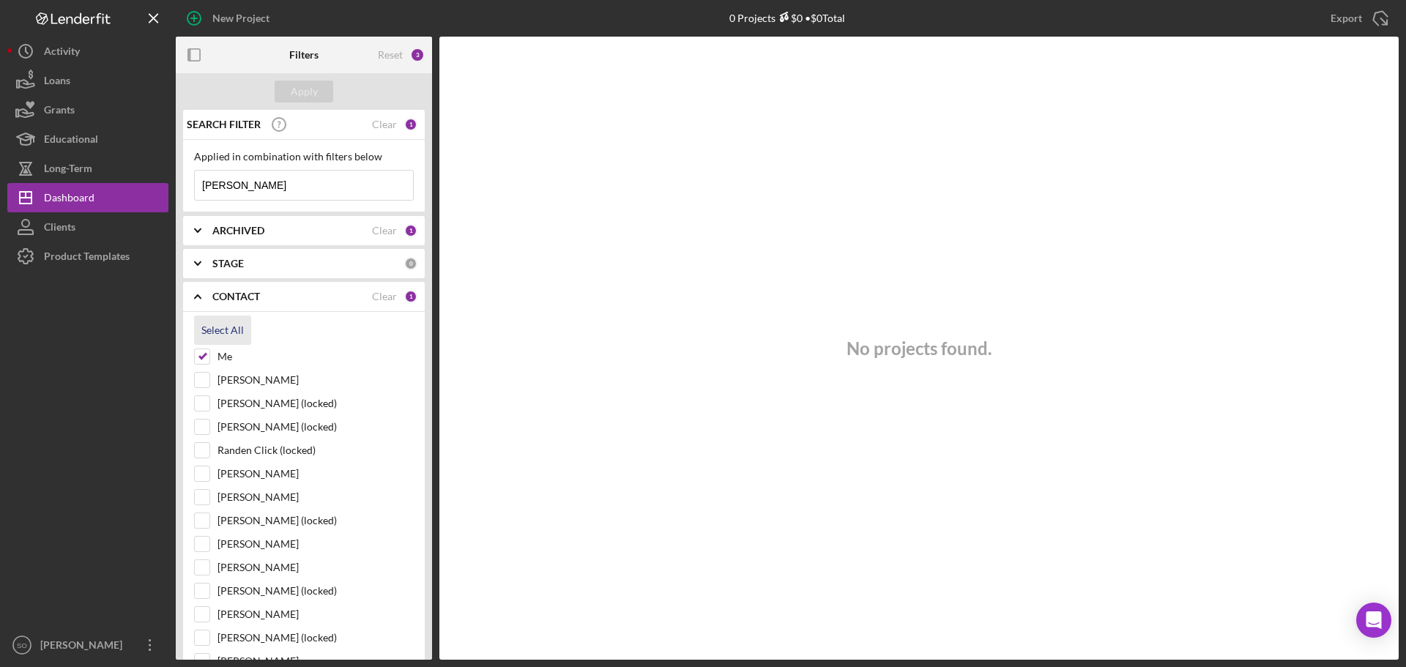
checkbox input "true"
click at [286, 96] on button "Apply" at bounding box center [304, 92] width 59 height 22
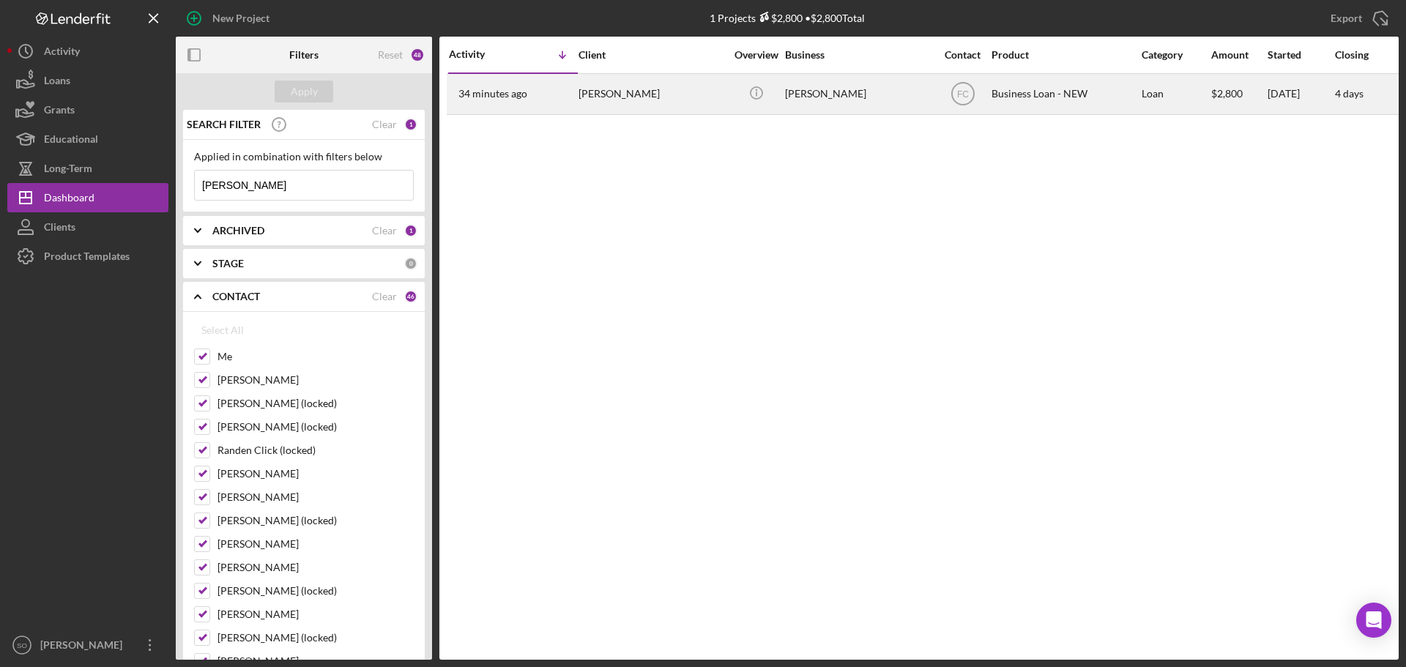
click at [698, 98] on div "Marnice Herd" at bounding box center [651, 94] width 146 height 39
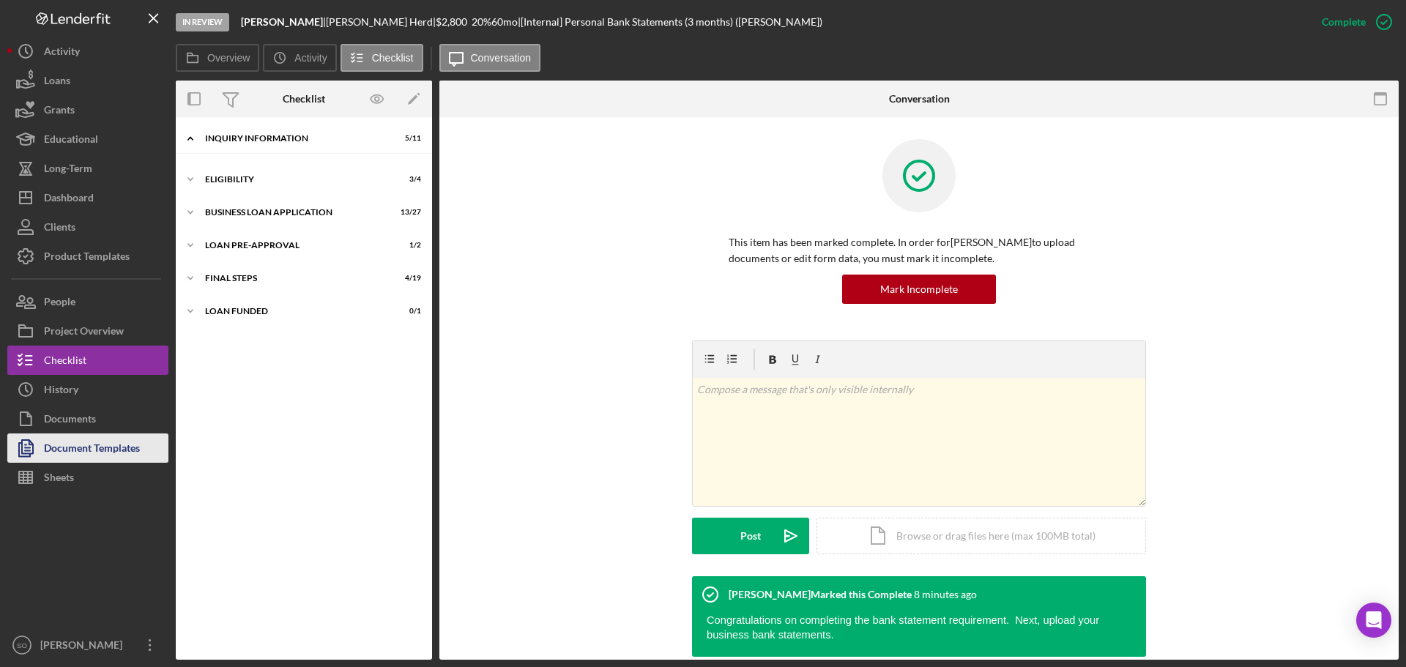
click at [96, 442] on div "Document Templates" at bounding box center [92, 449] width 96 height 33
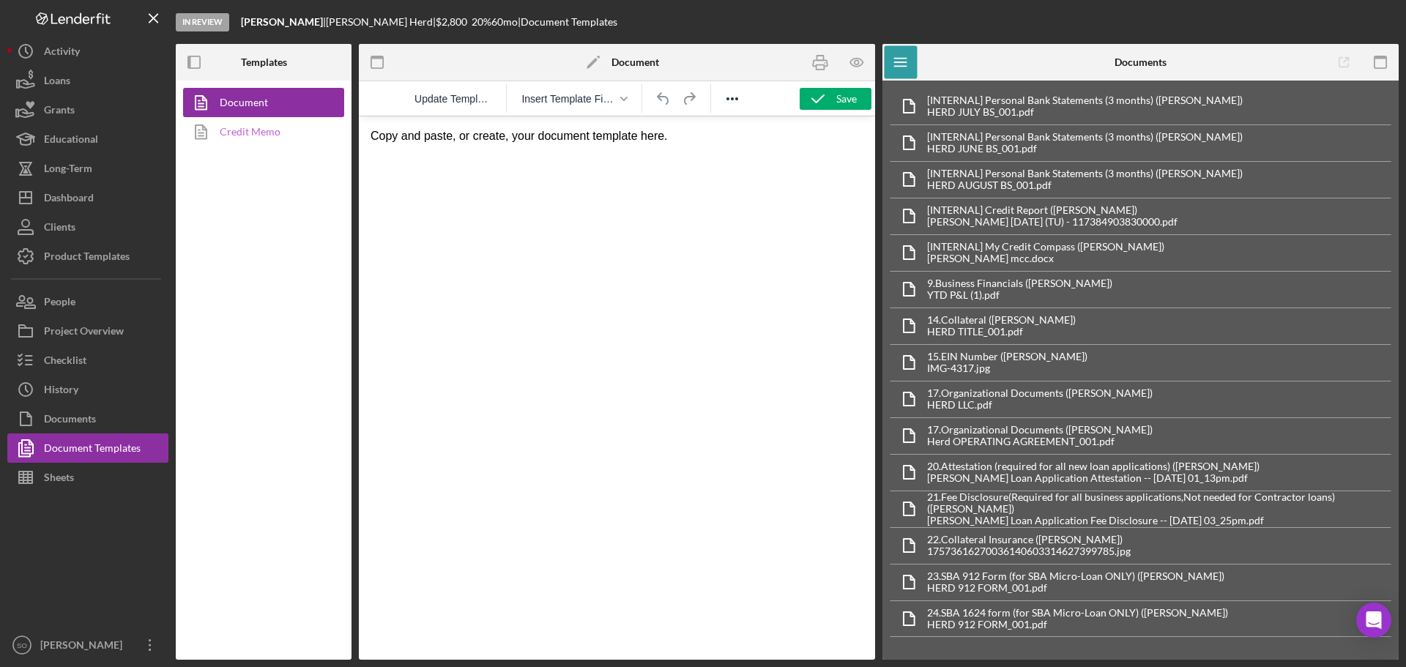
click at [241, 135] on link "Credit Memo" at bounding box center [260, 131] width 154 height 29
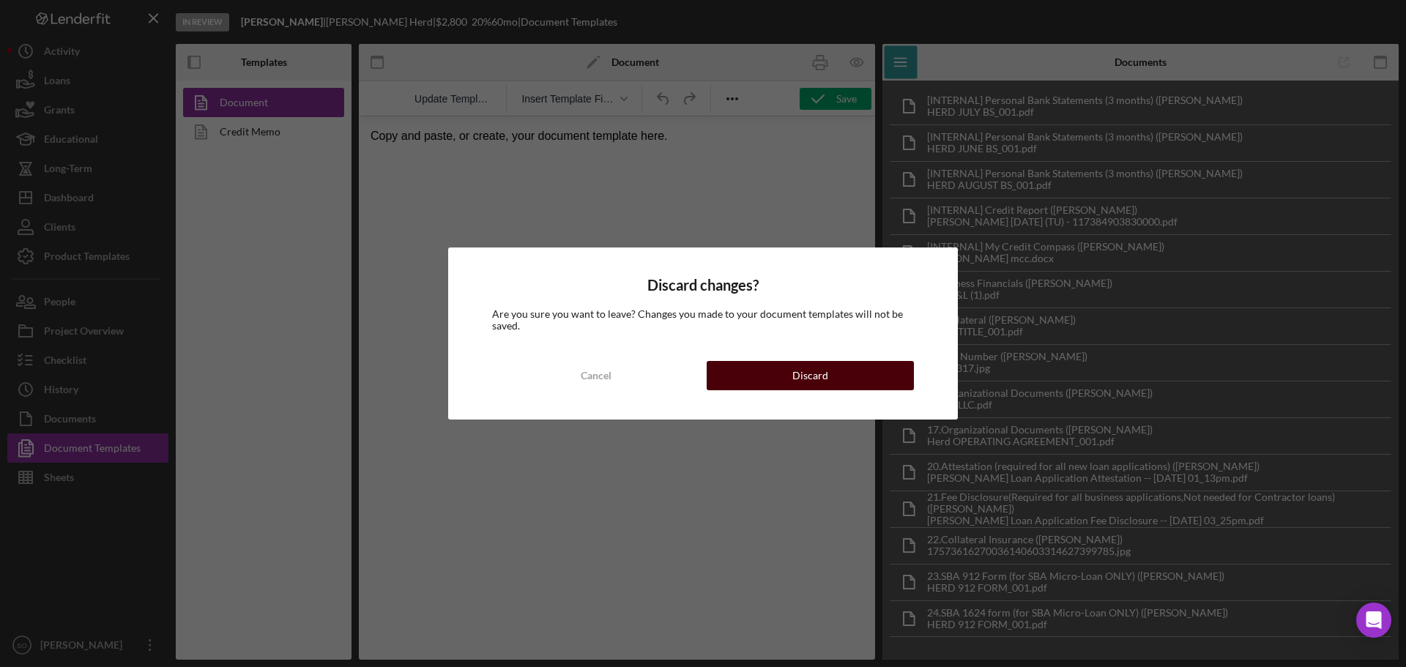
click at [837, 381] on button "Discard" at bounding box center [809, 375] width 207 height 29
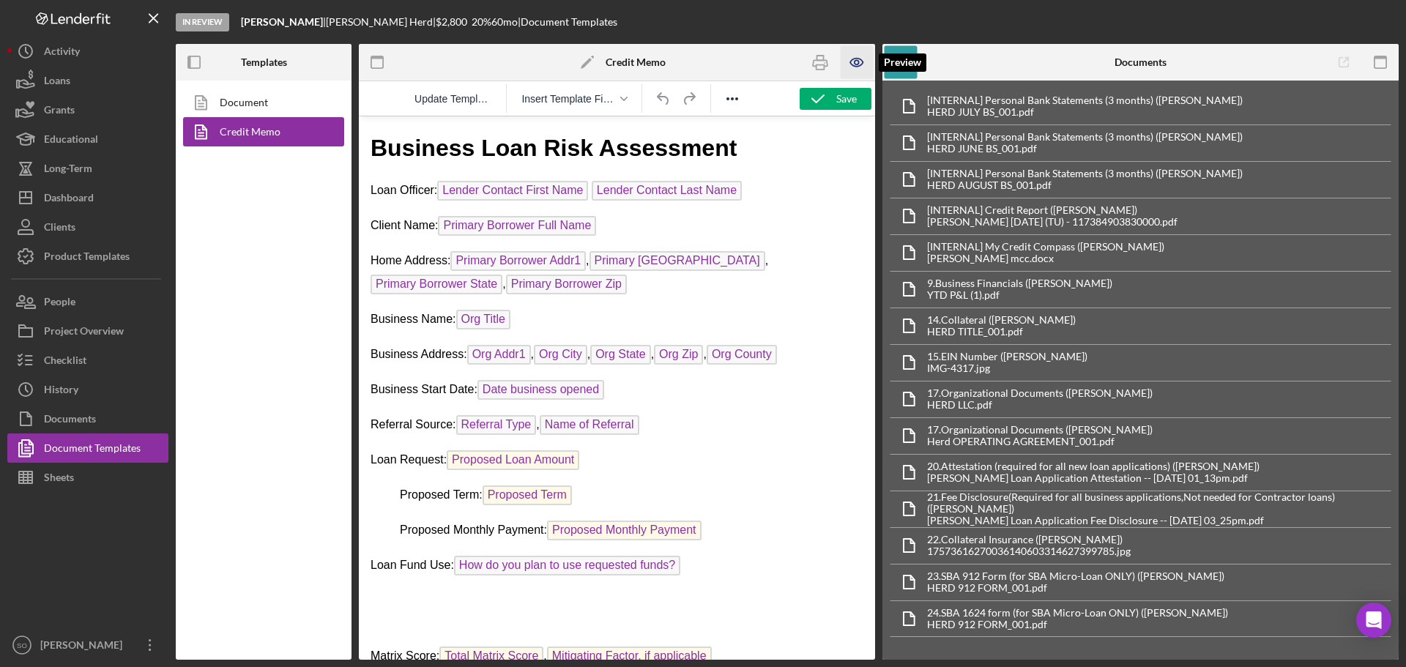
click at [852, 65] on icon "button" at bounding box center [856, 63] width 12 height 8
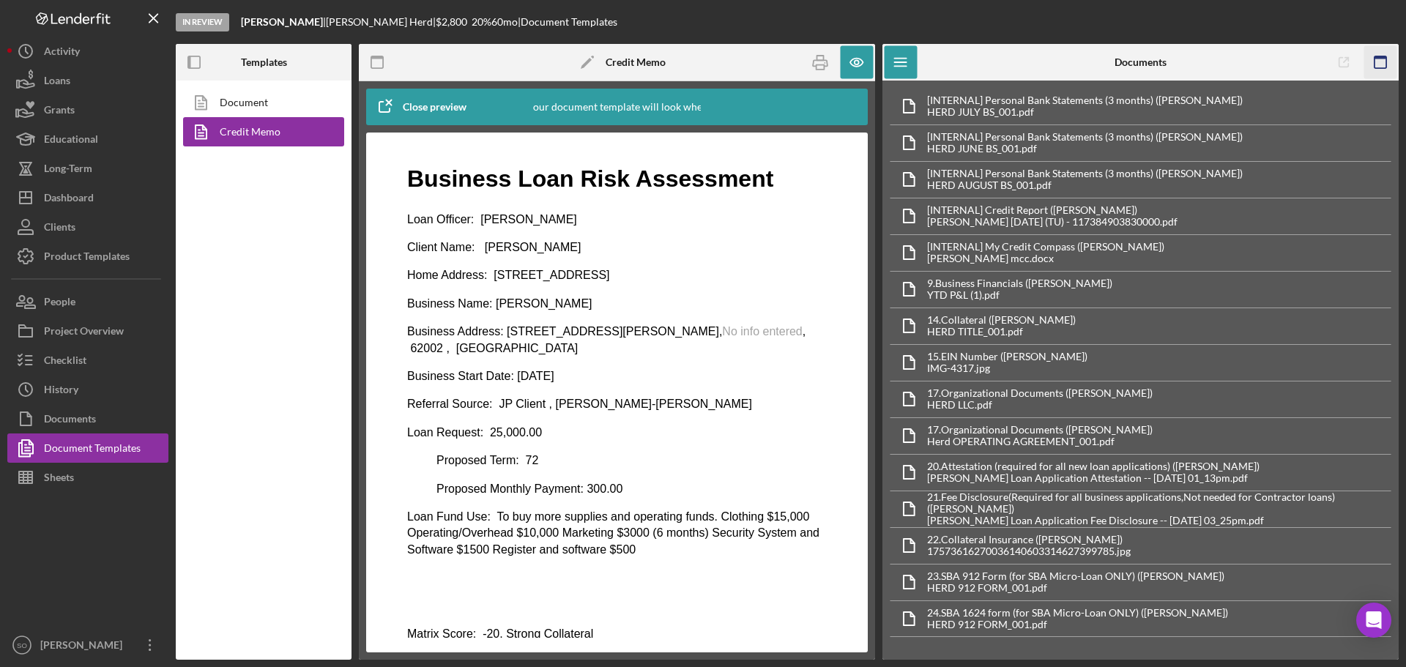
click at [1381, 63] on icon "button" at bounding box center [1380, 62] width 33 height 33
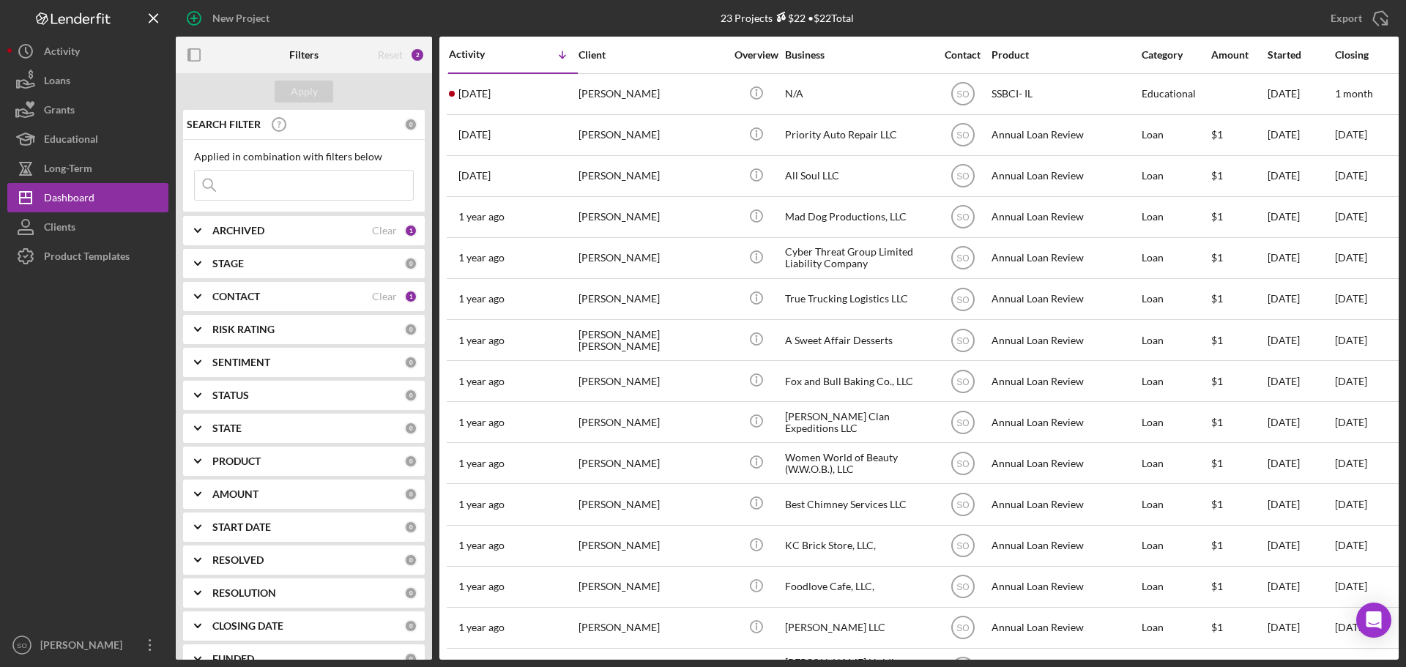
click at [303, 181] on input at bounding box center [304, 185] width 218 height 29
paste input "[PERSON_NAME]"
type input "[PERSON_NAME]"
click at [306, 89] on div "Apply" at bounding box center [304, 92] width 27 height 22
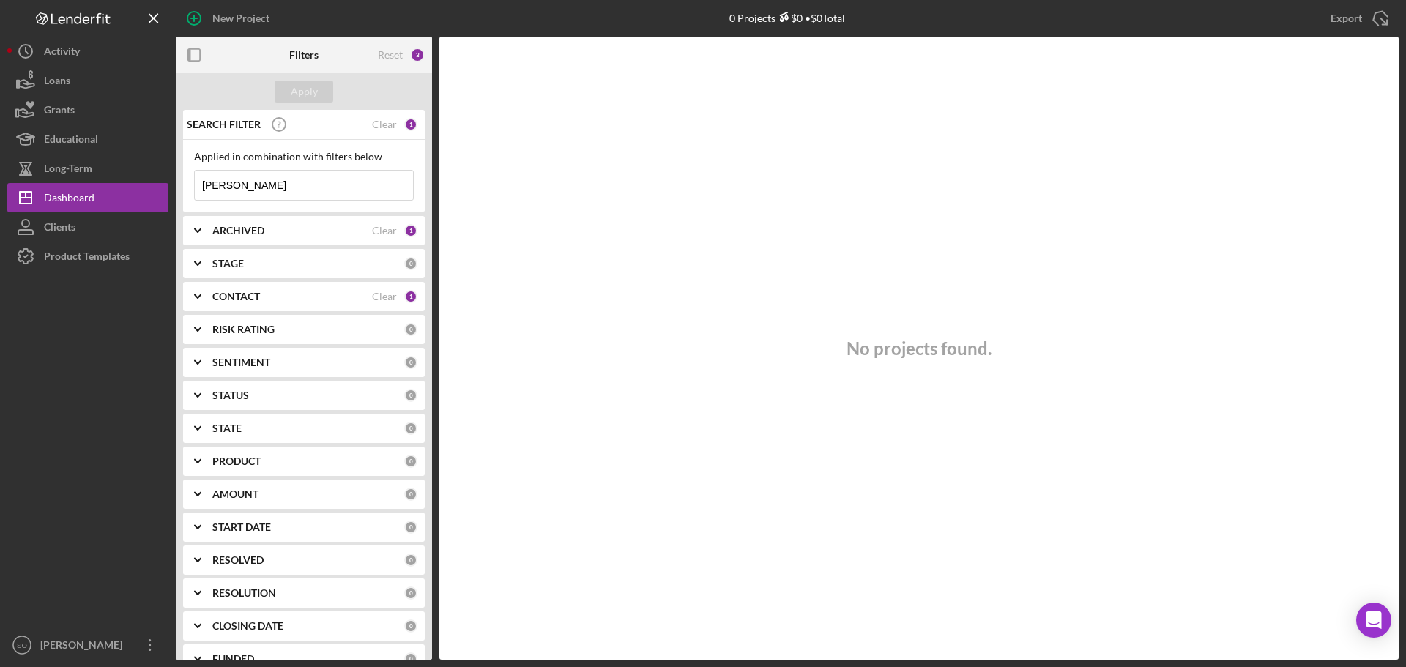
click at [299, 299] on div "CONTACT" at bounding box center [292, 297] width 160 height 12
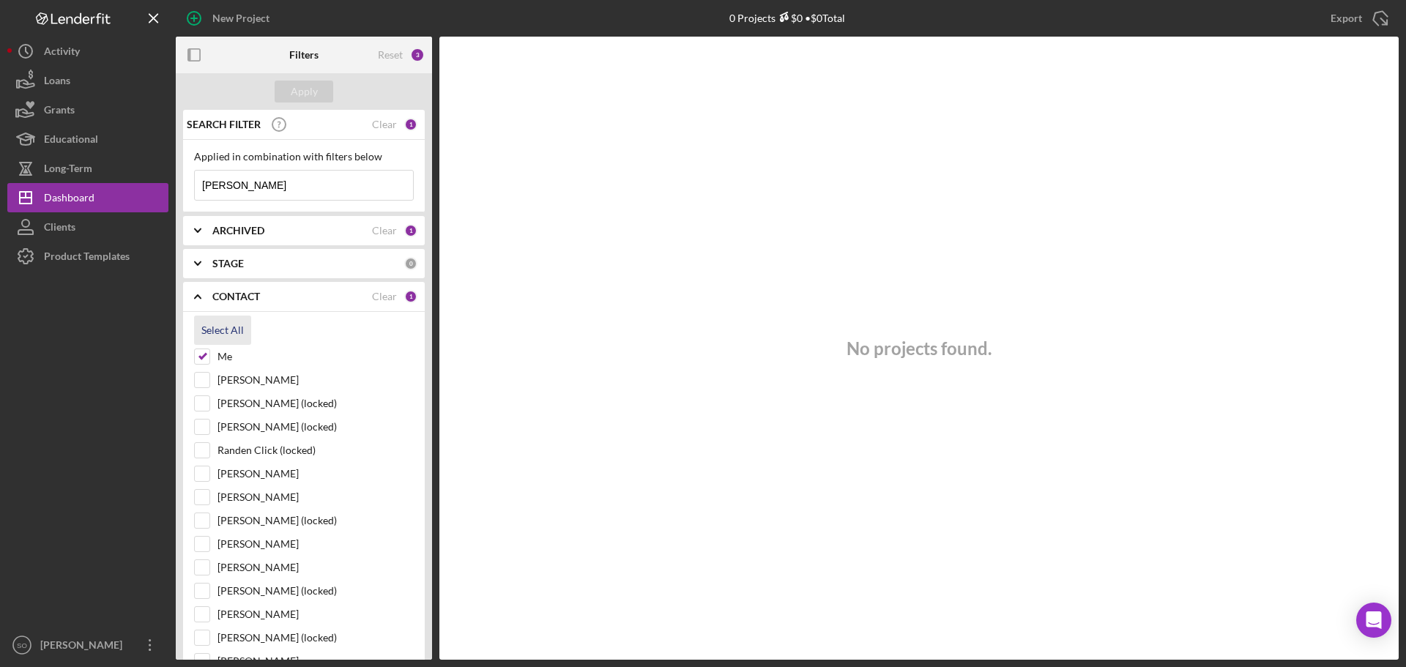
click at [234, 330] on div "Select All" at bounding box center [222, 330] width 42 height 29
checkbox input "true"
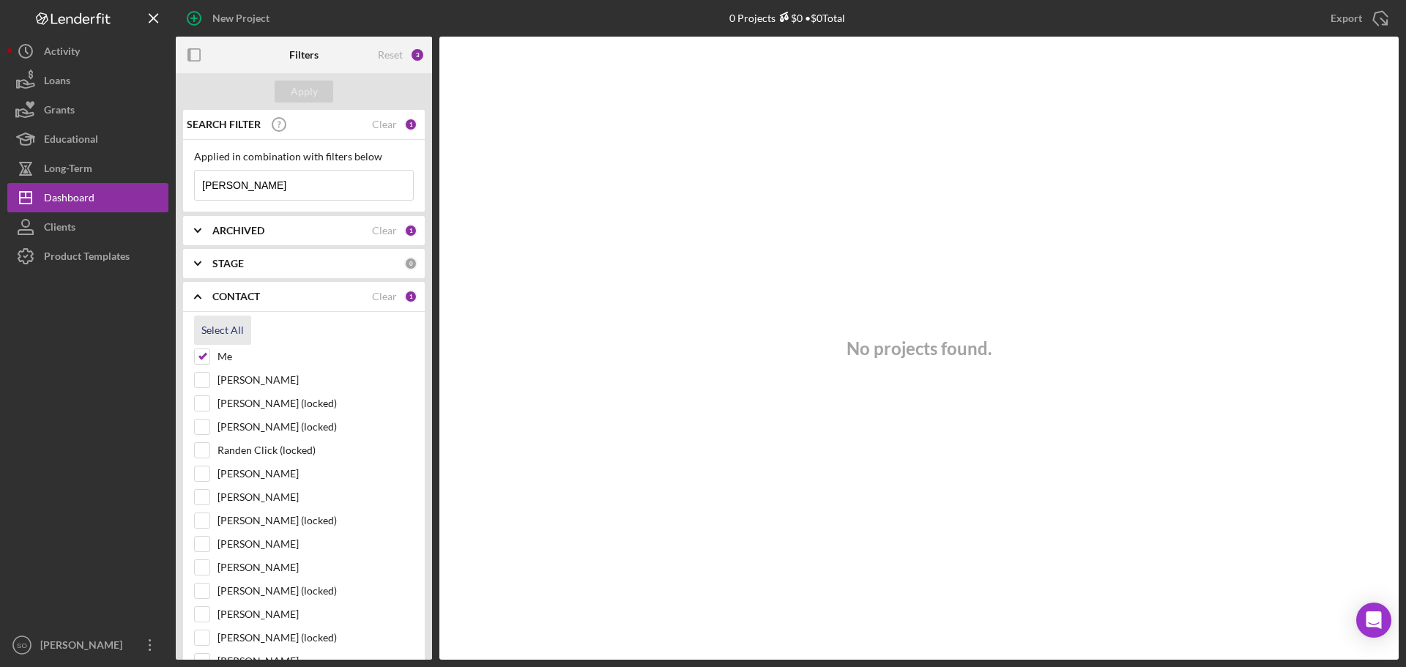
checkbox input "true"
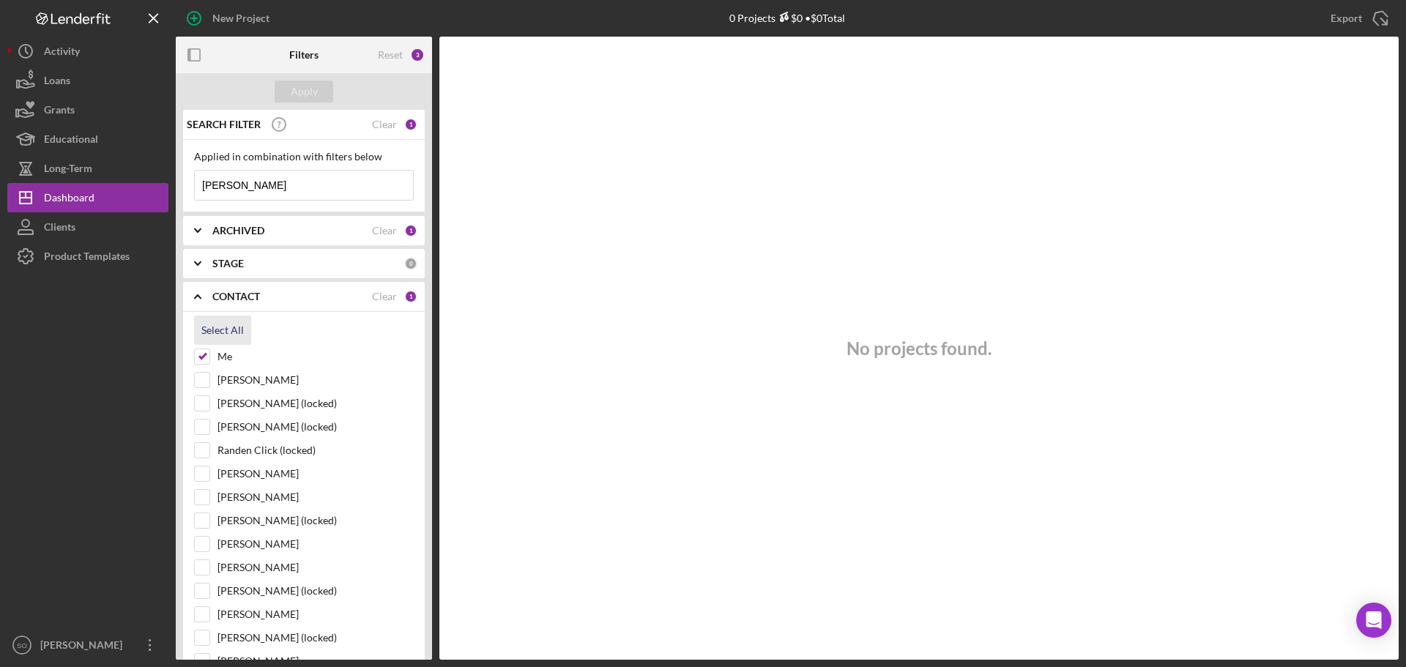
checkbox input "true"
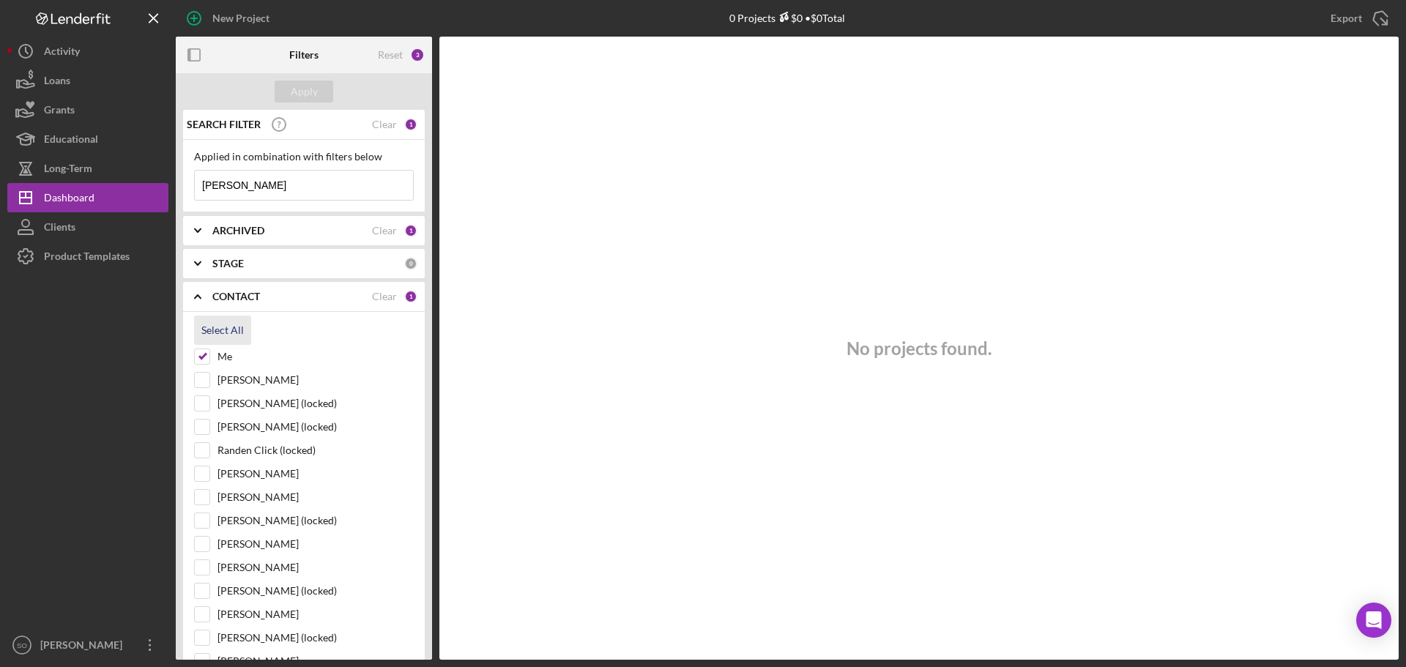
checkbox input "true"
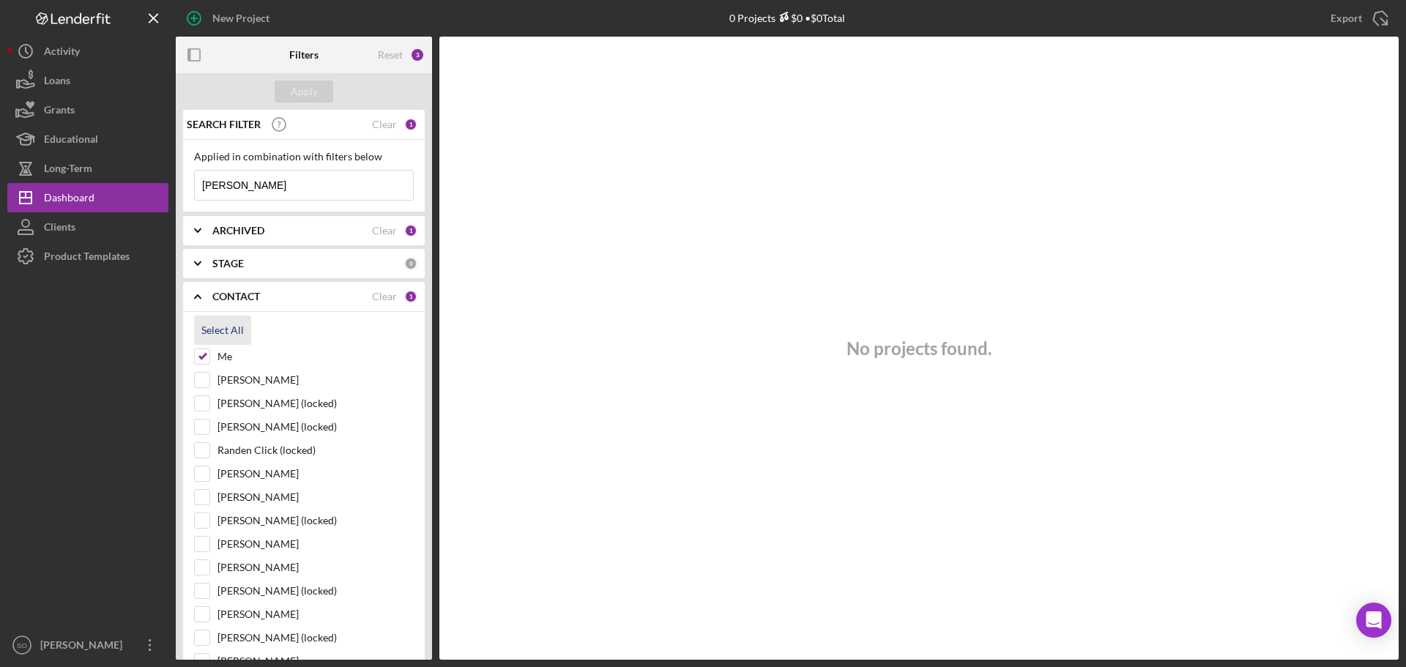
checkbox input "true"
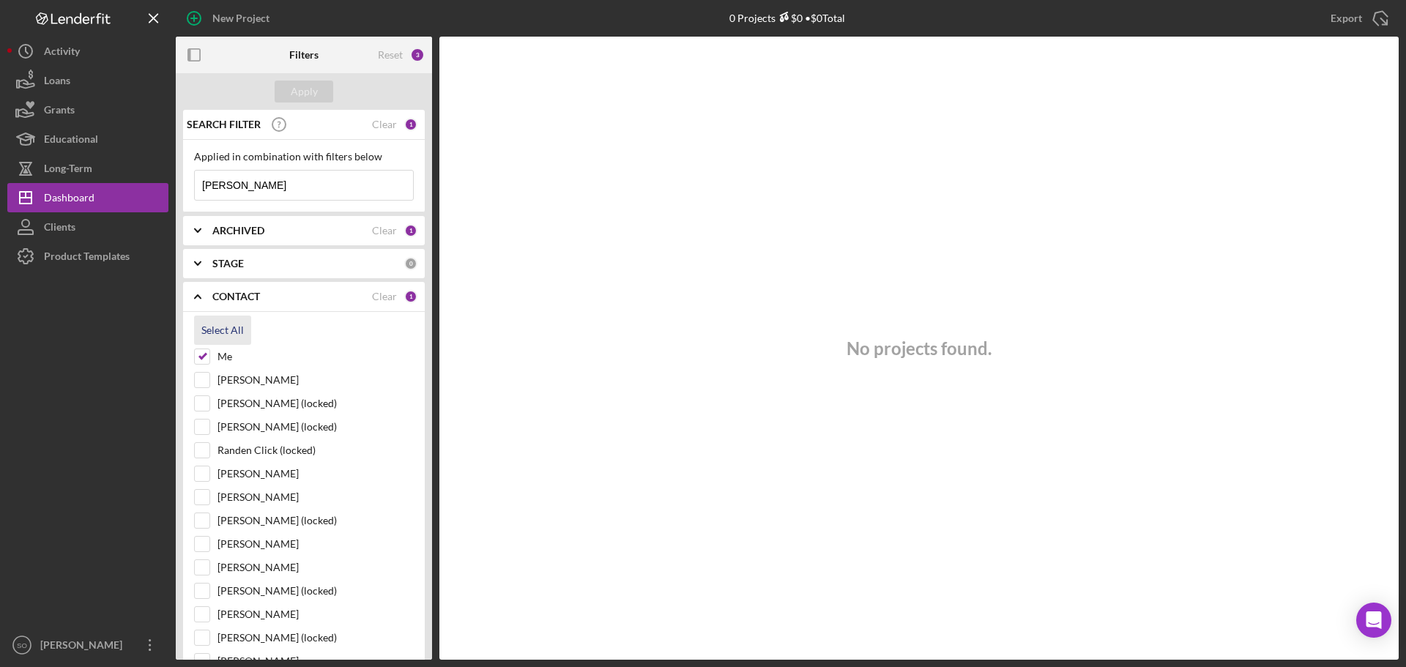
checkbox input "true"
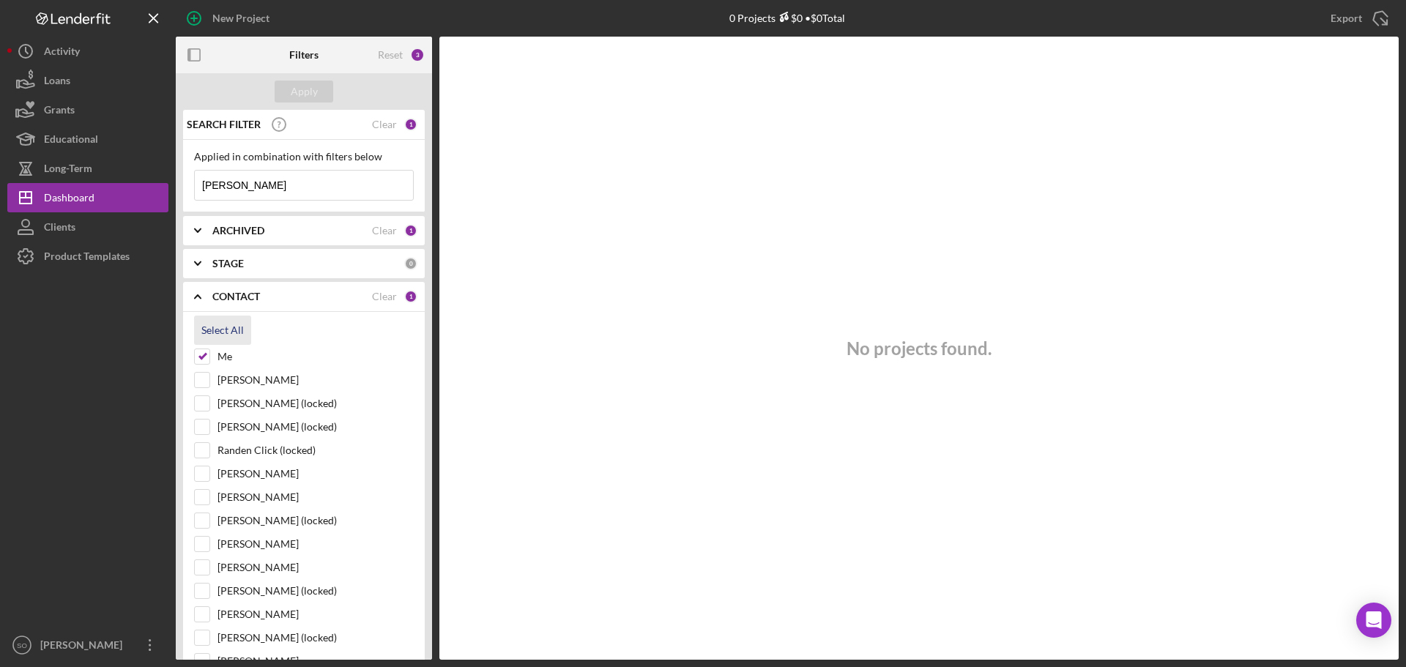
checkbox input "true"
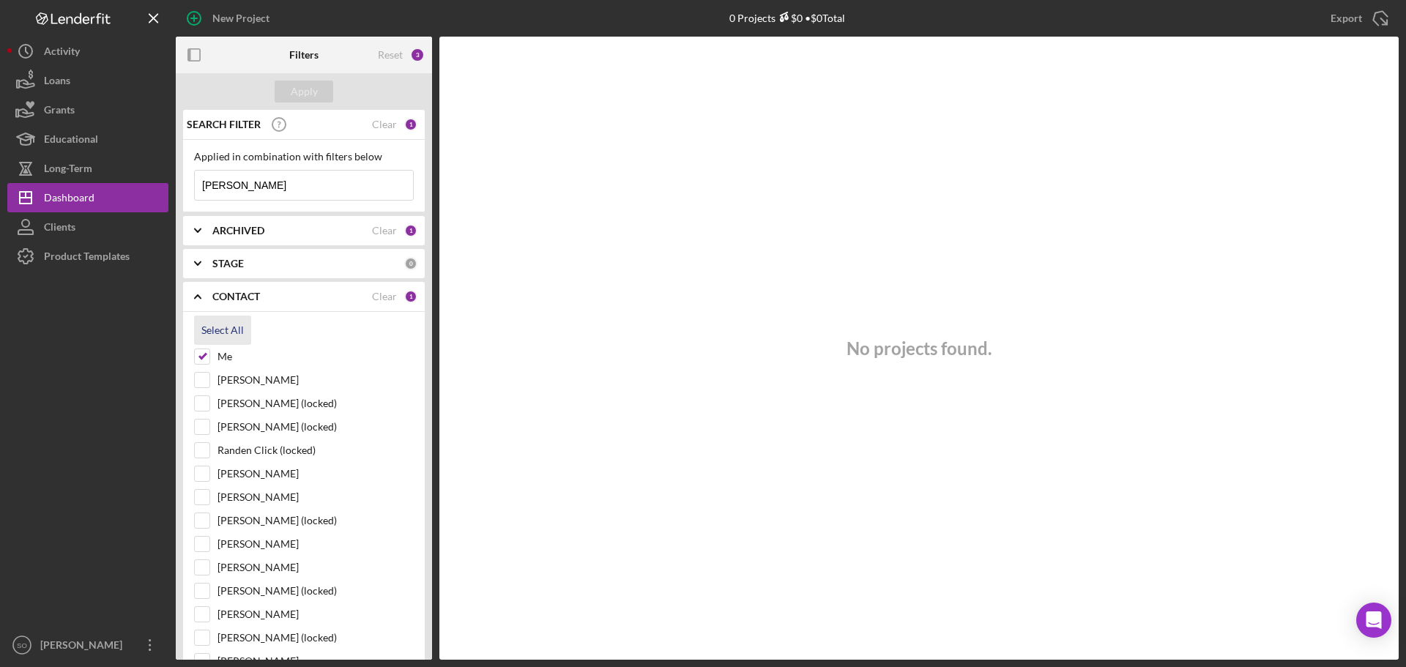
checkbox input "true"
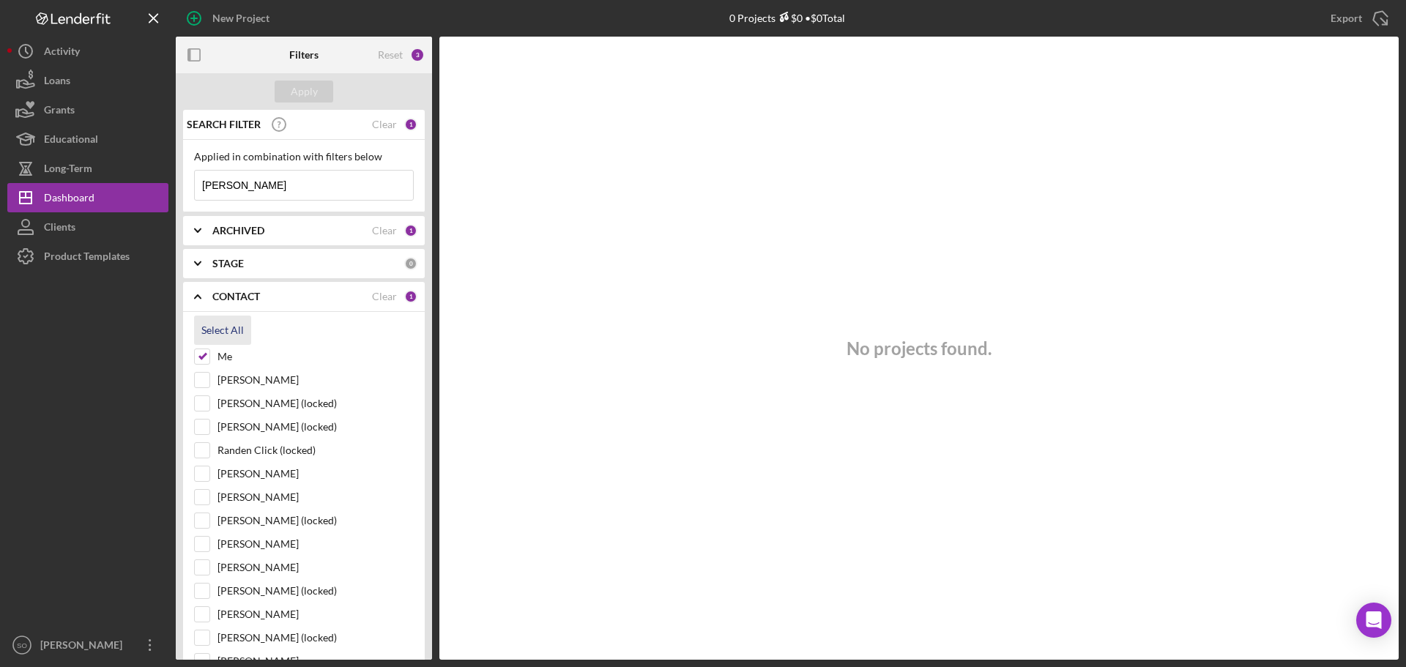
checkbox input "true"
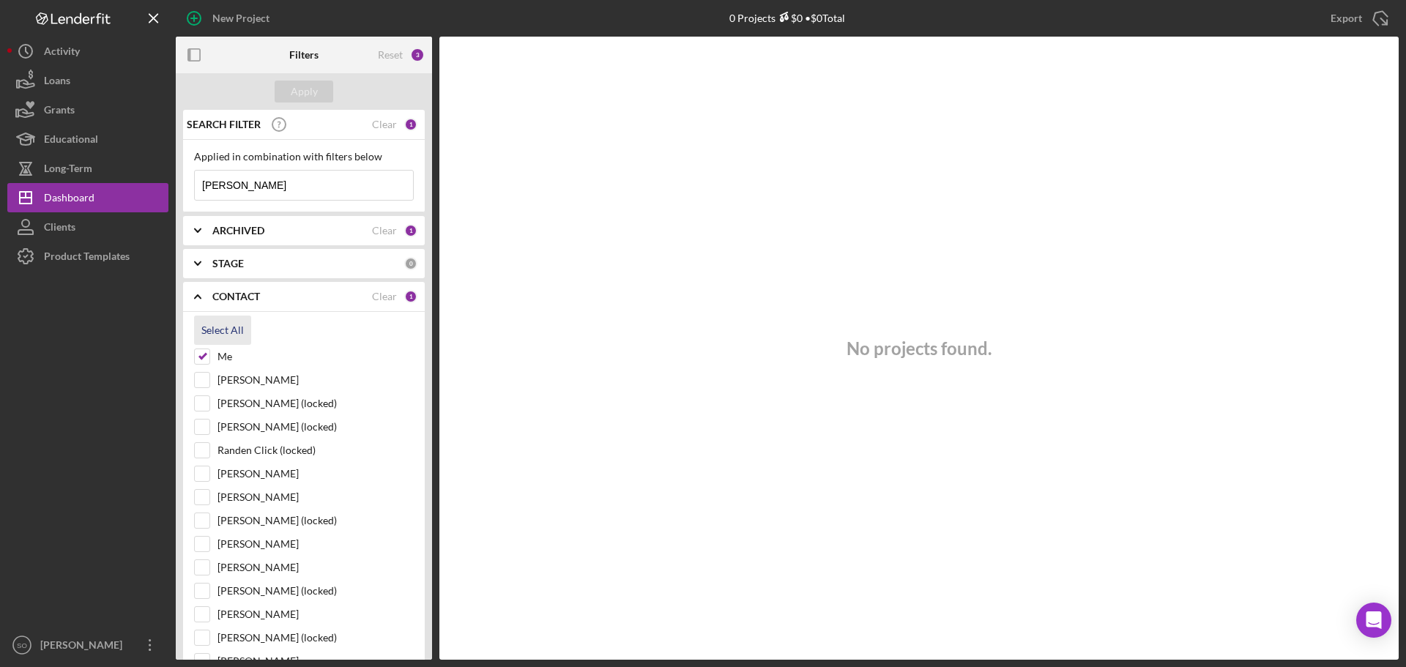
checkbox input "true"
click at [316, 92] on div "Apply" at bounding box center [304, 92] width 27 height 22
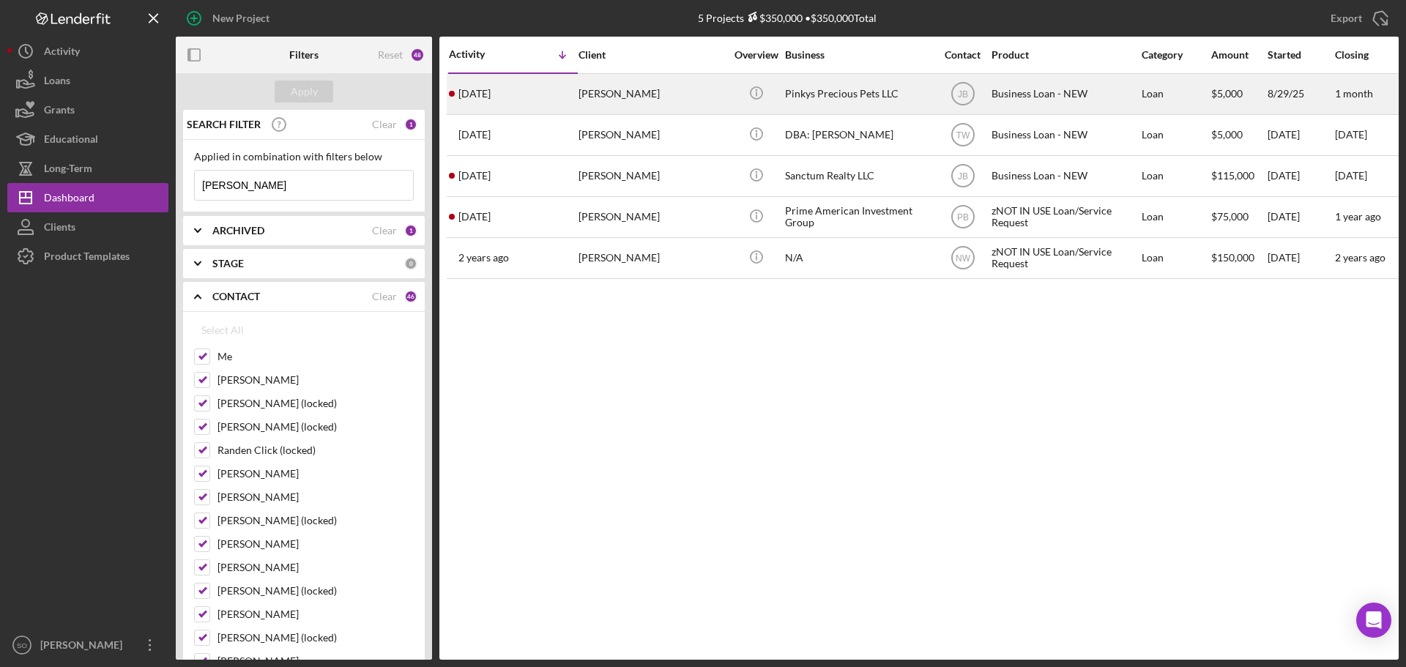
click at [668, 99] on div "[PERSON_NAME]" at bounding box center [651, 94] width 146 height 39
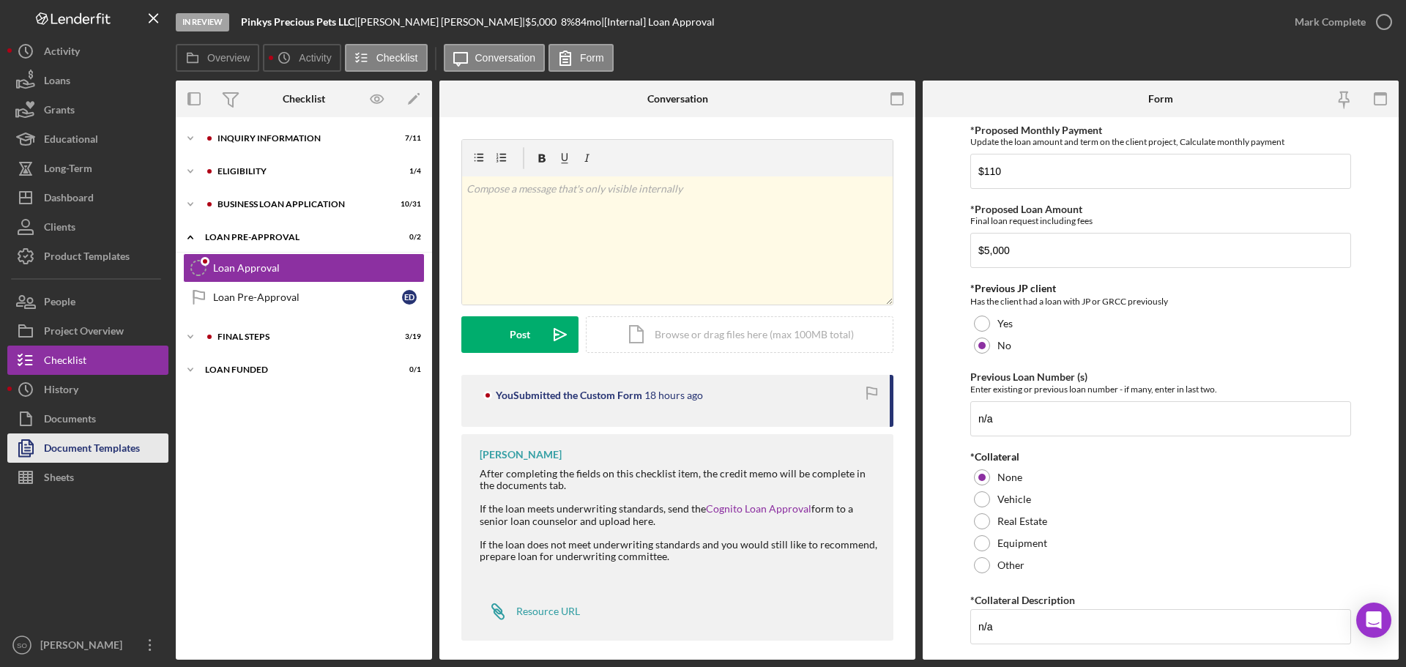
click at [93, 447] on div "Document Templates" at bounding box center [92, 449] width 96 height 33
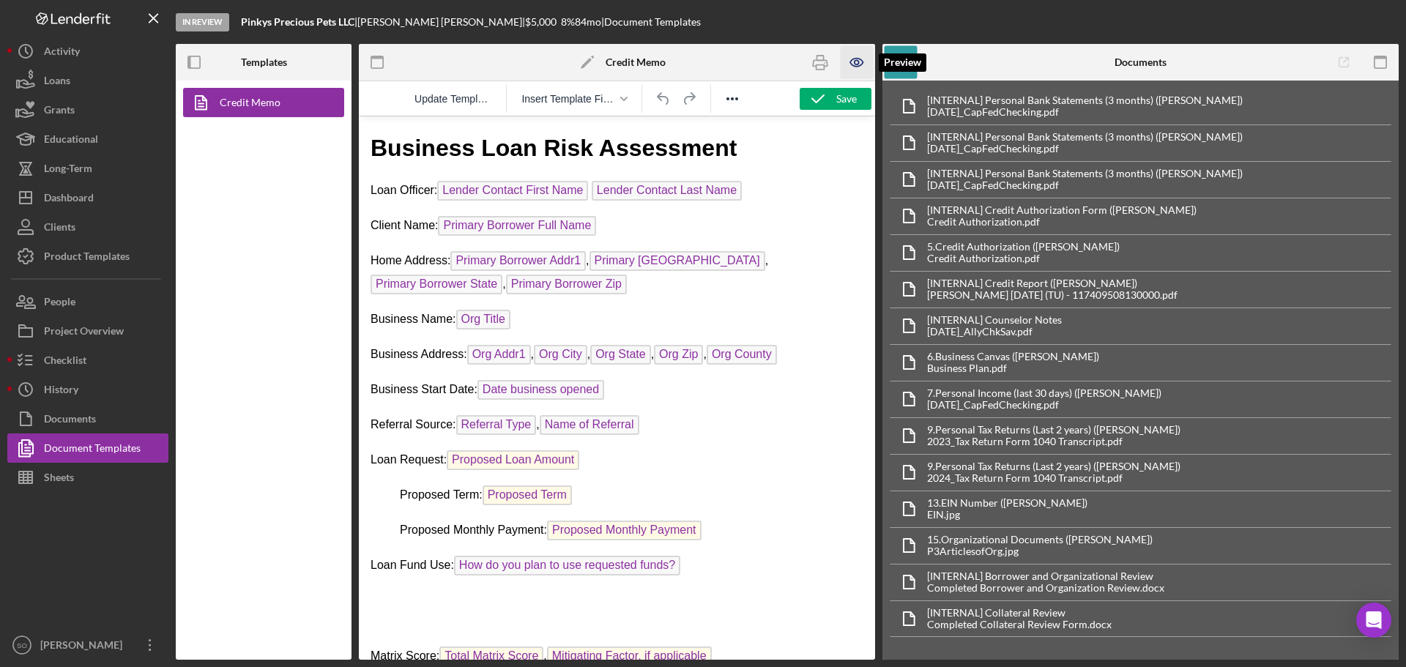
click at [857, 59] on icon "button" at bounding box center [856, 62] width 33 height 33
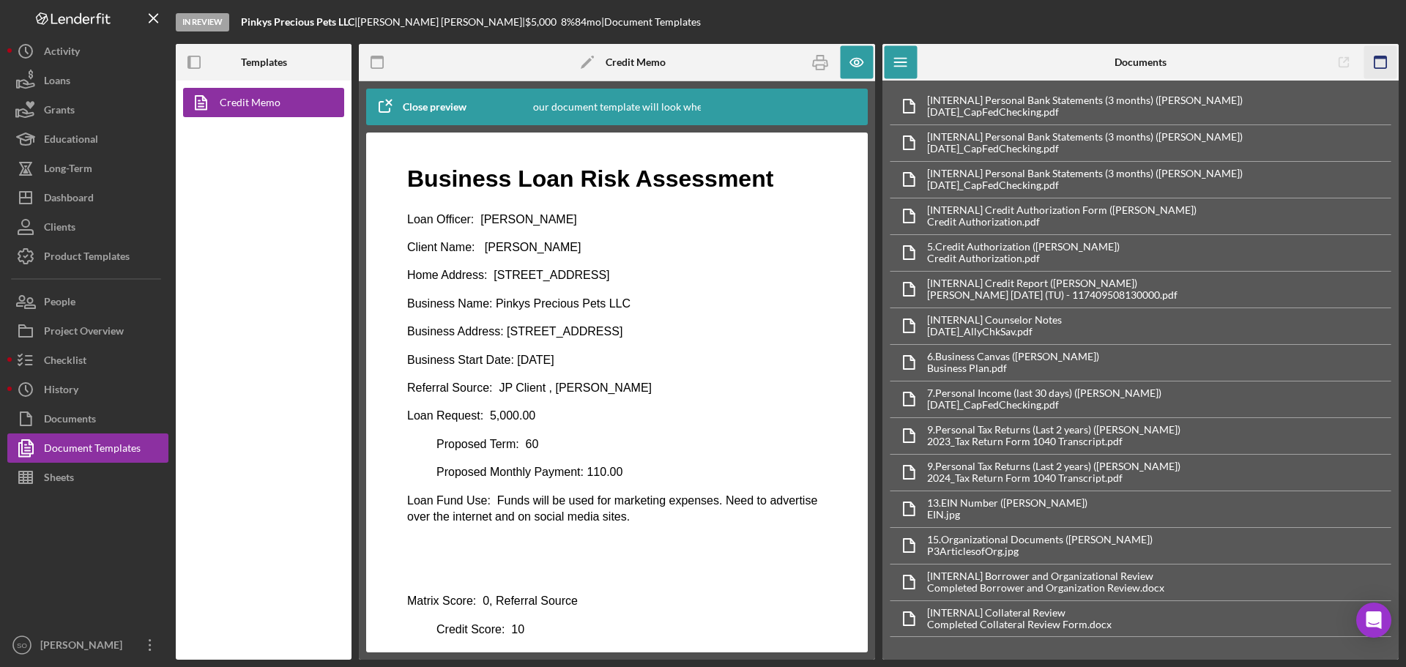
click at [1365, 59] on icon "button" at bounding box center [1380, 62] width 33 height 33
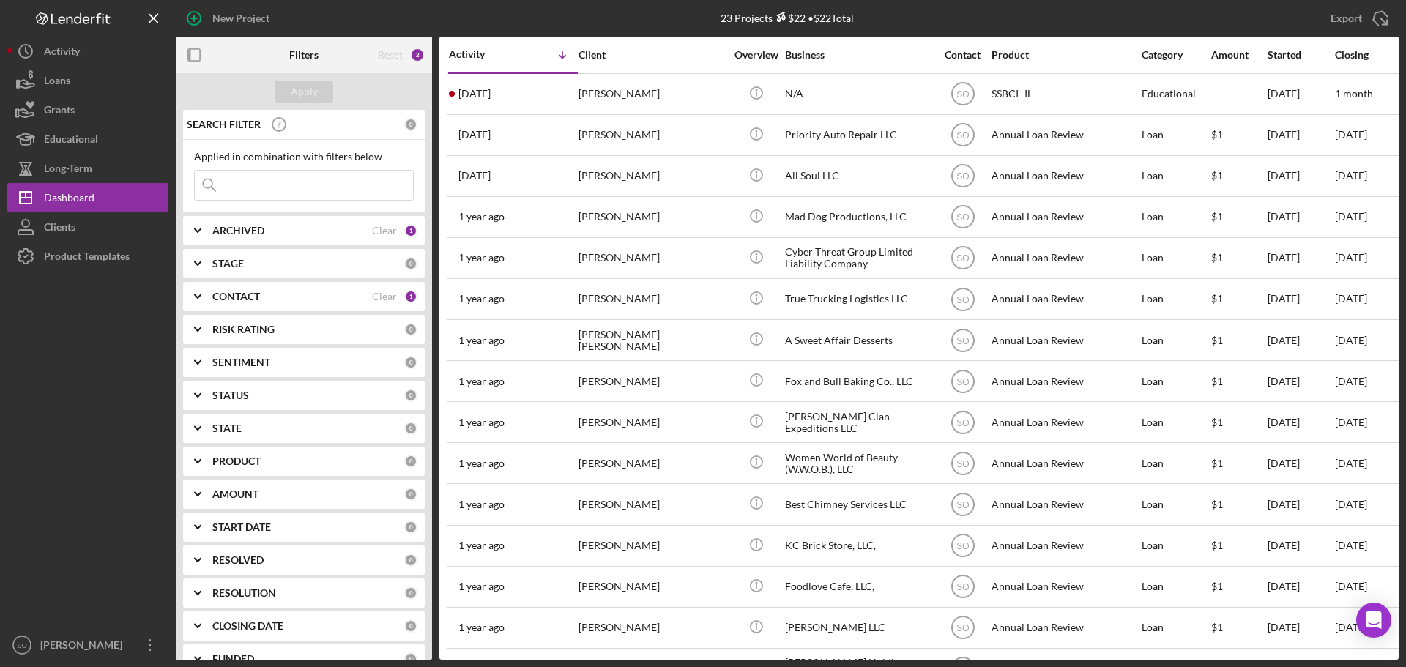
click at [291, 194] on input at bounding box center [304, 185] width 218 height 29
paste input "[PERSON_NAME]"
type input "[PERSON_NAME]"
click at [318, 108] on div "Apply" at bounding box center [304, 91] width 256 height 37
click at [318, 94] on button "Apply" at bounding box center [304, 92] width 59 height 22
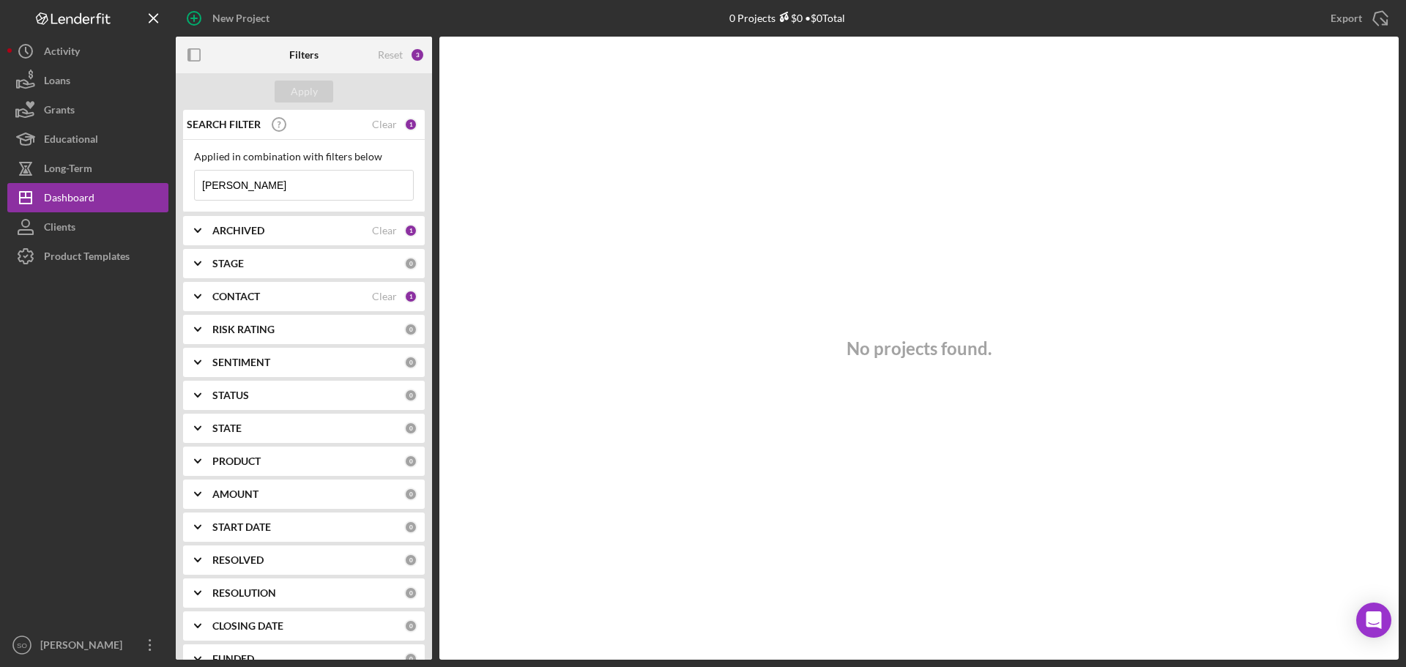
click at [279, 296] on div "CONTACT" at bounding box center [292, 297] width 160 height 12
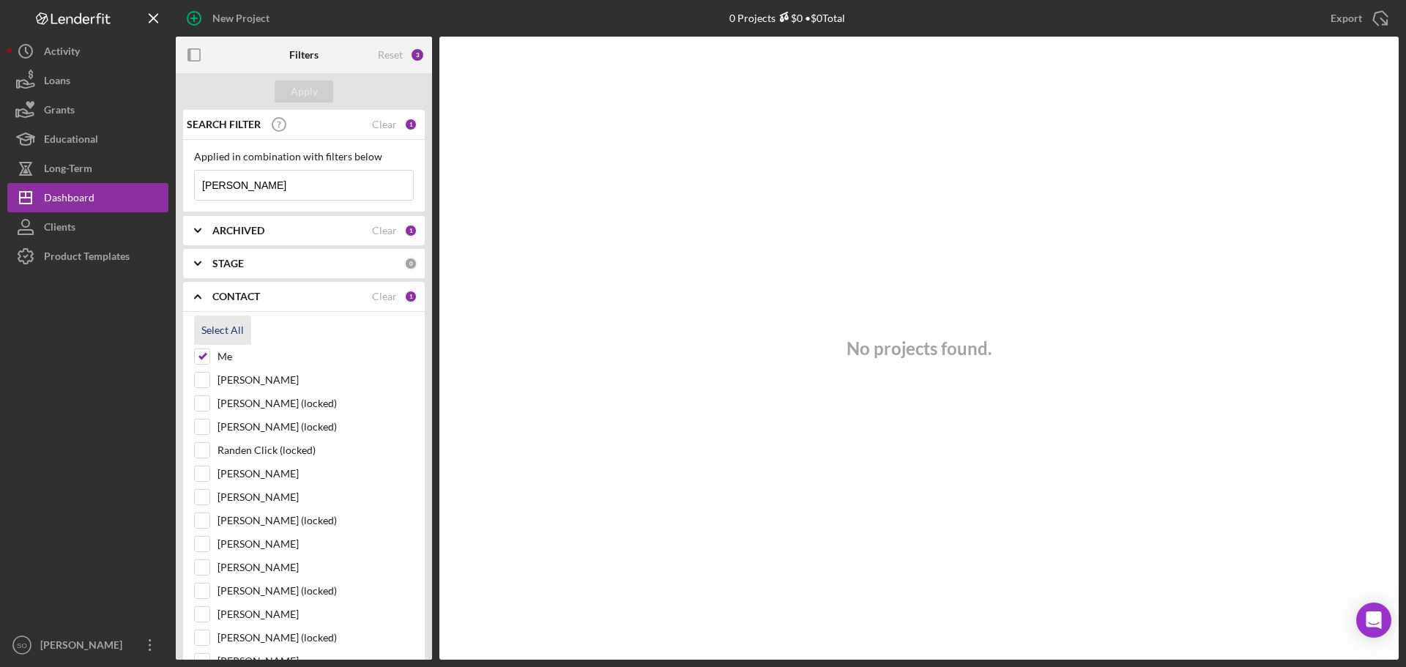
click at [223, 329] on div "Select All" at bounding box center [222, 330] width 42 height 29
checkbox input "true"
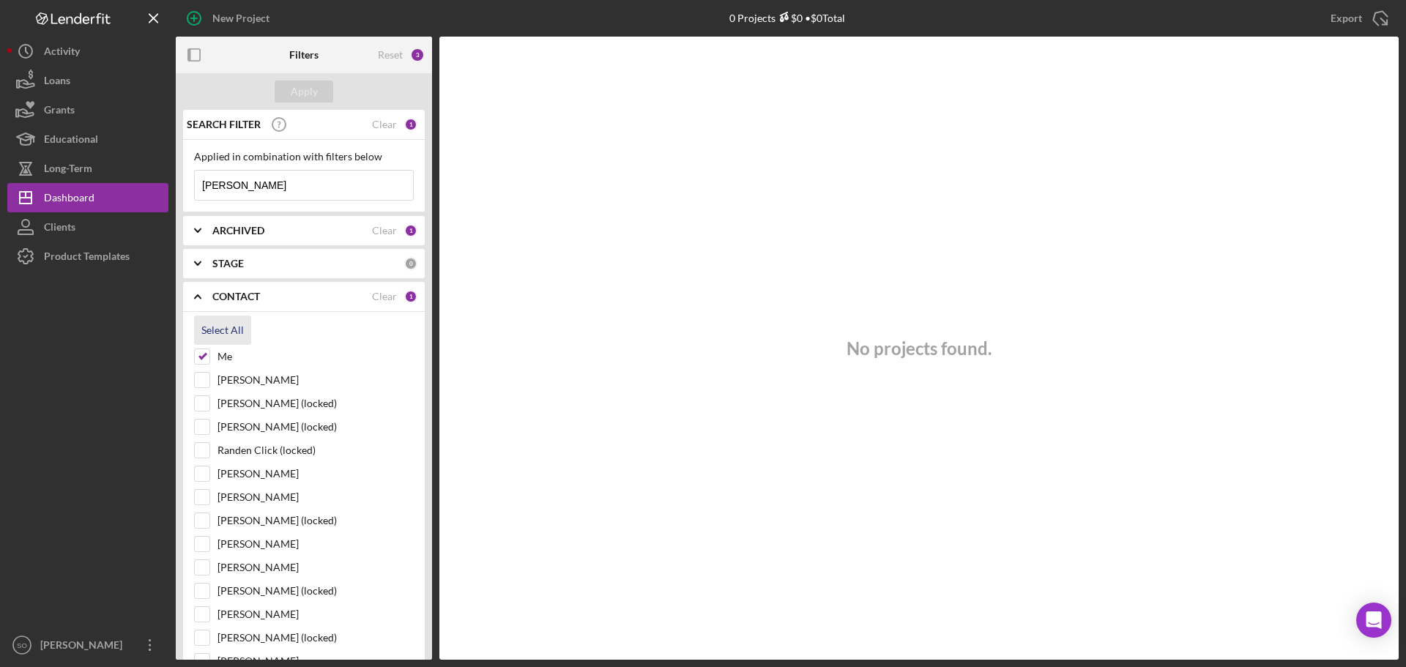
checkbox input "true"
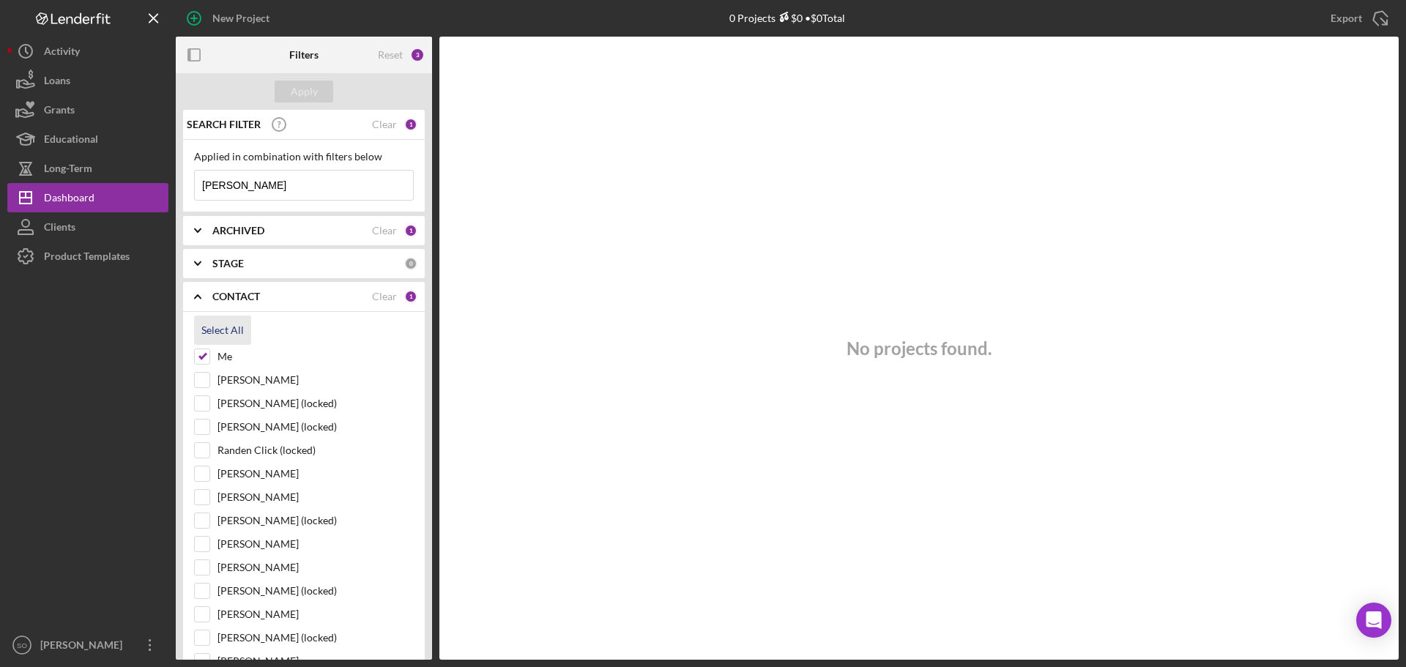
checkbox input "true"
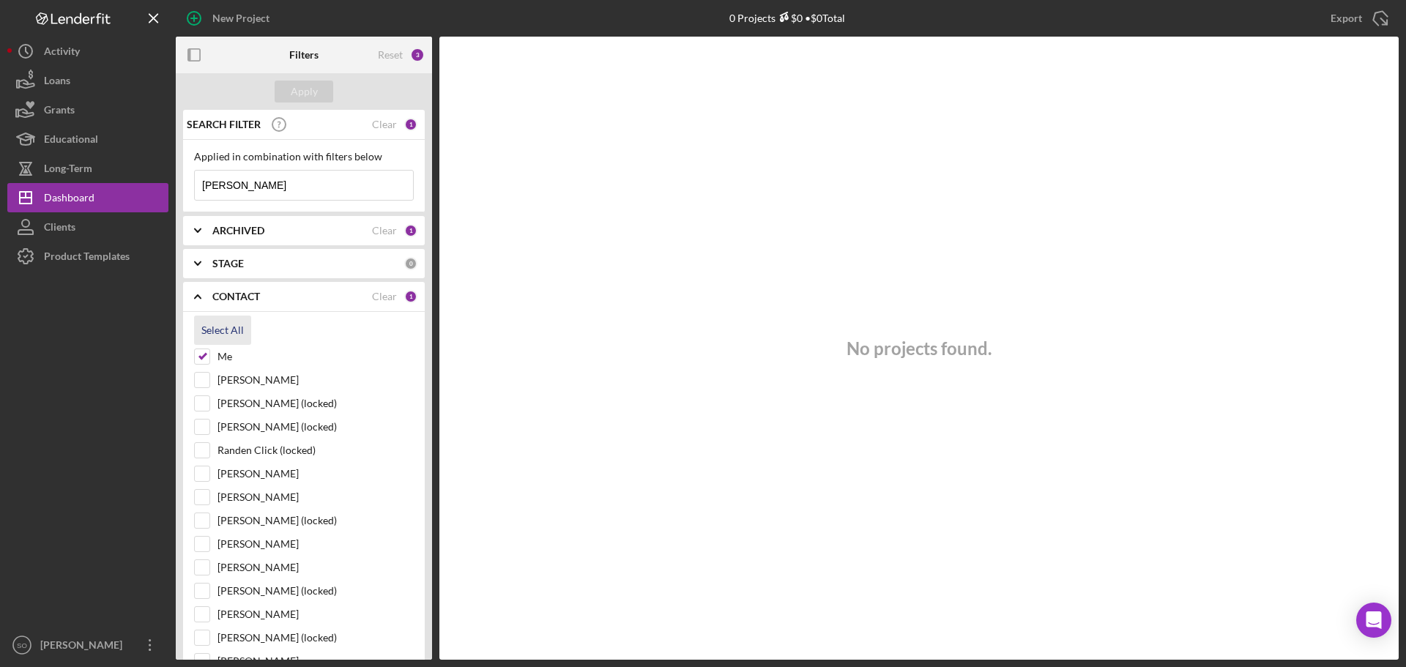
checkbox input "true"
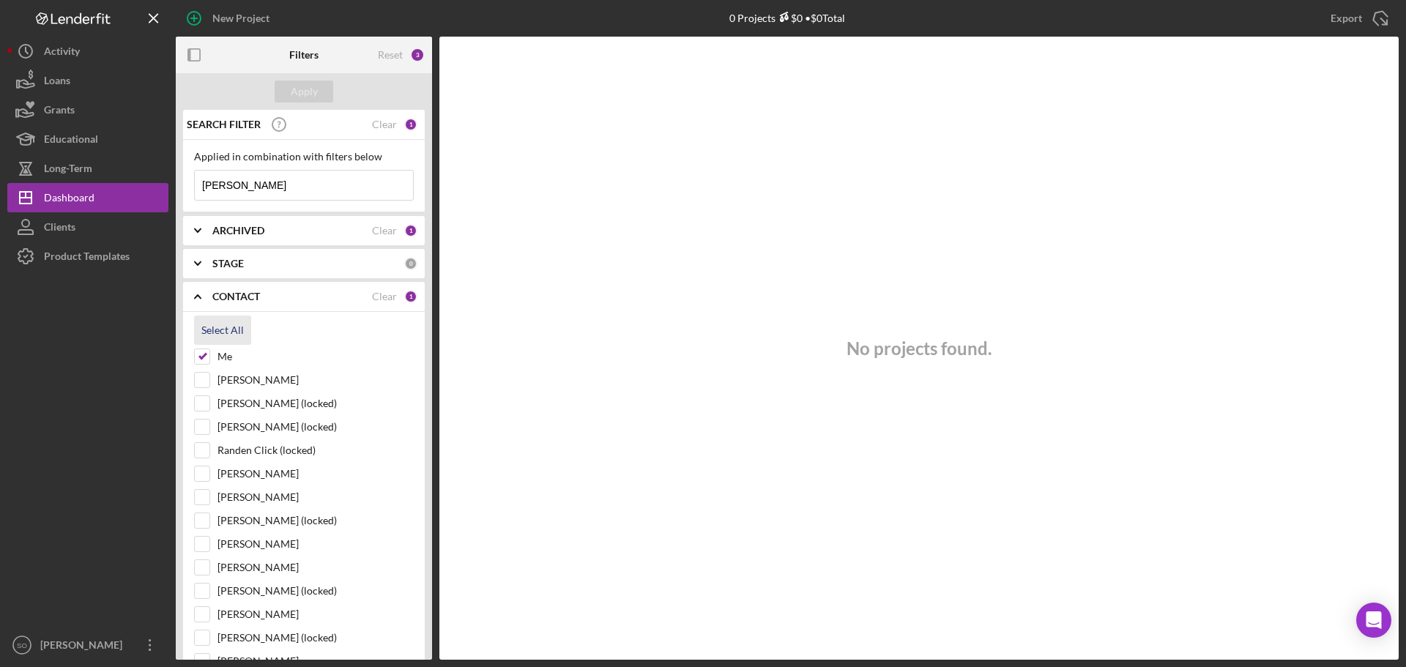
checkbox input "true"
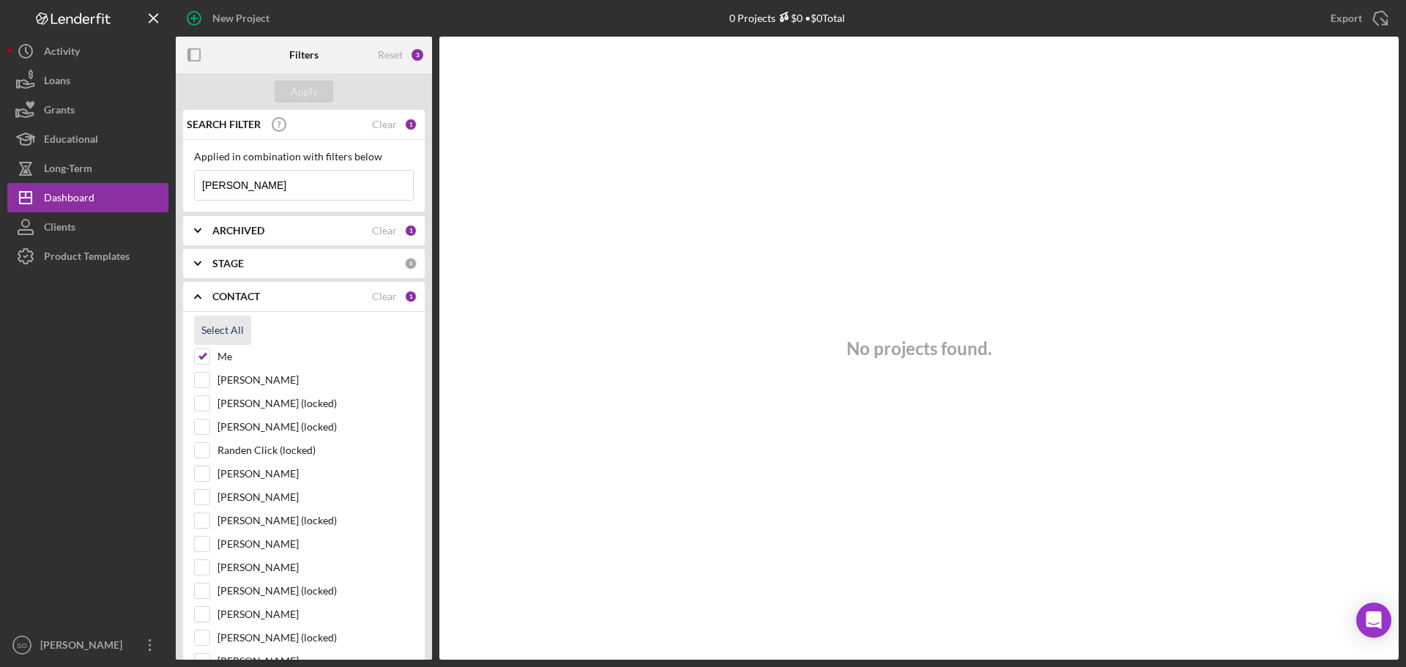
checkbox input "true"
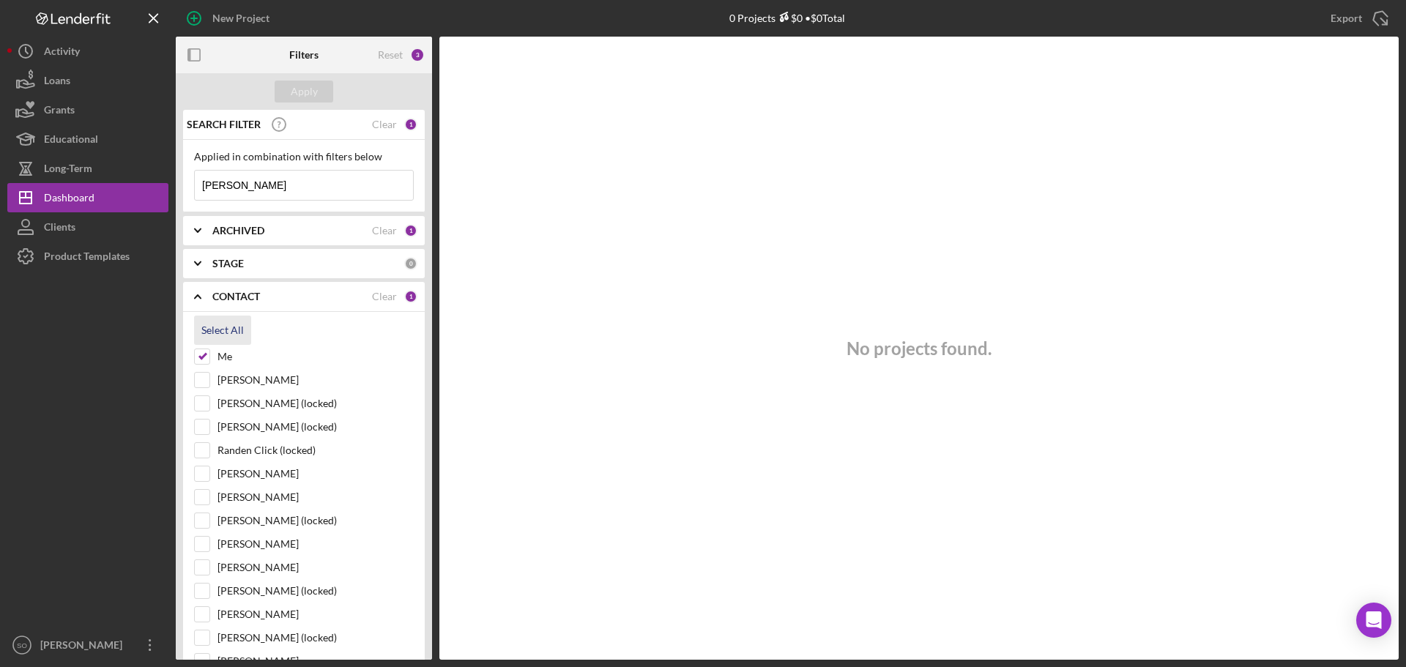
checkbox input "true"
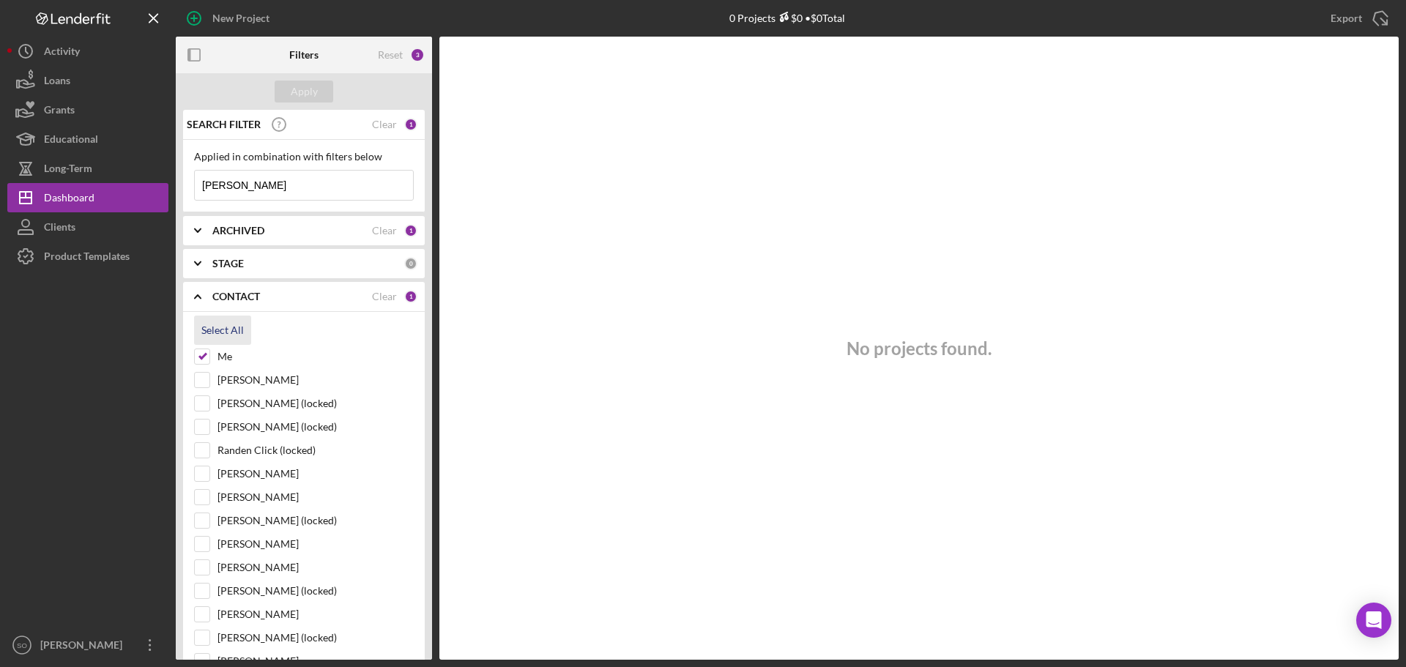
checkbox input "true"
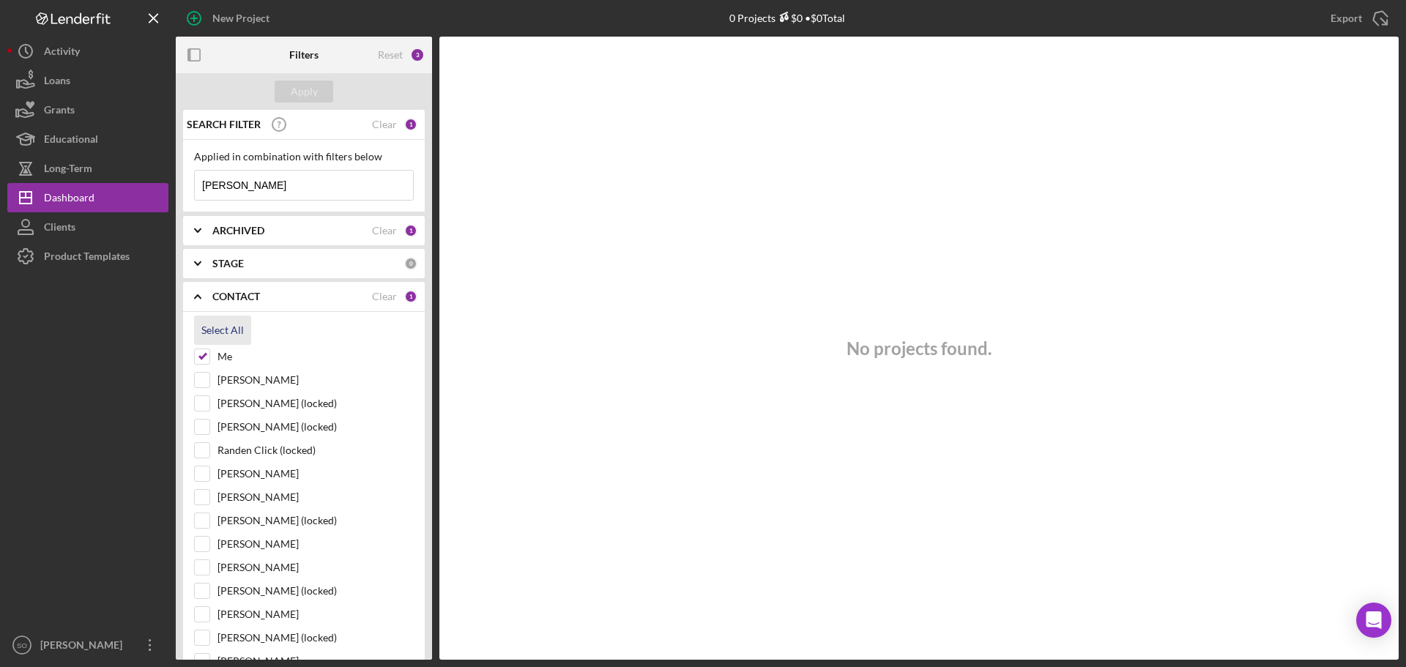
checkbox input "true"
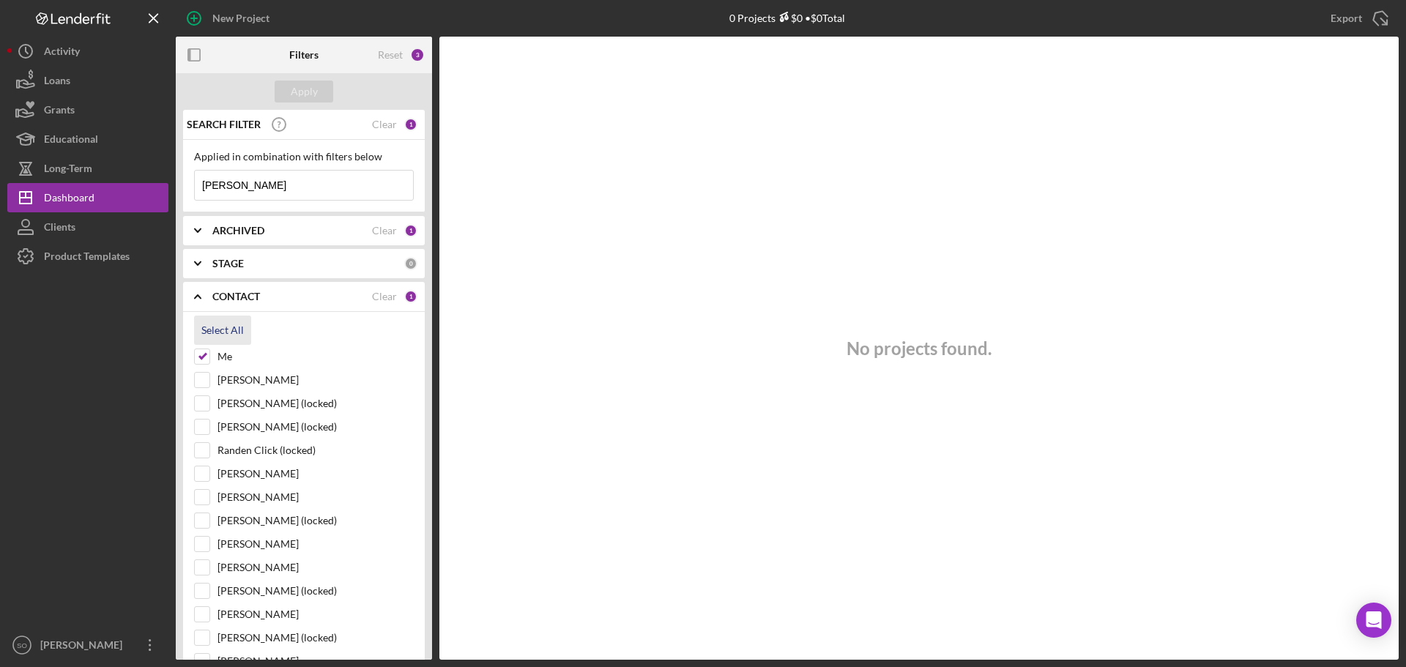
checkbox input "true"
click at [305, 94] on div "Apply" at bounding box center [304, 92] width 27 height 22
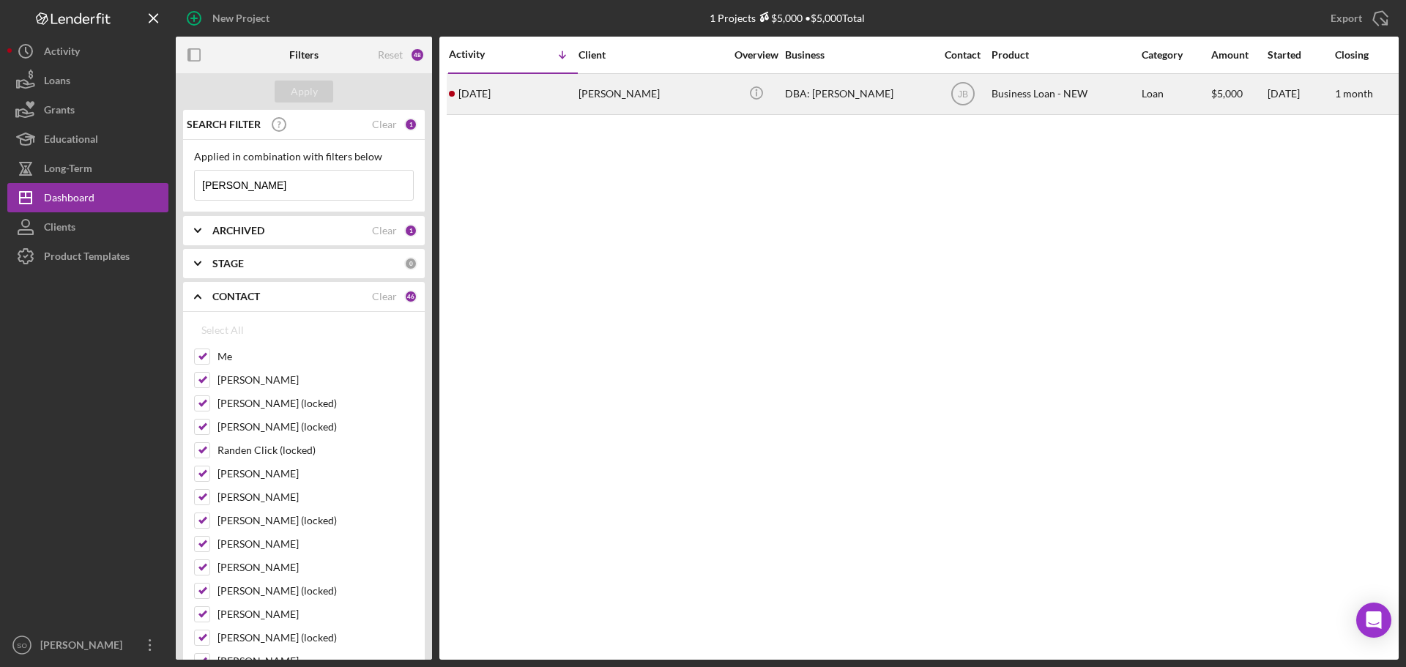
click at [668, 93] on div "Ivone Goncalves" at bounding box center [651, 94] width 146 height 39
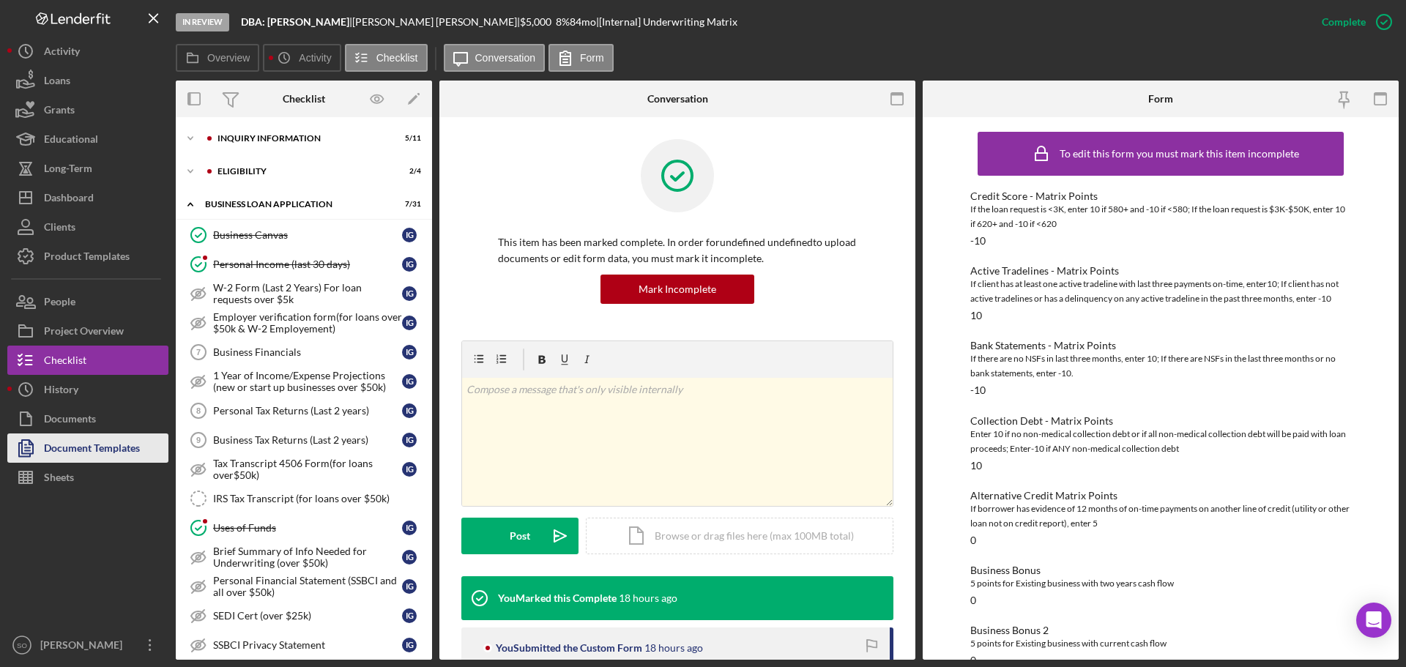
scroll to position [582, 0]
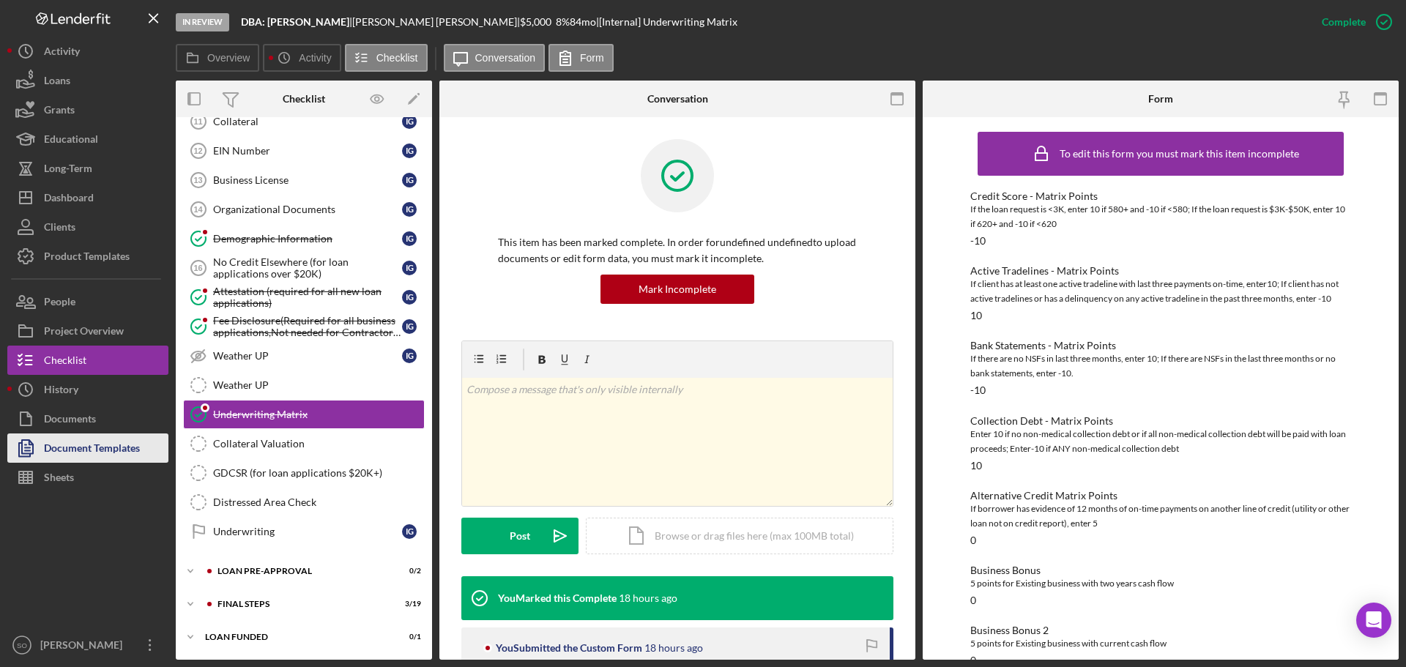
click at [49, 446] on div "Document Templates" at bounding box center [92, 449] width 96 height 33
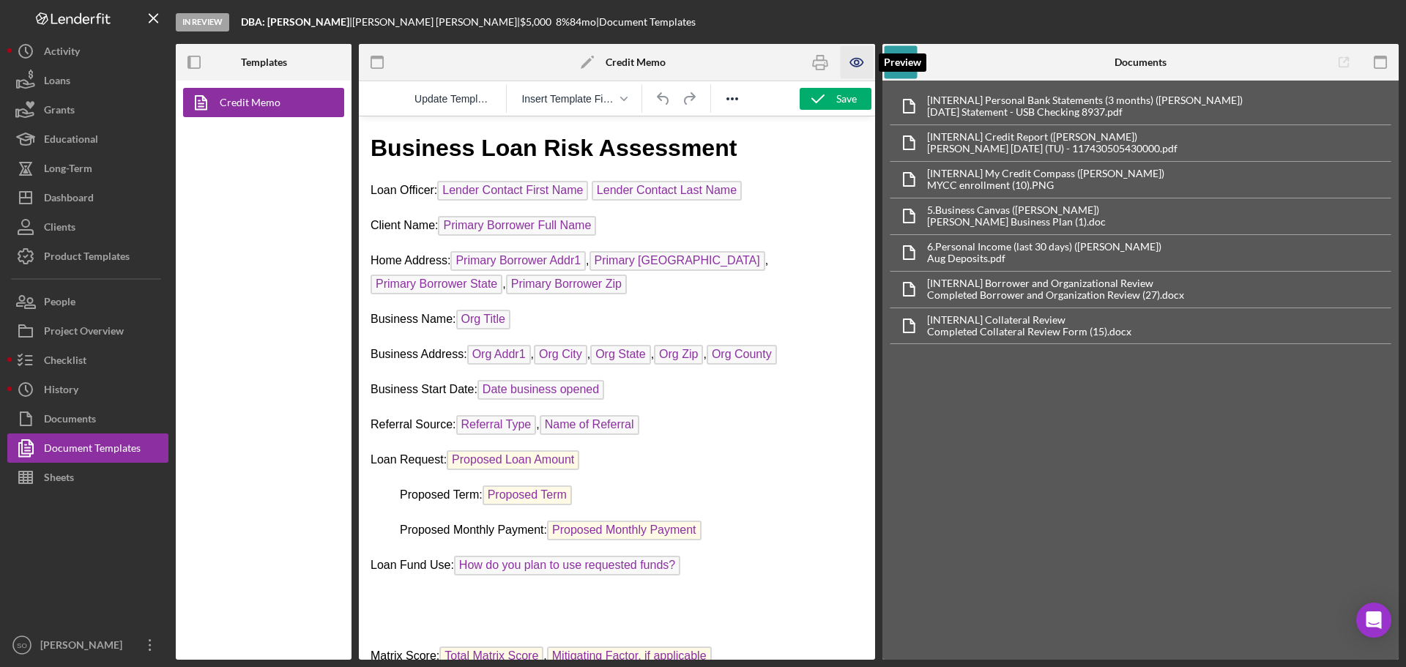
click at [854, 62] on icon "button" at bounding box center [856, 62] width 4 height 4
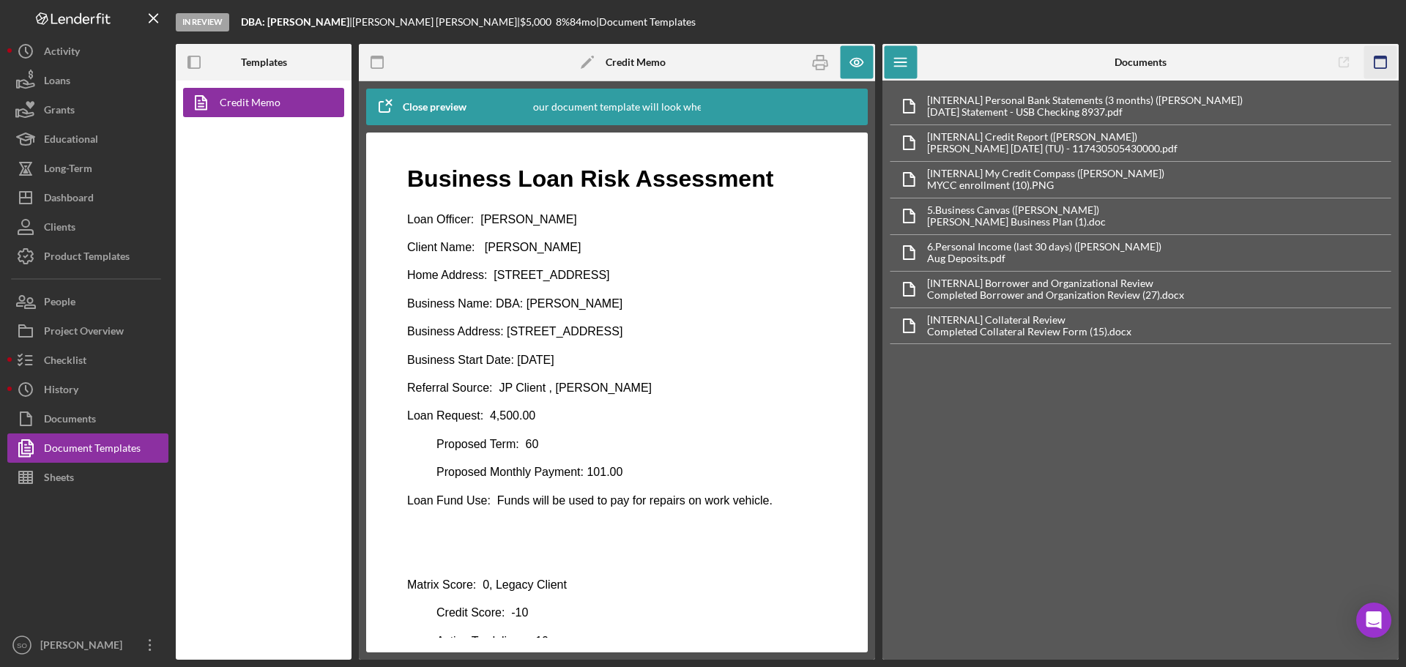
click at [1374, 64] on rect "button" at bounding box center [1380, 62] width 12 height 12
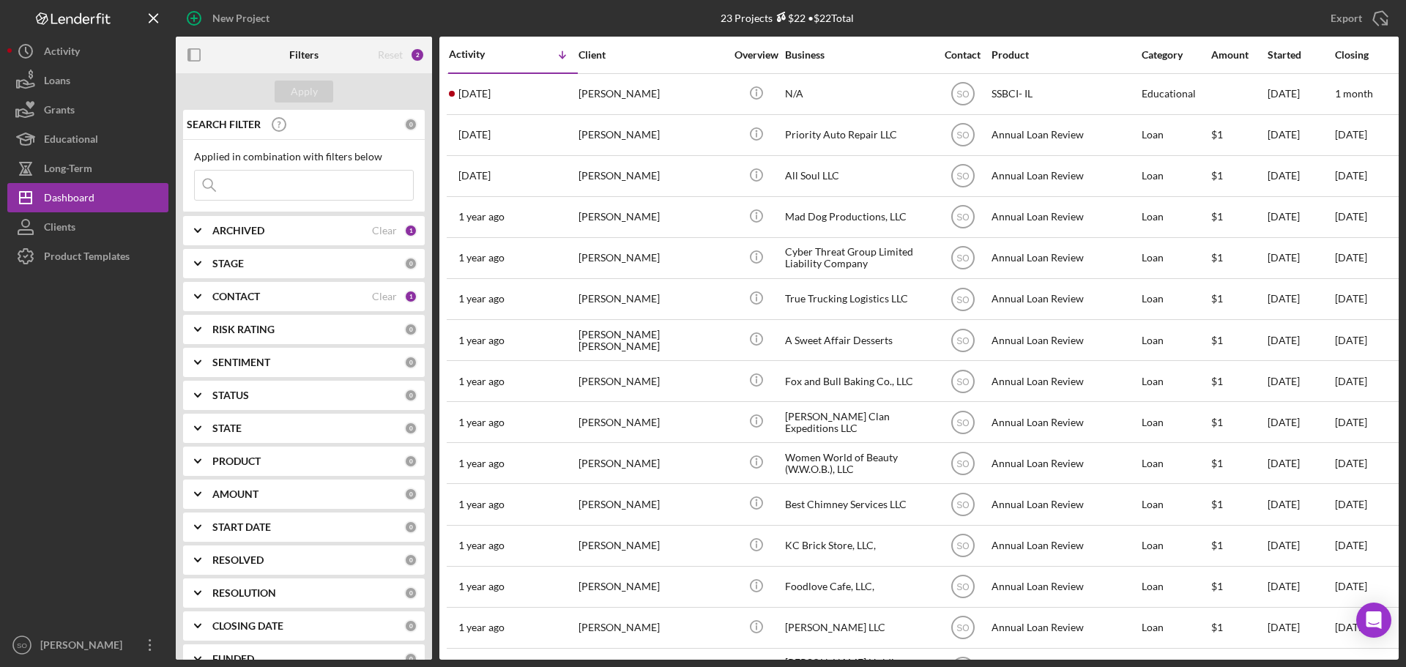
click at [256, 178] on input at bounding box center [304, 185] width 218 height 29
paste input "Jecala Moore"
type input "Jecala Moore"
click at [260, 296] on b "CONTACT" at bounding box center [236, 297] width 48 height 12
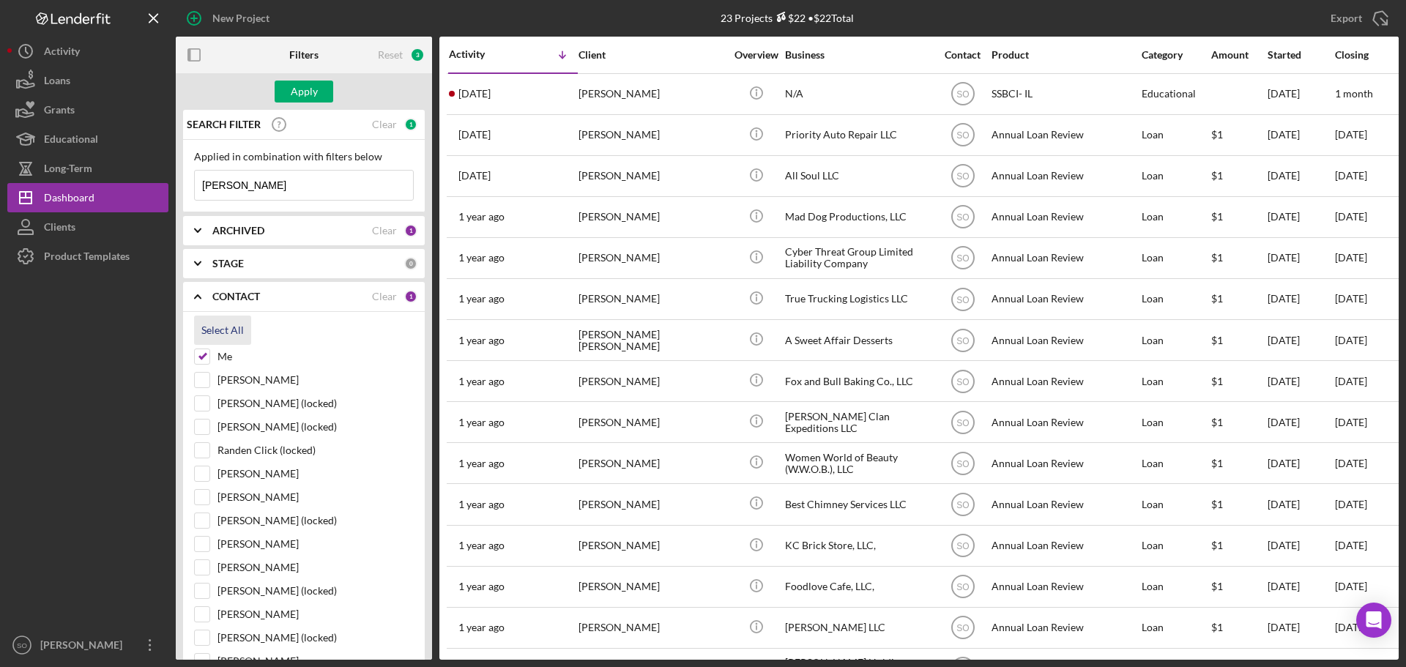
click at [226, 329] on div "Select All" at bounding box center [222, 330] width 42 height 29
checkbox input "true"
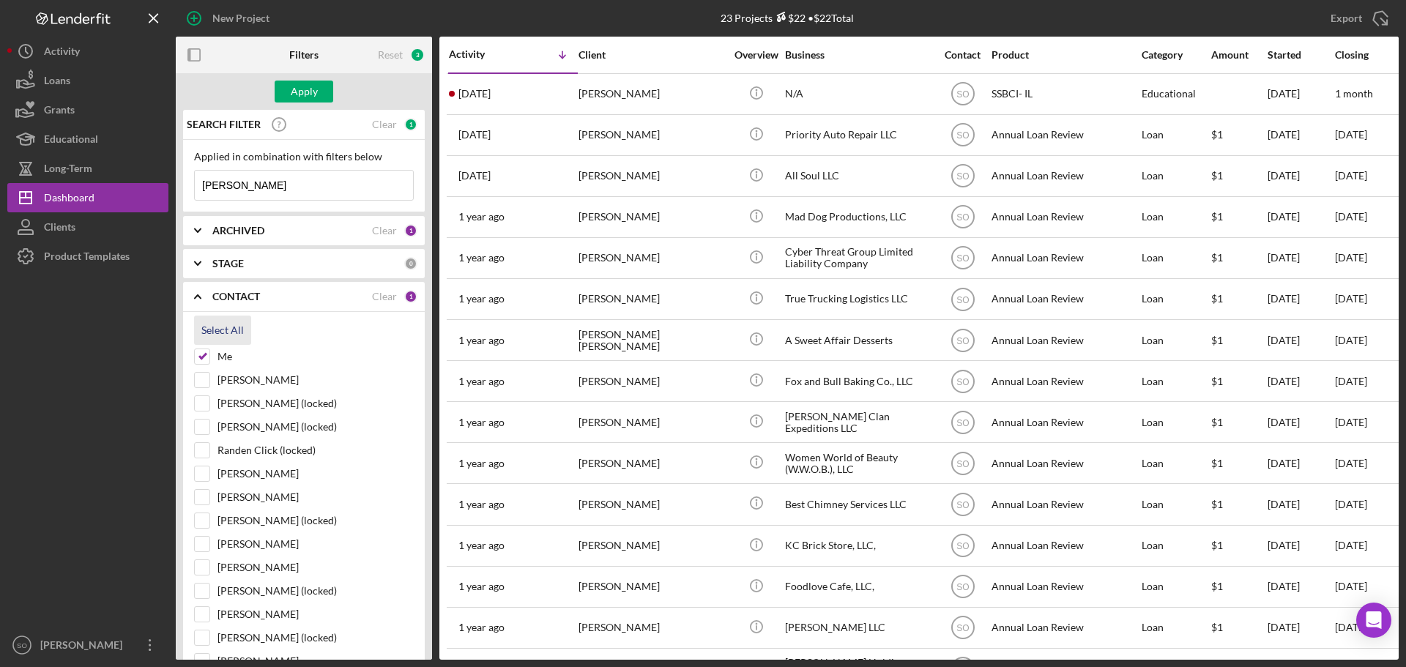
checkbox input "true"
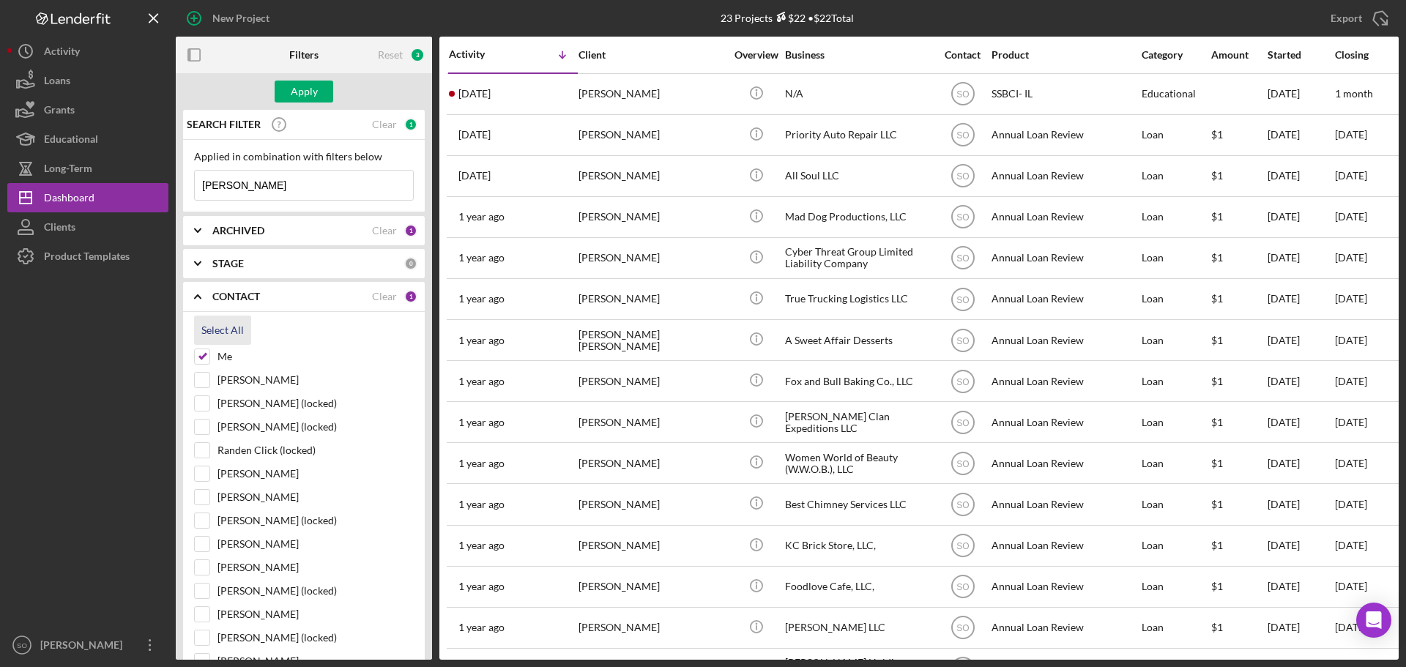
checkbox input "true"
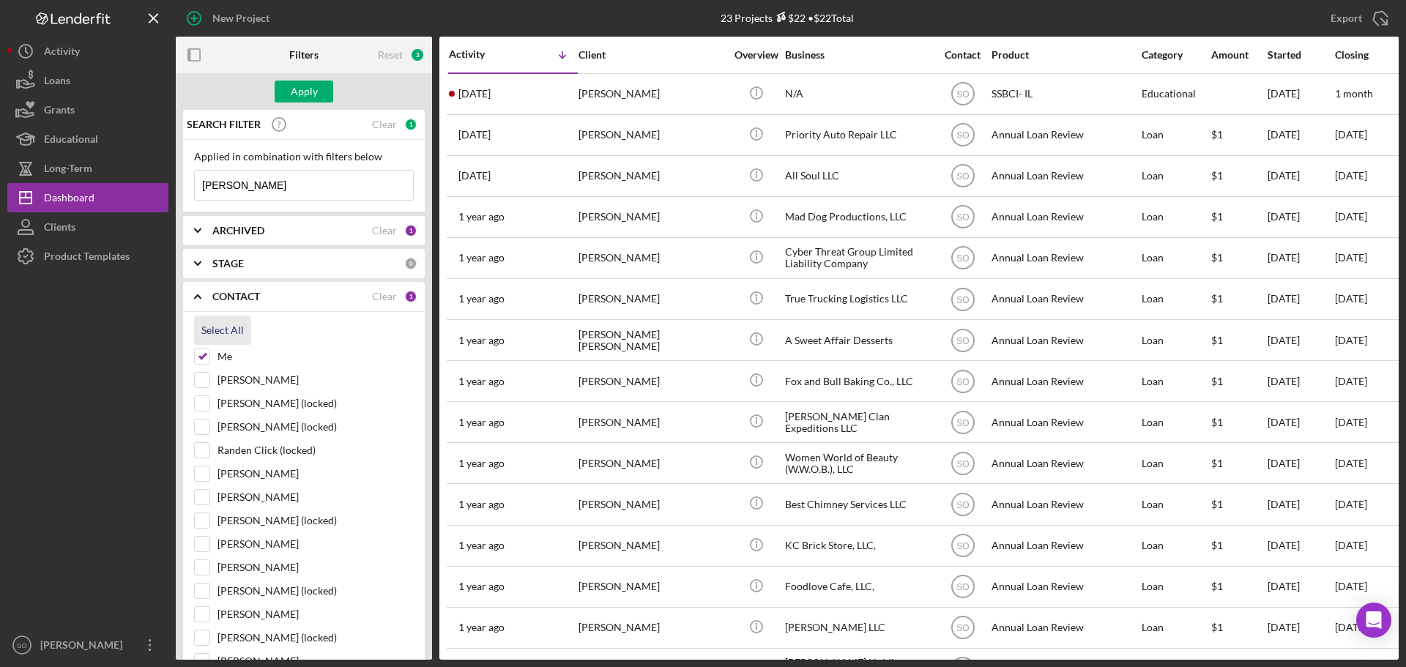
checkbox input "true"
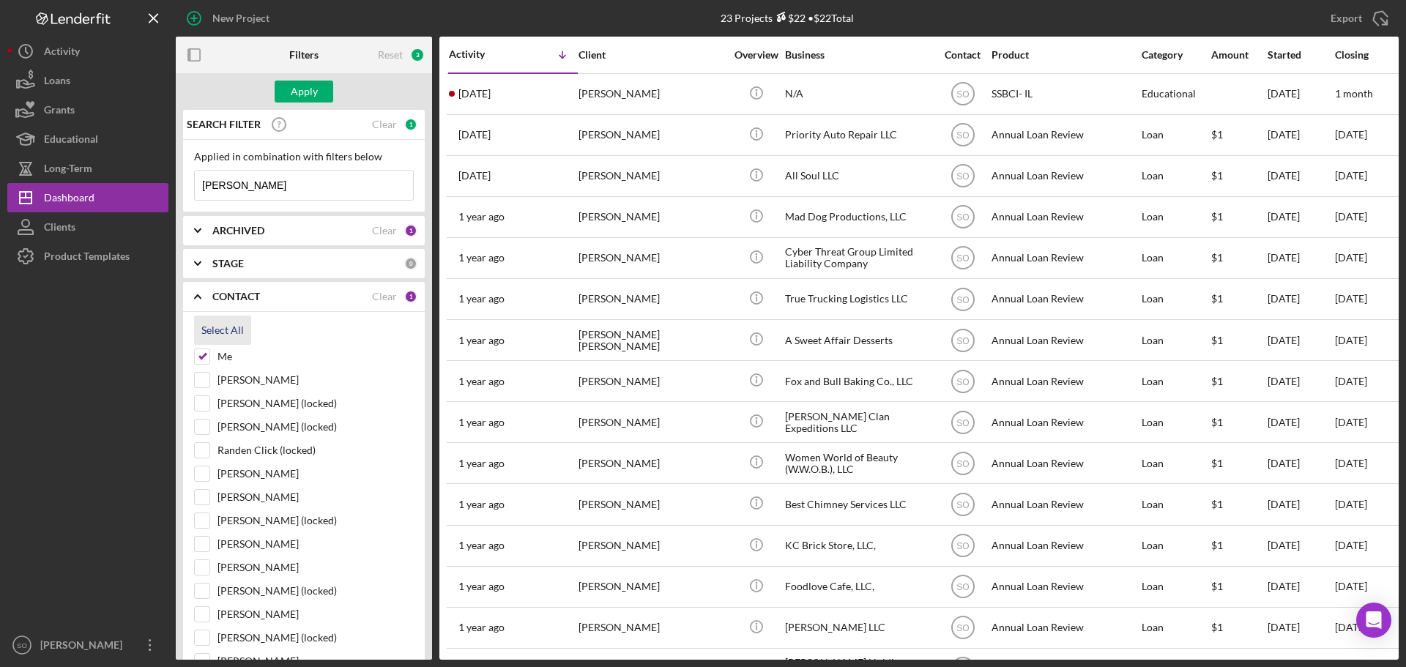
checkbox input "true"
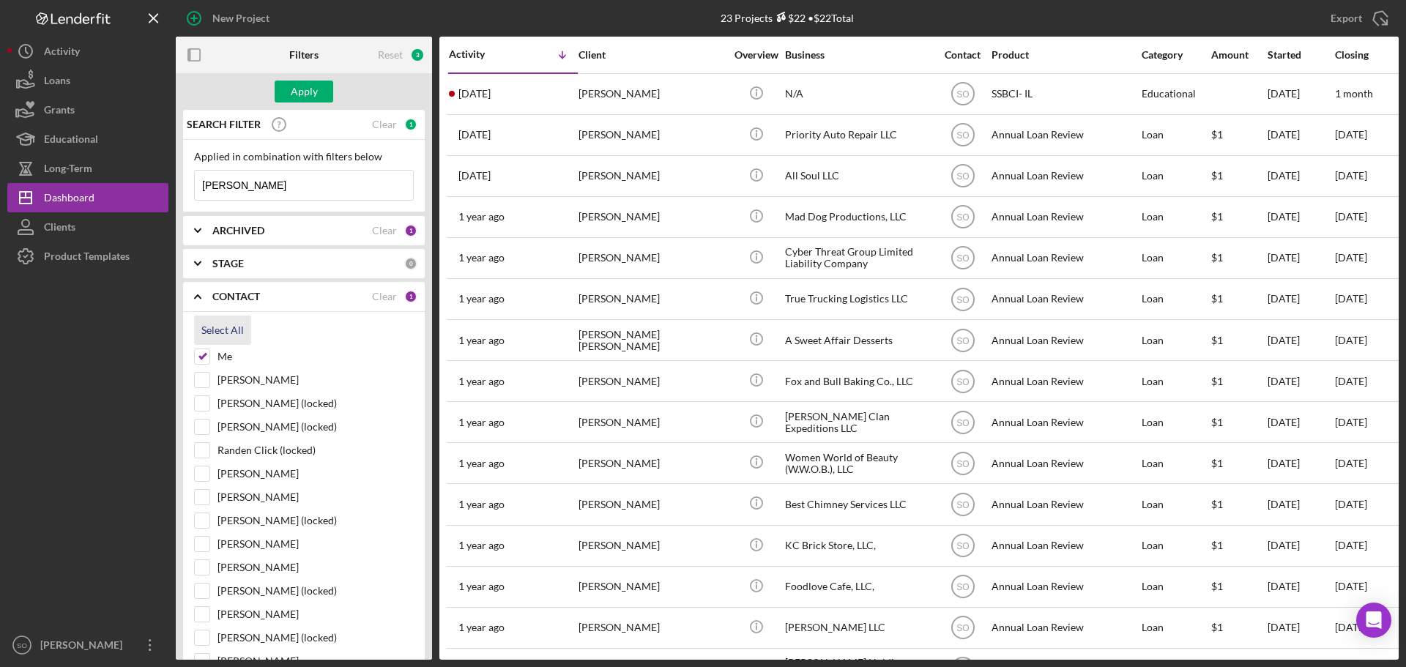
checkbox input "true"
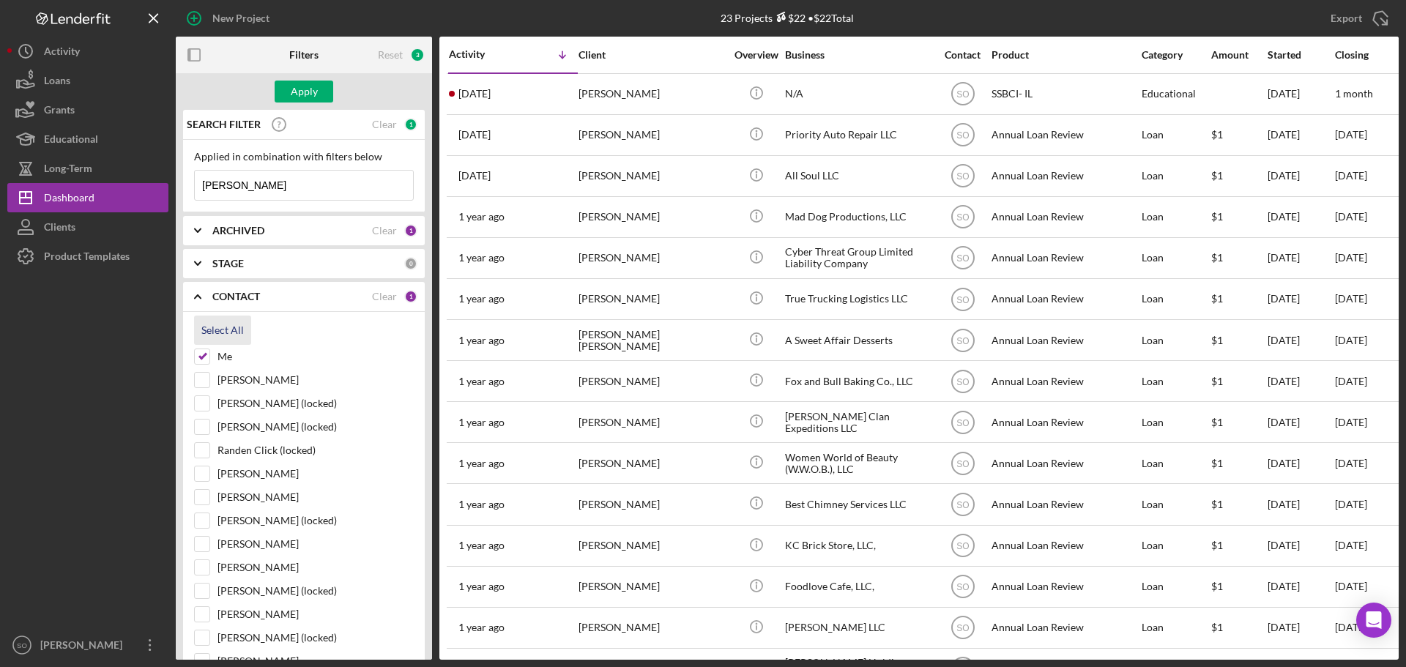
checkbox input "true"
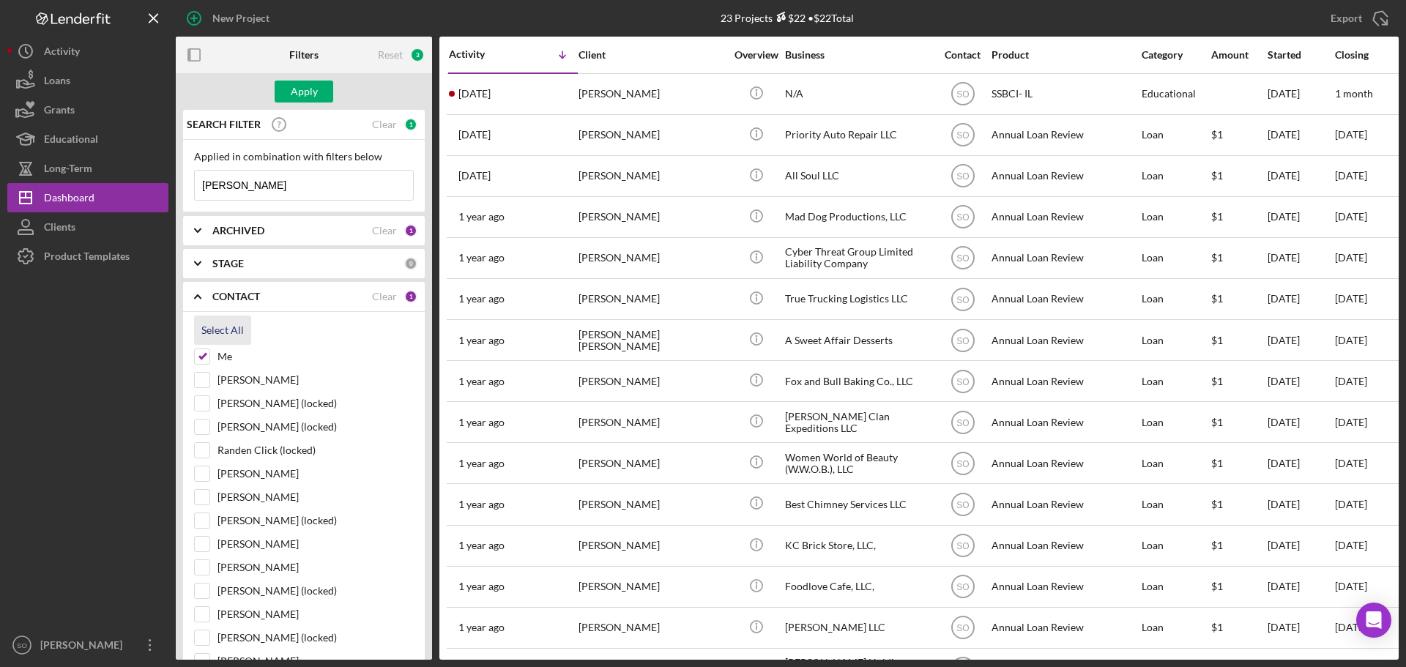
checkbox input "true"
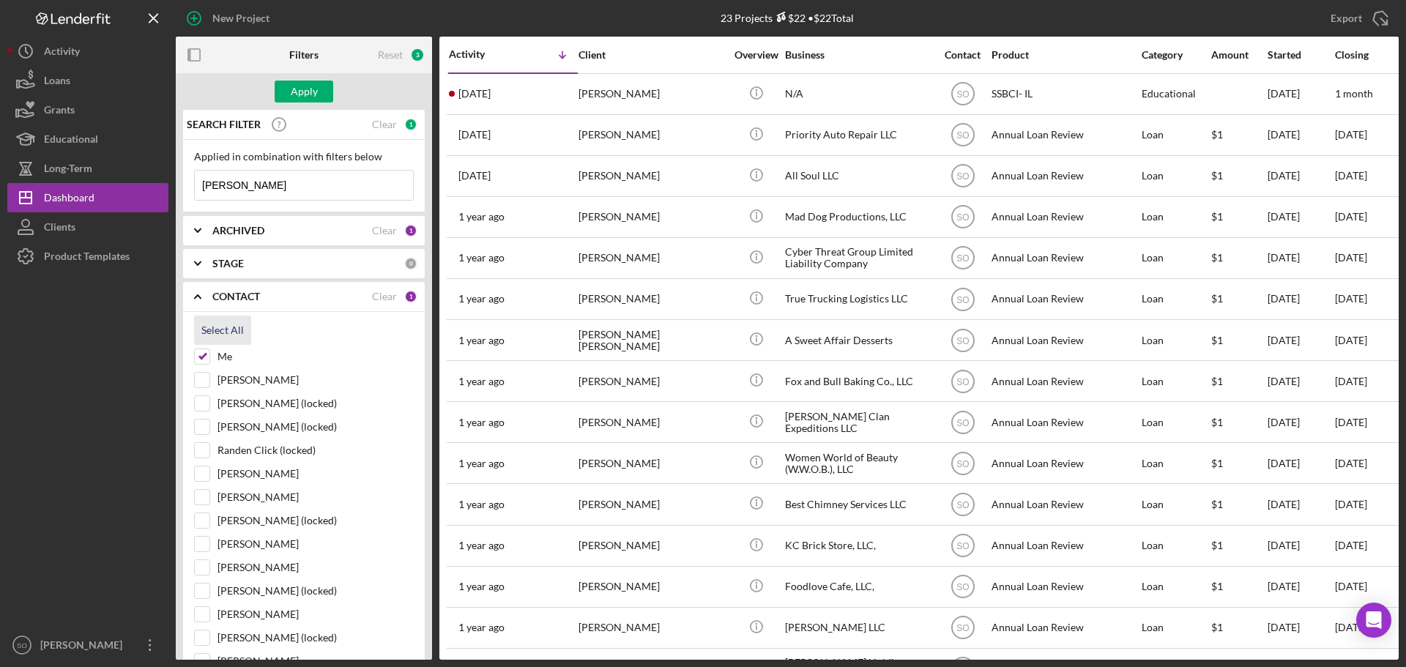
checkbox input "true"
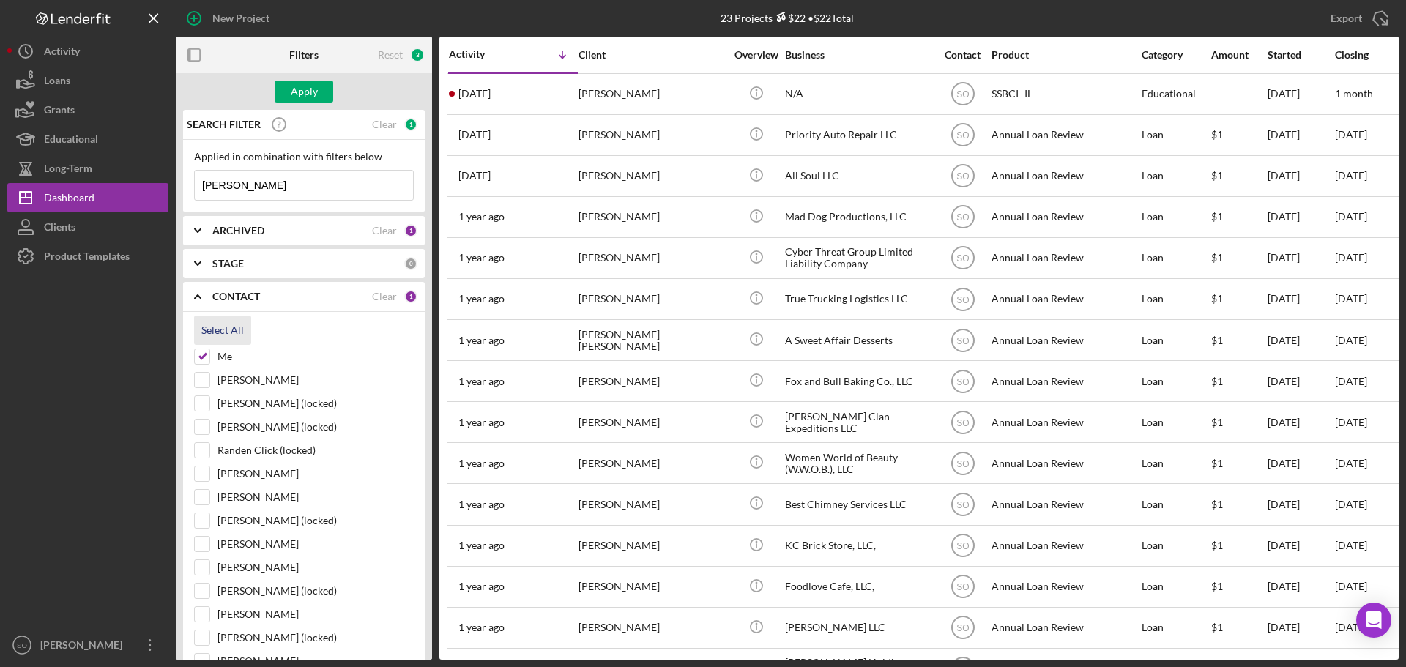
checkbox input "true"
click at [318, 91] on button "Apply" at bounding box center [304, 92] width 59 height 22
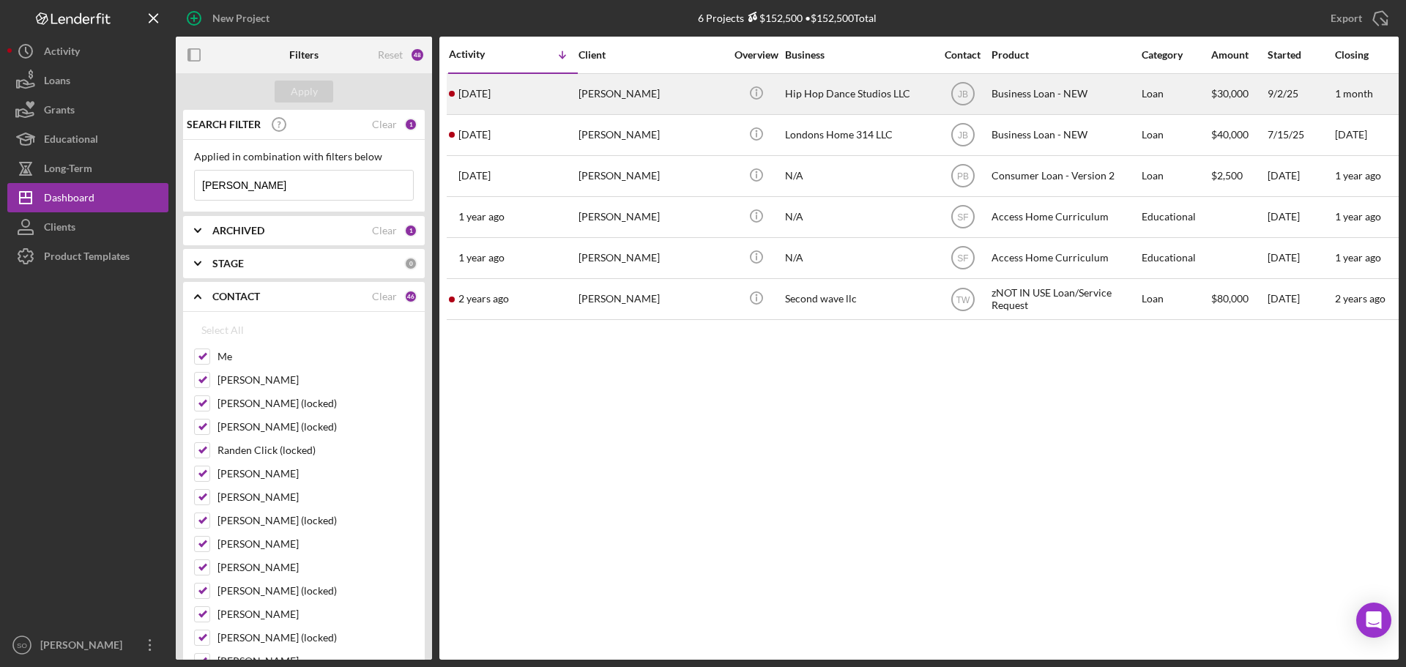
click at [649, 94] on div "Jecala Moore" at bounding box center [651, 94] width 146 height 39
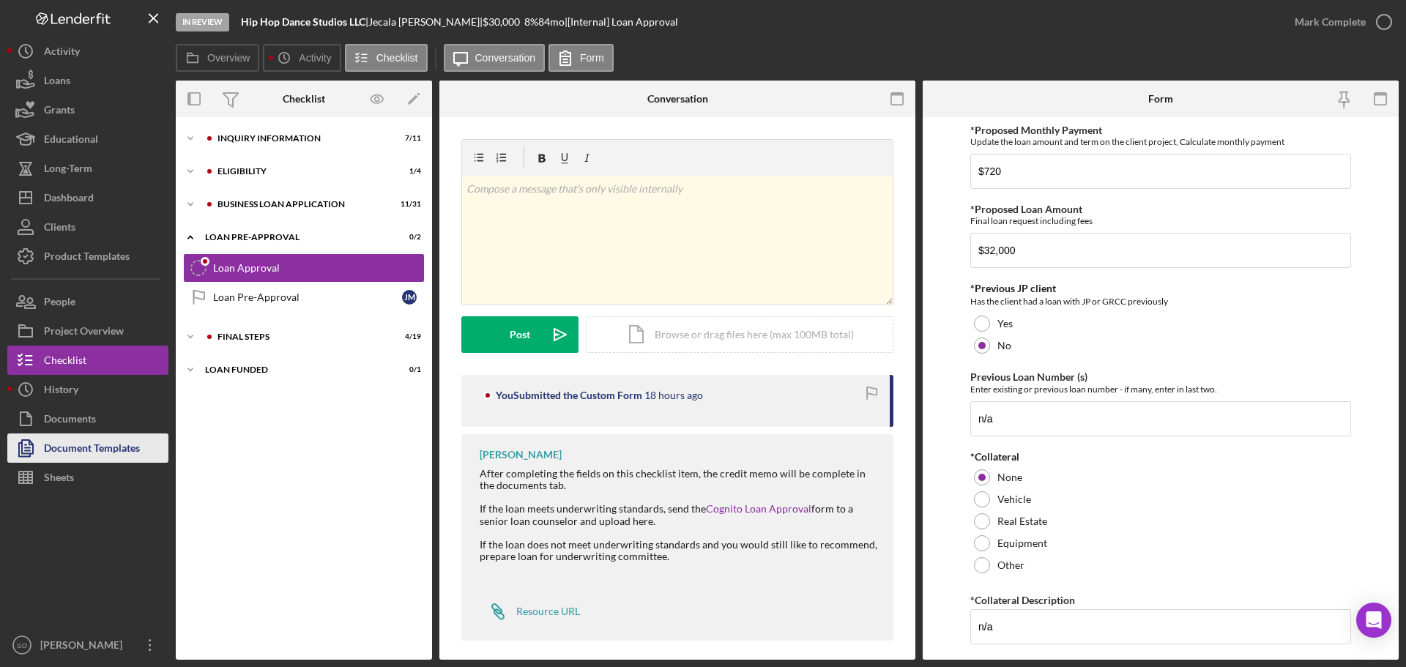
click at [105, 447] on div "Document Templates" at bounding box center [92, 449] width 96 height 33
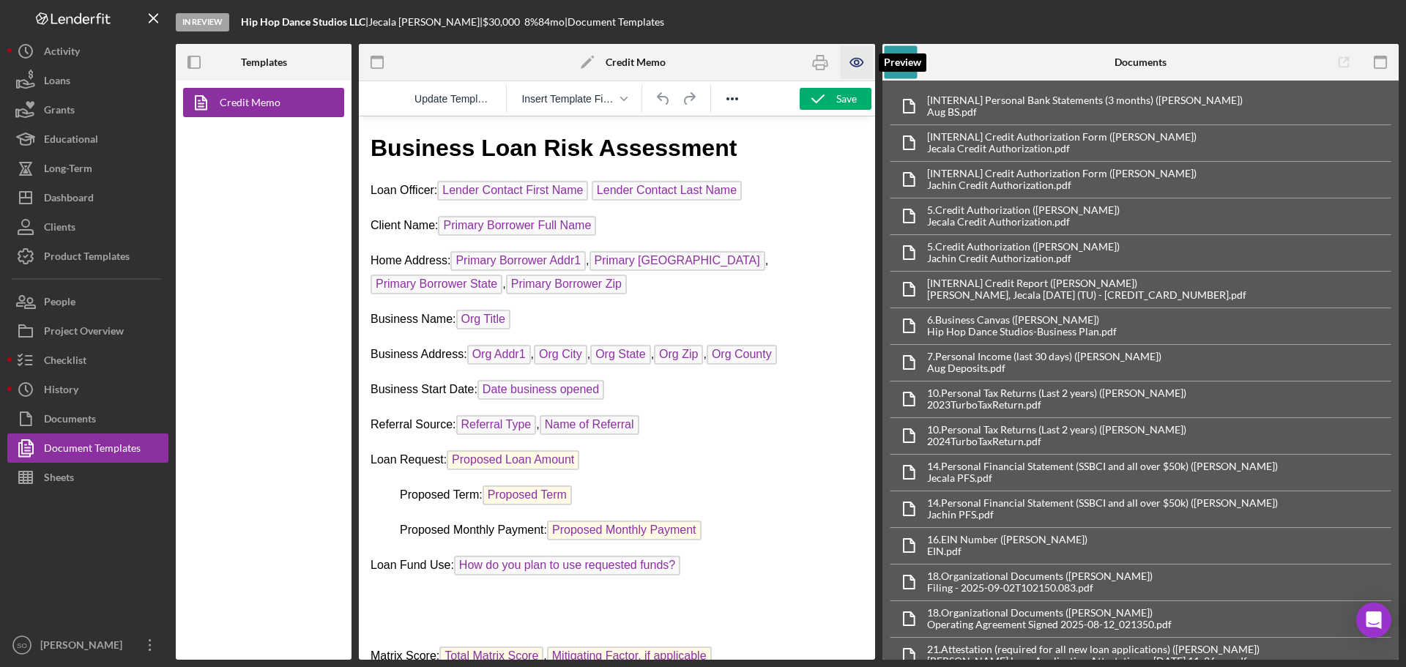
click at [852, 56] on icon "button" at bounding box center [856, 62] width 33 height 33
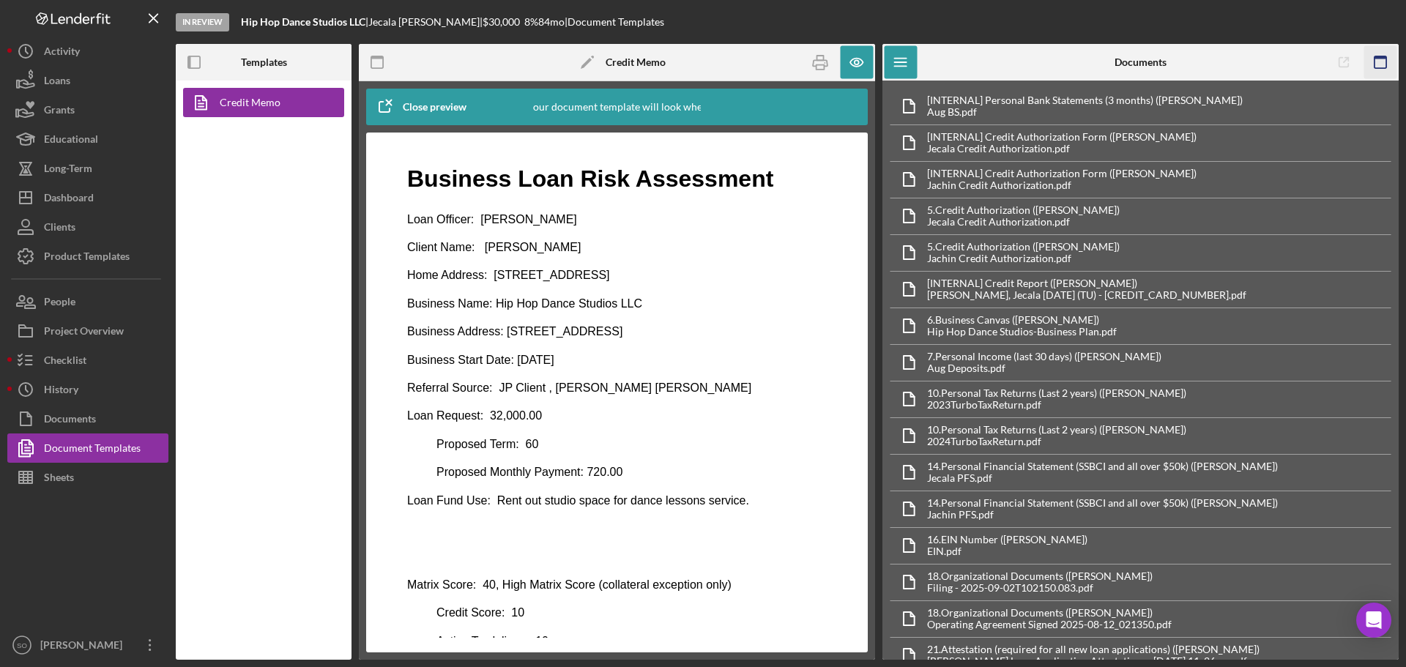
click at [1382, 59] on rect "button" at bounding box center [1380, 57] width 12 height 3
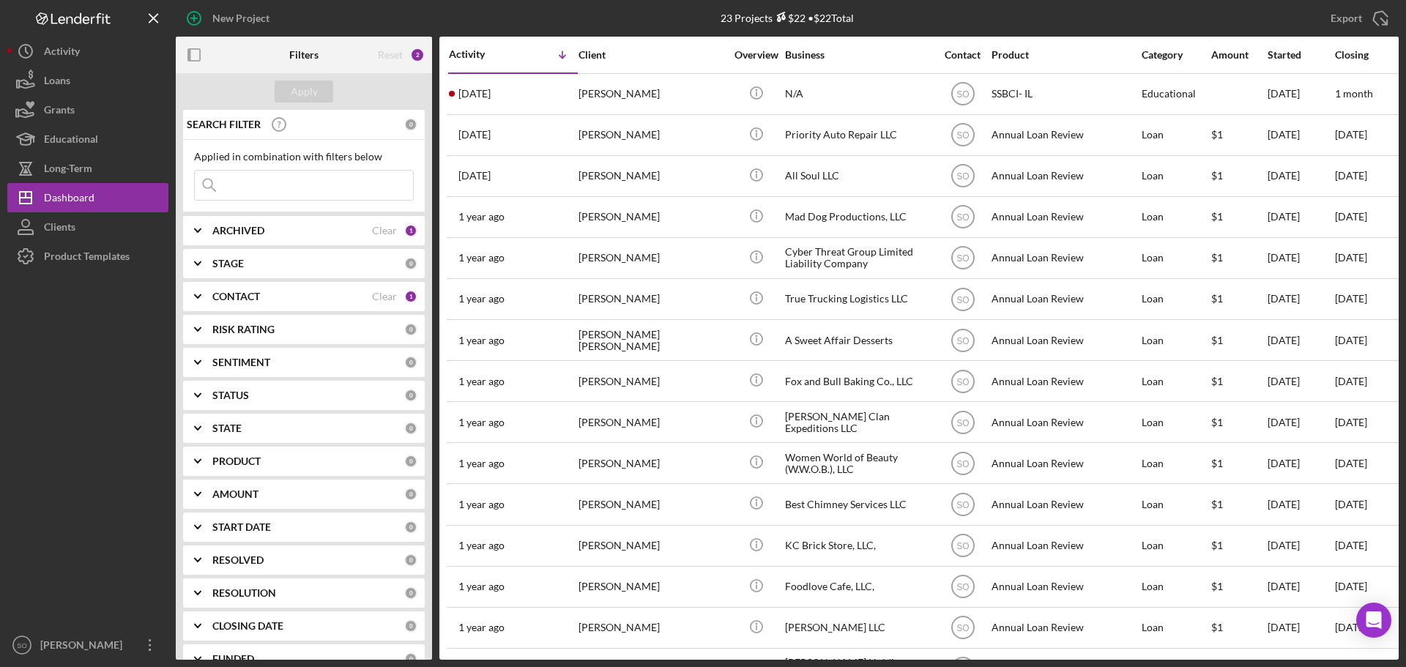
click at [299, 298] on div "CONTACT" at bounding box center [292, 297] width 160 height 12
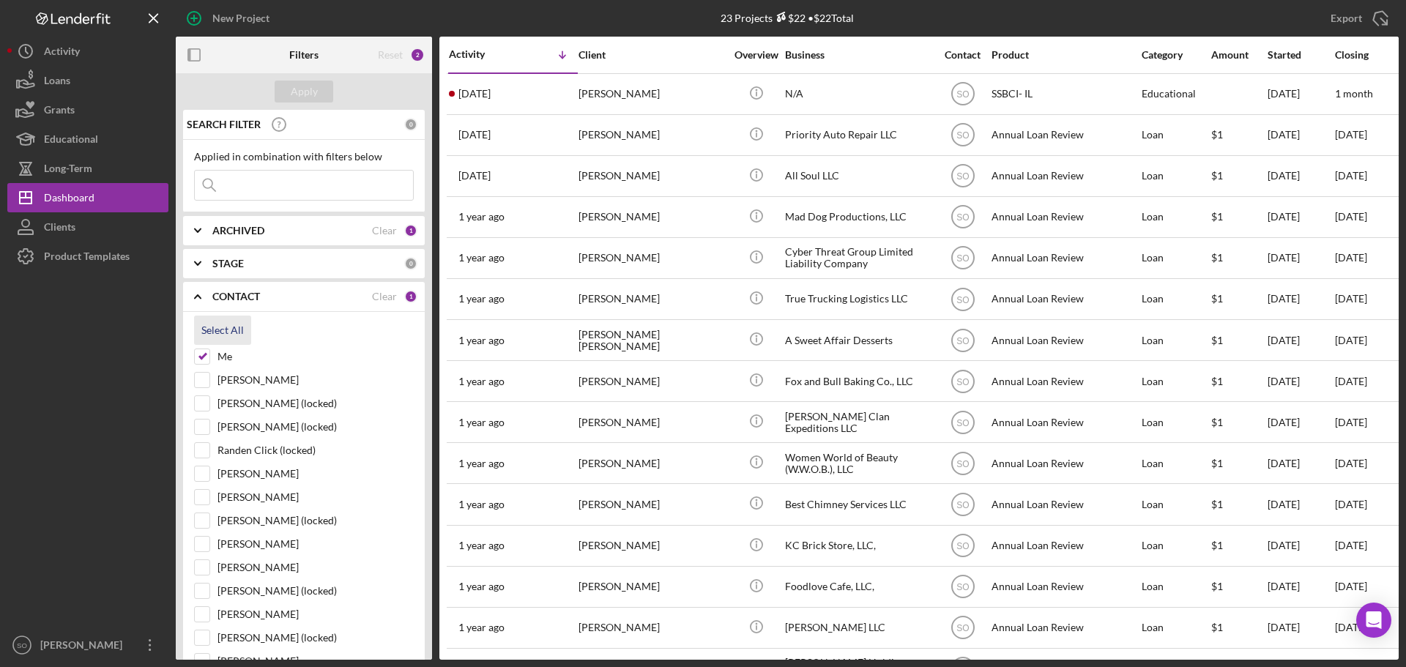
click at [231, 328] on div "Select All" at bounding box center [222, 330] width 42 height 29
checkbox input "true"
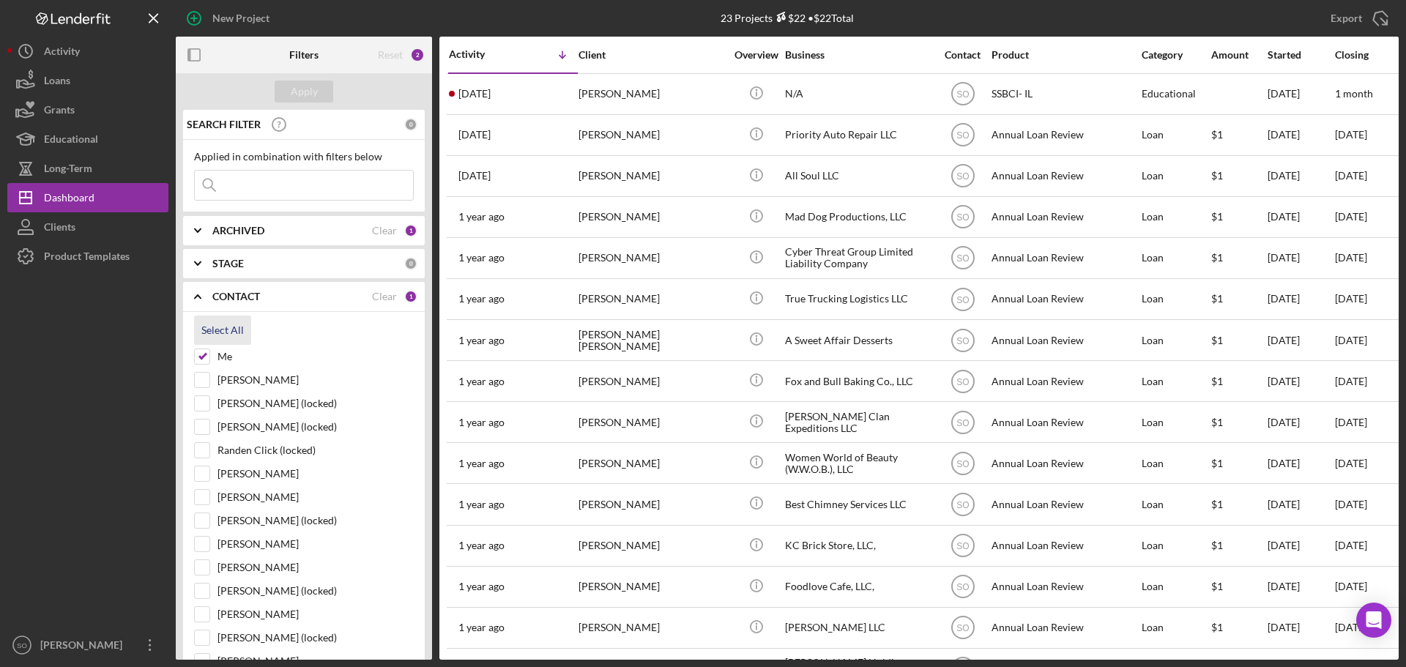
checkbox input "true"
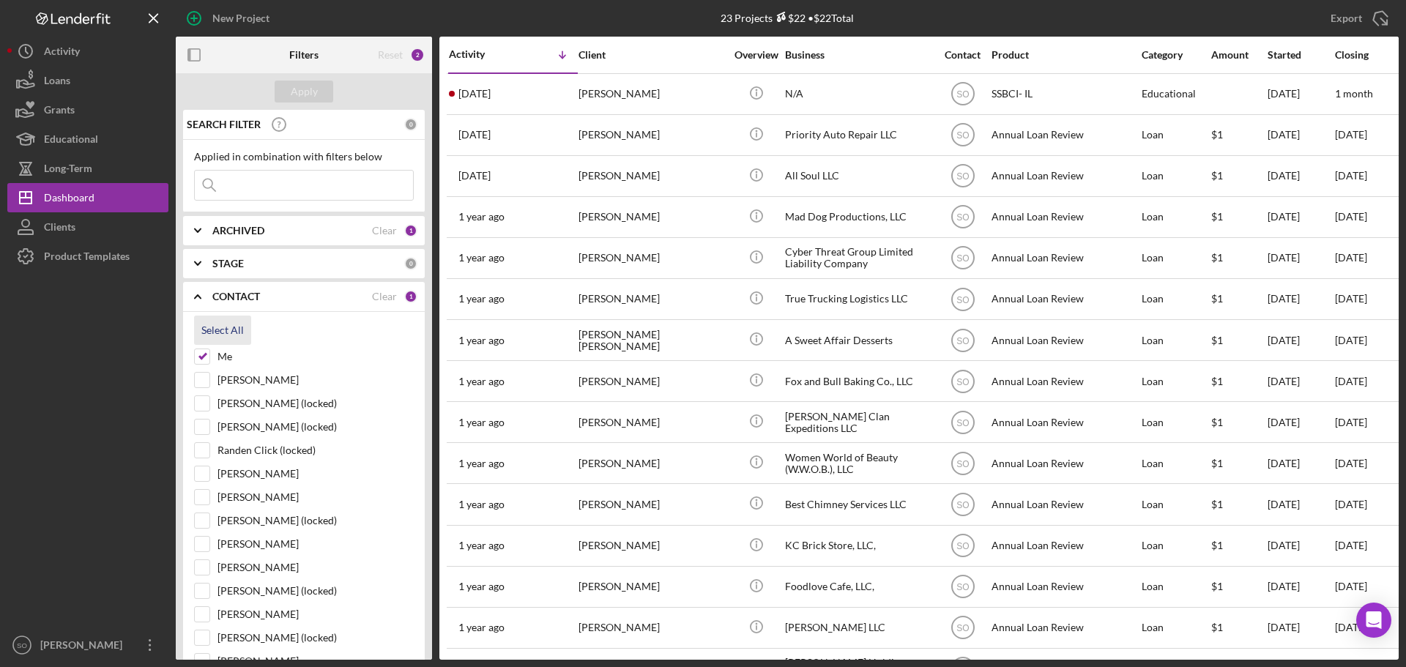
checkbox input "true"
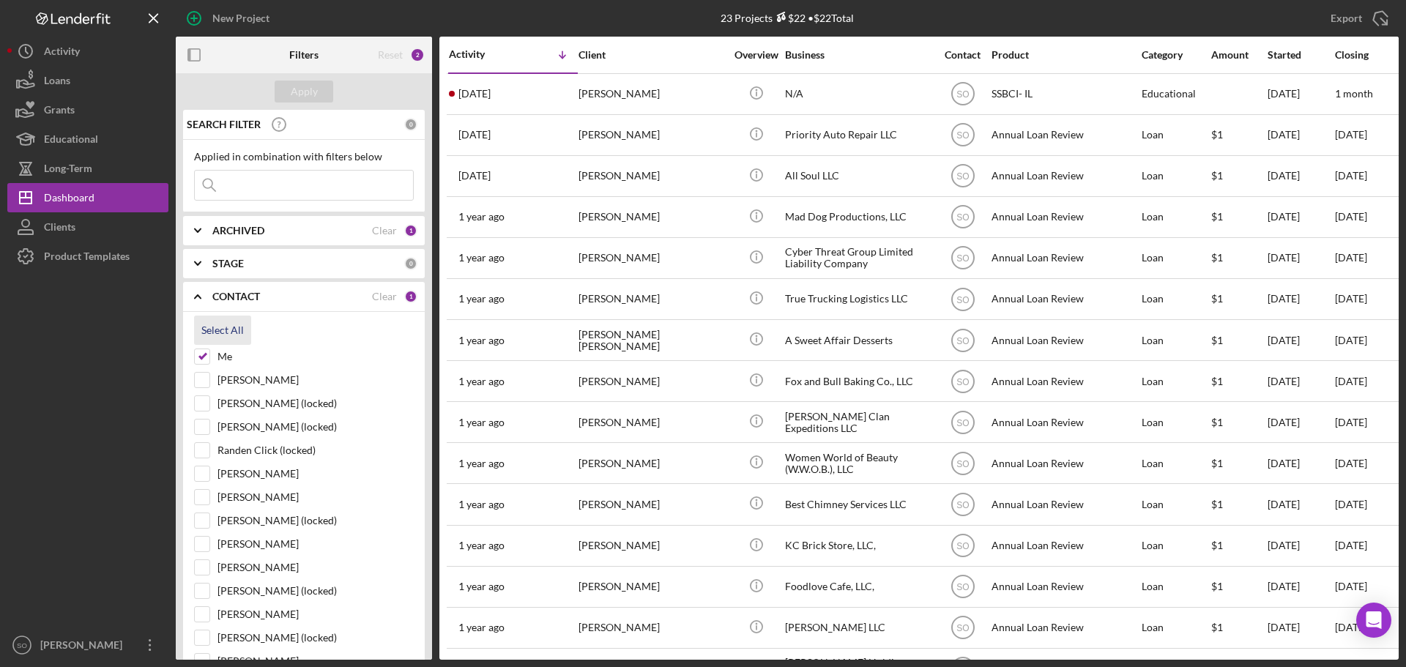
checkbox input "true"
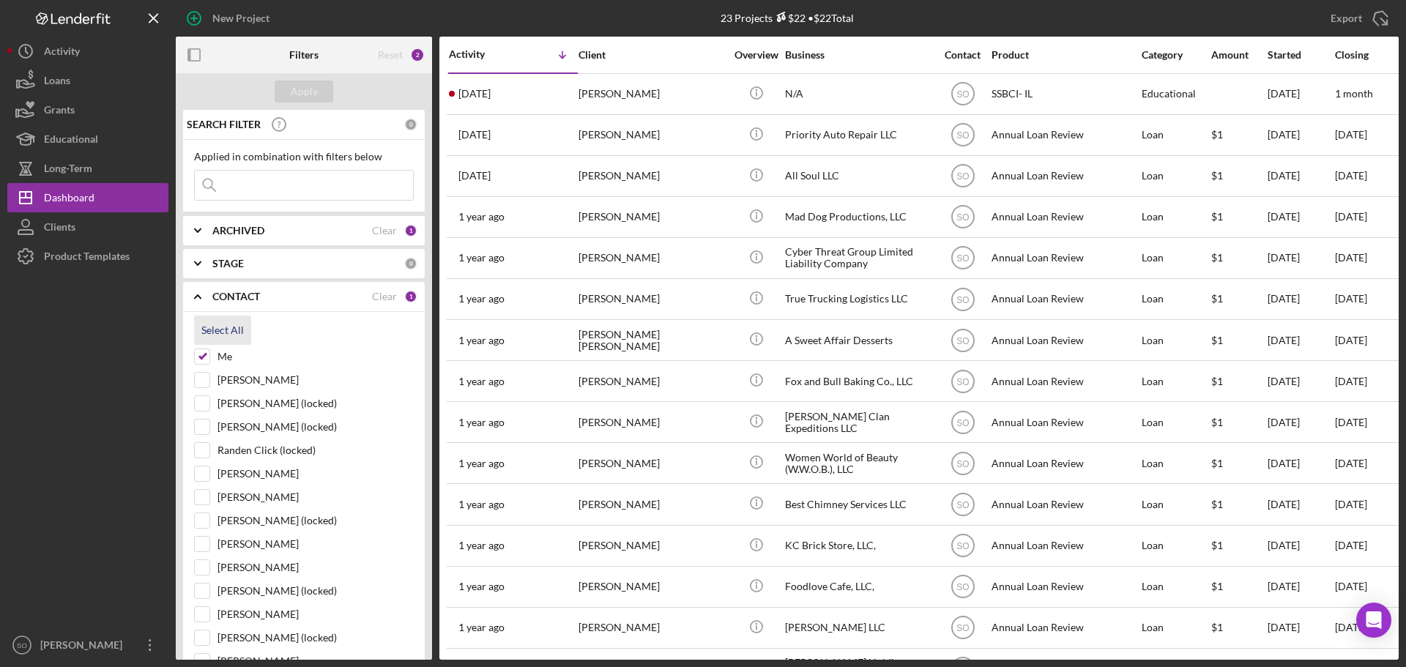
checkbox input "true"
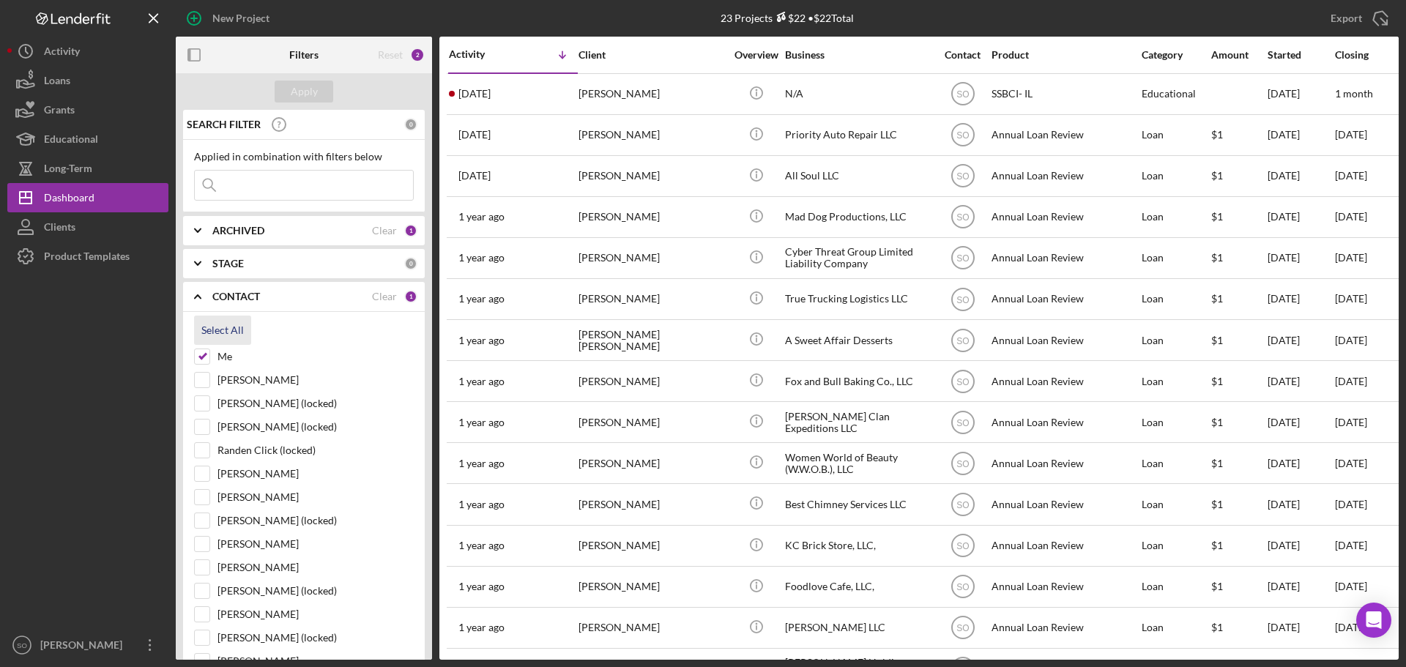
checkbox input "true"
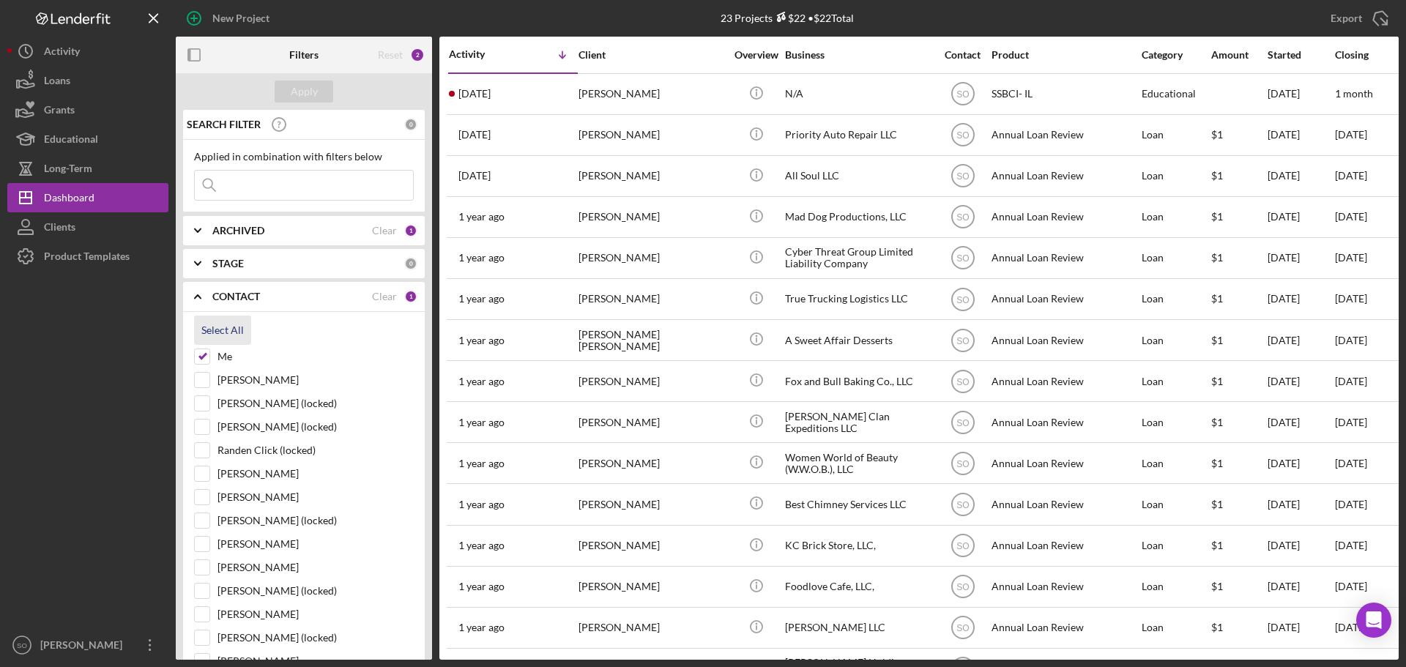
checkbox input "true"
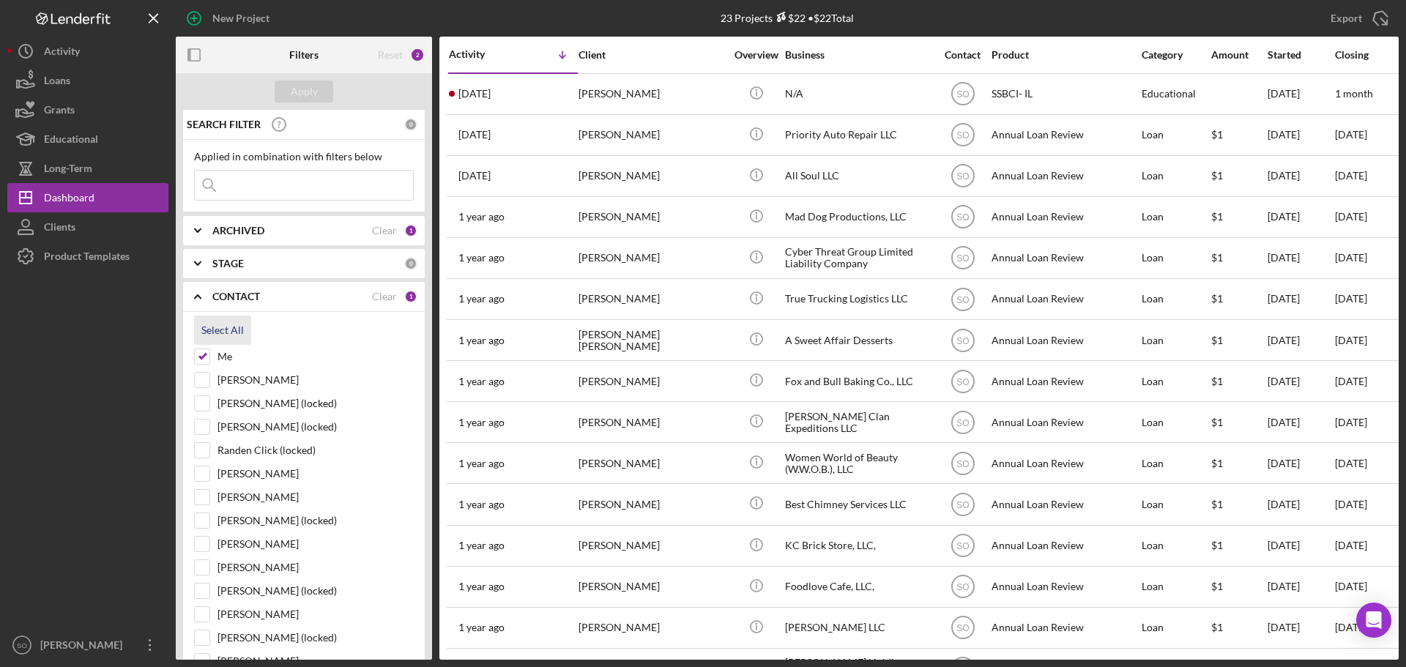
checkbox input "true"
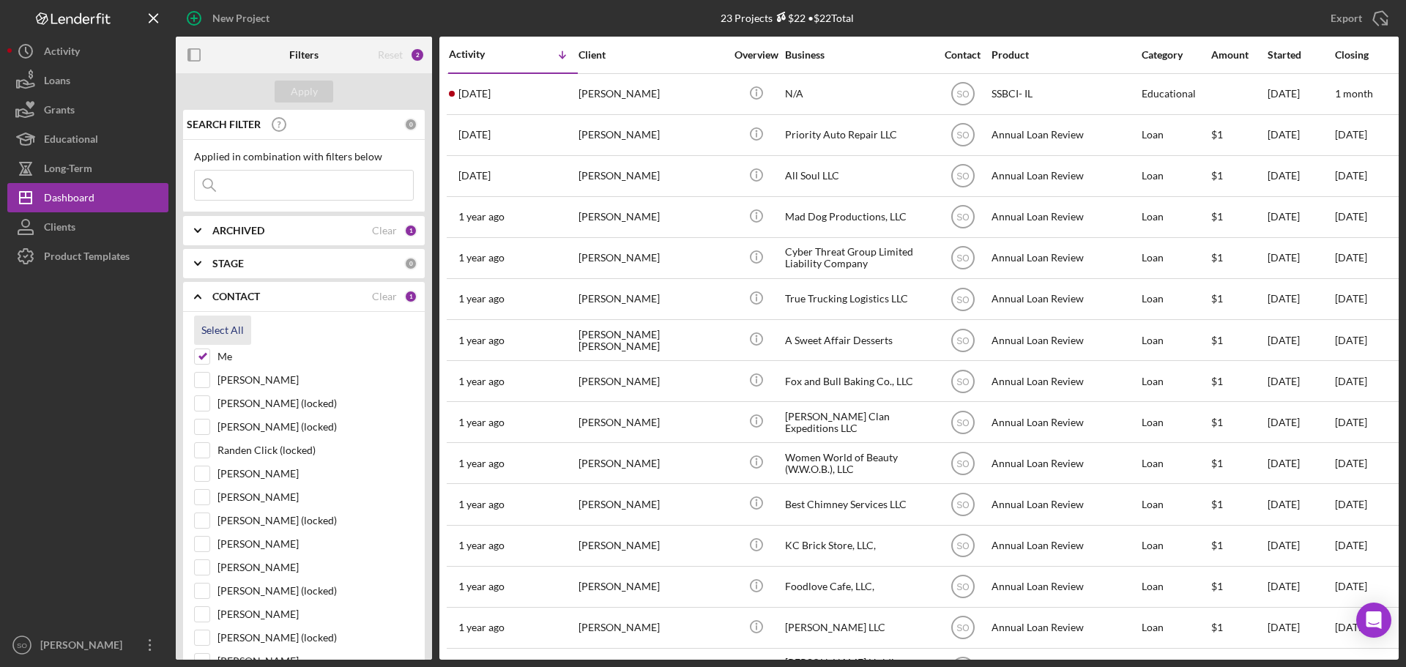
checkbox input "true"
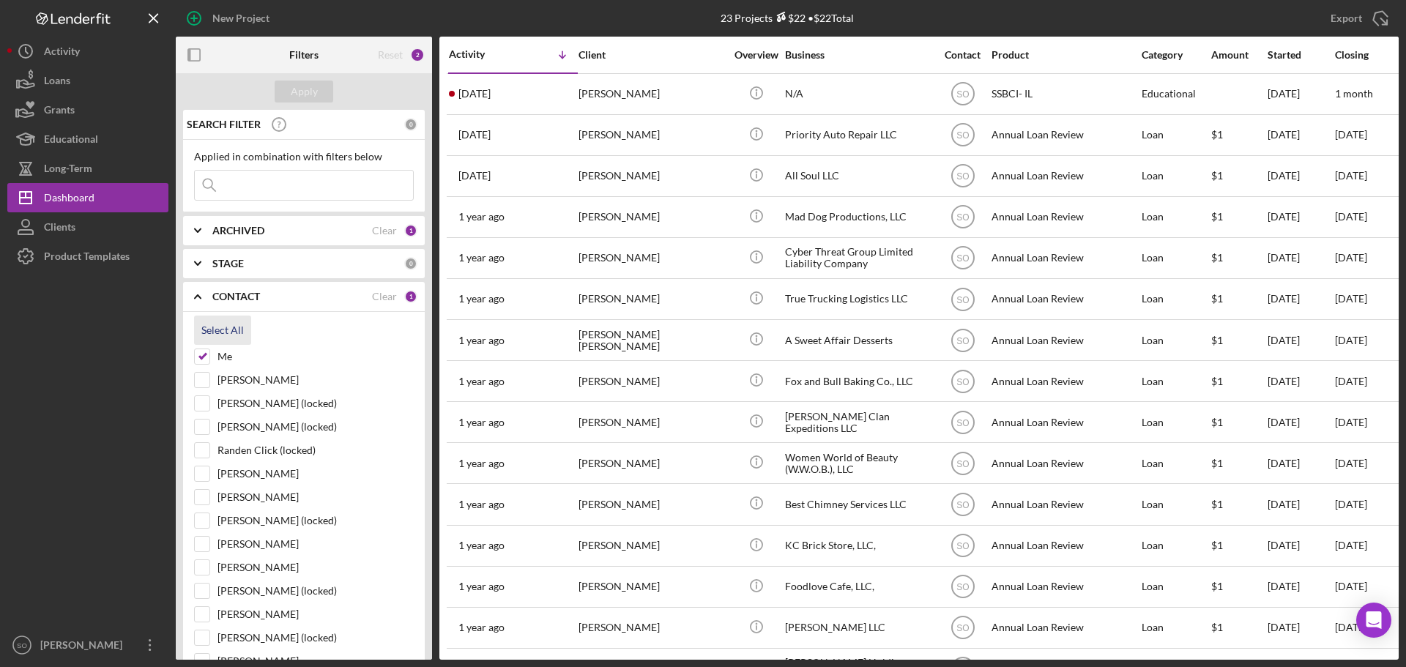
checkbox input "true"
click at [289, 93] on button "Apply" at bounding box center [304, 92] width 59 height 22
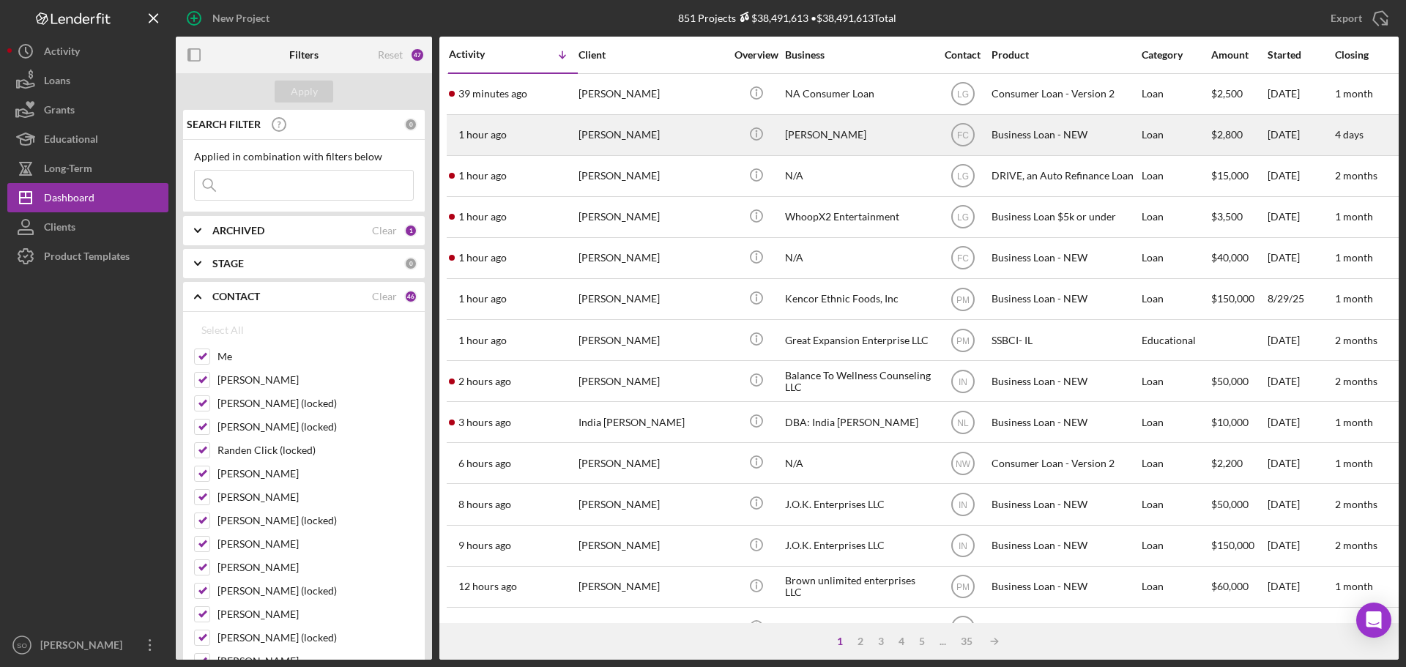
click at [797, 140] on div "Marnice Herd" at bounding box center [858, 135] width 146 height 39
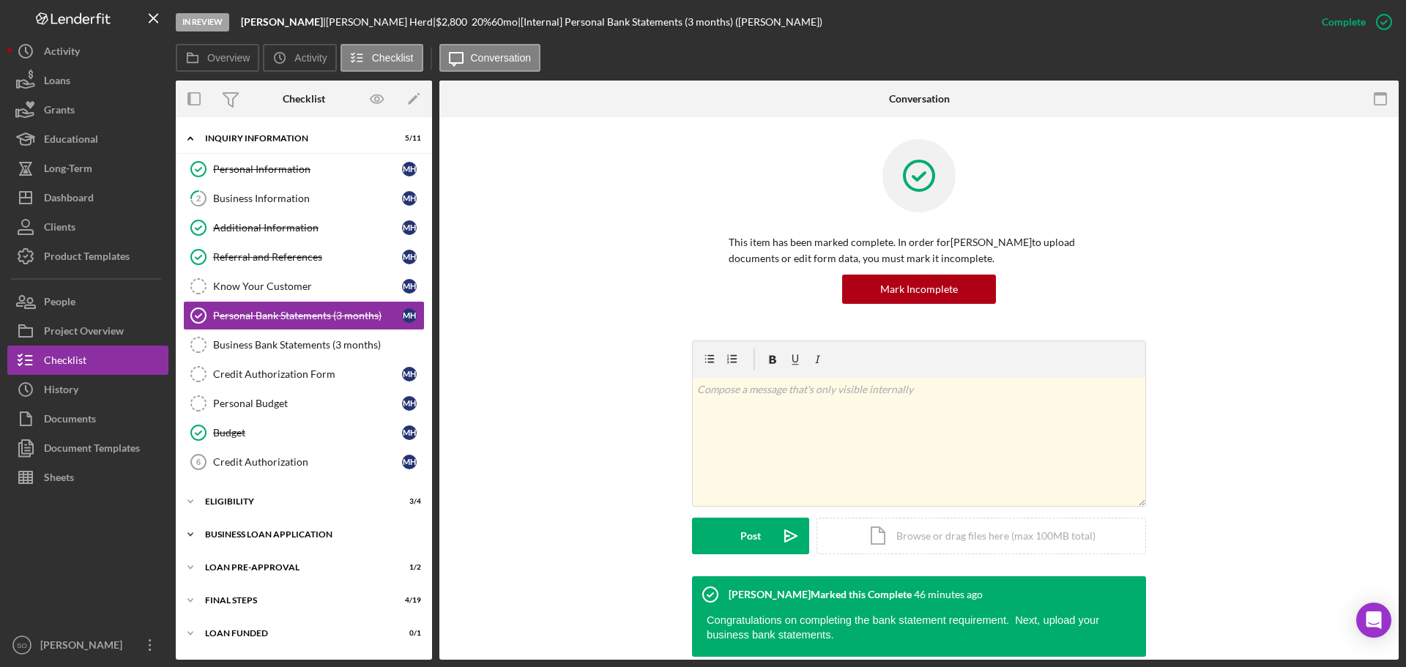
click at [277, 537] on div "BUSINESS LOAN APPLICATION" at bounding box center [309, 534] width 209 height 9
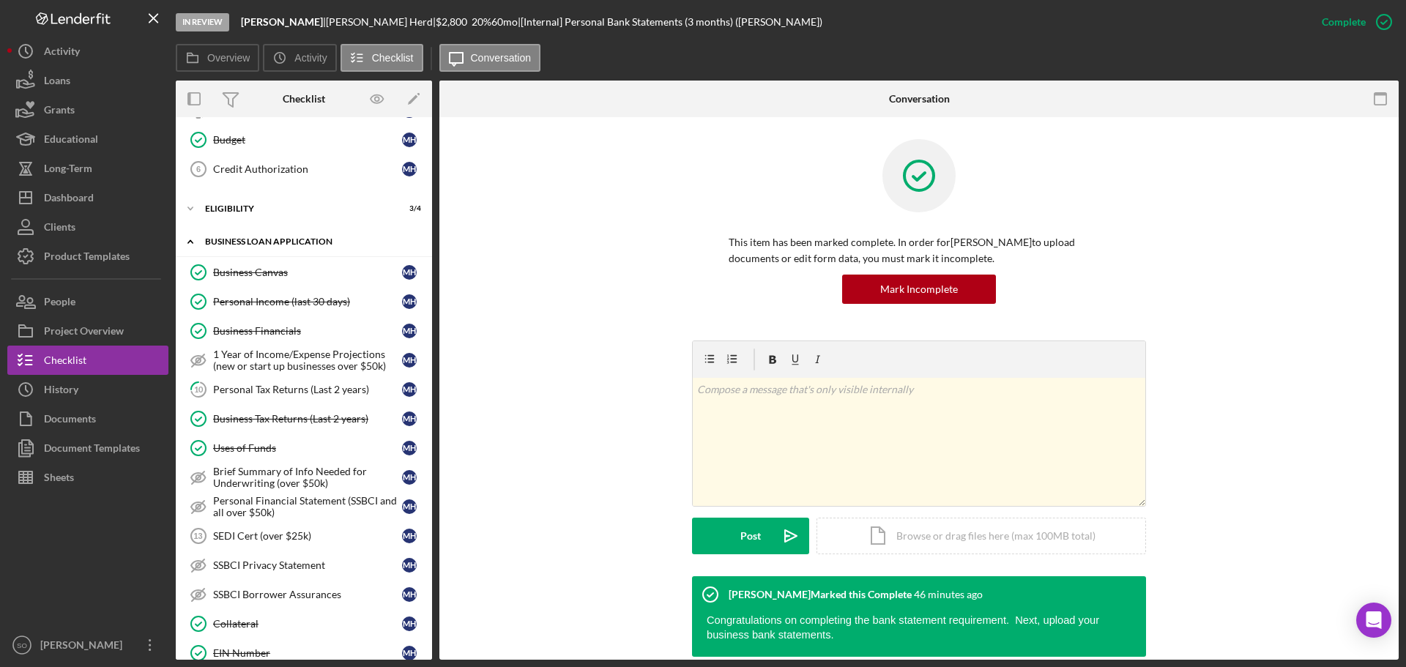
scroll to position [586, 0]
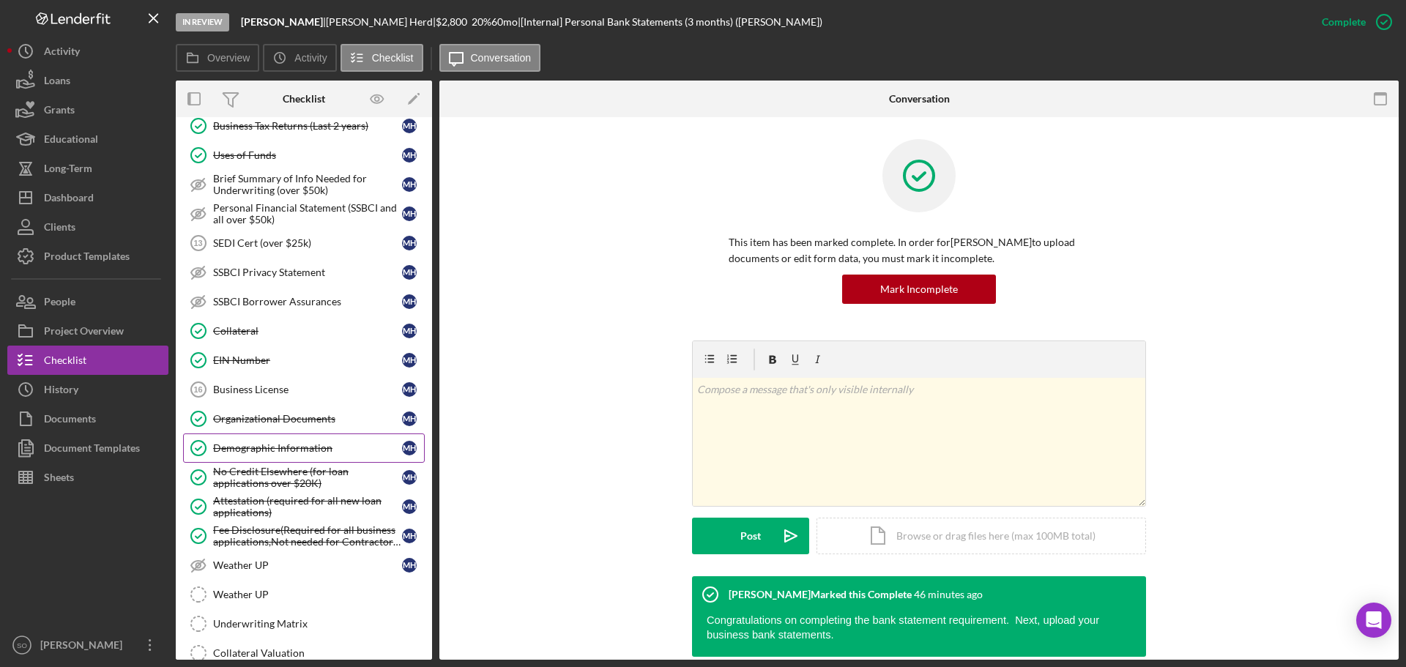
click at [265, 446] on div "Demographic Information" at bounding box center [307, 448] width 189 height 12
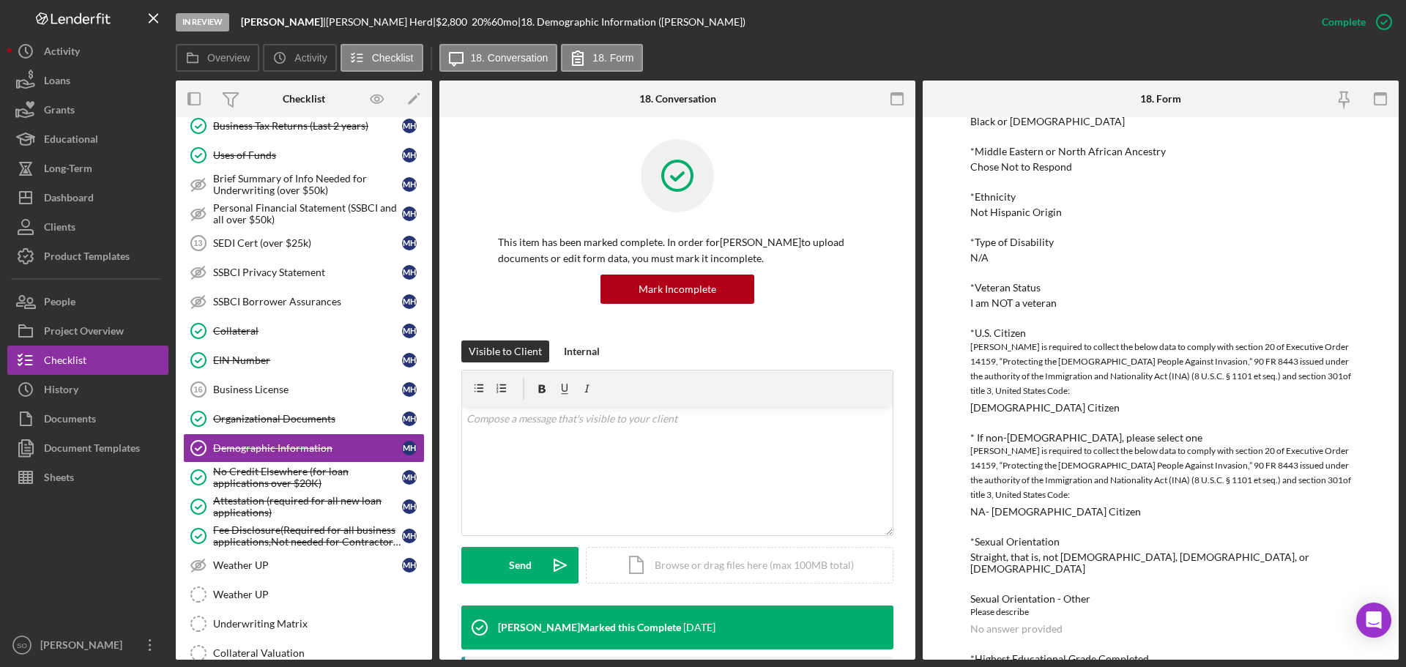
scroll to position [480, 0]
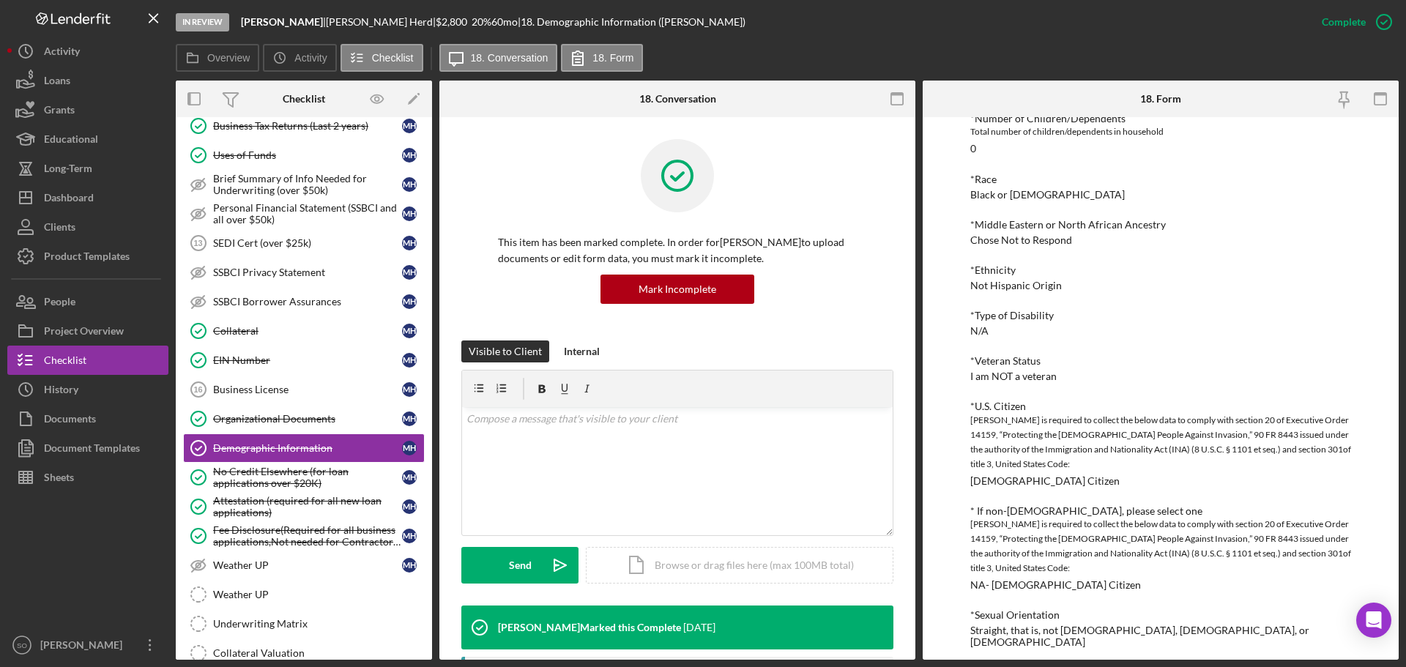
click at [1012, 316] on div "*Type of Disability" at bounding box center [1160, 316] width 381 height 12
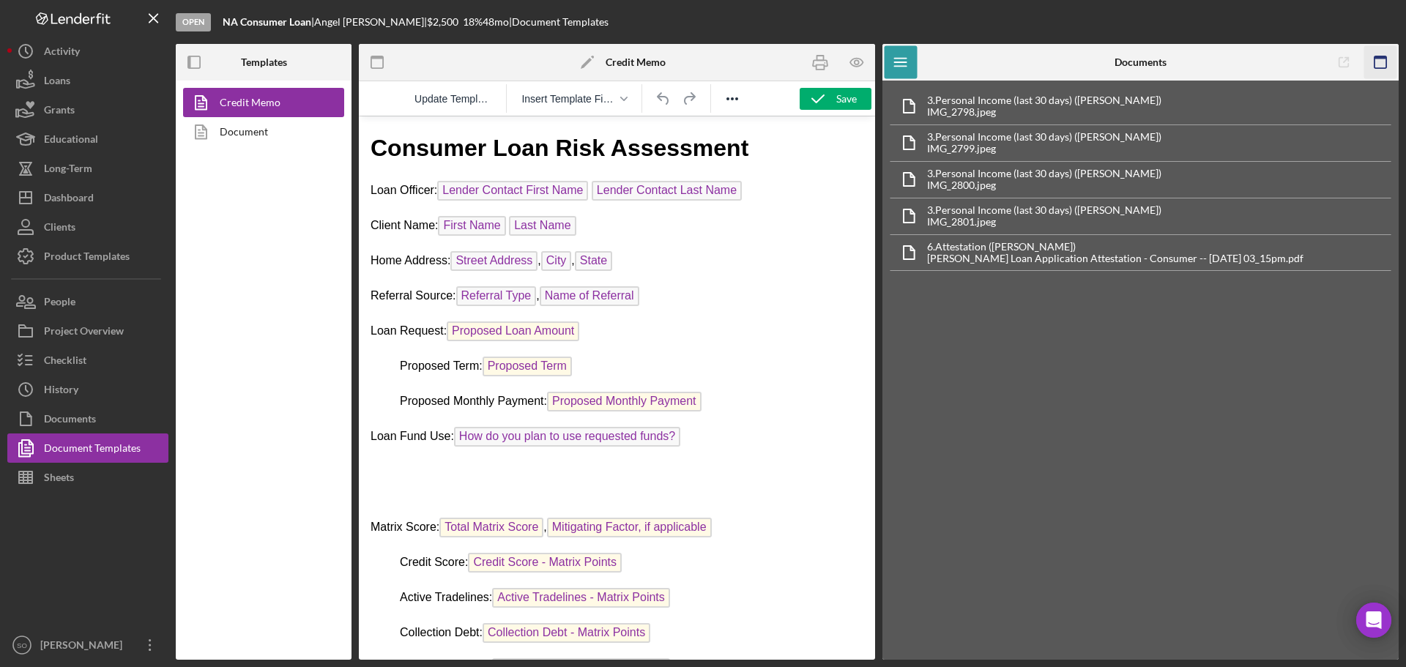
click at [1379, 66] on icon "button" at bounding box center [1380, 62] width 33 height 33
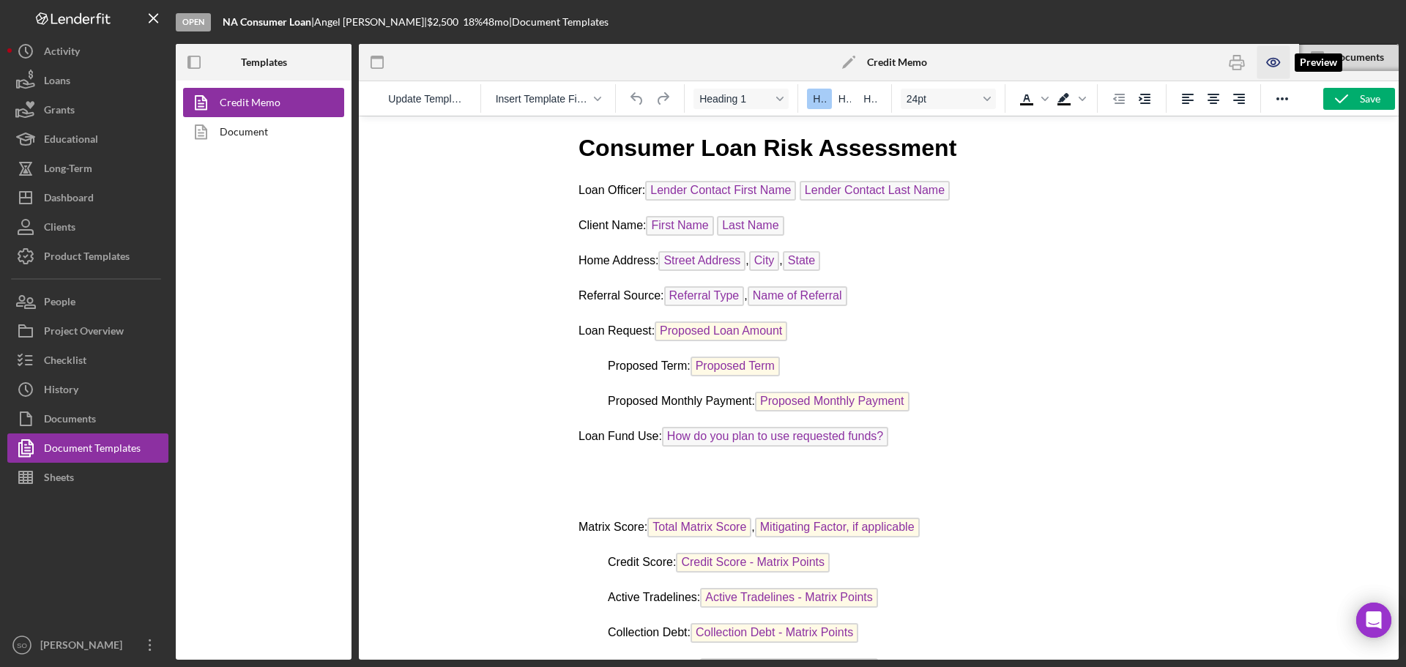
click at [1269, 64] on icon "button" at bounding box center [1272, 62] width 33 height 33
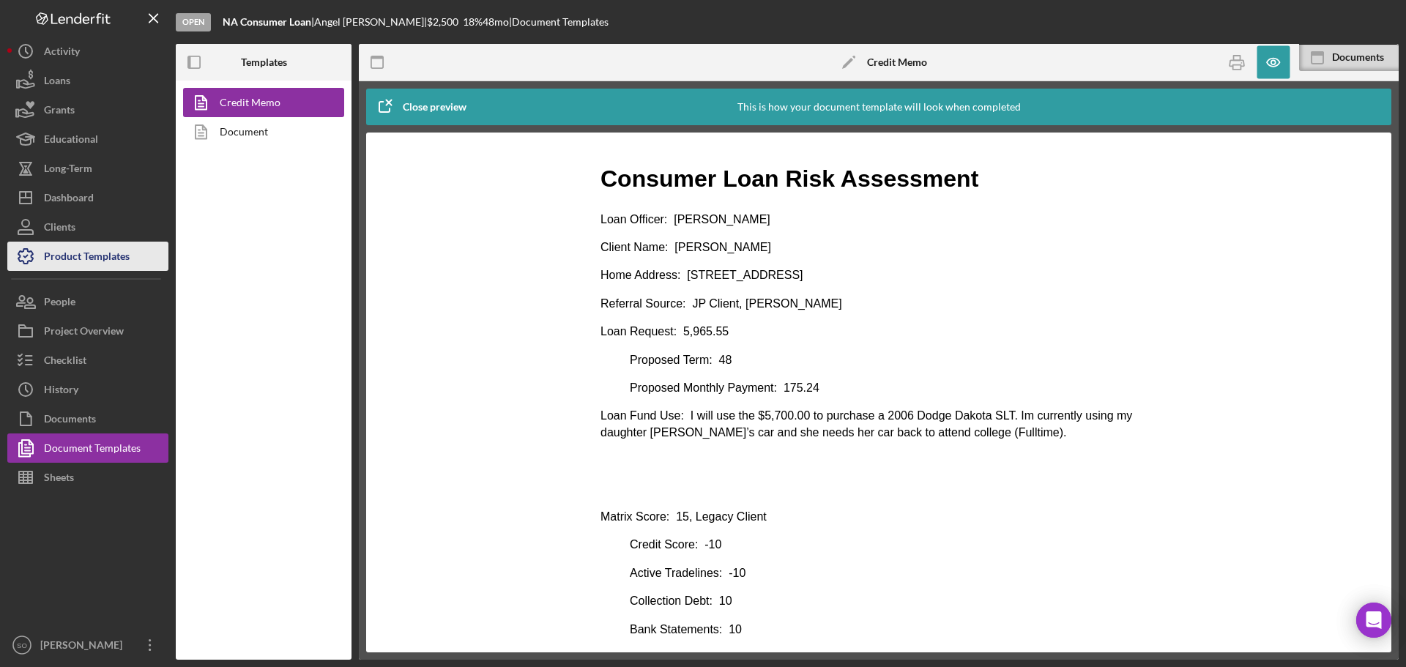
click at [67, 248] on div "Product Templates" at bounding box center [87, 258] width 86 height 33
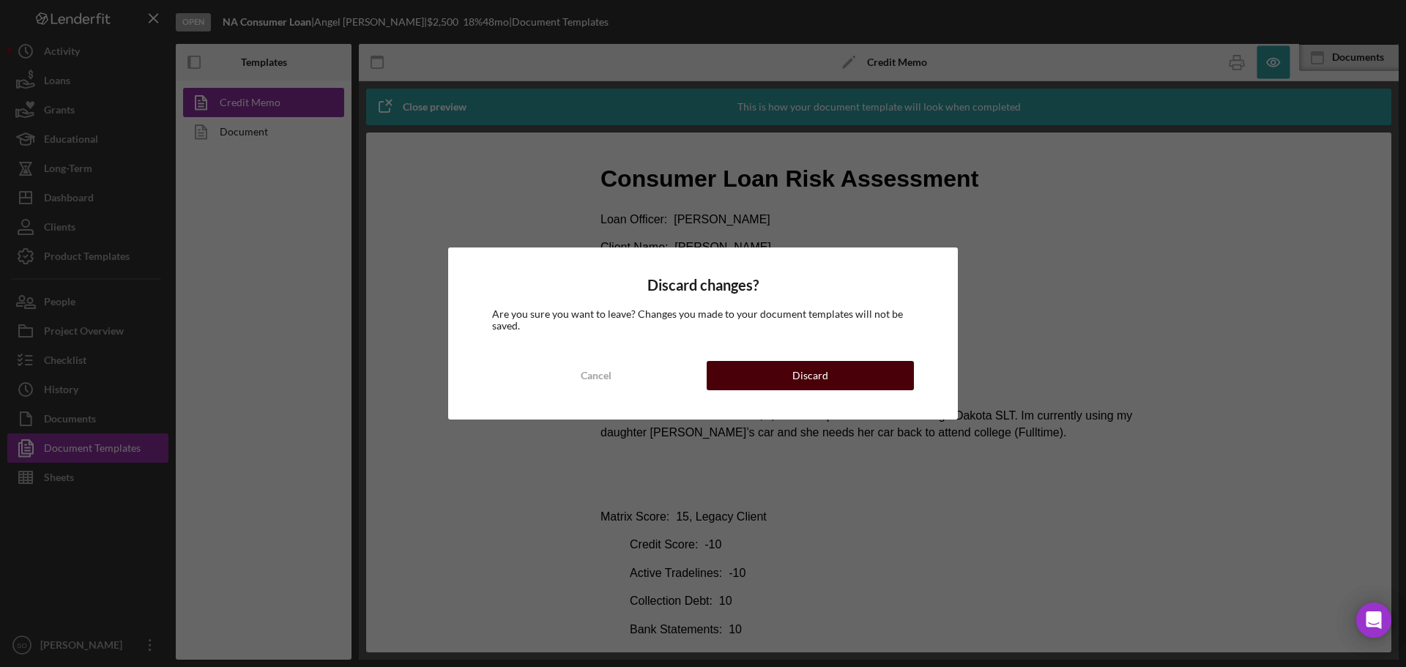
click at [773, 373] on button "Discard" at bounding box center [809, 375] width 207 height 29
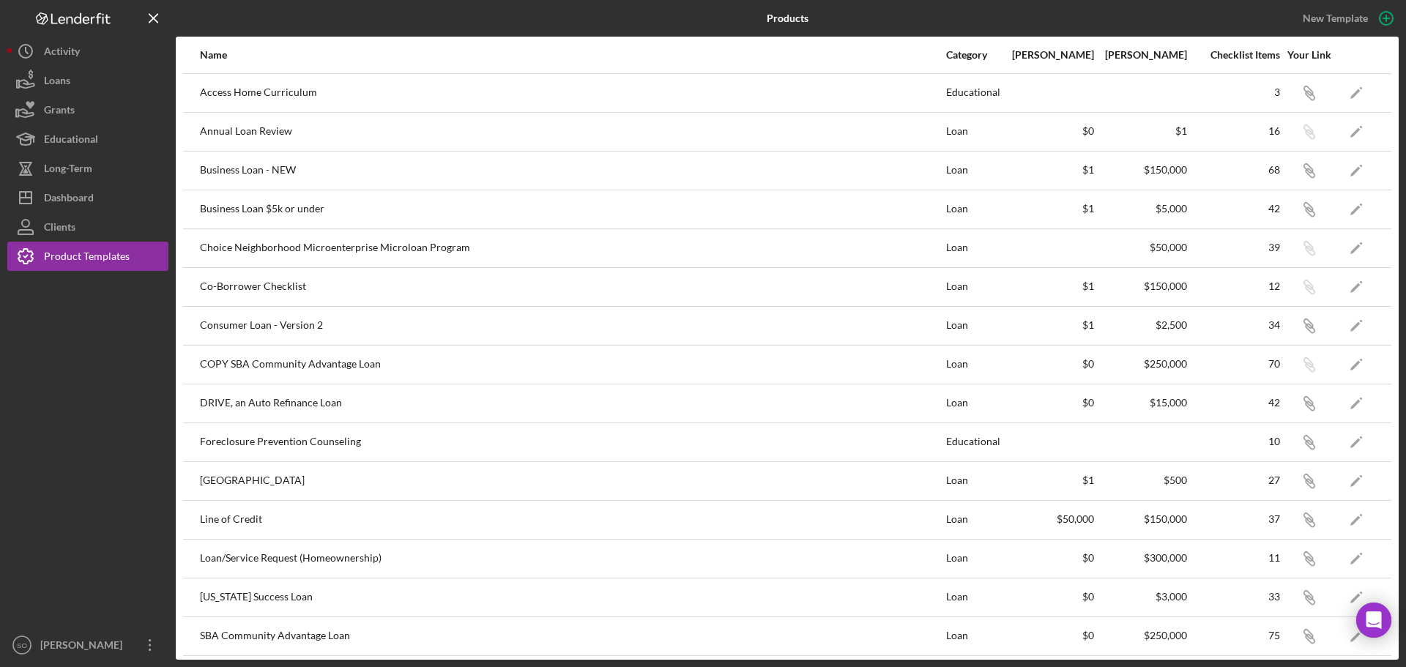
scroll to position [366, 0]
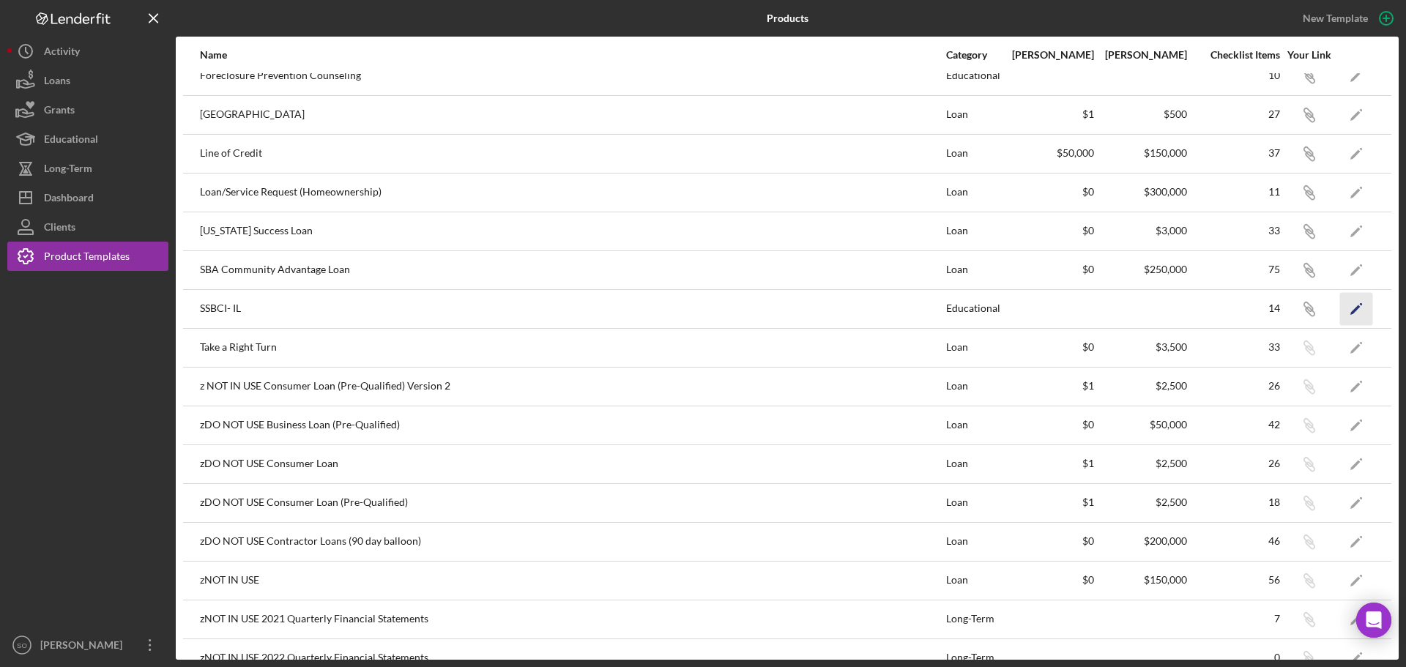
click at [1345, 307] on icon "Icon/Edit" at bounding box center [1356, 308] width 33 height 33
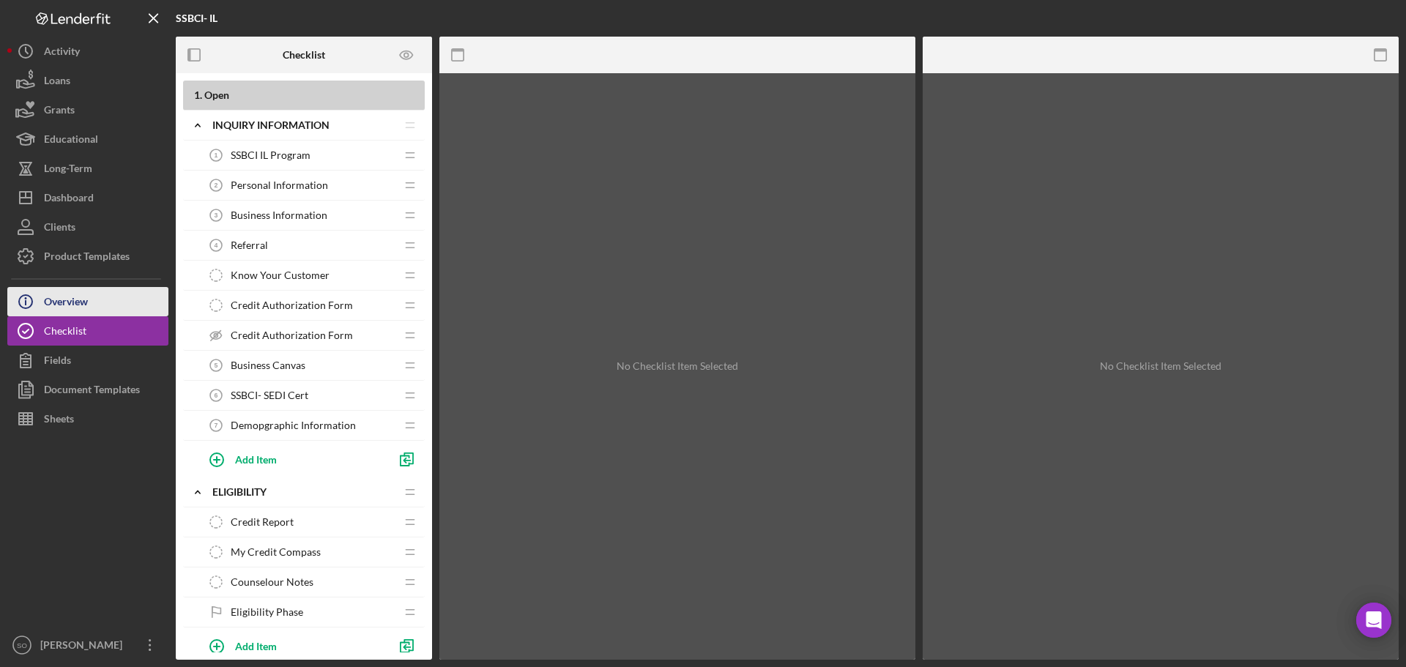
click at [59, 298] on div "Overview" at bounding box center [66, 303] width 44 height 33
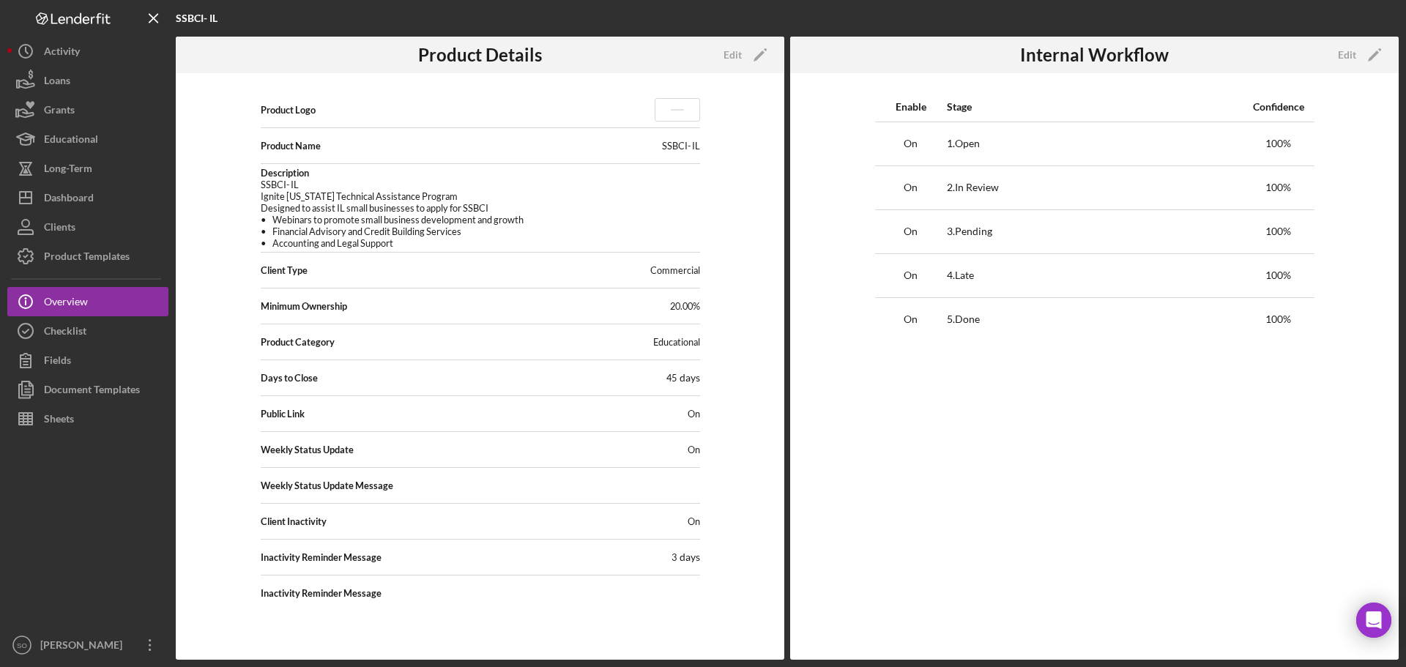
click at [729, 52] on div "Edit" at bounding box center [732, 55] width 18 height 22
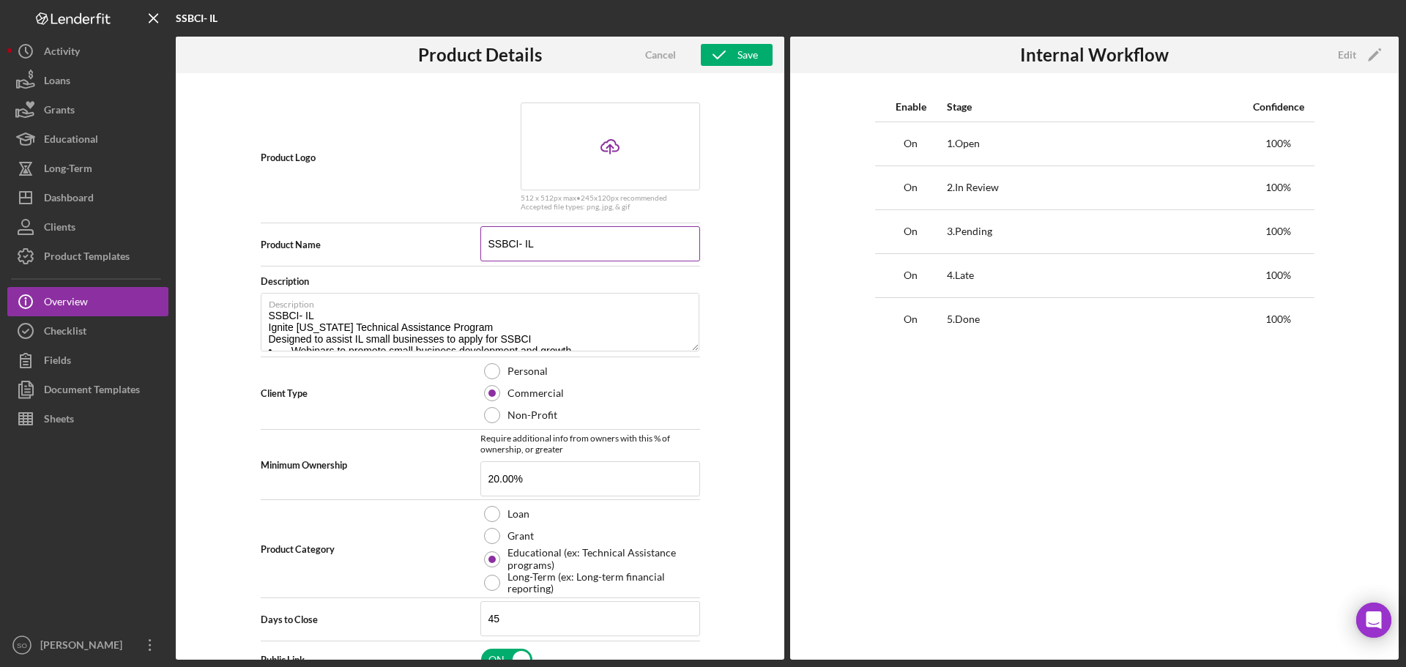
drag, startPoint x: 545, startPoint y: 244, endPoint x: 478, endPoint y: 243, distance: 66.6
click at [480, 243] on input "SSBCI- IL" at bounding box center [590, 243] width 220 height 35
paste input "Ignite Illinois application"
drag, startPoint x: 608, startPoint y: 247, endPoint x: 543, endPoint y: 245, distance: 64.5
click at [543, 245] on input "Ignite Illinois application" at bounding box center [590, 243] width 220 height 35
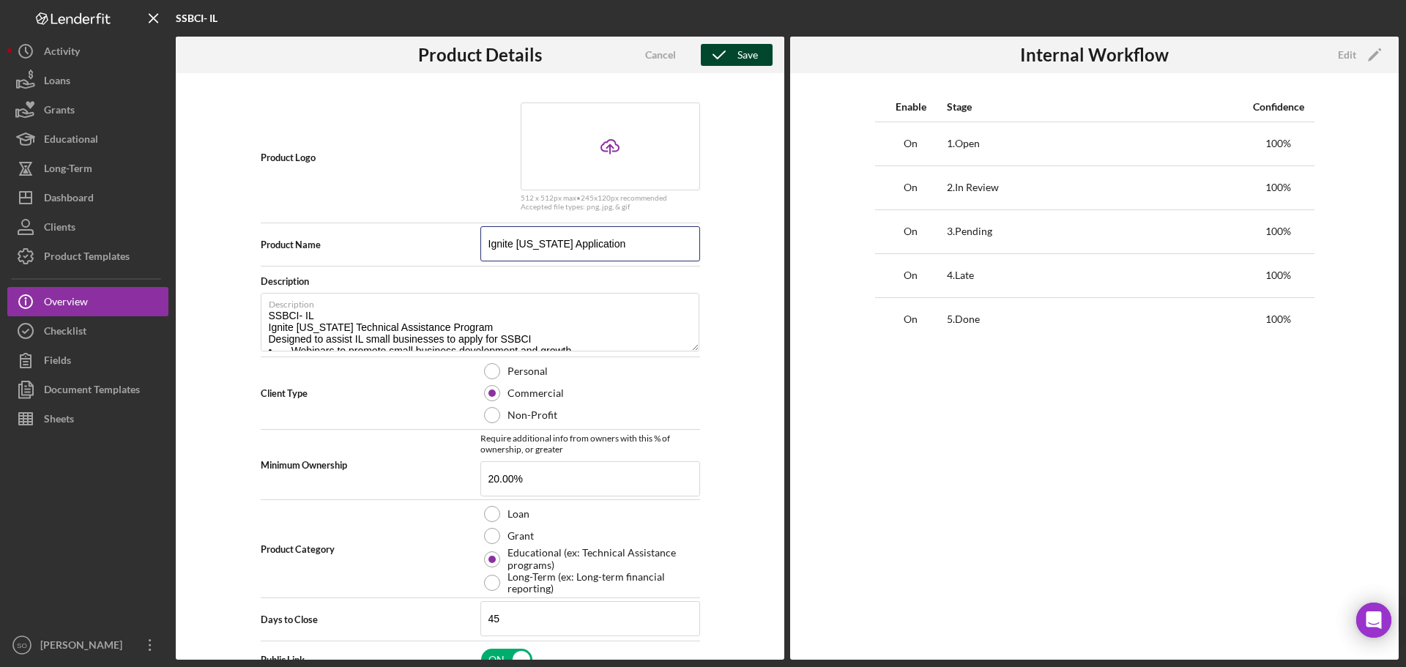
type input "Ignite Illinois Application"
click at [728, 51] on icon "button" at bounding box center [719, 55] width 37 height 37
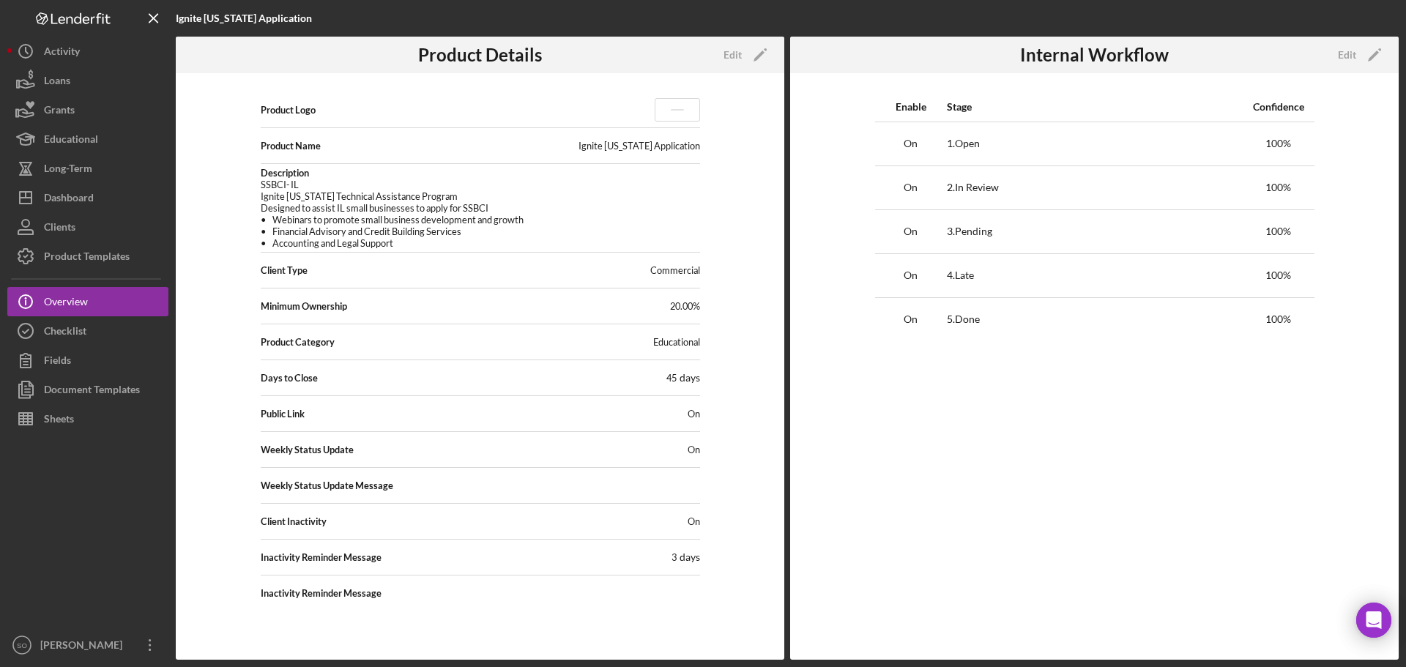
click at [1103, 508] on div "Enable Stage Confidence On 1 . Open 100 % On 2 . In Review 100 % On 3 . Pending…" at bounding box center [1094, 366] width 608 height 586
click at [79, 201] on div "Dashboard" at bounding box center [69, 199] width 50 height 33
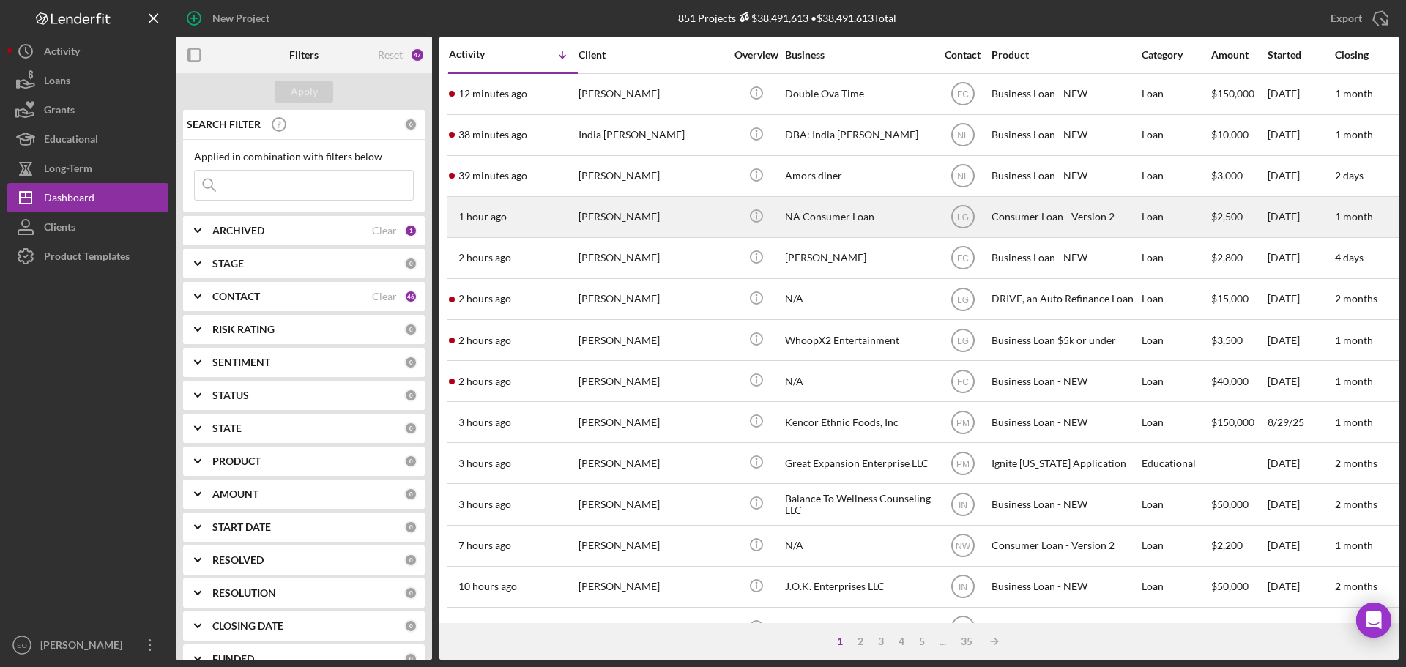
click at [616, 224] on div "Angel Crawford" at bounding box center [651, 217] width 146 height 39
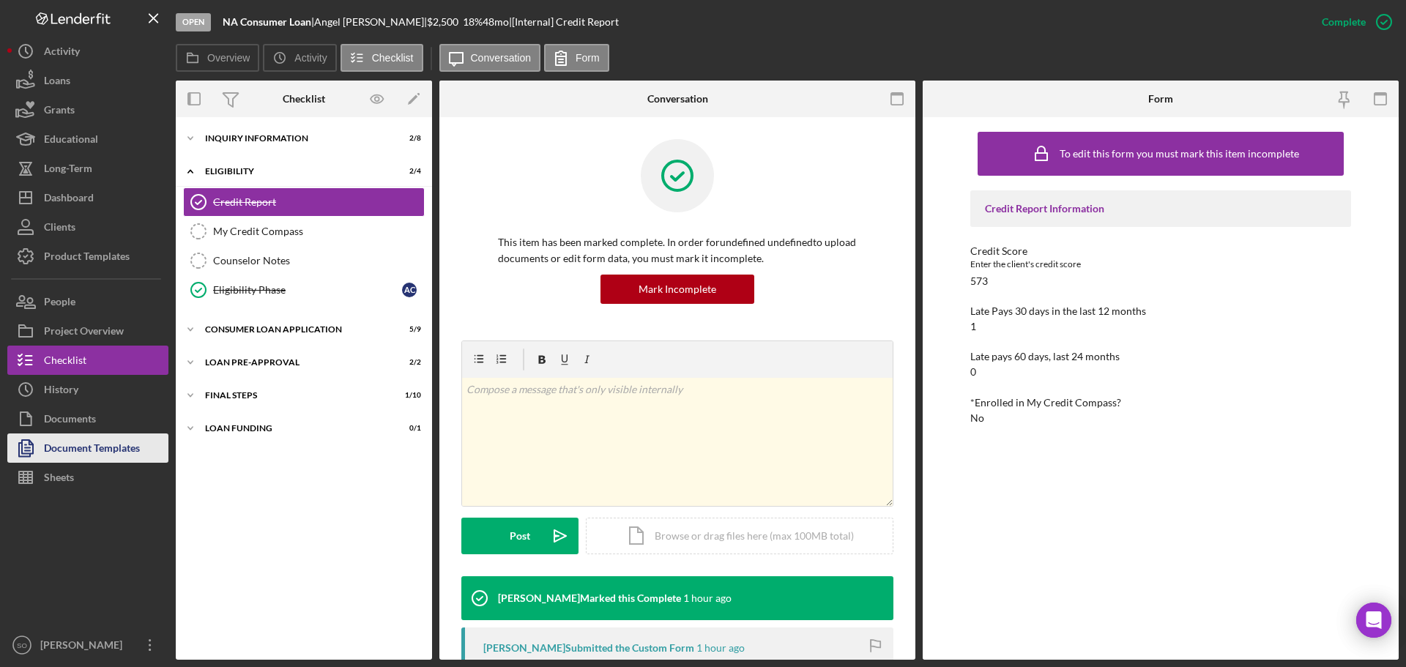
drag, startPoint x: 83, startPoint y: 447, endPoint x: 96, endPoint y: 440, distance: 14.1
click at [83, 447] on div "Document Templates" at bounding box center [92, 449] width 96 height 33
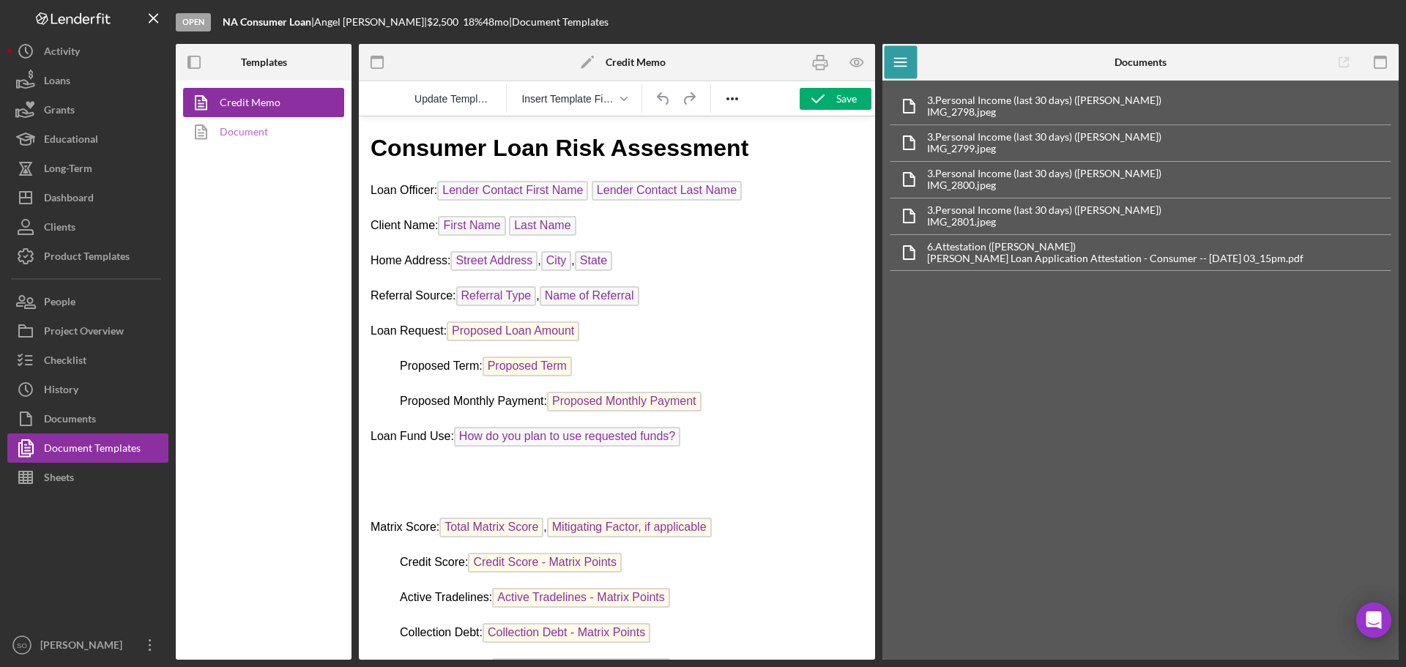
click at [251, 128] on link "Document" at bounding box center [260, 131] width 154 height 29
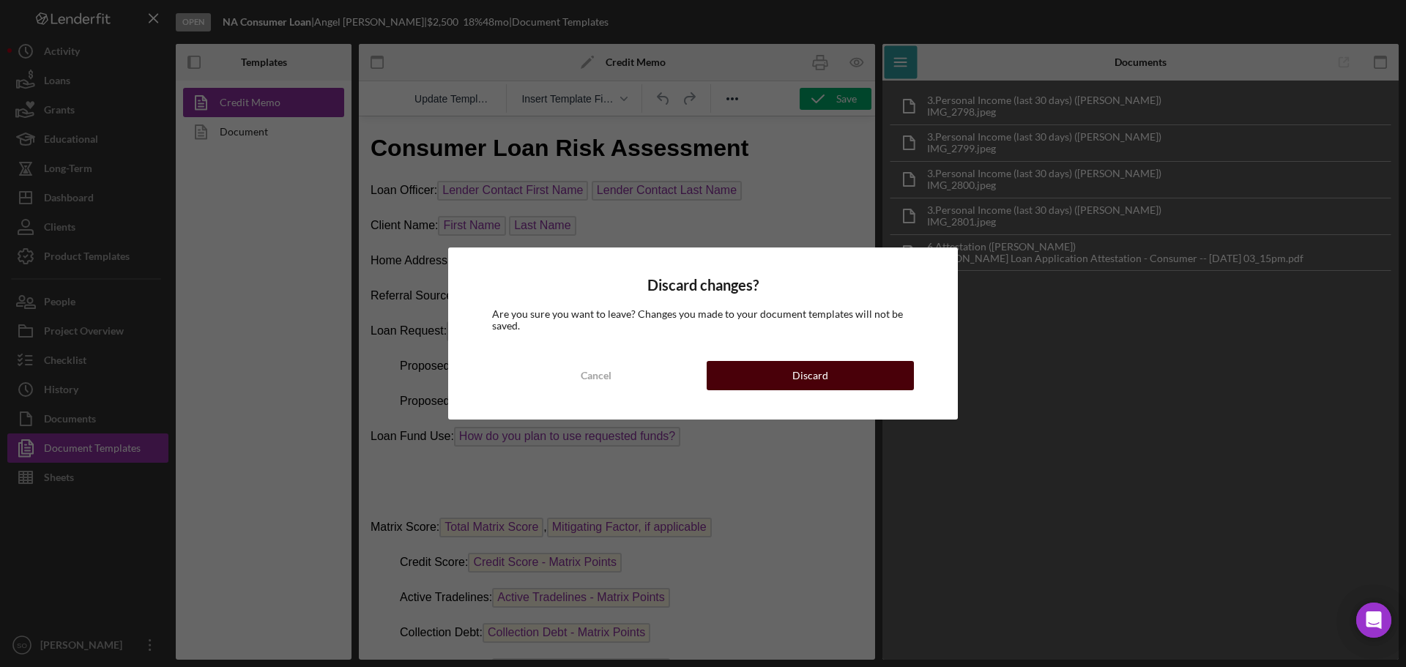
click at [792, 380] on button "Discard" at bounding box center [809, 375] width 207 height 29
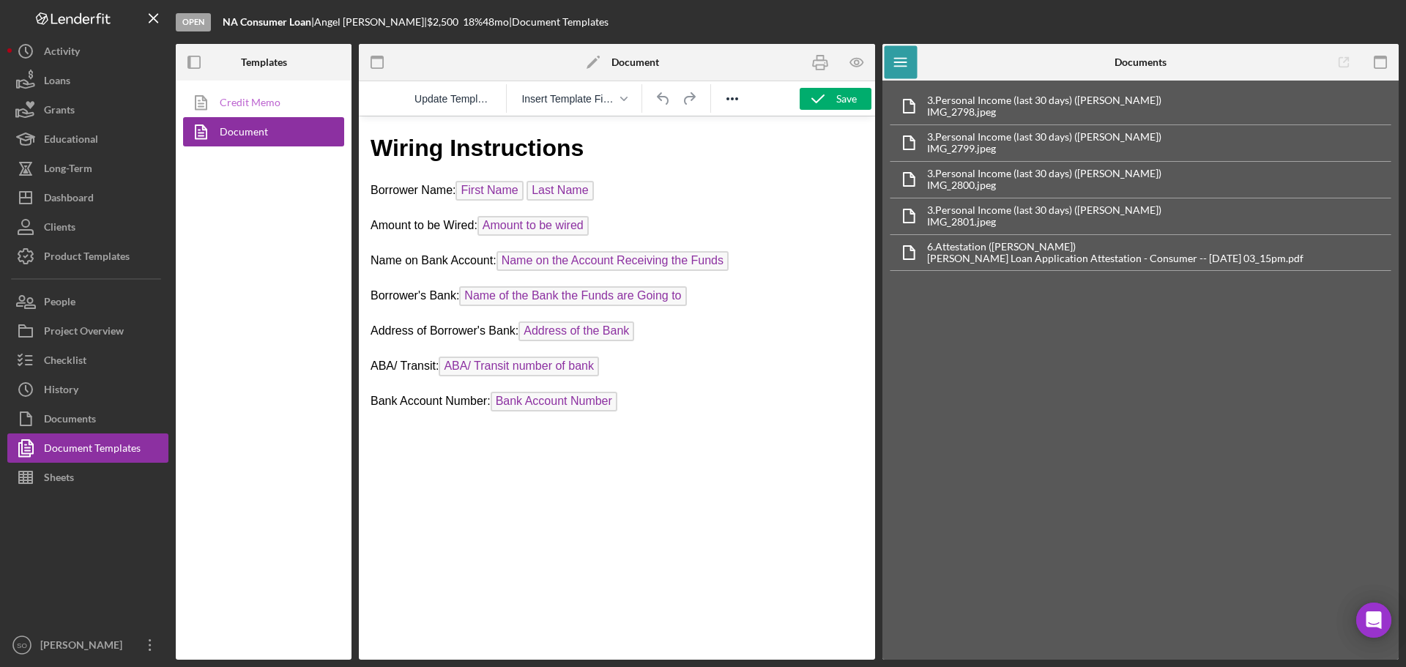
click at [276, 108] on link "Credit Memo" at bounding box center [260, 102] width 154 height 29
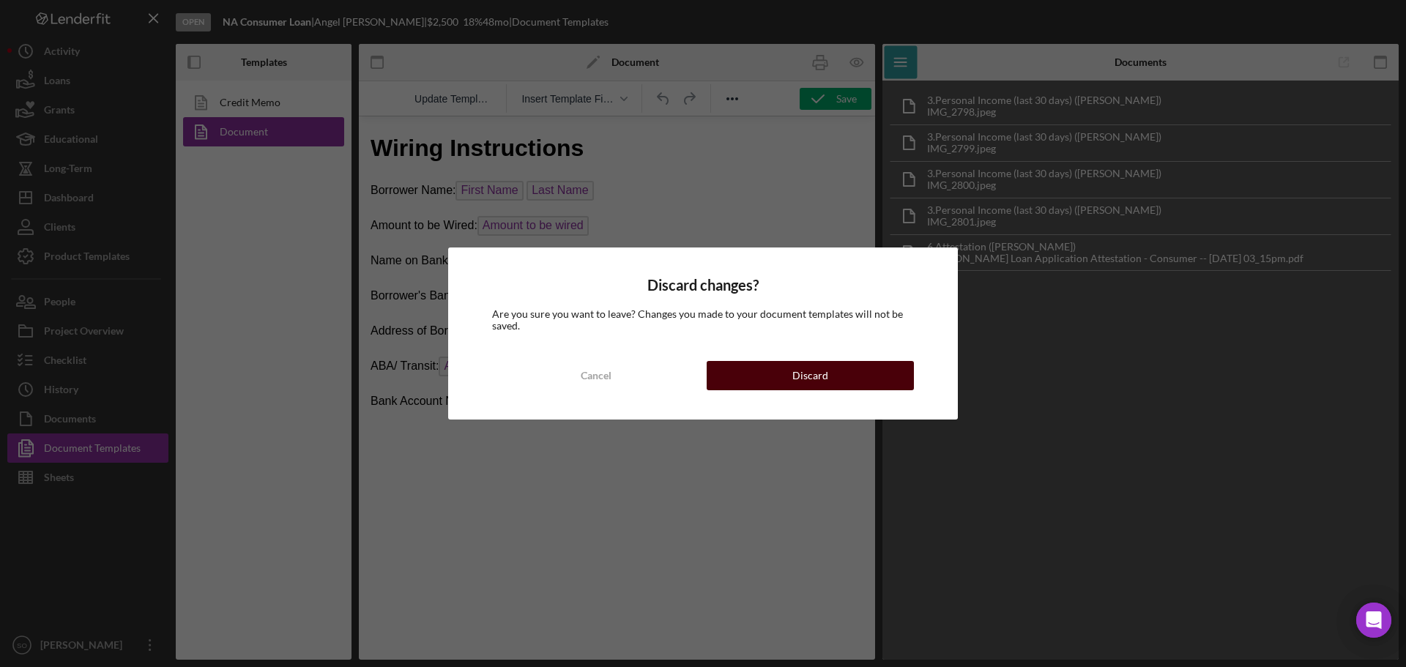
click at [855, 379] on button "Discard" at bounding box center [809, 375] width 207 height 29
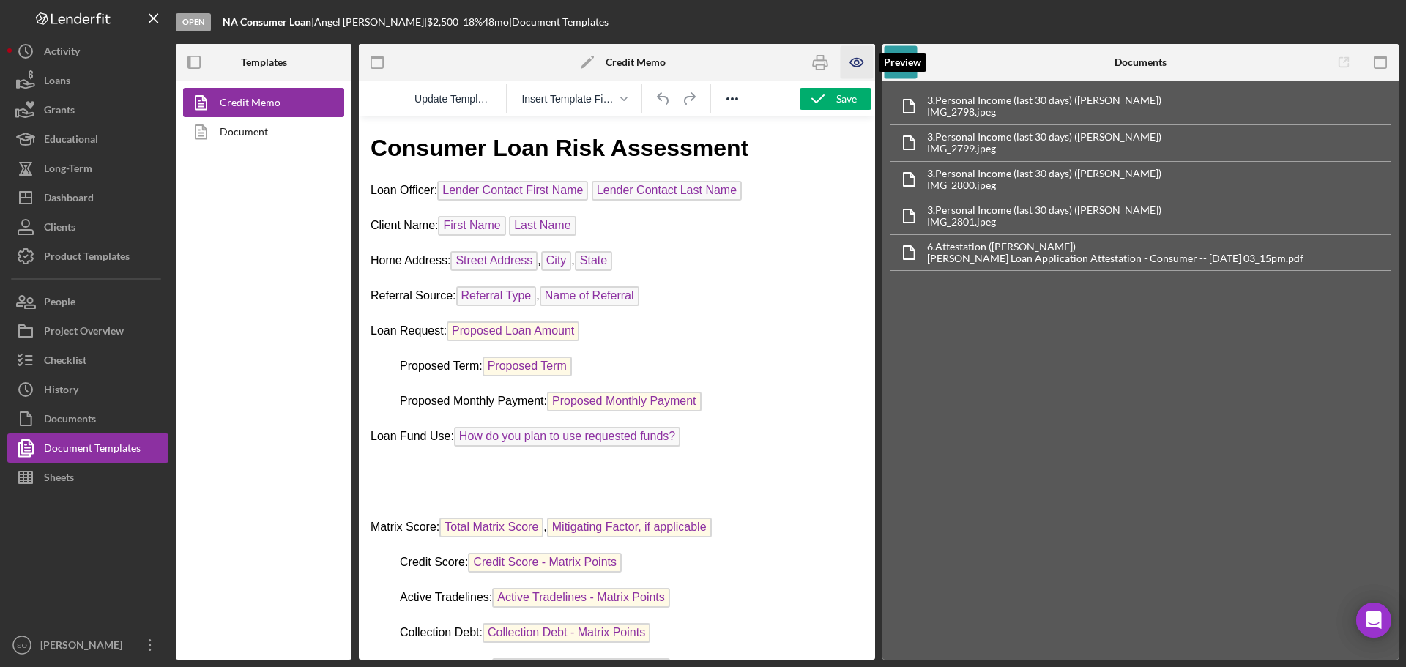
click at [854, 65] on icon "button" at bounding box center [856, 62] width 33 height 33
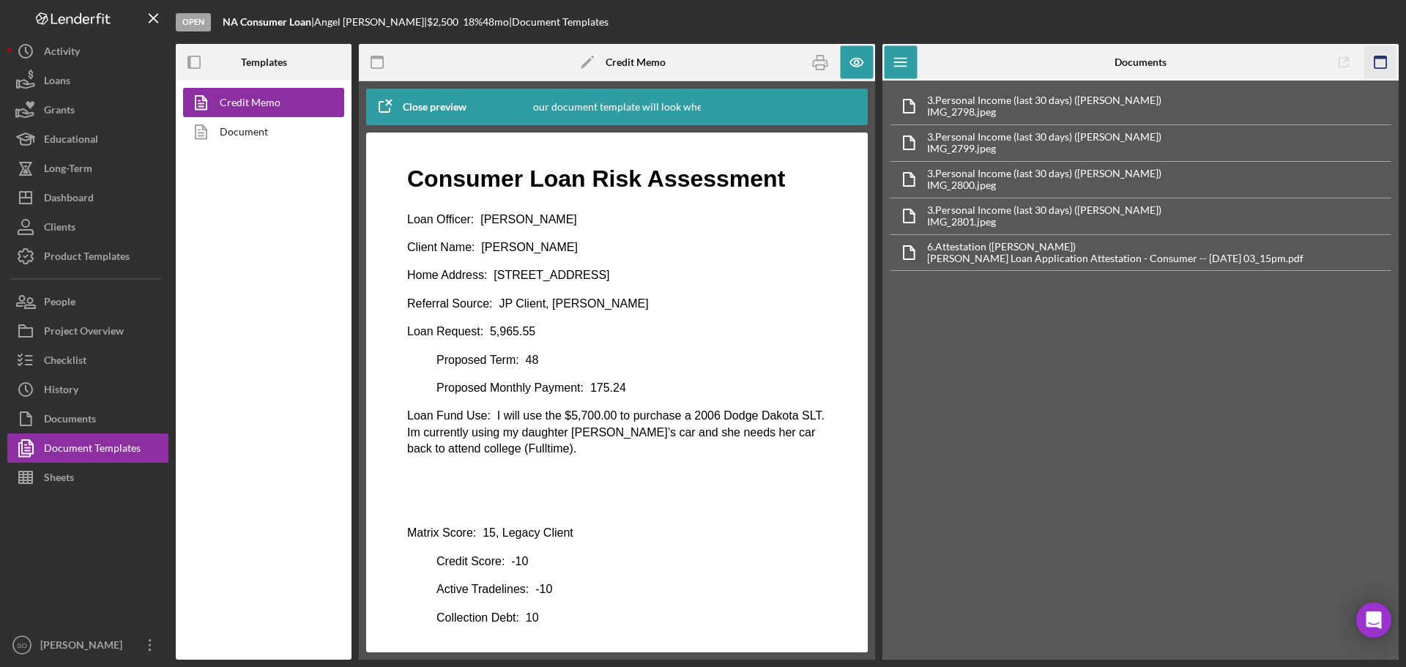
click at [1383, 64] on icon "button" at bounding box center [1380, 62] width 33 height 33
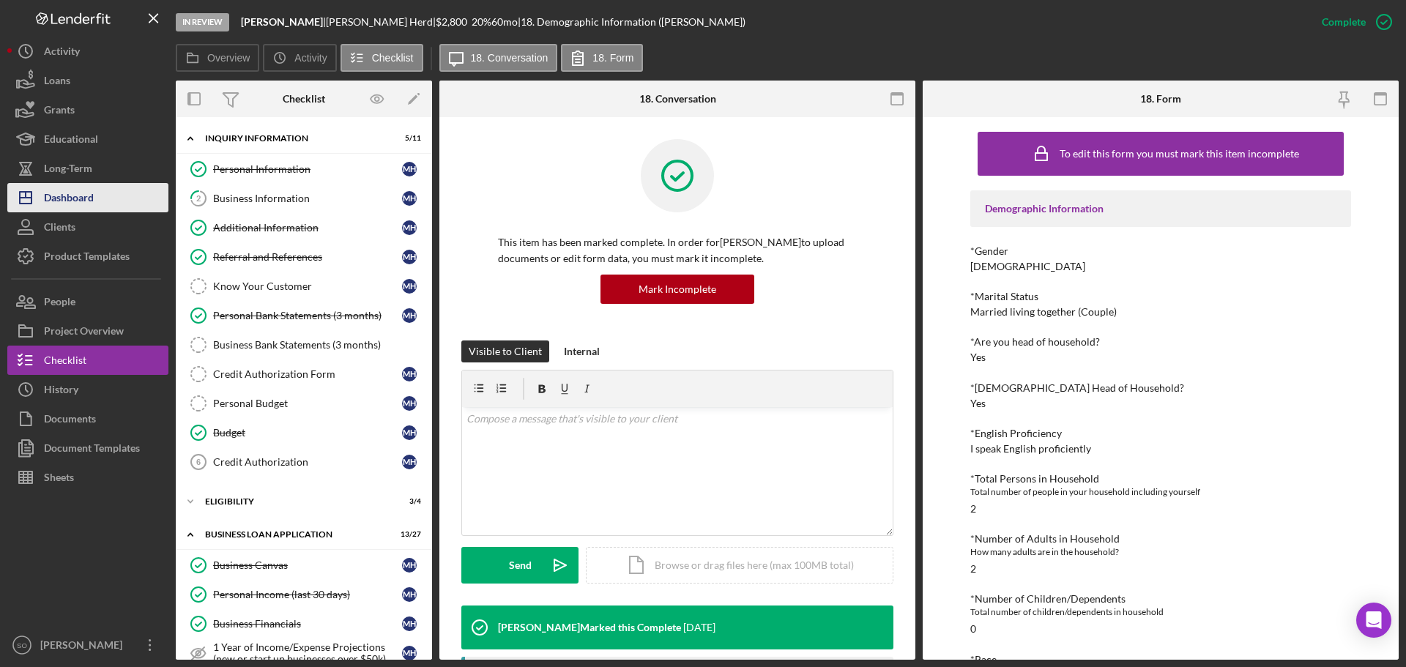
scroll to position [480, 0]
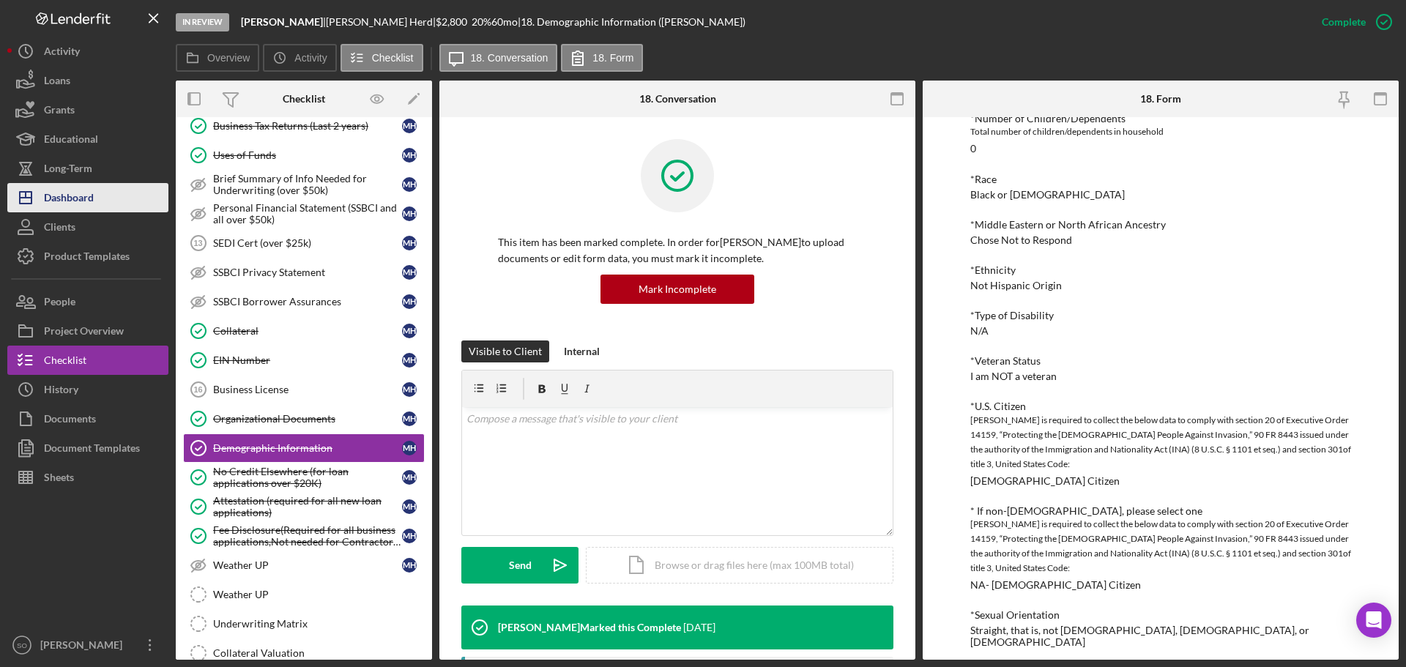
drag, startPoint x: 77, startPoint y: 202, endPoint x: 89, endPoint y: 198, distance: 12.5
click at [77, 202] on div "Dashboard" at bounding box center [69, 199] width 50 height 33
